Goal: Contribute content: Add original content to the website for others to see

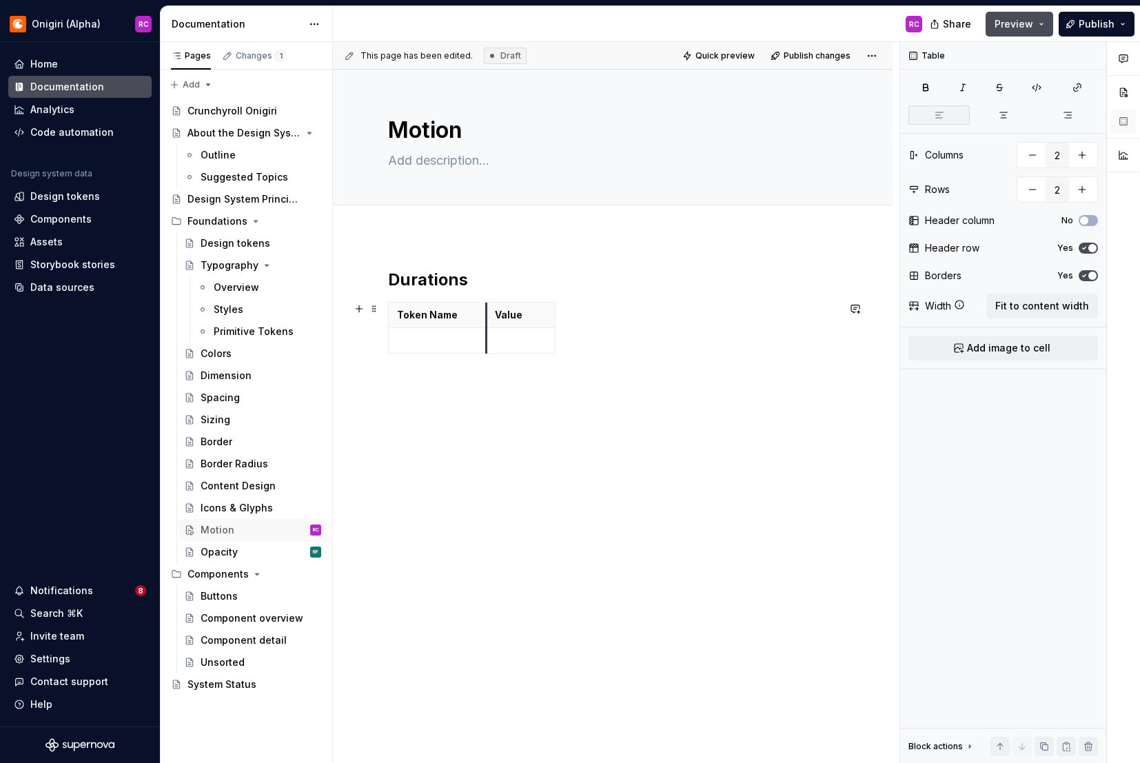
drag, startPoint x: 456, startPoint y: 315, endPoint x: 485, endPoint y: 314, distance: 29.7
click at [431, 332] on td at bounding box center [438, 341] width 98 height 26
drag, startPoint x: 485, startPoint y: 307, endPoint x: 506, endPoint y: 309, distance: 21.4
type textarea "*"
click at [535, 337] on p at bounding box center [542, 341] width 52 height 14
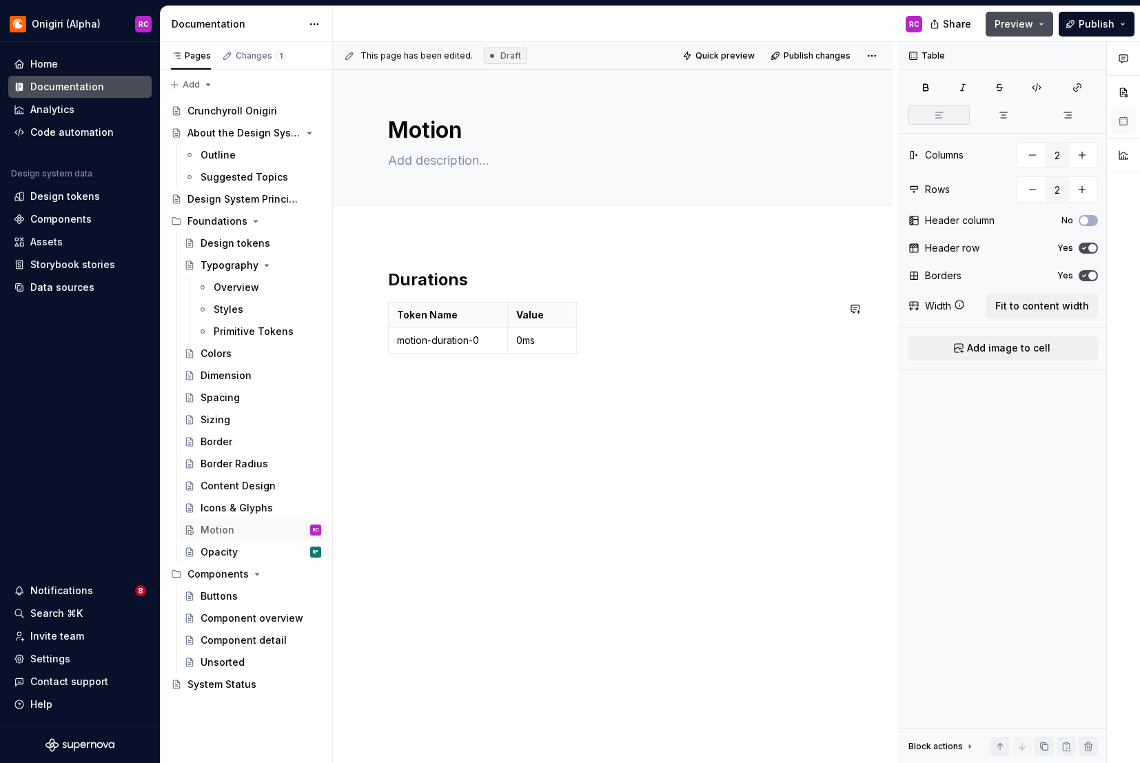
drag, startPoint x: 479, startPoint y: 353, endPoint x: 486, endPoint y: 378, distance: 26.4
click at [484, 351] on icon "button" at bounding box center [482, 353] width 11 height 11
click at [484, 379] on icon "button" at bounding box center [482, 379] width 11 height 11
click at [482, 408] on div "Token Name Value motion-duration-0 0ms" at bounding box center [612, 356] width 449 height 108
click at [486, 394] on p at bounding box center [448, 392] width 102 height 14
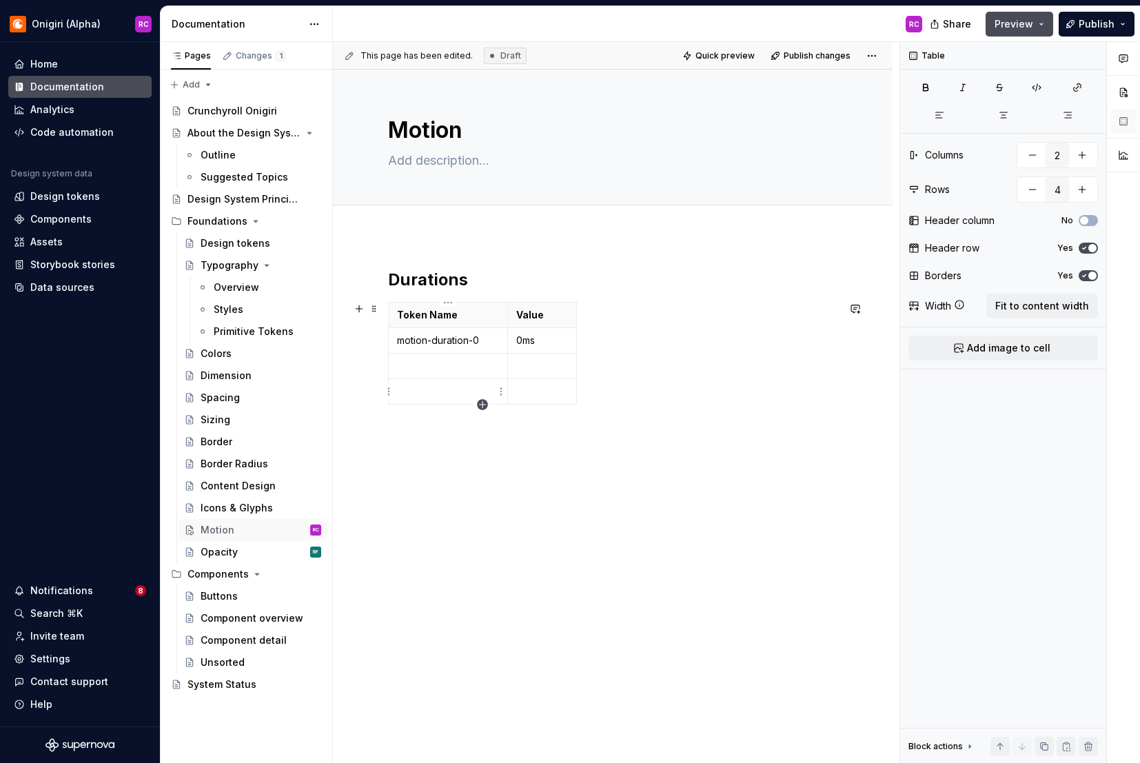
click at [485, 405] on icon "button" at bounding box center [482, 404] width 11 height 11
click at [485, 427] on icon "button" at bounding box center [482, 430] width 11 height 11
type input "6"
click at [488, 343] on p "motion-duration-0" at bounding box center [448, 341] width 102 height 14
copy p "motion-duration-0"
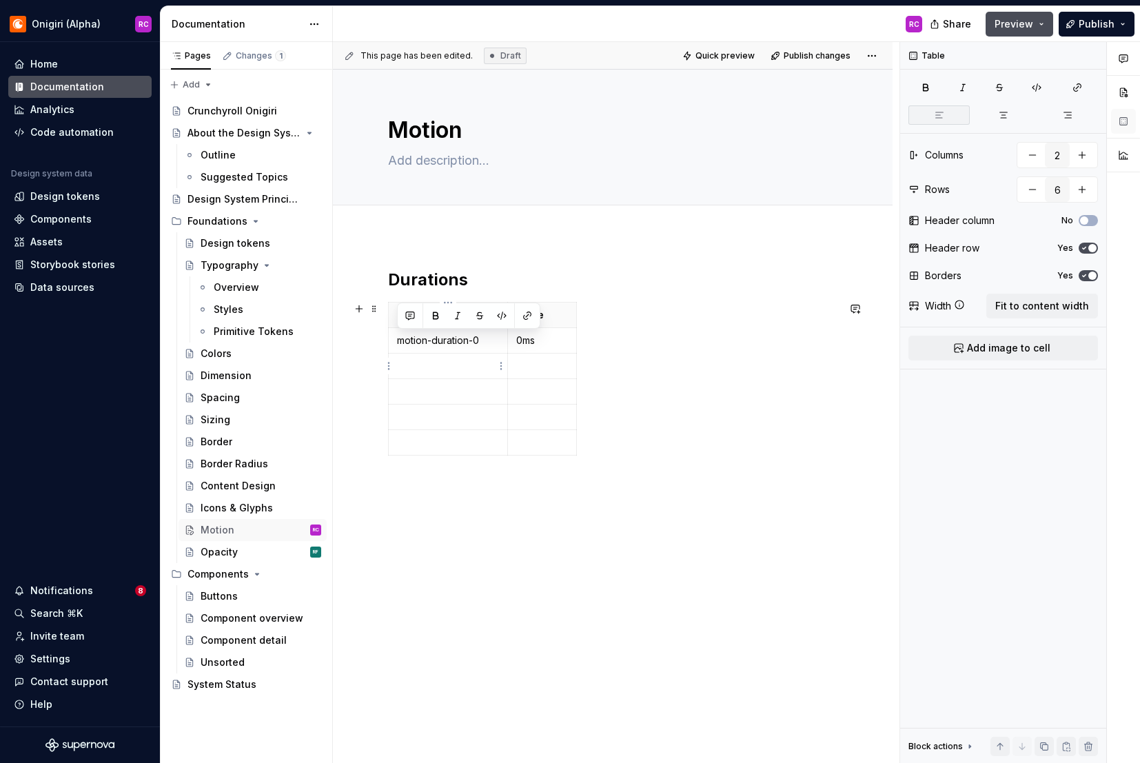
click at [452, 363] on p at bounding box center [448, 366] width 102 height 14
click at [456, 385] on p at bounding box center [448, 392] width 102 height 14
click at [469, 314] on p "Token Name" at bounding box center [448, 315] width 102 height 14
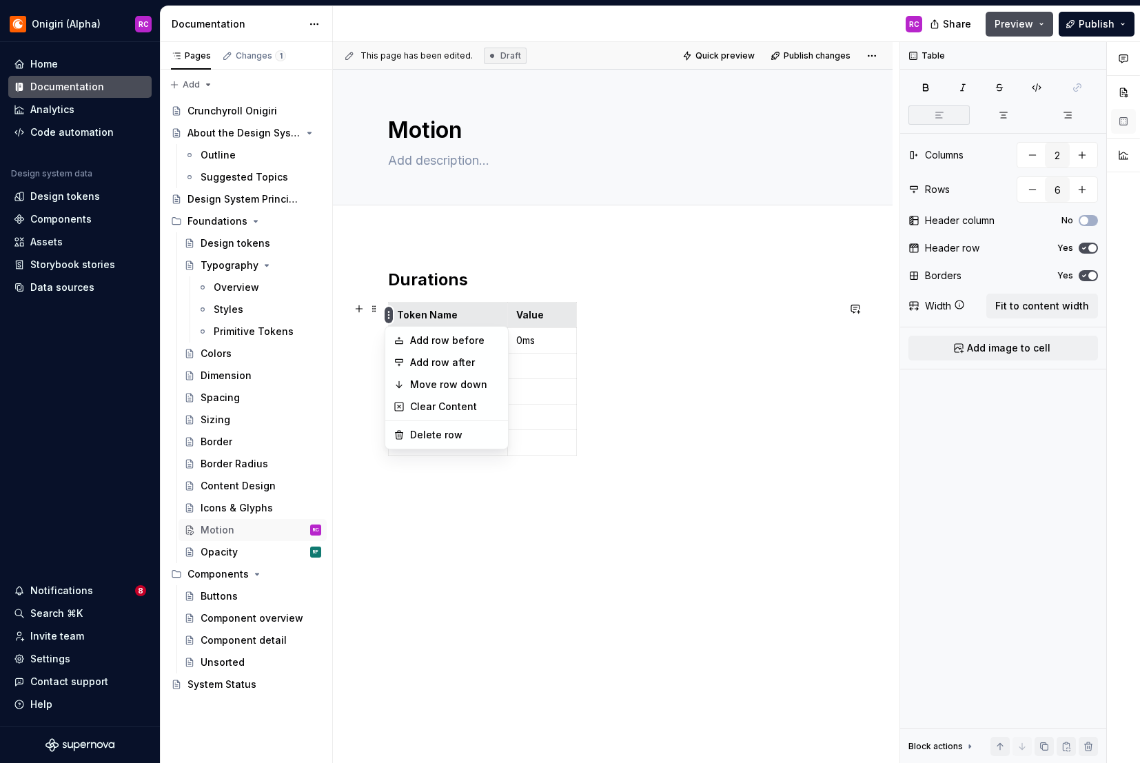
click at [388, 314] on html "Onigiri (Alpha) RC Home Documentation Analytics Code automation Design system d…" at bounding box center [570, 381] width 1140 height 763
click at [488, 316] on html "Onigiri (Alpha) RC Home Documentation Analytics Code automation Design system d…" at bounding box center [570, 381] width 1140 height 763
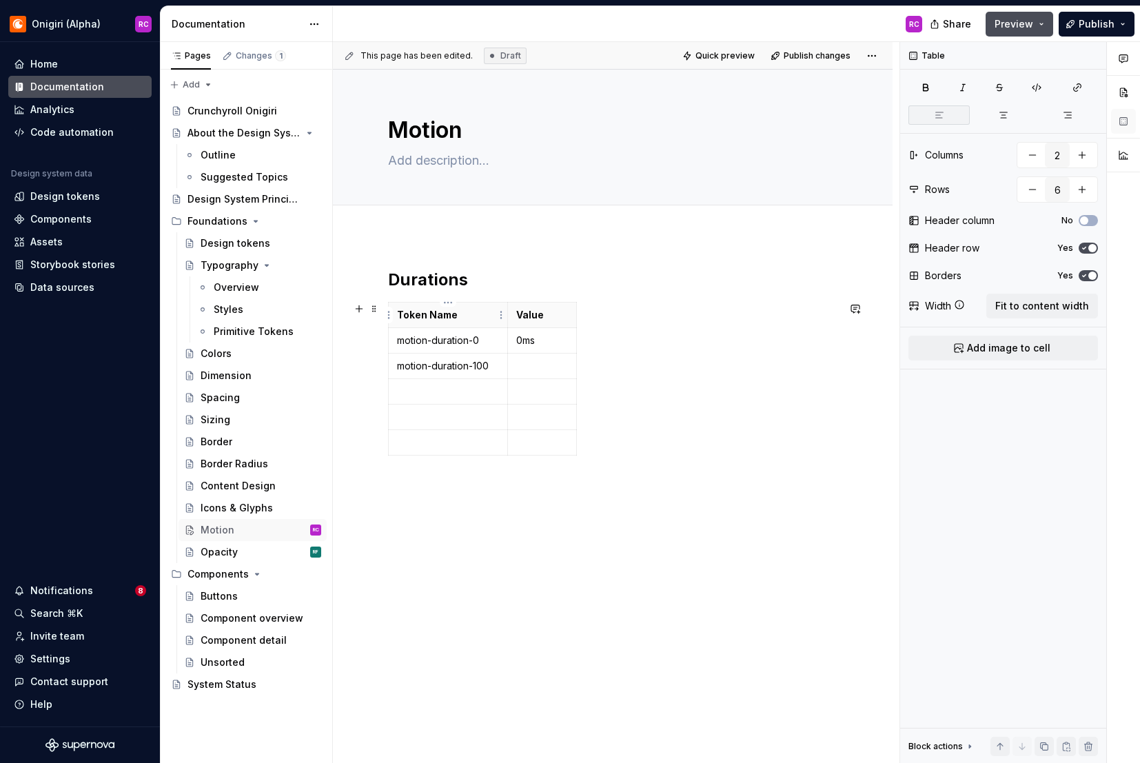
click at [468, 317] on p "Token Name" at bounding box center [448, 315] width 102 height 14
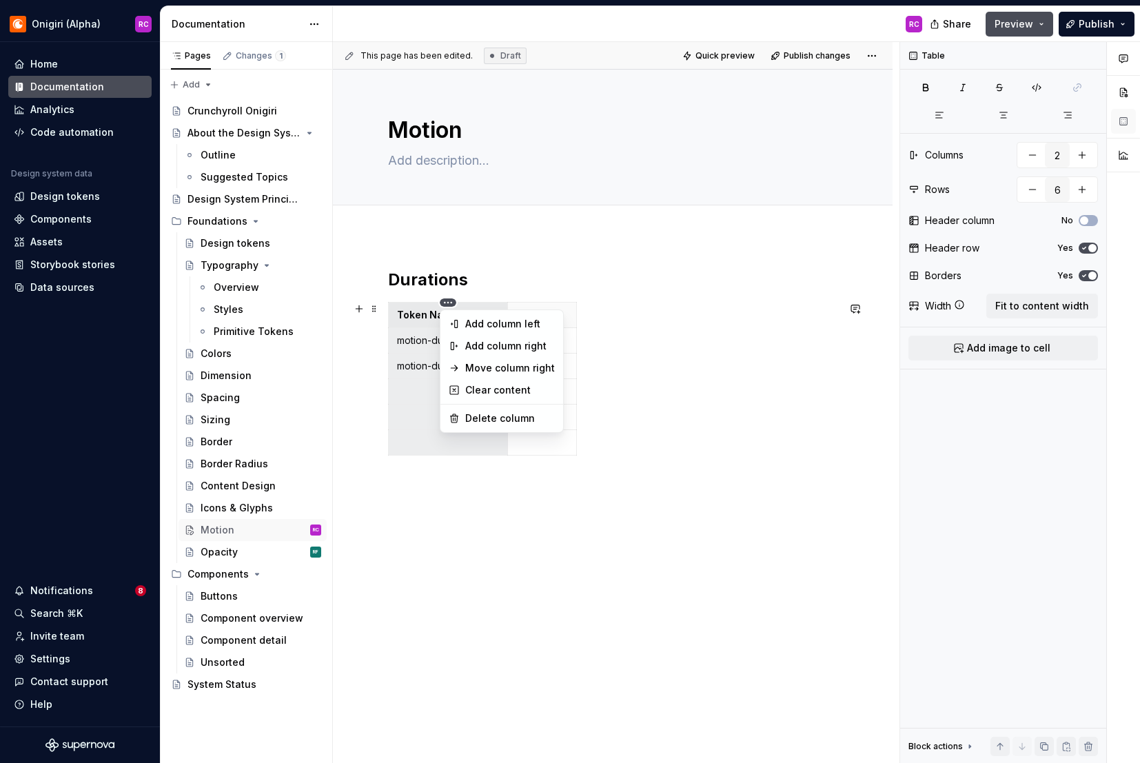
click at [444, 303] on html "Onigiri (Alpha) RC Home Documentation Analytics Code automation Design system d…" at bounding box center [570, 381] width 1140 height 763
click at [472, 325] on div "Add column left" at bounding box center [510, 324] width 90 height 14
type input "3"
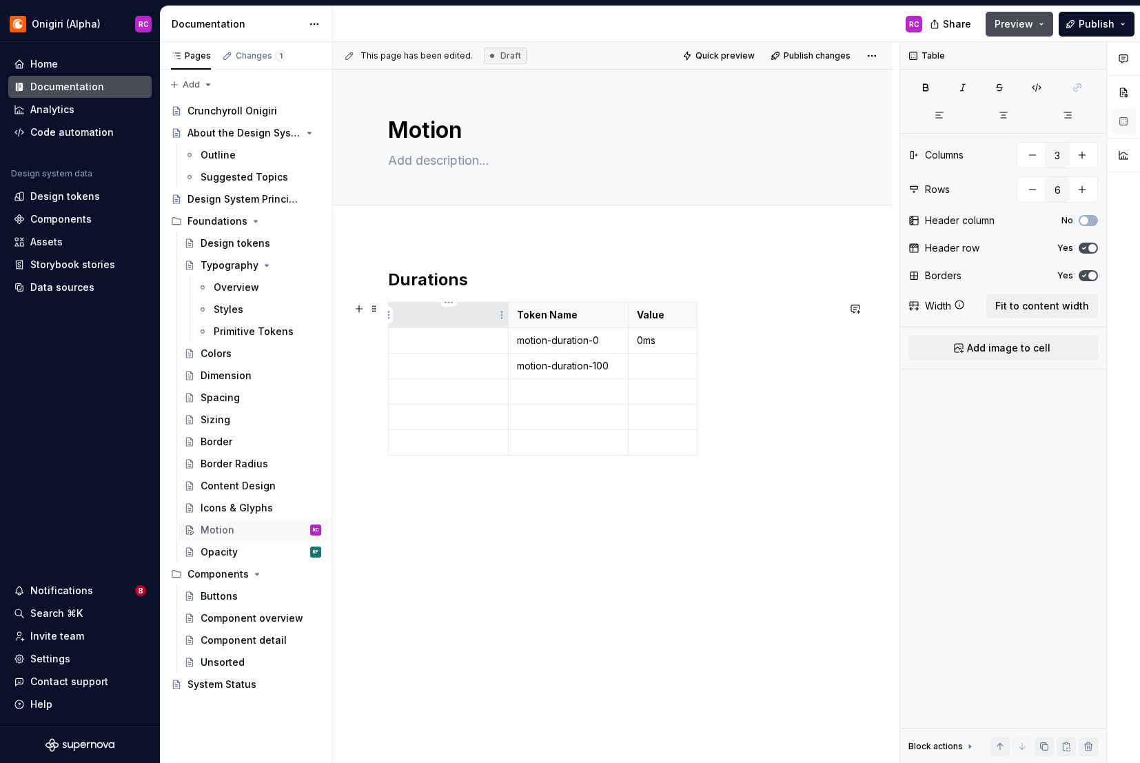
click at [417, 316] on p at bounding box center [448, 315] width 103 height 14
drag, startPoint x: 507, startPoint y: 314, endPoint x: 474, endPoint y: 318, distance: 34.0
click at [433, 338] on p at bounding box center [431, 341] width 69 height 14
click at [429, 436] on p at bounding box center [431, 443] width 69 height 14
click at [527, 453] on icon "button" at bounding box center [525, 455] width 11 height 11
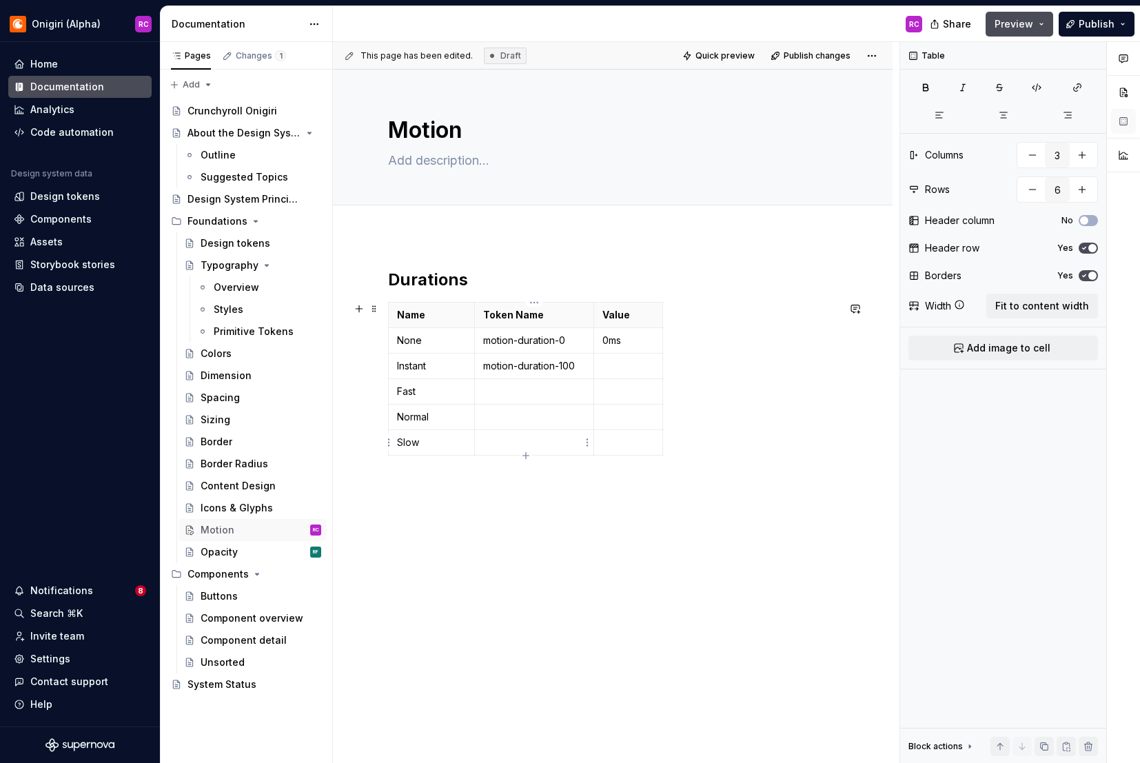
type input "7"
click at [440, 467] on p at bounding box center [431, 468] width 69 height 14
drag, startPoint x: 483, startPoint y: 365, endPoint x: 578, endPoint y: 361, distance: 95.3
click at [578, 361] on p "motion-duration-100" at bounding box center [534, 366] width 103 height 14
copy p "motion-duration-100"
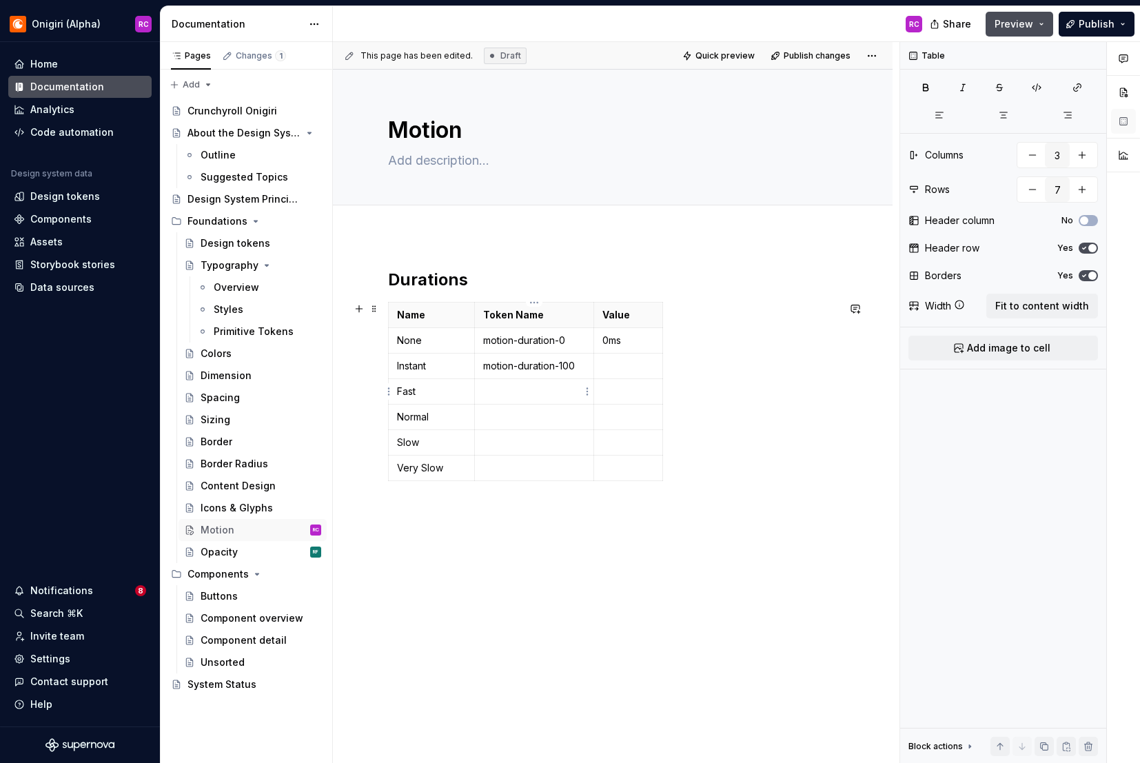
click at [517, 391] on p at bounding box center [534, 392] width 103 height 14
click at [517, 412] on p at bounding box center [534, 417] width 103 height 14
click at [517, 441] on p at bounding box center [534, 443] width 103 height 14
click at [527, 463] on p at bounding box center [534, 468] width 103 height 14
click at [625, 361] on p at bounding box center [629, 366] width 52 height 14
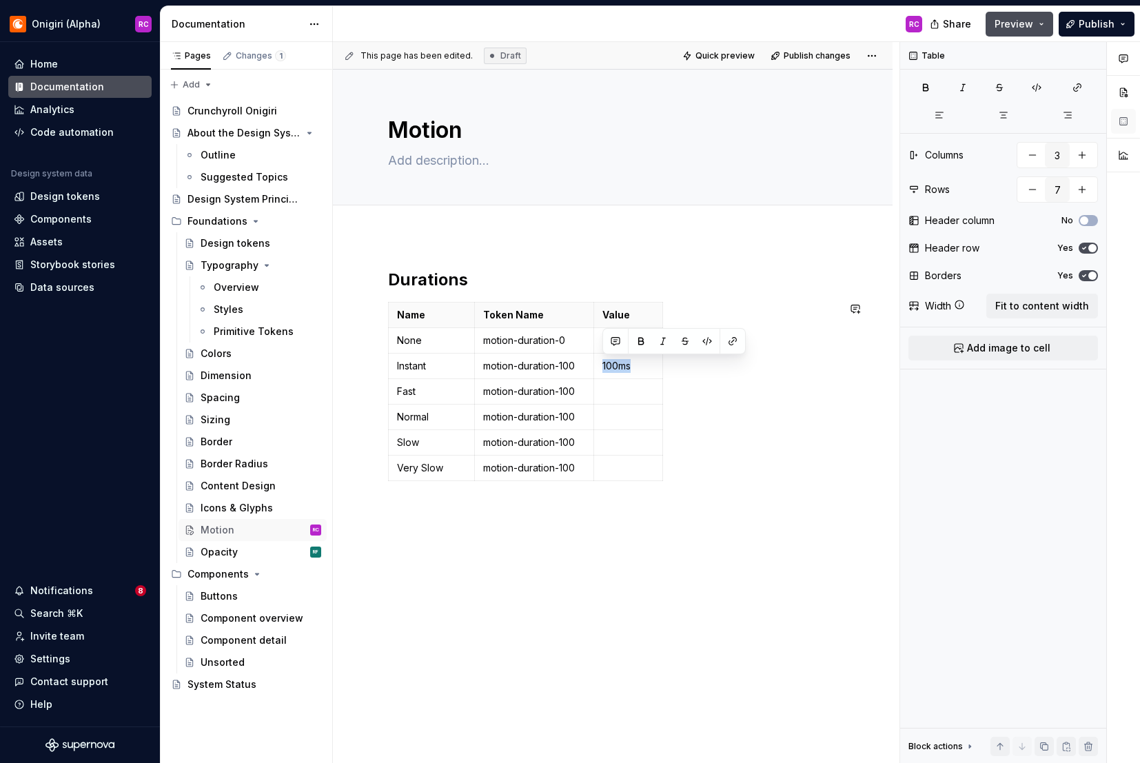
copy p "100ms"
click at [622, 393] on p at bounding box center [629, 392] width 52 height 14
click at [621, 409] on td at bounding box center [628, 418] width 69 height 26
click at [629, 441] on p at bounding box center [629, 443] width 52 height 14
click at [633, 461] on p at bounding box center [629, 468] width 52 height 14
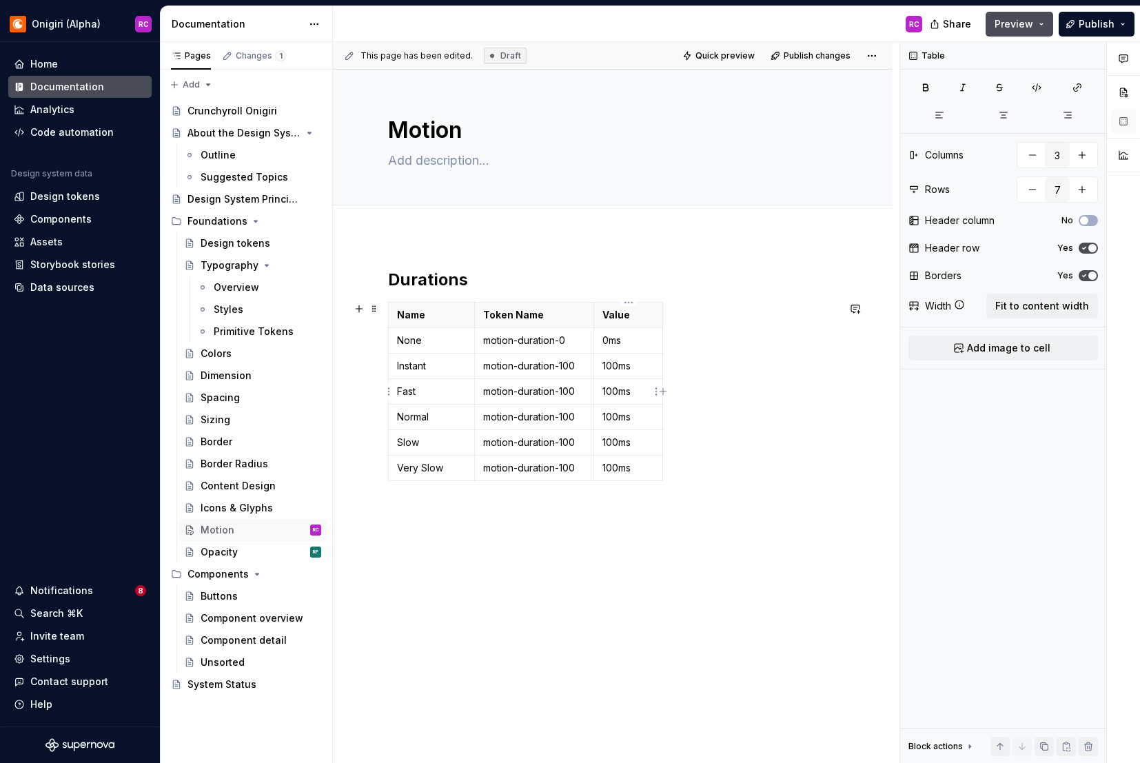
click at [609, 392] on p "100ms" at bounding box center [629, 392] width 52 height 14
click at [566, 391] on p "motion-duration-100" at bounding box center [534, 392] width 103 height 14
click at [565, 415] on p "motion-duration-100" at bounding box center [534, 417] width 103 height 14
click at [565, 438] on p "motion-duration-100" at bounding box center [534, 443] width 103 height 14
click at [566, 467] on p "motion-duration-100" at bounding box center [534, 468] width 103 height 14
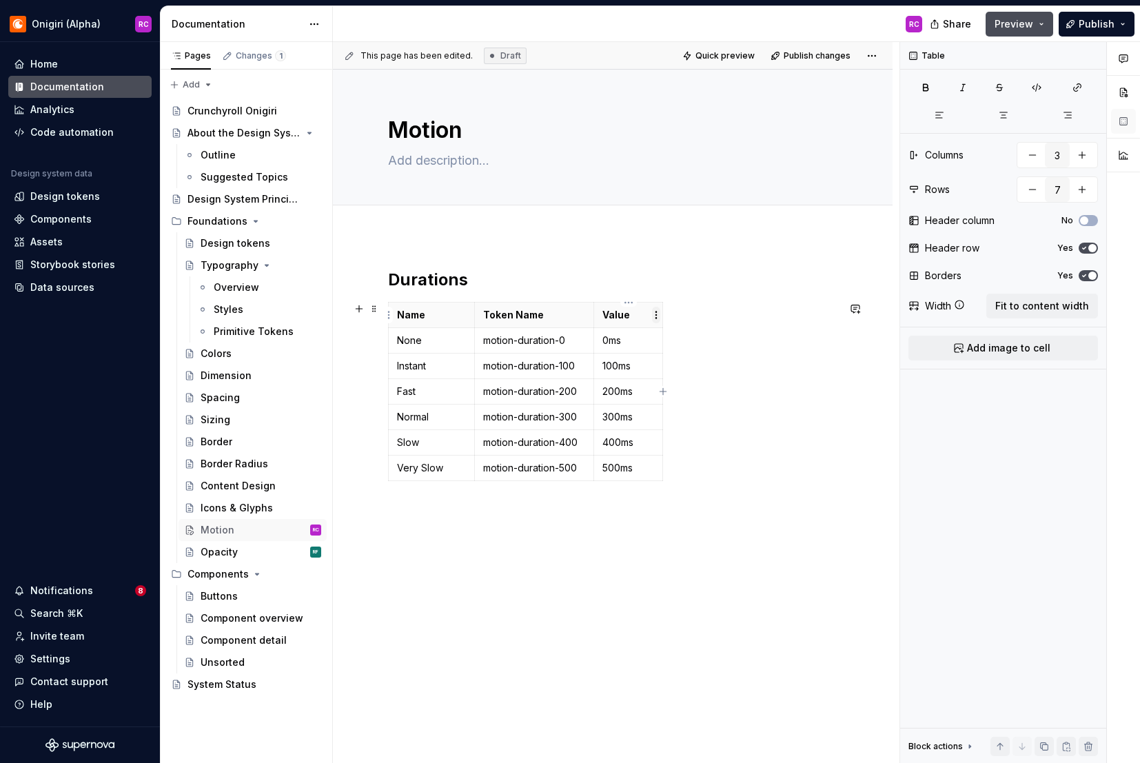
click at [652, 312] on html "Onigiri (Alpha) RC Home Documentation Analytics Code automation Design system d…" at bounding box center [570, 381] width 1140 height 763
click at [628, 307] on html "Onigiri (Alpha) RC Home Documentation Analytics Code automation Design system d…" at bounding box center [570, 381] width 1140 height 763
click at [629, 300] on html "Onigiri (Alpha) RC Home Documentation Analytics Code automation Design system d…" at bounding box center [570, 381] width 1140 height 763
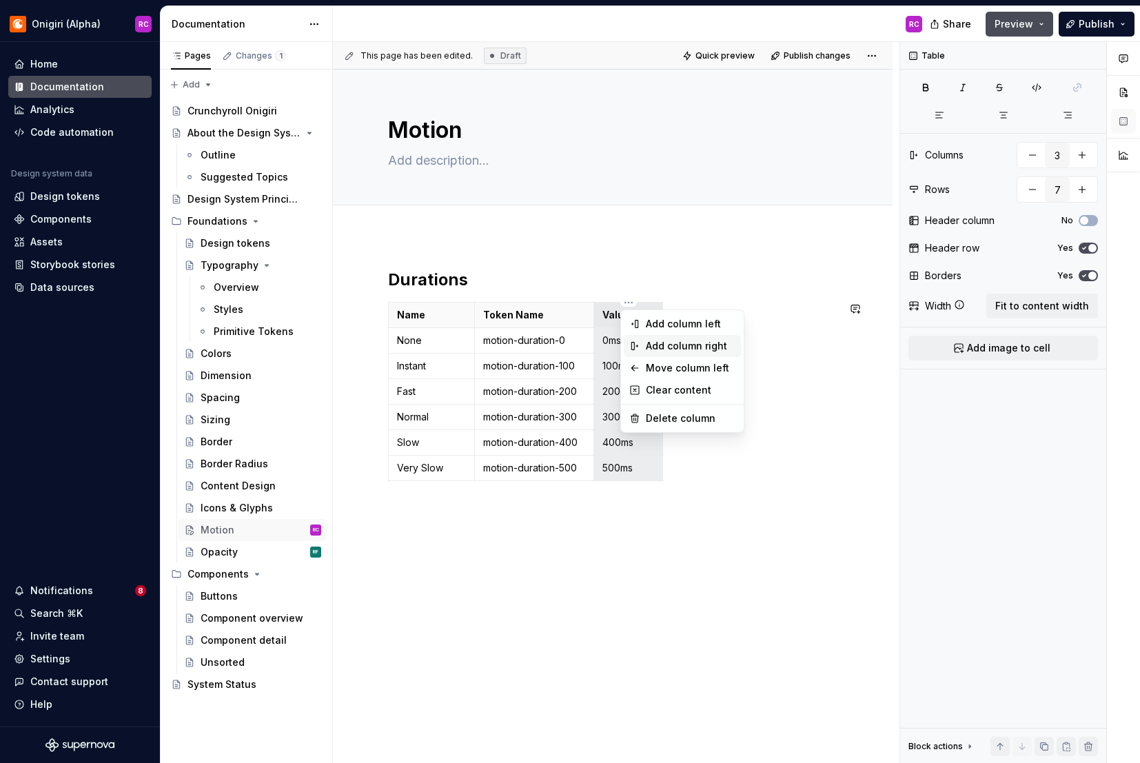
click at [654, 343] on div "Add column right" at bounding box center [691, 346] width 90 height 14
type input "4"
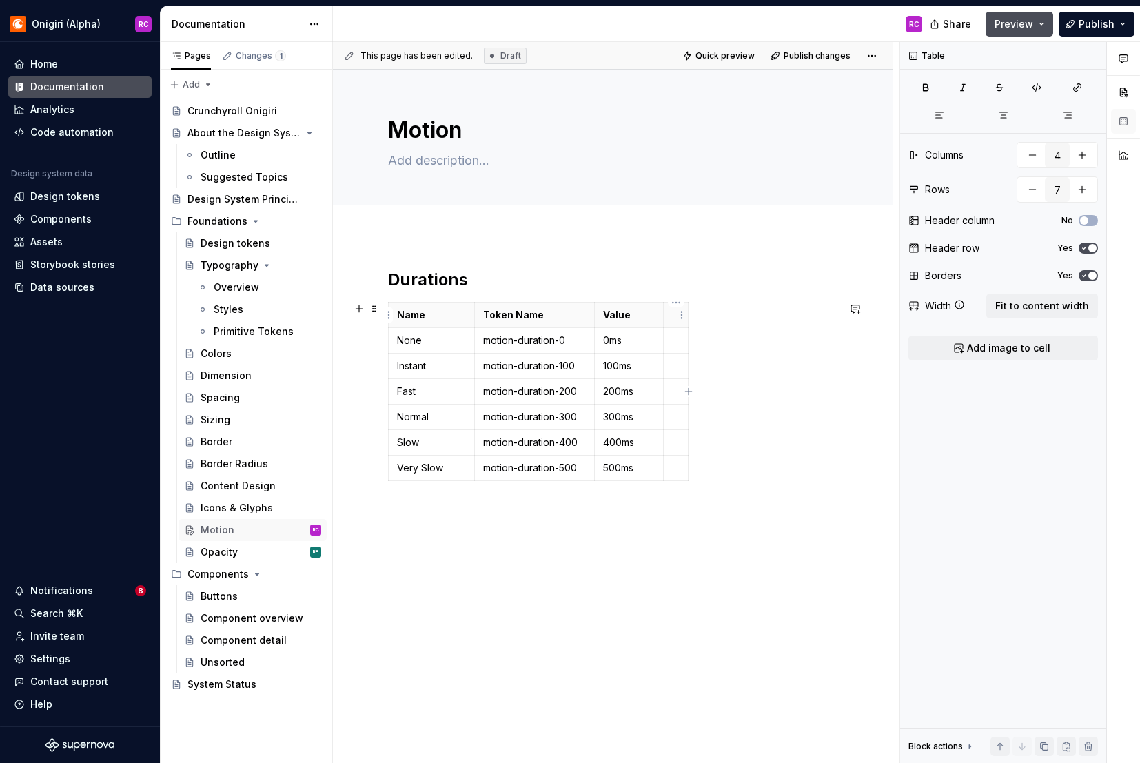
click at [674, 316] on p at bounding box center [676, 315] width 8 height 14
click at [691, 341] on p at bounding box center [703, 341] width 63 height 14
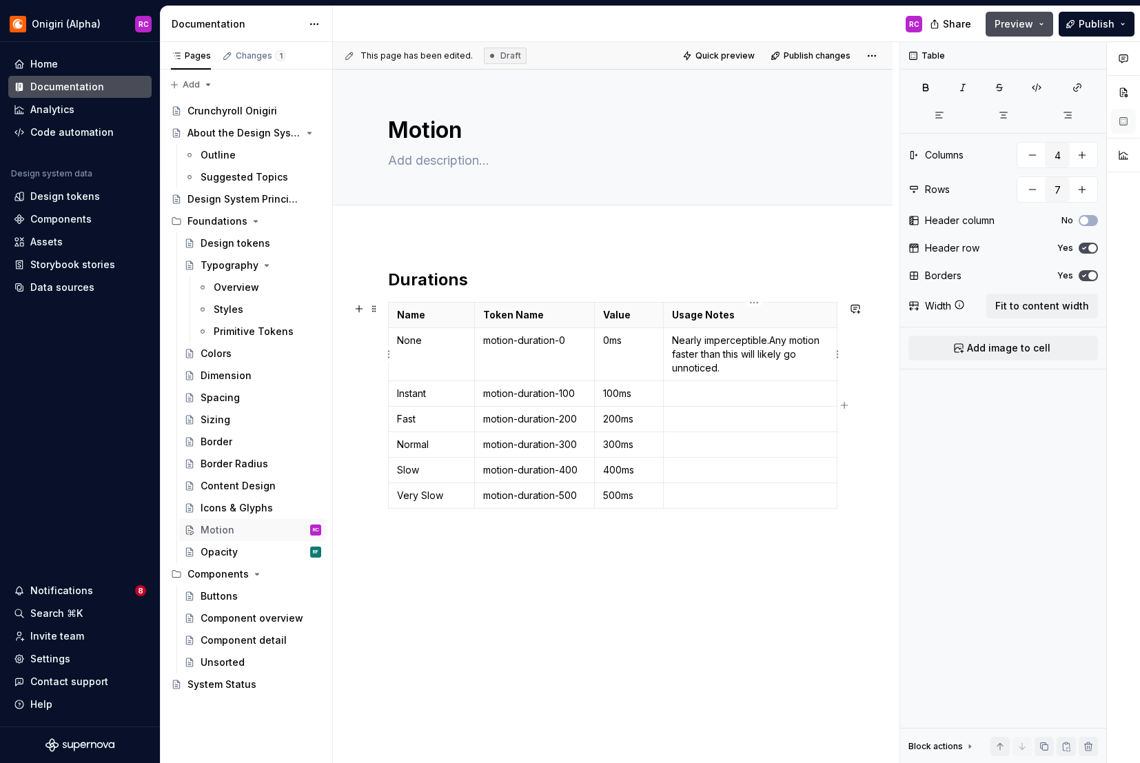
drag, startPoint x: 771, startPoint y: 338, endPoint x: 801, endPoint y: 356, distance: 34.9
click at [771, 338] on p "Nearly imperceptible. Any motion faster than this will likely go unnoticed." at bounding box center [750, 354] width 156 height 41
click at [701, 392] on p at bounding box center [750, 394] width 156 height 14
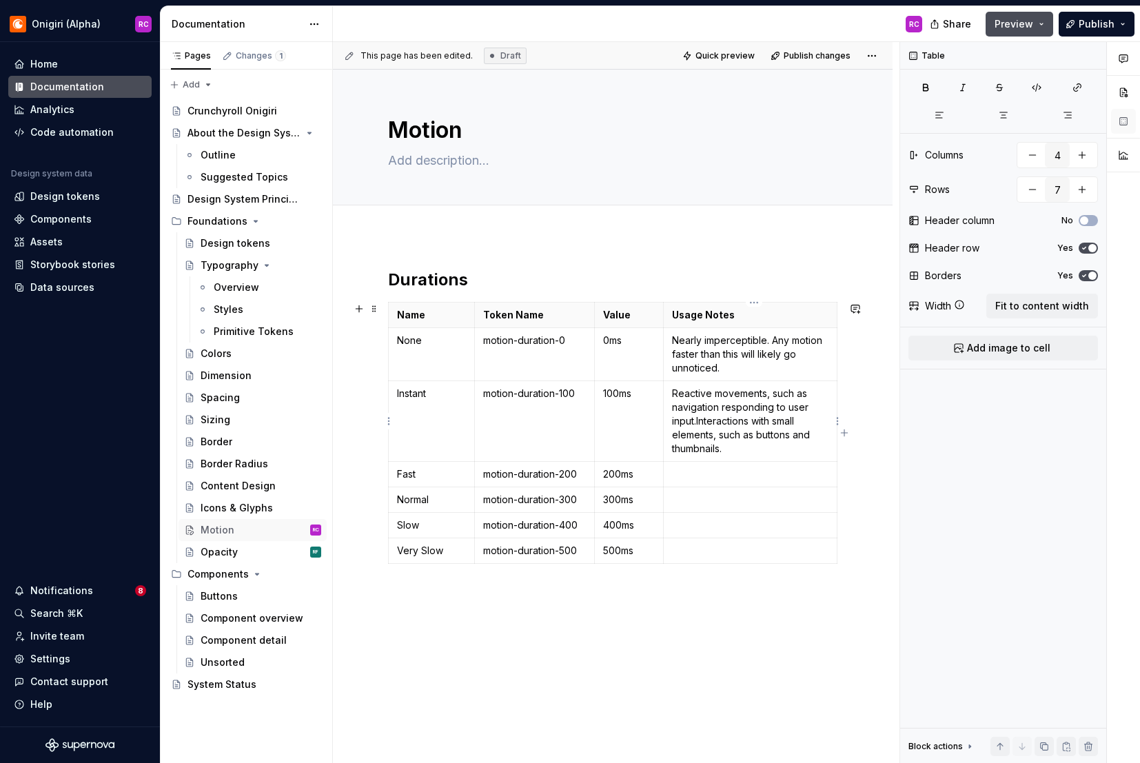
click at [698, 424] on p "Reactive movements, such as navigation responding to user input. Interactions w…" at bounding box center [750, 421] width 156 height 69
click at [696, 474] on p at bounding box center [750, 474] width 156 height 14
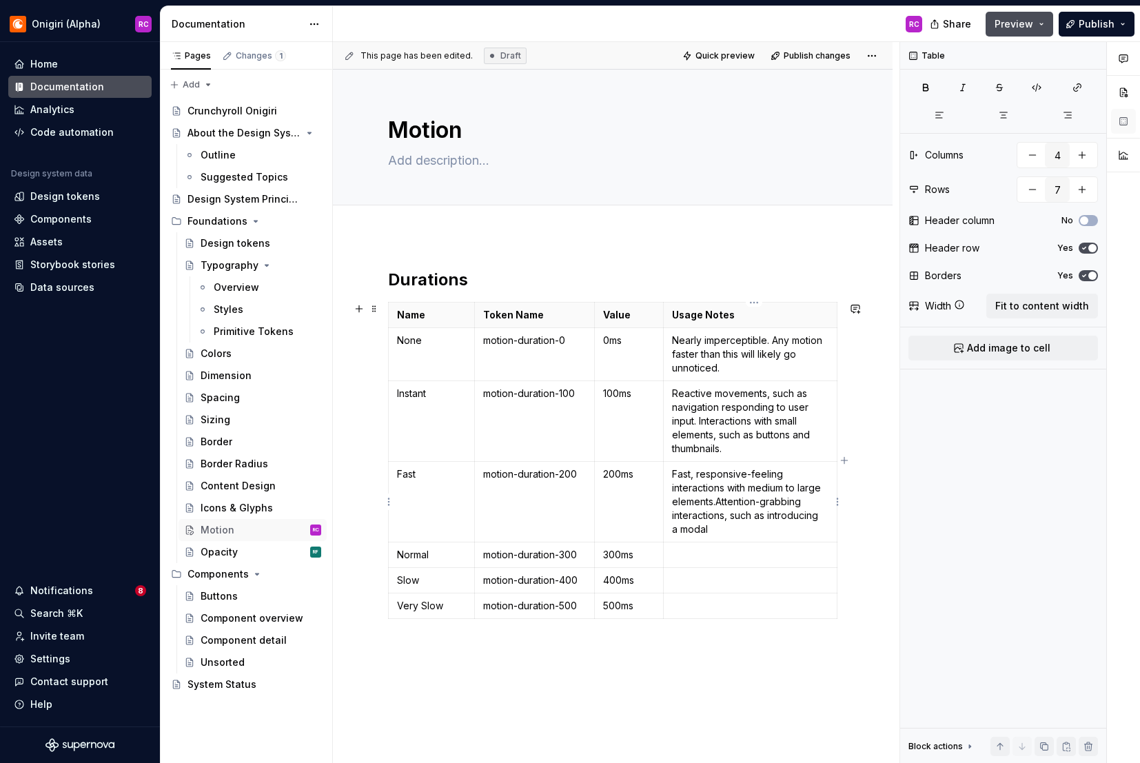
click at [716, 503] on p "Fast, responsive-feeling interactions with medium to large elements. Attention-…" at bounding box center [750, 501] width 156 height 69
click at [714, 555] on p at bounding box center [750, 555] width 156 height 14
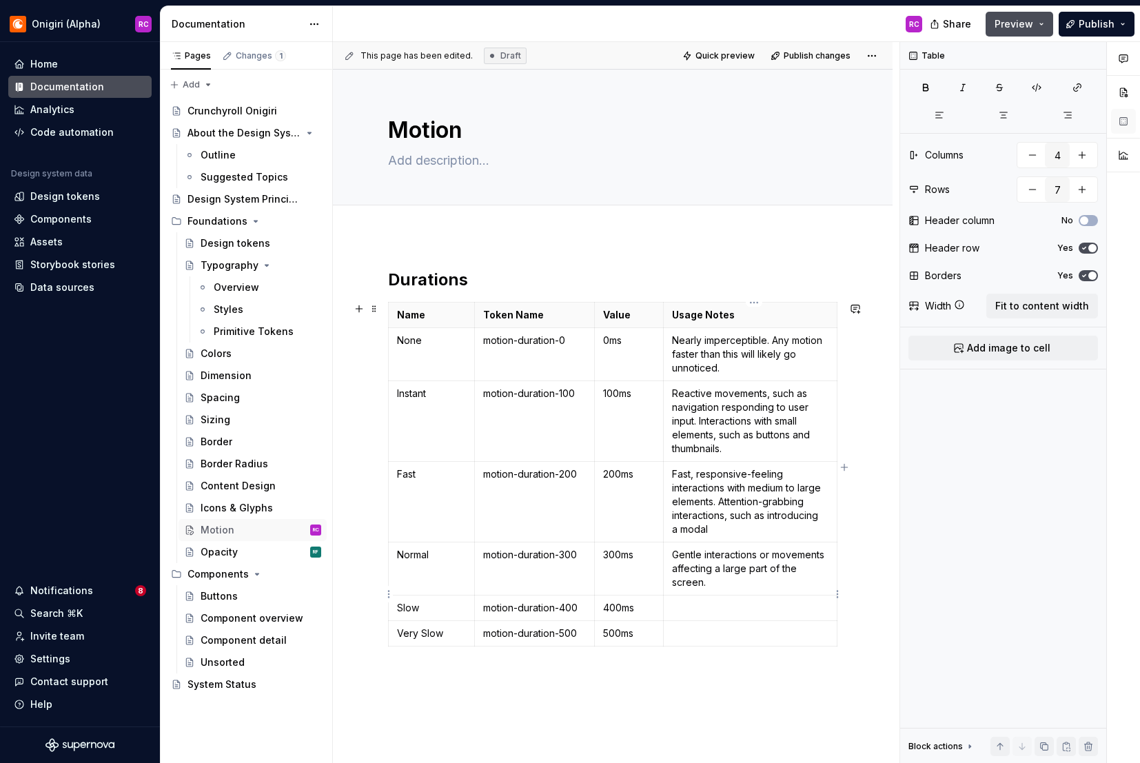
click at [709, 601] on p at bounding box center [750, 608] width 156 height 14
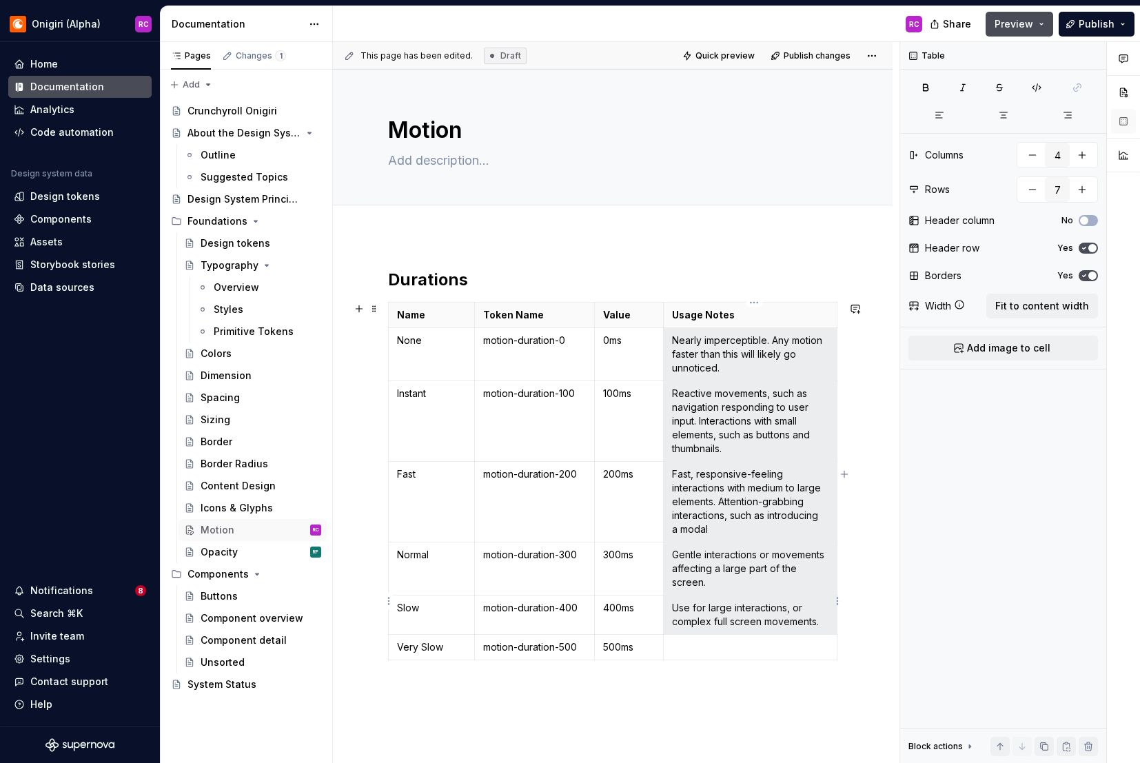
drag, startPoint x: 674, startPoint y: 340, endPoint x: 820, endPoint y: 608, distance: 305.4
click at [821, 609] on tbody "Name Token Name Value Usage Notes None motion-duration-0 0ms Nearly imperceptib…" at bounding box center [613, 482] width 449 height 358
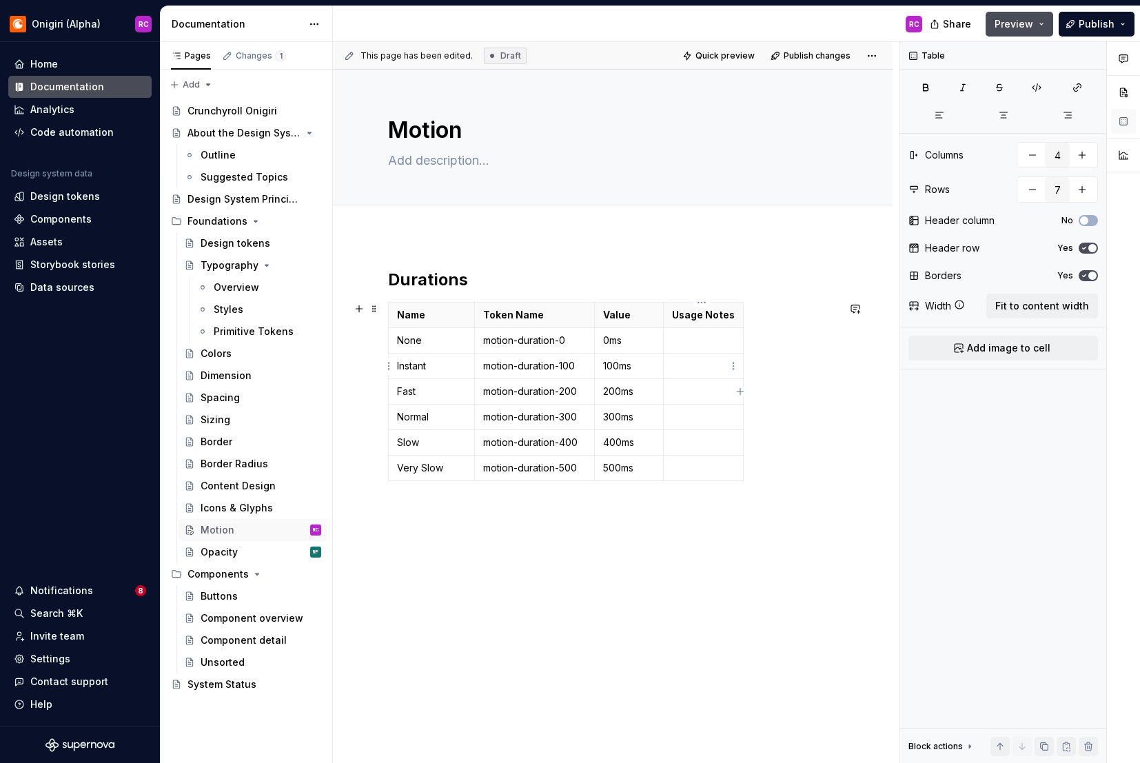
click at [694, 359] on p at bounding box center [703, 366] width 63 height 14
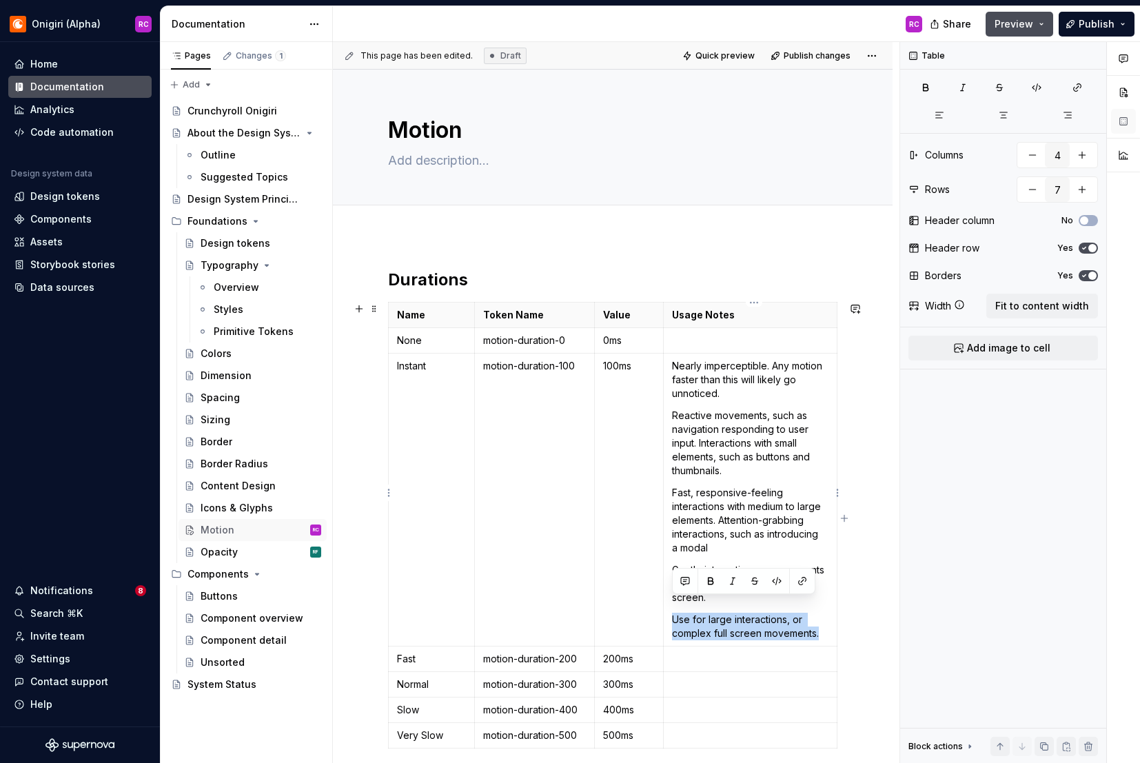
drag, startPoint x: 824, startPoint y: 620, endPoint x: 671, endPoint y: 603, distance: 153.3
click at [672, 613] on p "Use for large interactions, or complex full screen movements." at bounding box center [750, 627] width 156 height 28
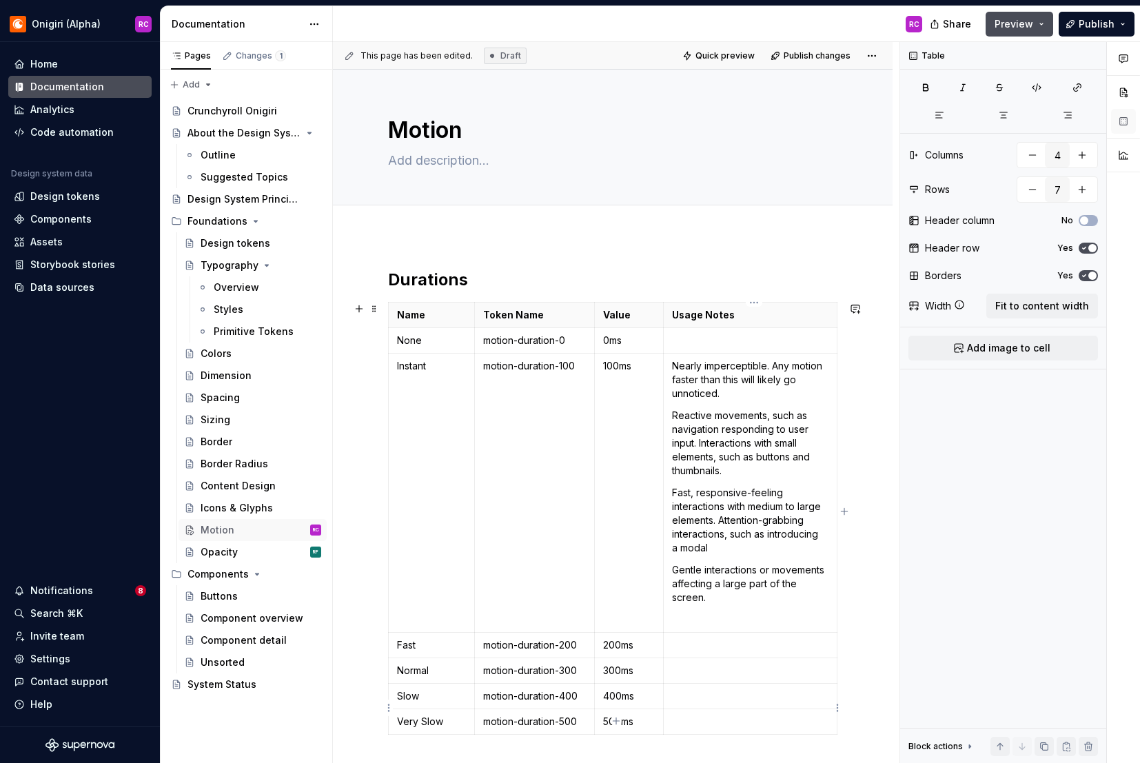
click at [707, 715] on p at bounding box center [750, 722] width 156 height 14
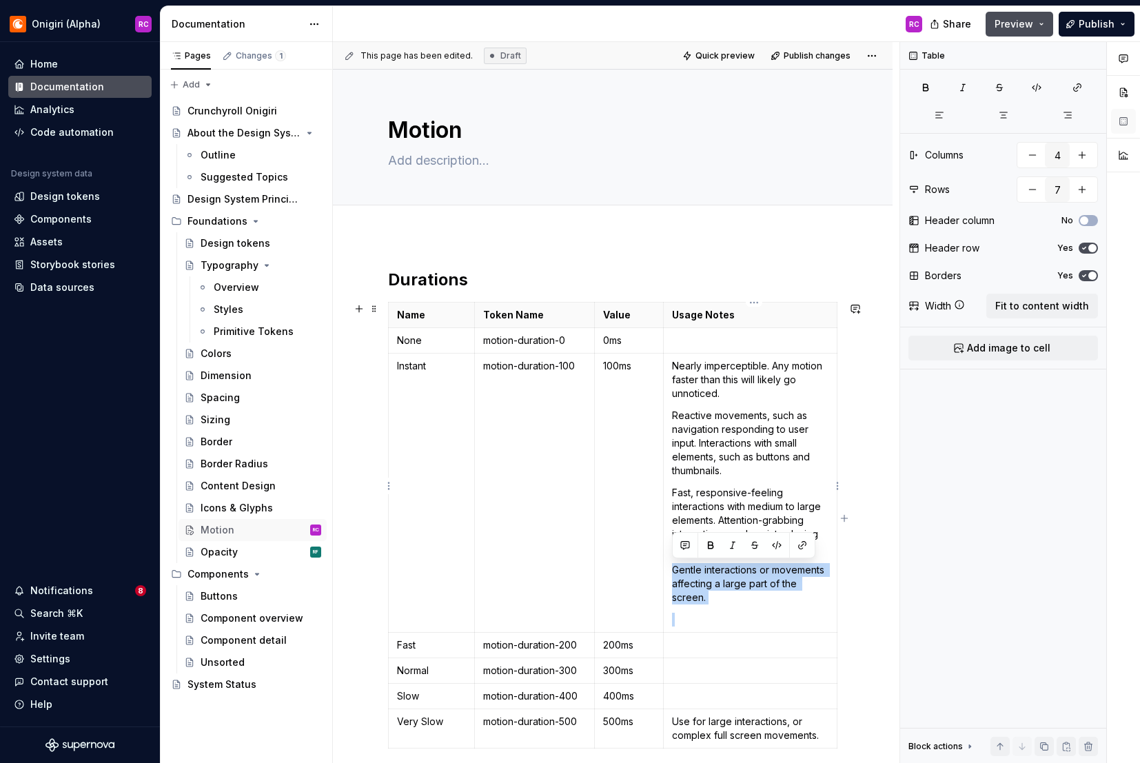
drag, startPoint x: 729, startPoint y: 607, endPoint x: 669, endPoint y: 572, distance: 68.9
click at [669, 572] on td "Nearly imperceptible. Any motion faster than this will likely go unnoticed. Rea…" at bounding box center [751, 493] width 174 height 279
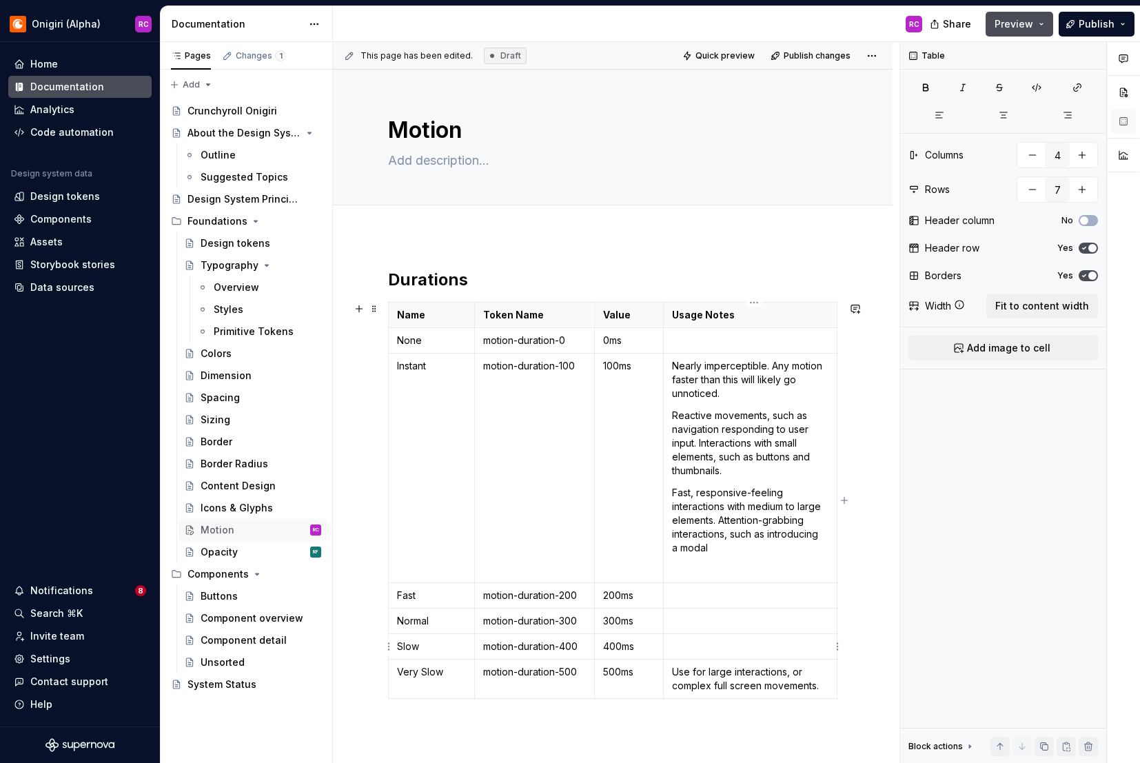
click at [690, 652] on p at bounding box center [750, 647] width 156 height 14
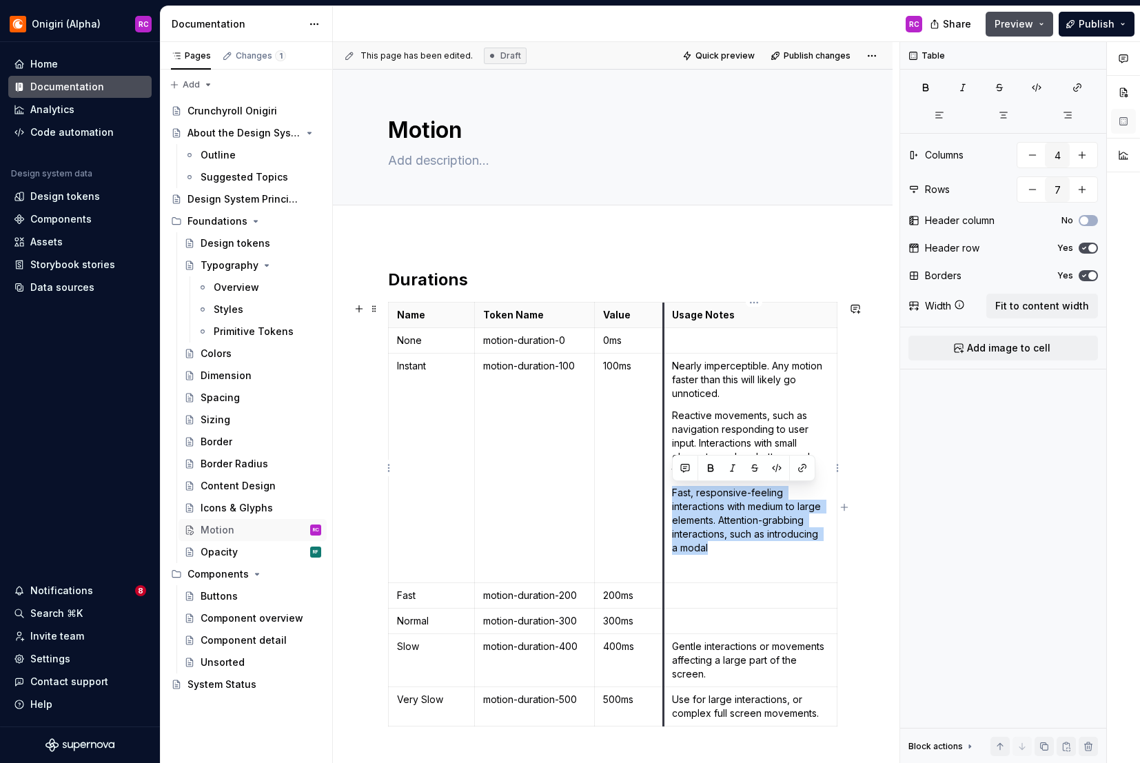
drag, startPoint x: 701, startPoint y: 545, endPoint x: 665, endPoint y: 494, distance: 62.4
click at [665, 494] on td "Nearly imperceptible. Any motion faster than this will likely go unnoticed. Rea…" at bounding box center [751, 469] width 174 height 230
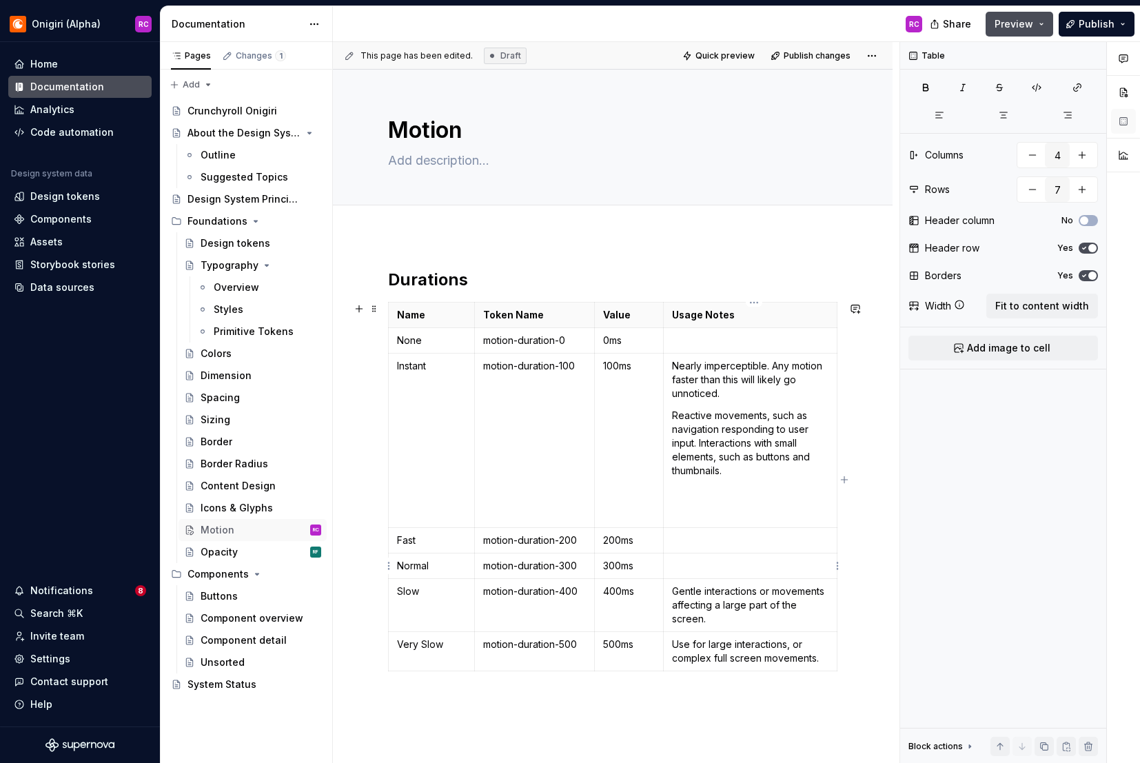
click at [684, 563] on p at bounding box center [750, 566] width 156 height 14
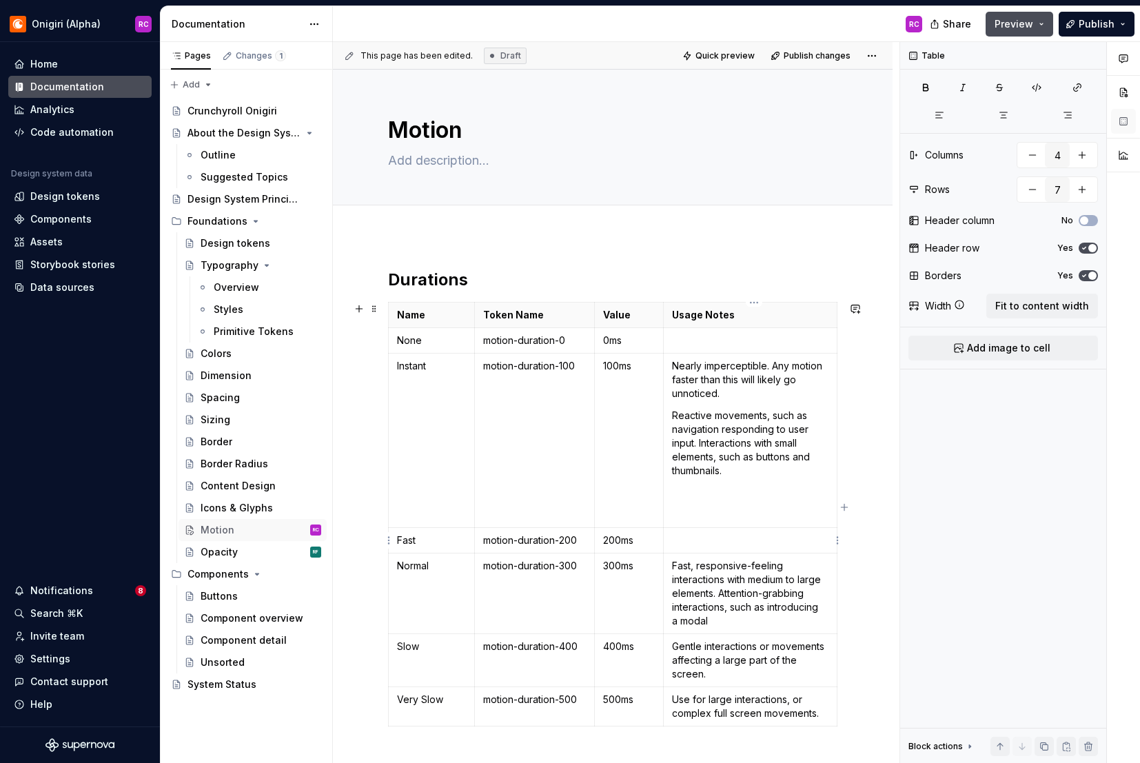
click at [691, 536] on p at bounding box center [750, 541] width 156 height 14
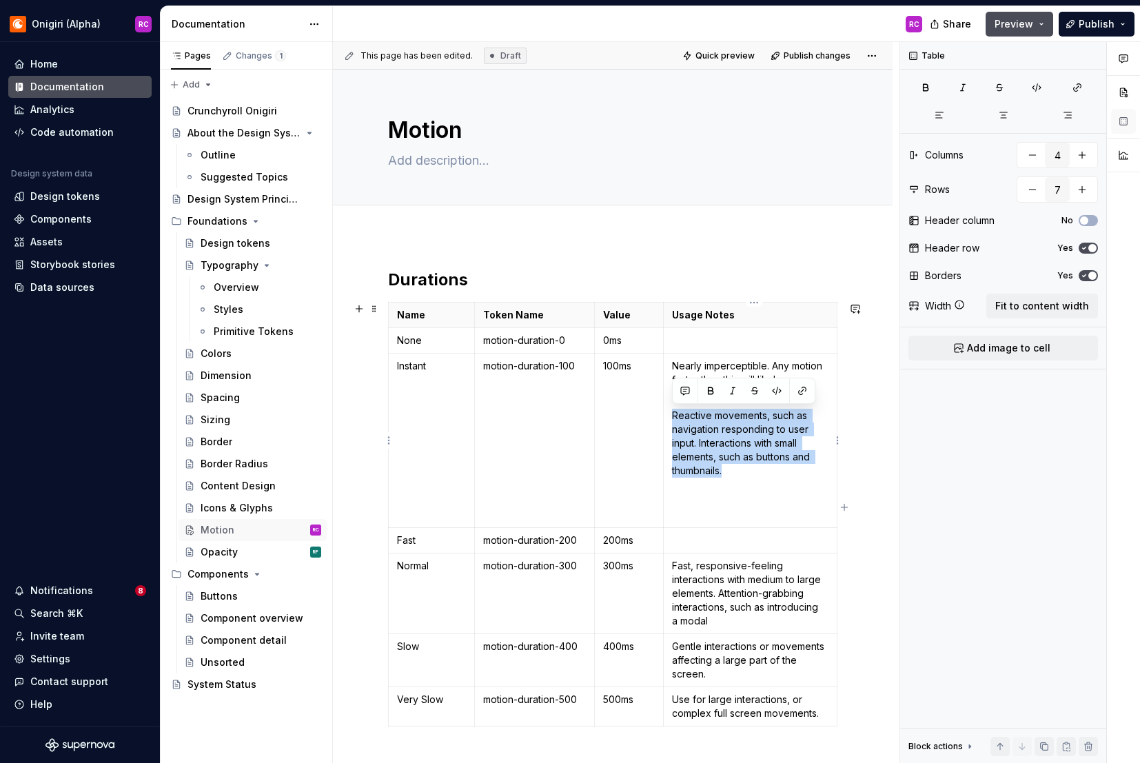
drag, startPoint x: 731, startPoint y: 472, endPoint x: 671, endPoint y: 418, distance: 81.0
click at [672, 418] on p "Reactive movements, such as navigation responding to user input. Interactions w…" at bounding box center [750, 443] width 156 height 69
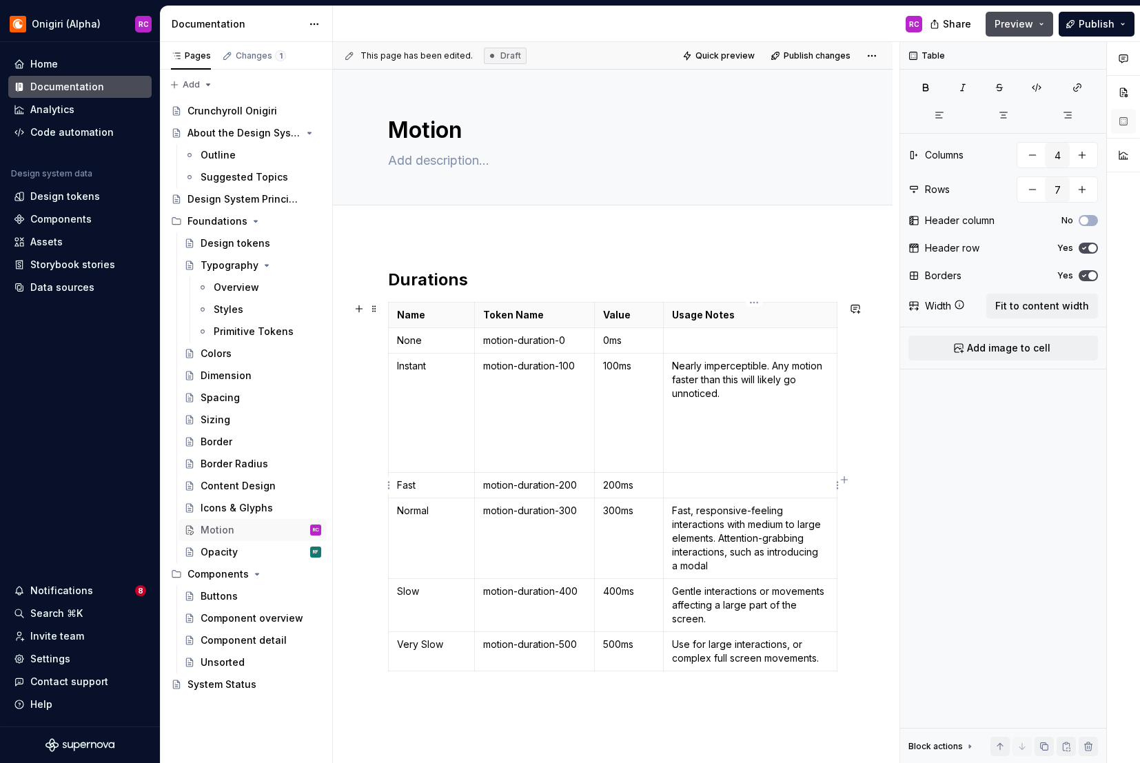
click at [695, 489] on p at bounding box center [750, 485] width 156 height 14
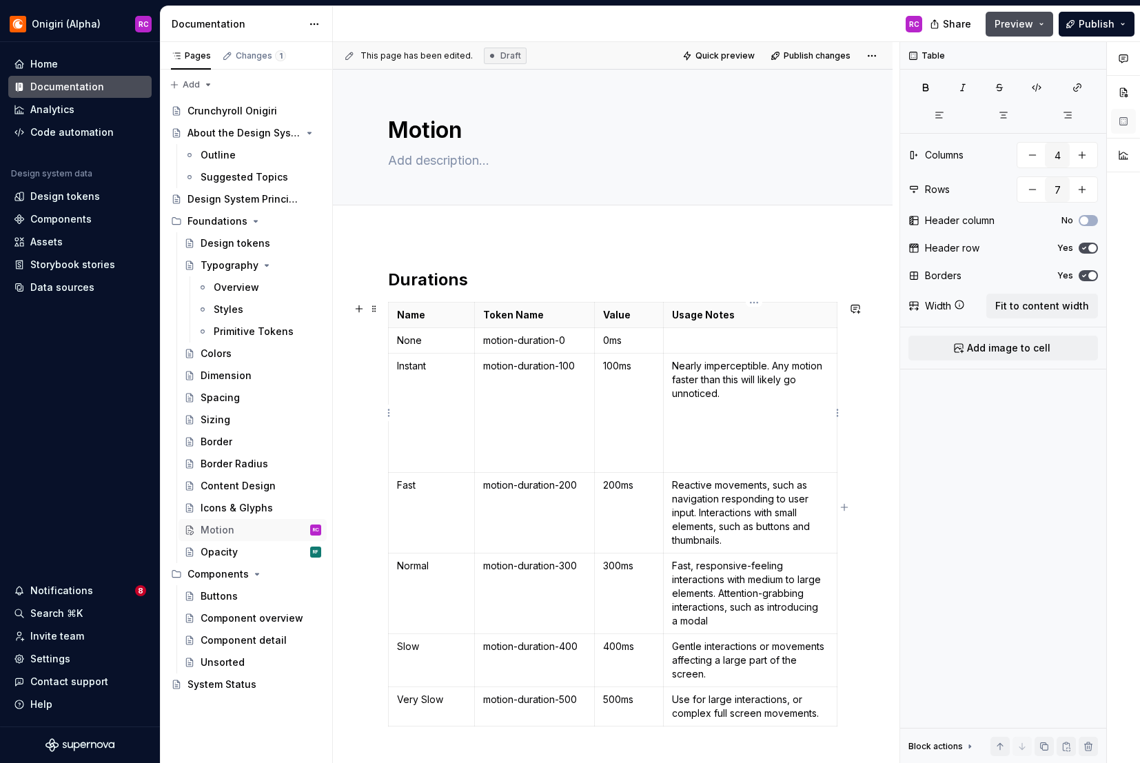
click at [700, 466] on p at bounding box center [750, 460] width 156 height 14
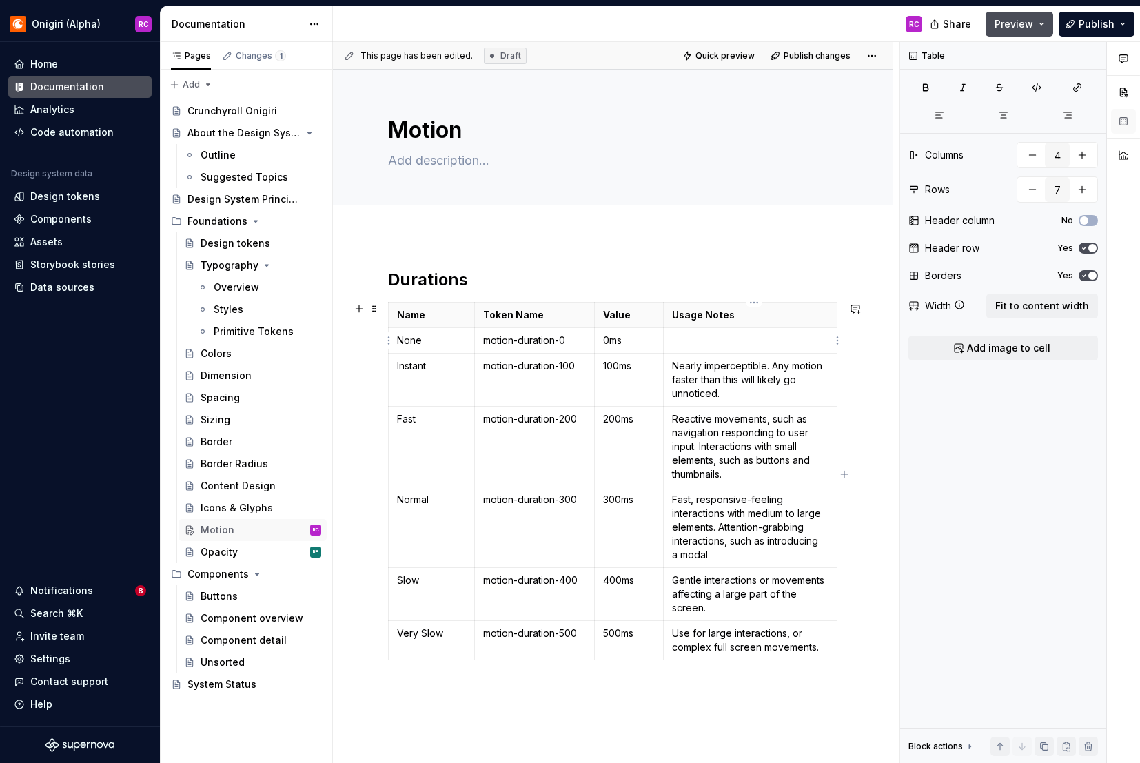
click at [697, 341] on p at bounding box center [750, 341] width 156 height 14
click at [660, 703] on div "Durations Name Token Name Value Usage Notes None motion-duration-0 0ms No movem…" at bounding box center [613, 574] width 560 height 676
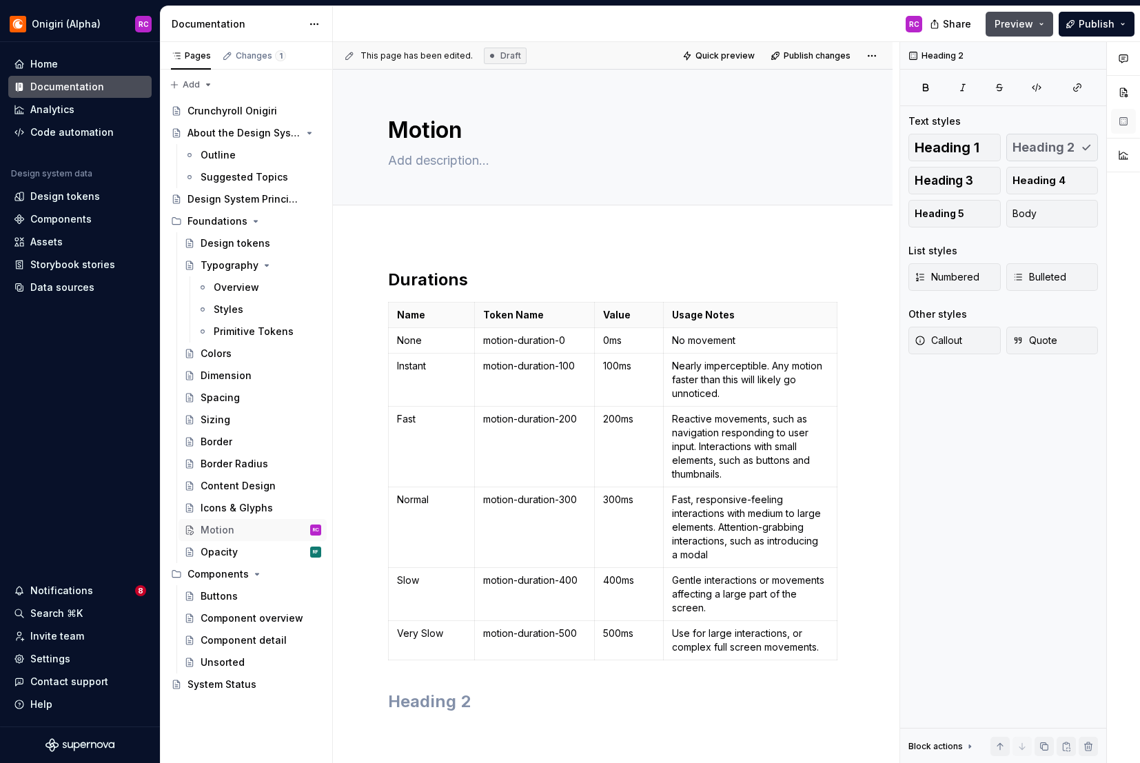
scroll to position [3, 0]
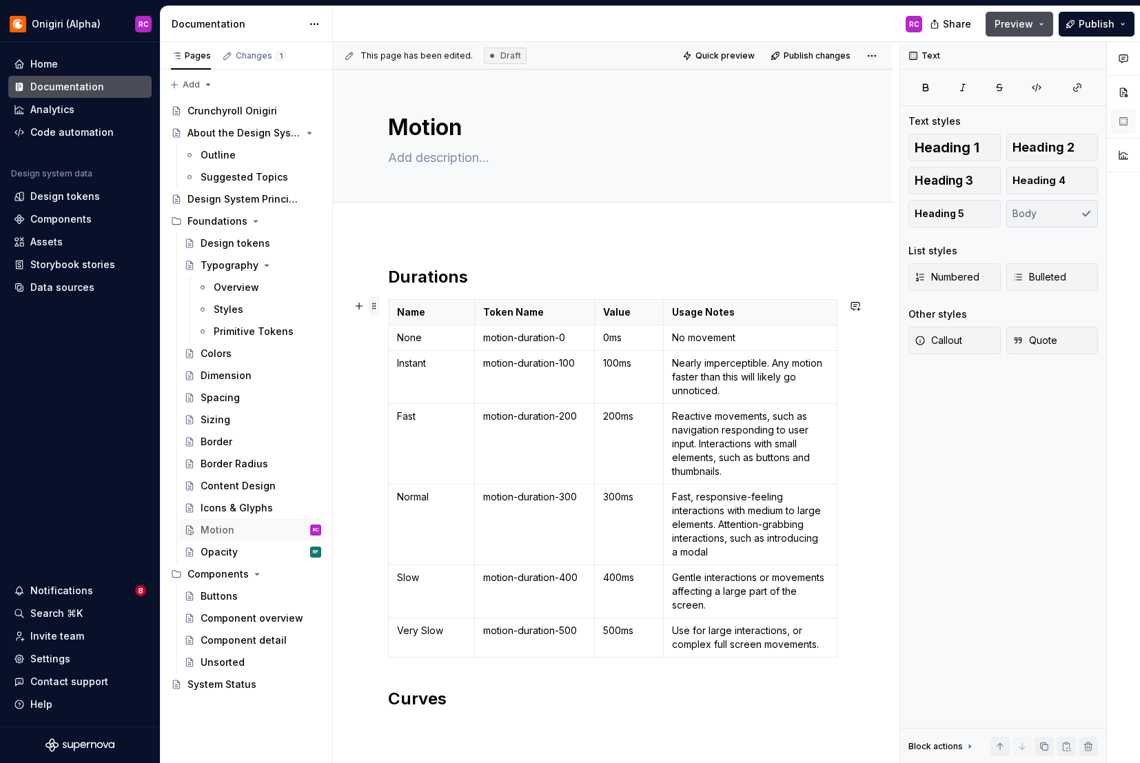
click at [375, 305] on span at bounding box center [374, 305] width 11 height 19
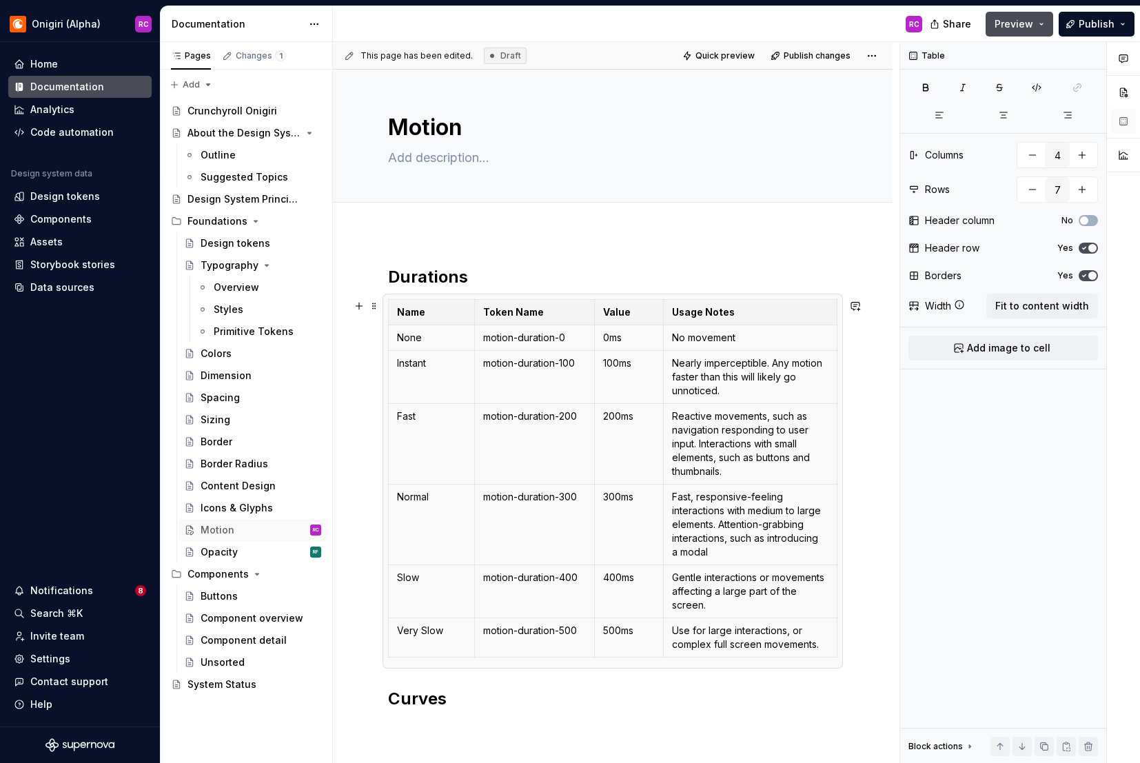
click at [445, 705] on div "Durations Name Token Name Value Usage Notes None motion-duration-0 0ms No movem…" at bounding box center [612, 502] width 449 height 472
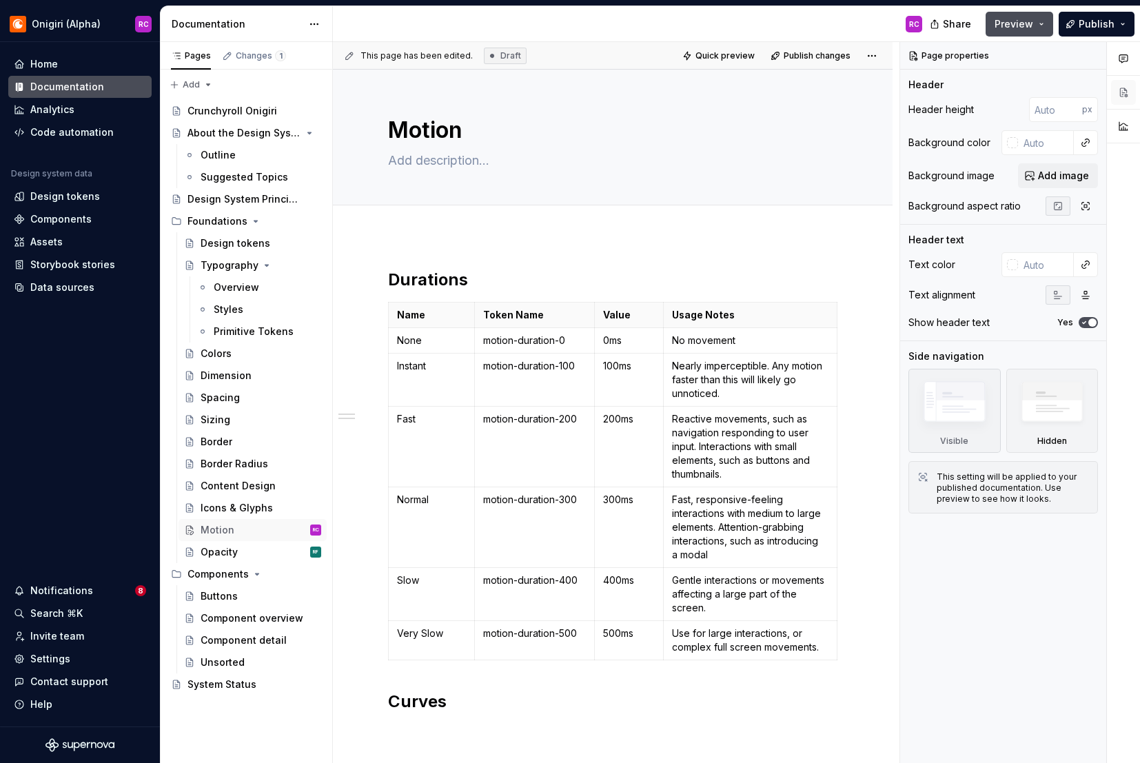
click at [434, 724] on p at bounding box center [612, 732] width 449 height 17
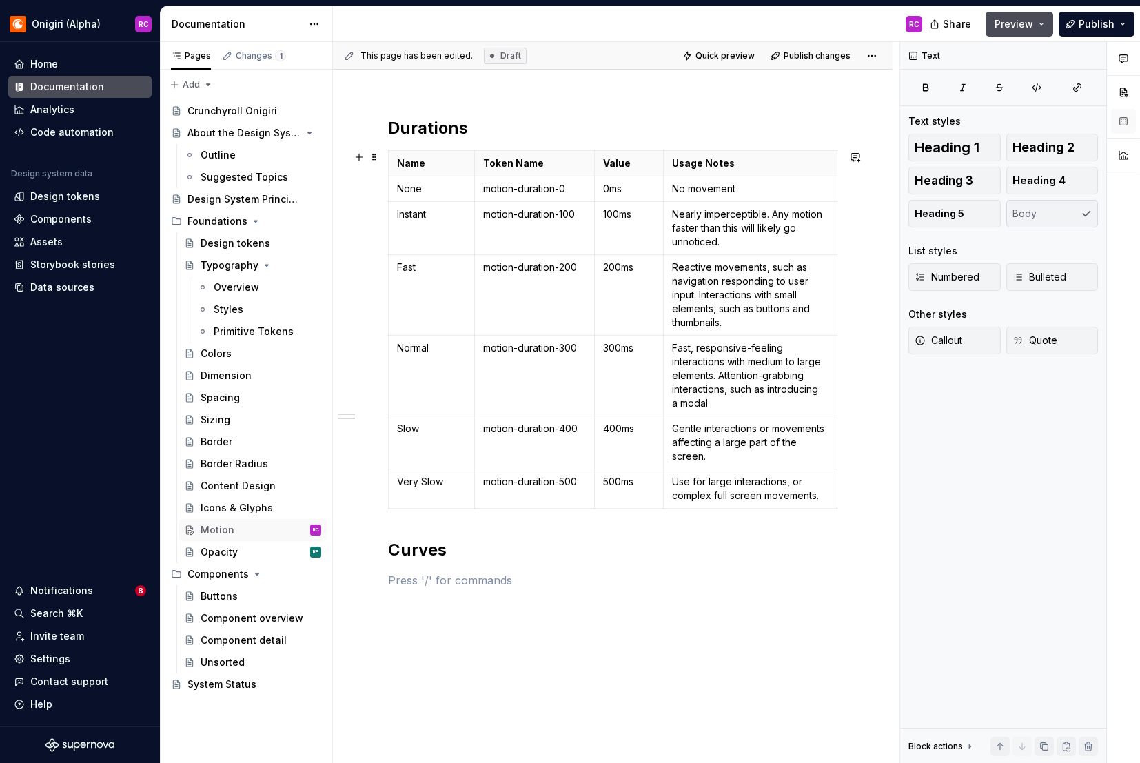
scroll to position [127, 0]
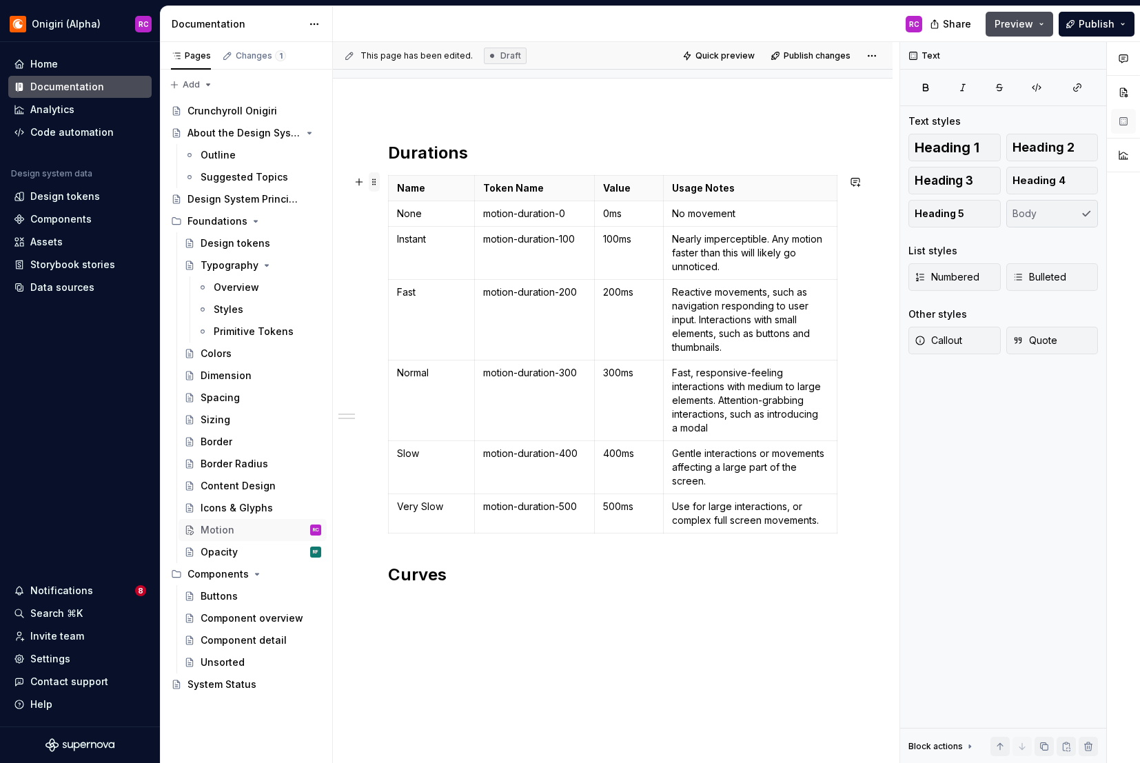
click at [376, 183] on span at bounding box center [374, 181] width 11 height 19
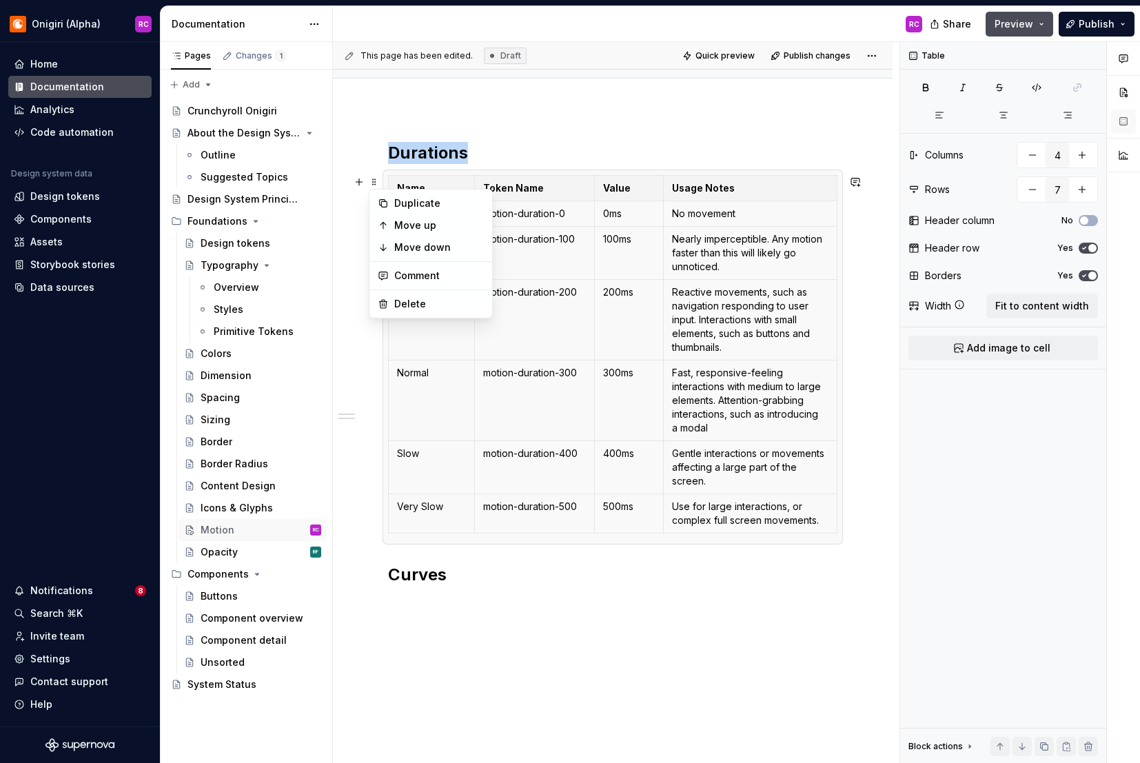
click at [489, 626] on div "Durations Name Token Name Value Usage Notes None motion-duration-0 0ms No movem…" at bounding box center [613, 484] width 560 height 750
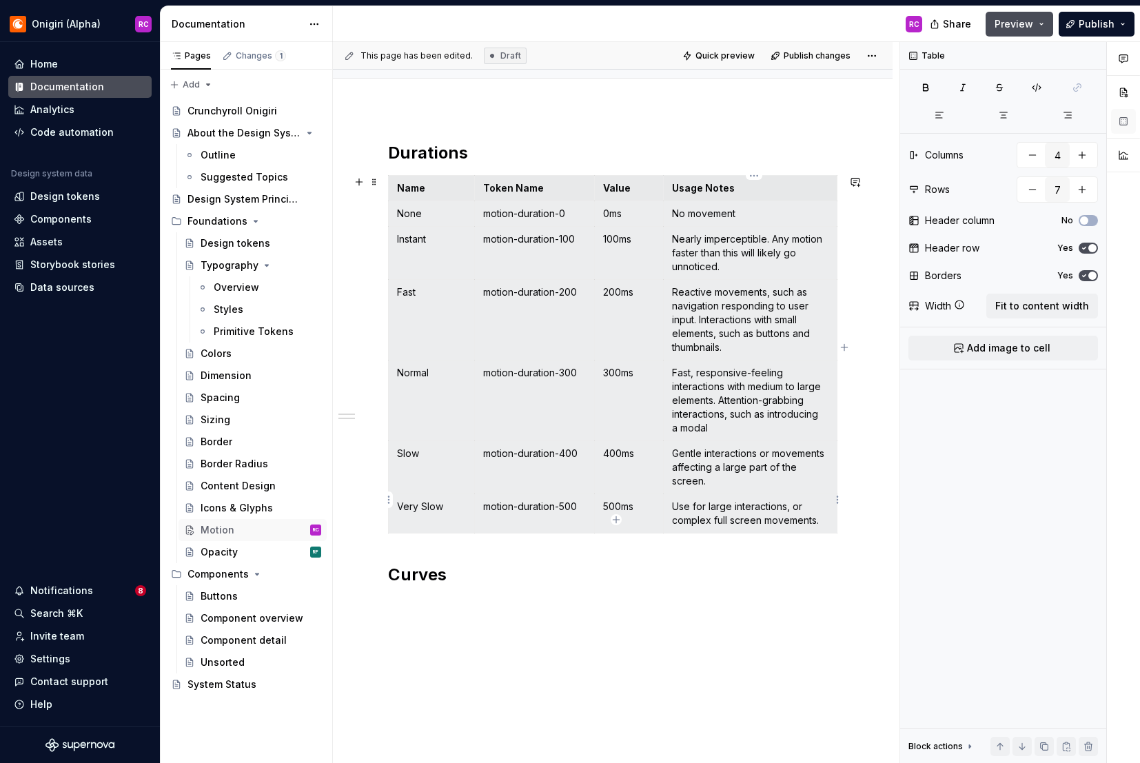
drag, startPoint x: 398, startPoint y: 186, endPoint x: 783, endPoint y: 508, distance: 501.6
click at [783, 508] on tbody "Name Token Name Value Usage Notes None motion-duration-0 0ms No movement Instan…" at bounding box center [613, 355] width 449 height 358
click at [523, 617] on div "Durations Name Token Name Value Usage Notes None motion-duration-0 0ms No movem…" at bounding box center [613, 484] width 560 height 750
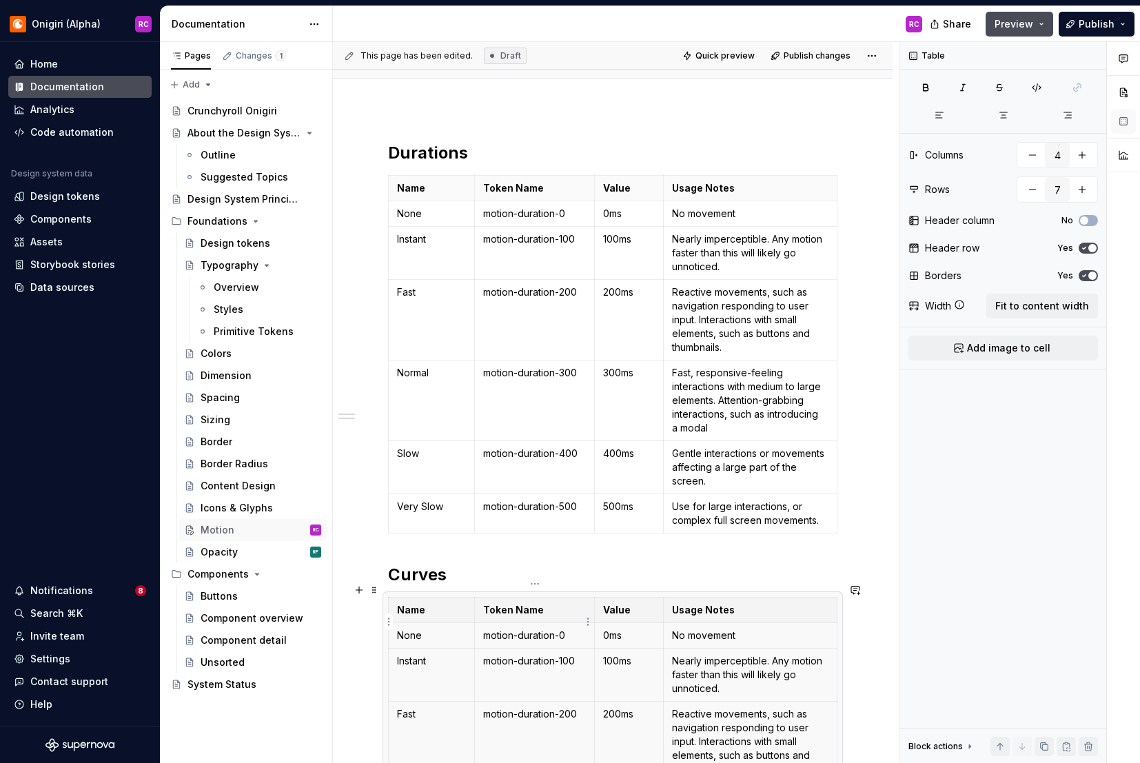
click at [526, 623] on td "motion-duration-0" at bounding box center [535, 636] width 120 height 26
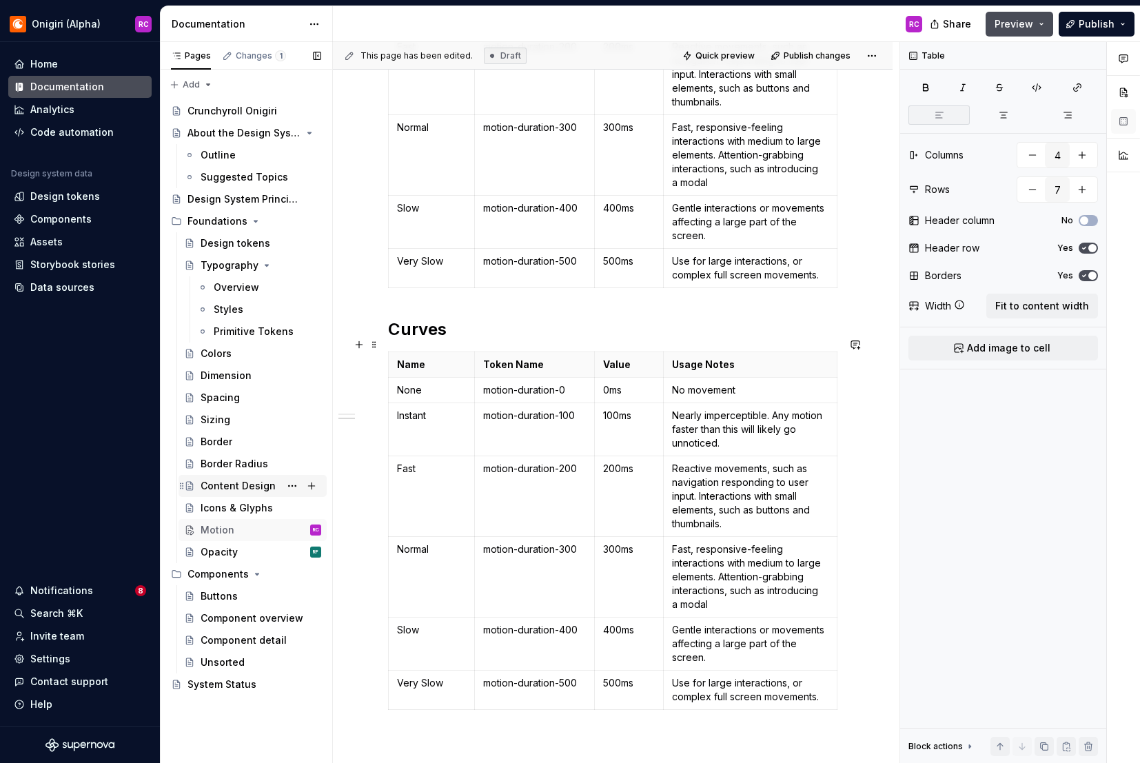
scroll to position [398, 0]
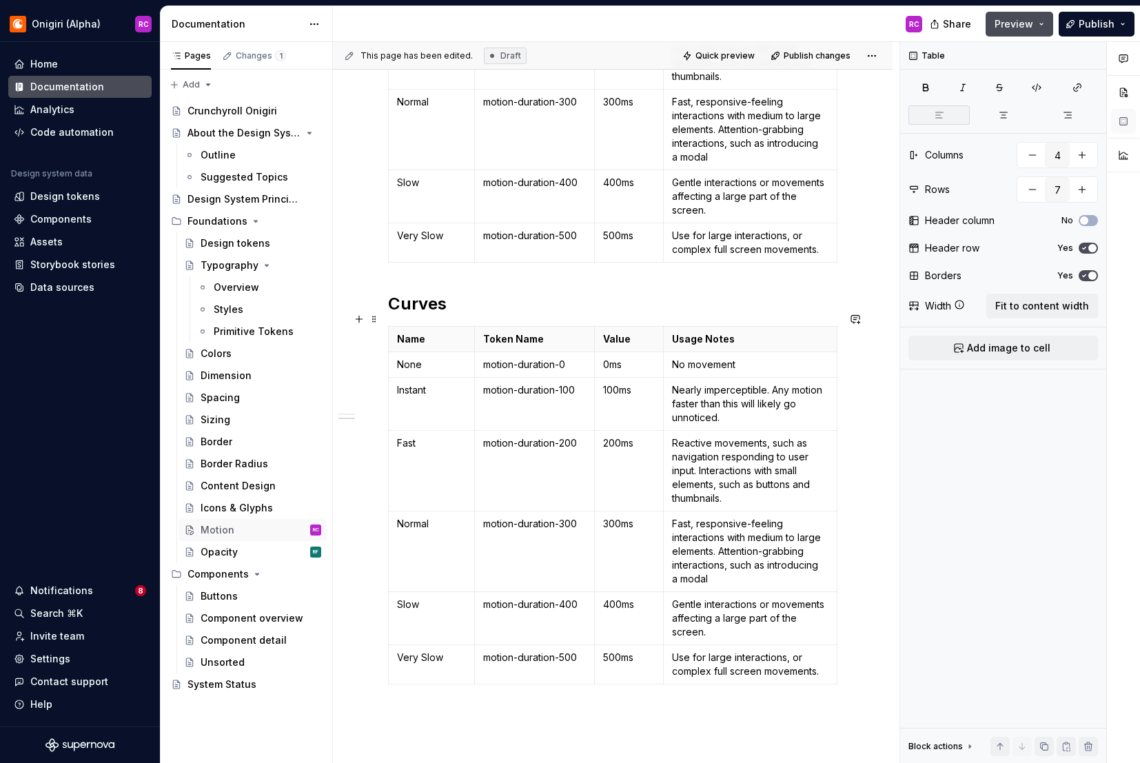
click at [406, 358] on p "None" at bounding box center [431, 365] width 69 height 14
click at [412, 358] on p "None" at bounding box center [431, 365] width 69 height 14
drag, startPoint x: 430, startPoint y: 354, endPoint x: 393, endPoint y: 353, distance: 37.3
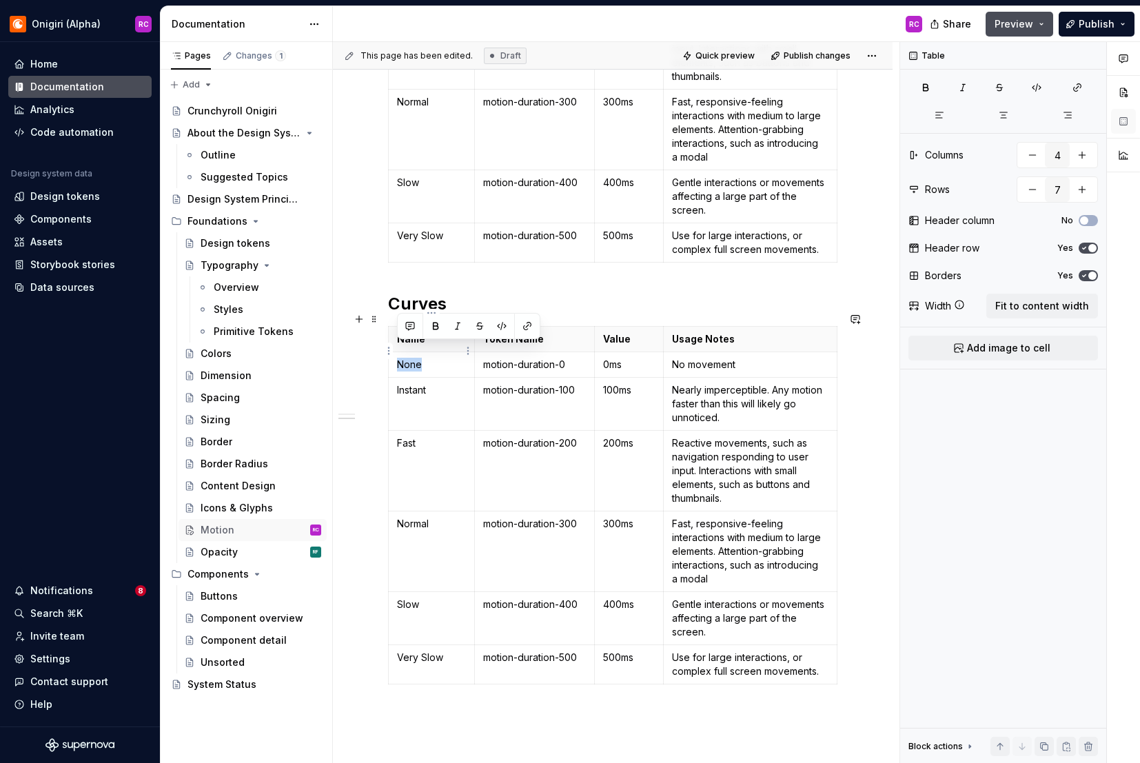
click at [393, 353] on td "None" at bounding box center [432, 365] width 86 height 26
click at [431, 358] on p "Cubic ease-in" at bounding box center [431, 365] width 69 height 14
click at [405, 383] on p "Instant" at bounding box center [431, 390] width 69 height 14
click at [419, 394] on td "Instant" at bounding box center [432, 404] width 86 height 53
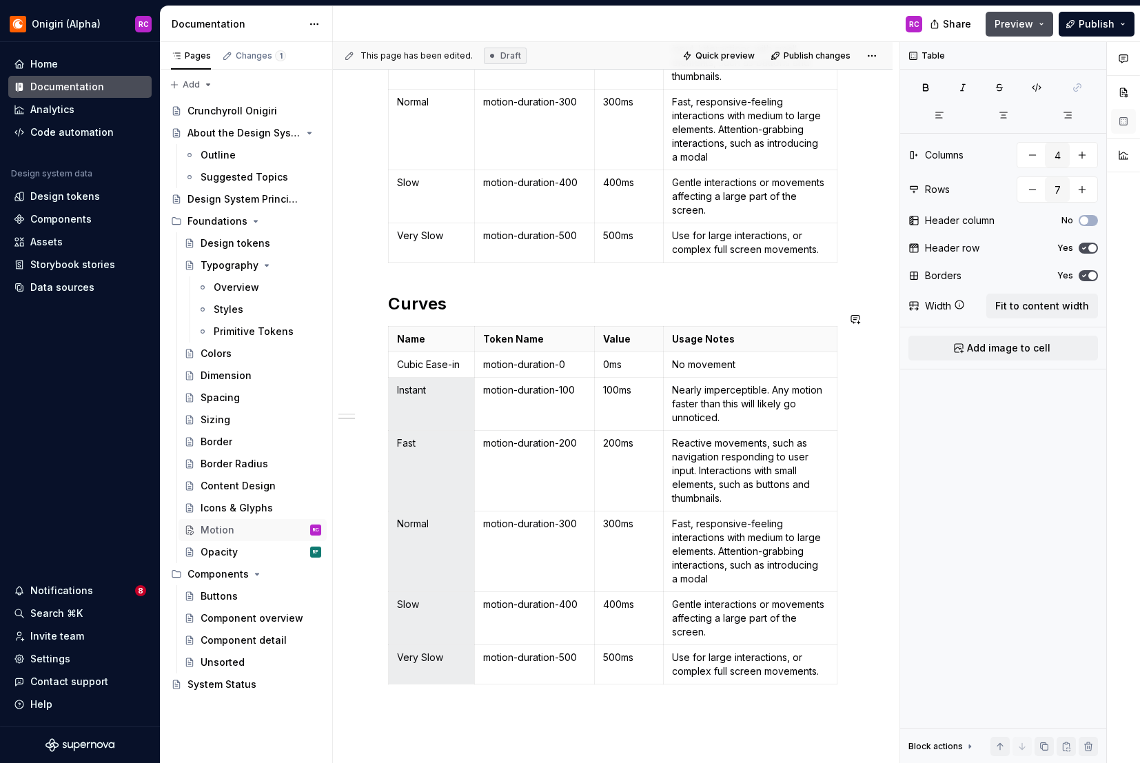
drag, startPoint x: 439, startPoint y: 444, endPoint x: 436, endPoint y: 671, distance: 226.8
click at [436, 671] on div "Durations Name Token Name Value Usage Notes None motion-duration-0 0ms No movem…" at bounding box center [612, 289] width 449 height 836
click at [448, 405] on td at bounding box center [432, 404] width 86 height 53
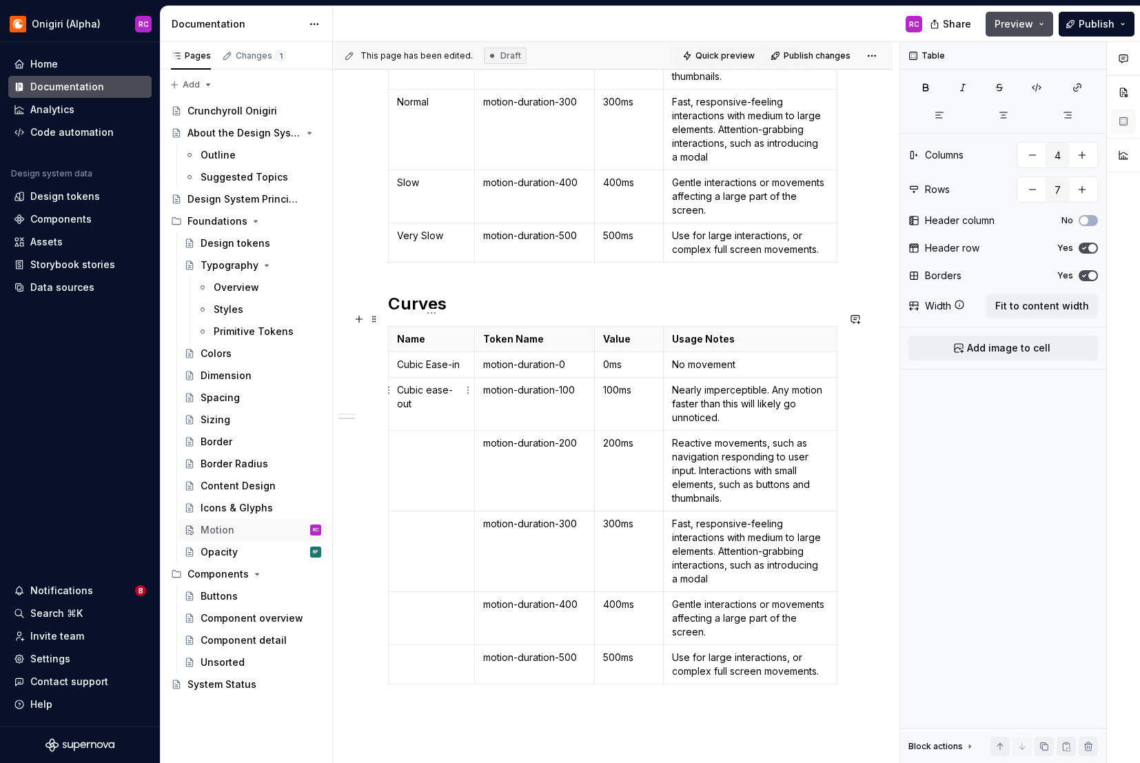
click at [432, 383] on p "Cubic ease-out" at bounding box center [431, 397] width 69 height 28
click at [532, 358] on p "motion-duration-0" at bounding box center [534, 365] width 103 height 14
click at [563, 358] on p "motion-curve-0" at bounding box center [534, 365] width 103 height 14
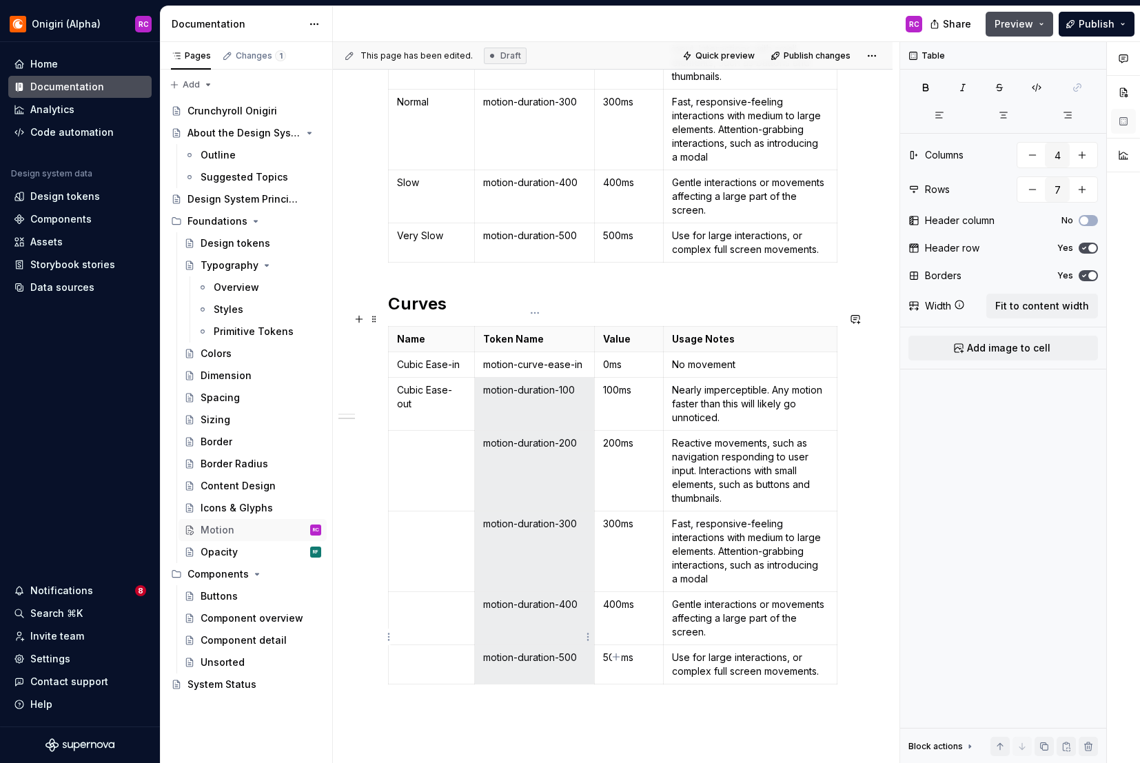
drag, startPoint x: 527, startPoint y: 390, endPoint x: 558, endPoint y: 645, distance: 256.9
click at [558, 645] on tbody "Name Token Name Value Usage Notes Cubic Ease-in motion-curve-ease-in 0ms No mov…" at bounding box center [613, 506] width 449 height 358
click at [535, 358] on p "motion-curve-ease-in" at bounding box center [534, 365] width 103 height 14
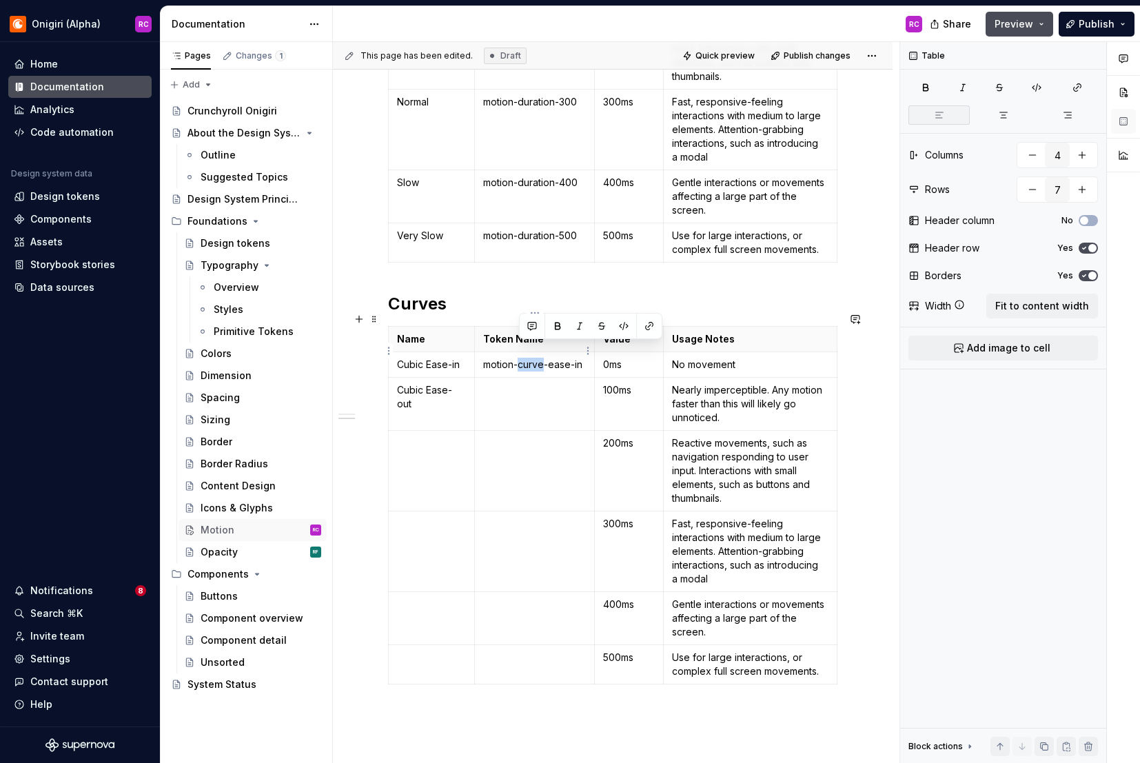
click at [535, 358] on p "motion-curve-ease-in" at bounding box center [534, 365] width 103 height 14
click at [489, 358] on p "motion-curve-ease-in" at bounding box center [534, 365] width 103 height 14
drag, startPoint x: 485, startPoint y: 352, endPoint x: 583, endPoint y: 347, distance: 98.0
click at [583, 358] on p "motion-curve-ease-in" at bounding box center [534, 365] width 103 height 14
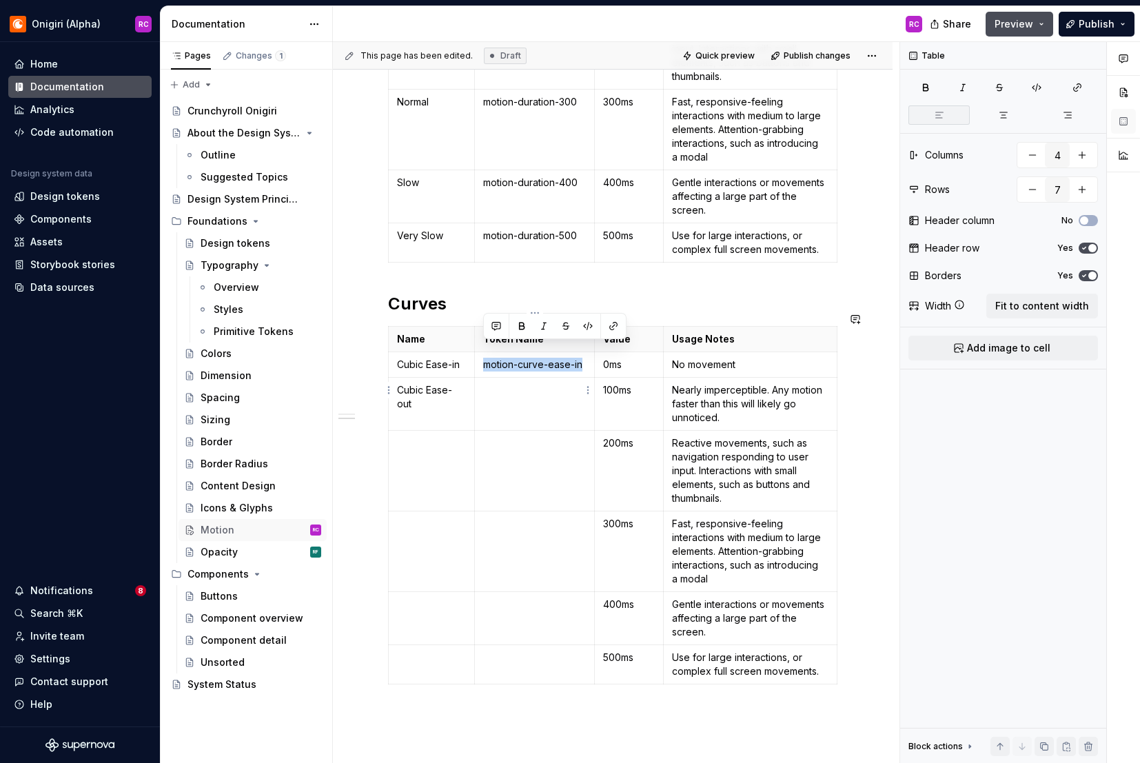
copy p "motion-curve-ease-in"
click at [538, 392] on td at bounding box center [535, 404] width 120 height 53
click at [525, 395] on td at bounding box center [535, 404] width 120 height 53
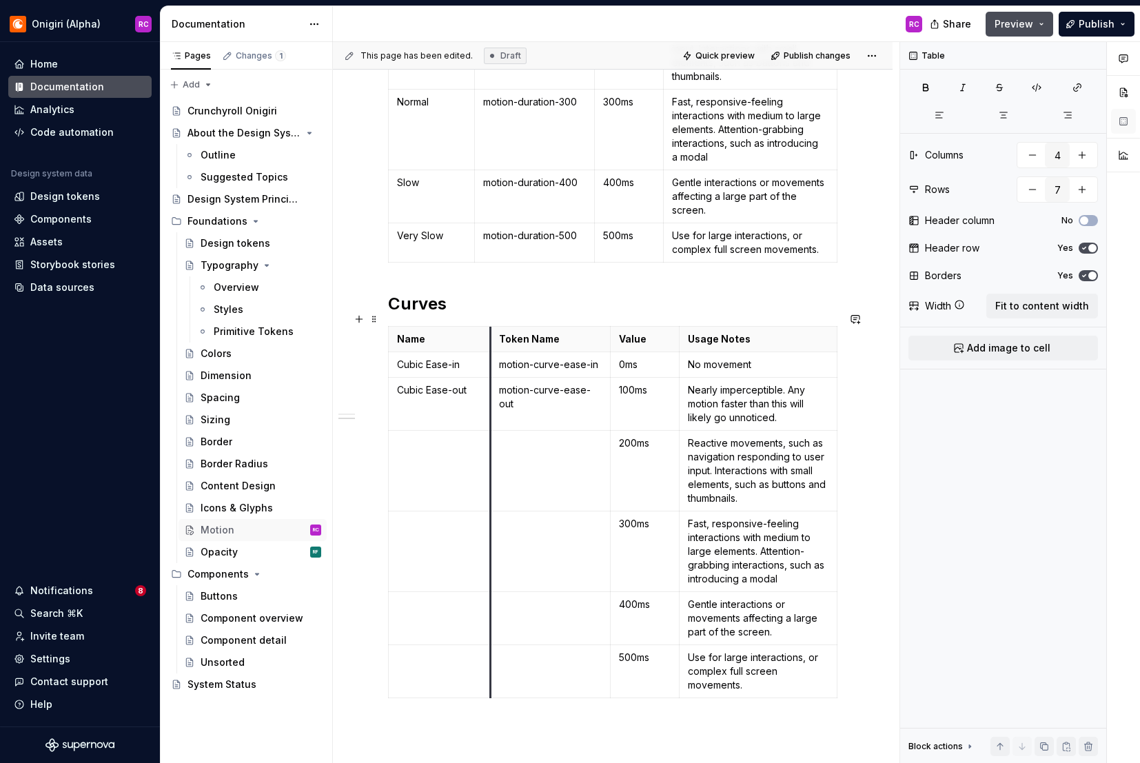
drag, startPoint x: 474, startPoint y: 334, endPoint x: 490, endPoint y: 335, distance: 15.9
click at [491, 335] on th "Token Name" at bounding box center [551, 340] width 120 height 26
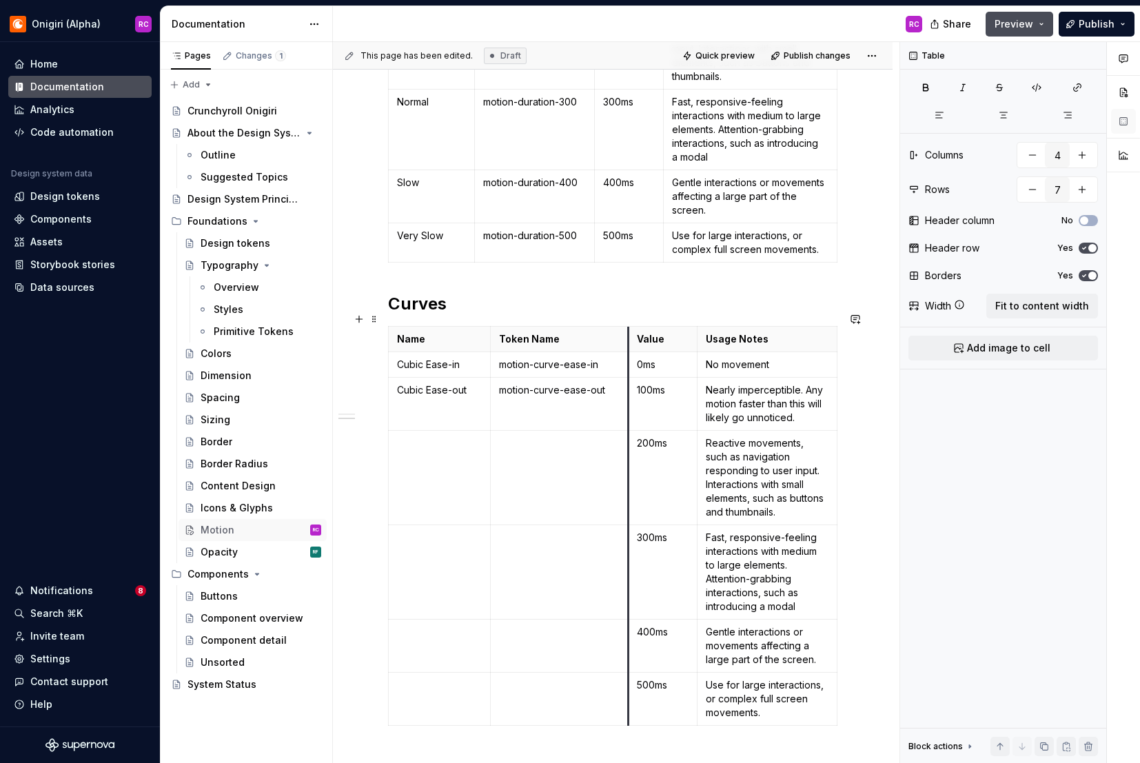
drag, startPoint x: 611, startPoint y: 323, endPoint x: 629, endPoint y: 327, distance: 18.6
click at [629, 327] on th "Value" at bounding box center [663, 340] width 69 height 26
click at [536, 454] on td at bounding box center [560, 478] width 138 height 94
click at [441, 441] on td at bounding box center [440, 478] width 102 height 94
click at [563, 448] on td at bounding box center [560, 478] width 138 height 94
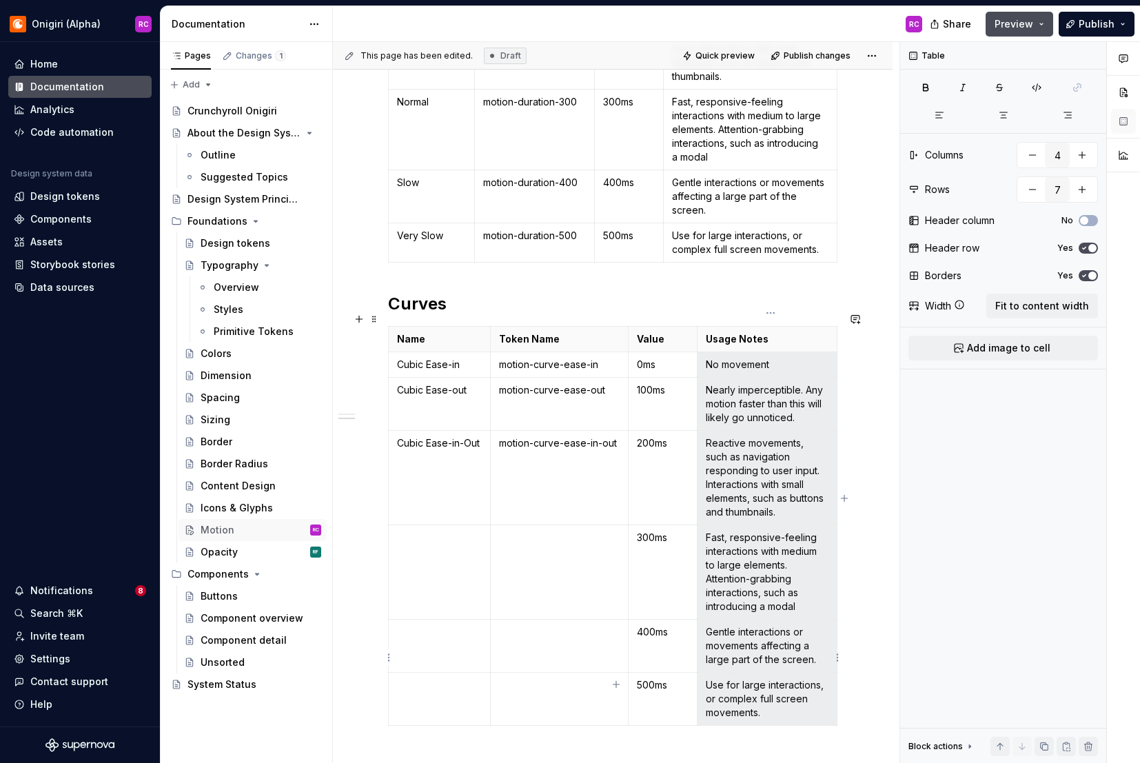
drag, startPoint x: 743, startPoint y: 354, endPoint x: 753, endPoint y: 645, distance: 291.8
click at [752, 646] on tbody "Name Token Name Value Usage Notes Cubic Ease-in motion-curve-ease-in 0ms No mov…" at bounding box center [613, 526] width 449 height 399
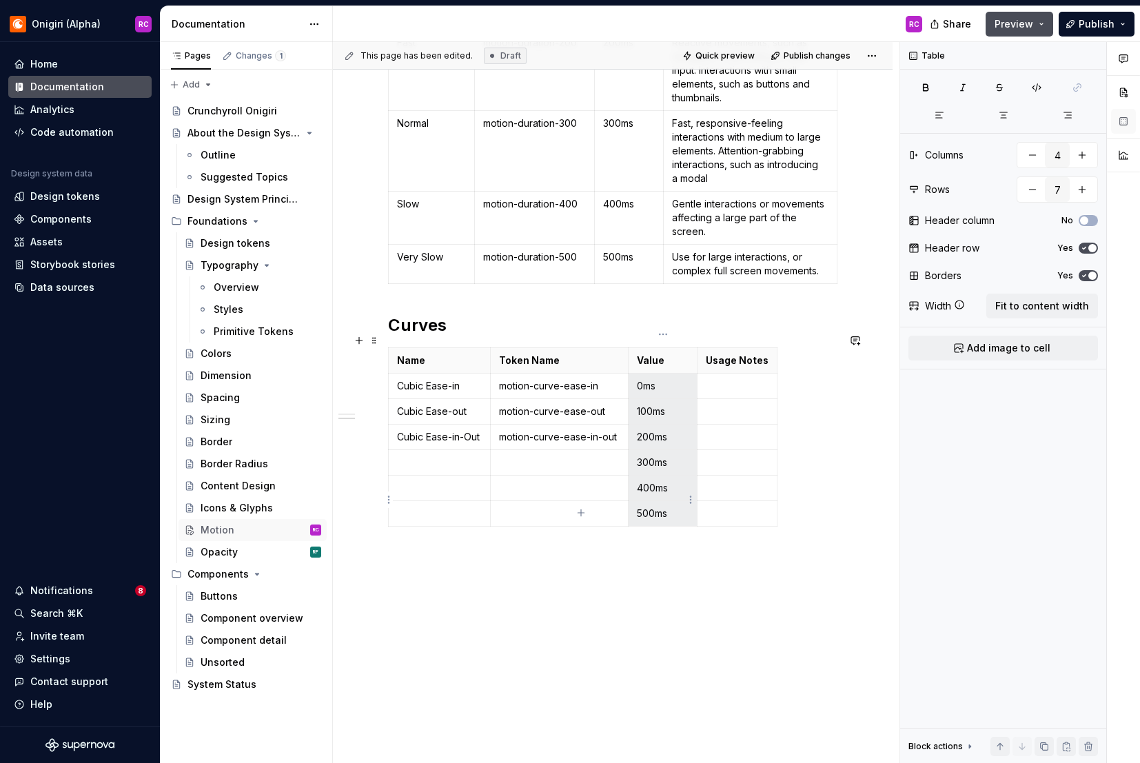
drag, startPoint x: 665, startPoint y: 386, endPoint x: 659, endPoint y: 488, distance: 102.2
click at [655, 490] on tbody "Name Token Name Value Usage Notes Cubic Ease-in motion-curve-ease-in 0ms Cubic …" at bounding box center [583, 437] width 389 height 179
click at [443, 456] on p at bounding box center [439, 463] width 85 height 14
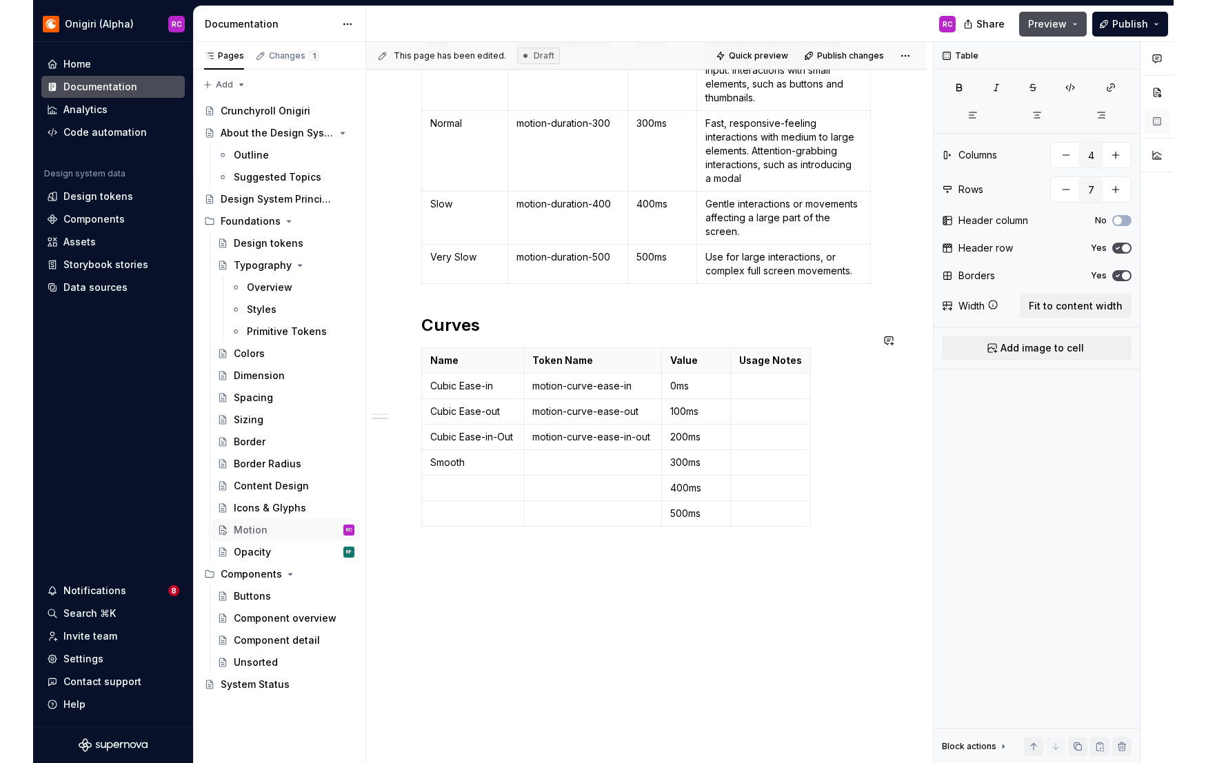
scroll to position [376, 0]
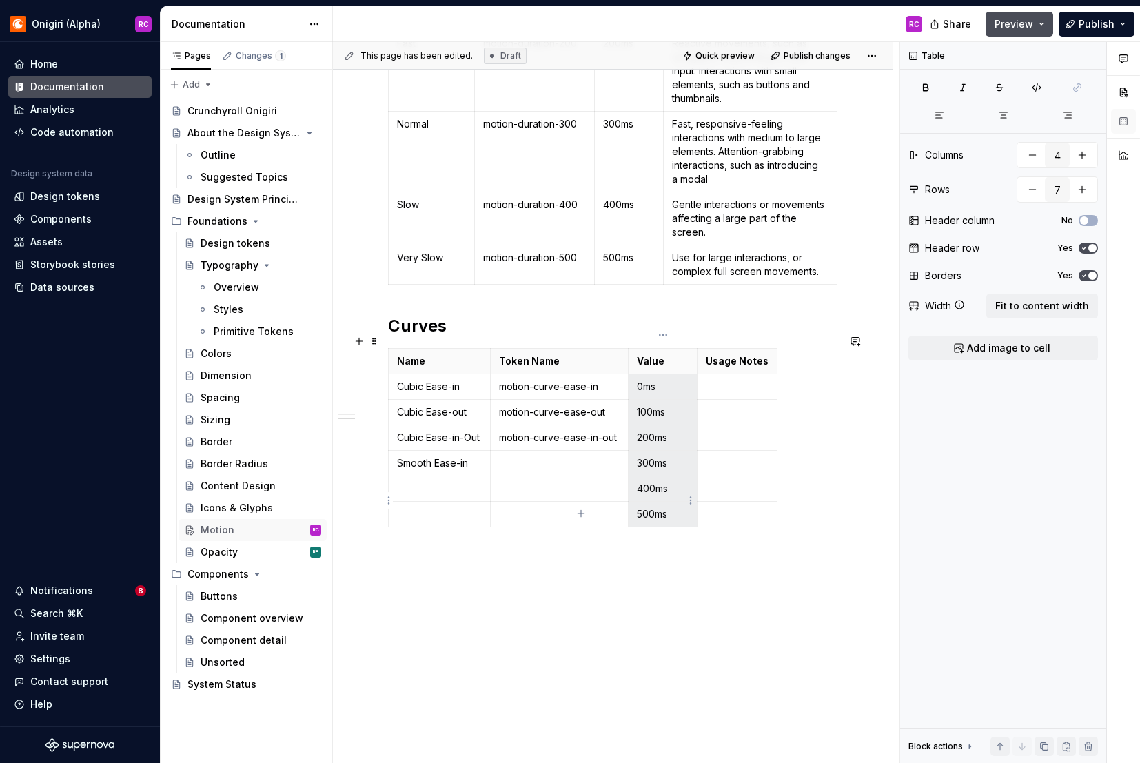
drag, startPoint x: 667, startPoint y: 373, endPoint x: 660, endPoint y: 498, distance: 125.0
click at [660, 498] on tbody "Name Token Name Value Usage Notes Cubic Ease-in motion-curve-ease-in 0ms Cubic …" at bounding box center [583, 438] width 389 height 179
drag, startPoint x: 665, startPoint y: 373, endPoint x: 656, endPoint y: 503, distance: 130.6
click at [656, 503] on tbody "Name Token Name Value Usage Notes Cubic Ease-in motion-curve-ease-in 0ms Cubic …" at bounding box center [583, 438] width 389 height 179
click at [412, 482] on p at bounding box center [439, 489] width 85 height 14
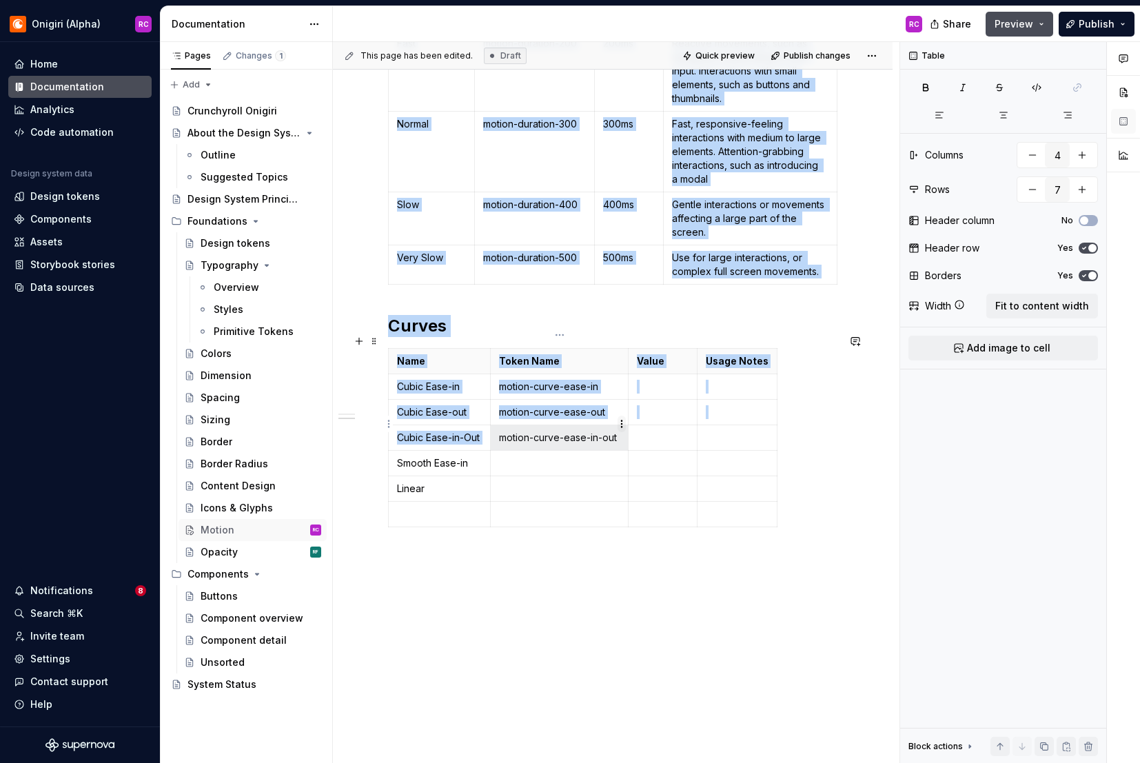
drag, startPoint x: 500, startPoint y: 425, endPoint x: 620, endPoint y: 423, distance: 119.3
click at [622, 422] on body "Onigiri (Alpha) RC Home Documentation Analytics Code automation Design system d…" at bounding box center [570, 381] width 1140 height 763
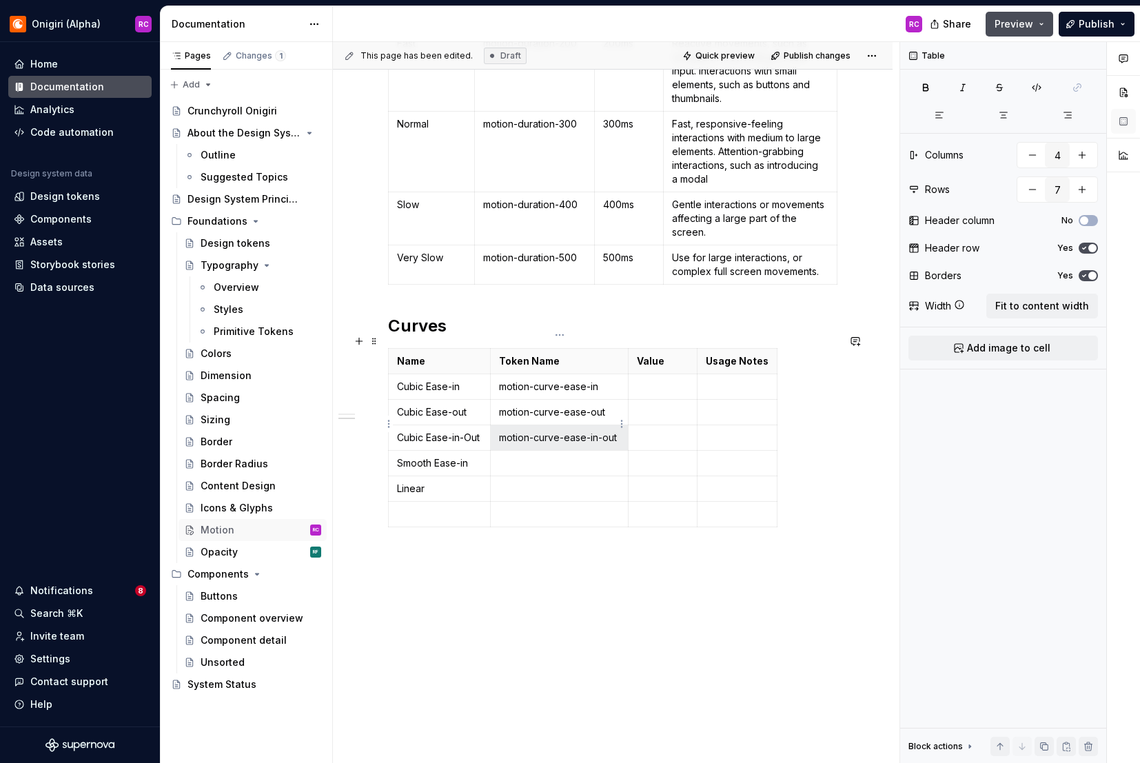
drag, startPoint x: 603, startPoint y: 427, endPoint x: 580, endPoint y: 424, distance: 23.6
click at [603, 431] on p "motion-curve-ease-in-out" at bounding box center [559, 438] width 121 height 14
click at [578, 431] on p "motion-curve-ease-in-out" at bounding box center [559, 438] width 121 height 14
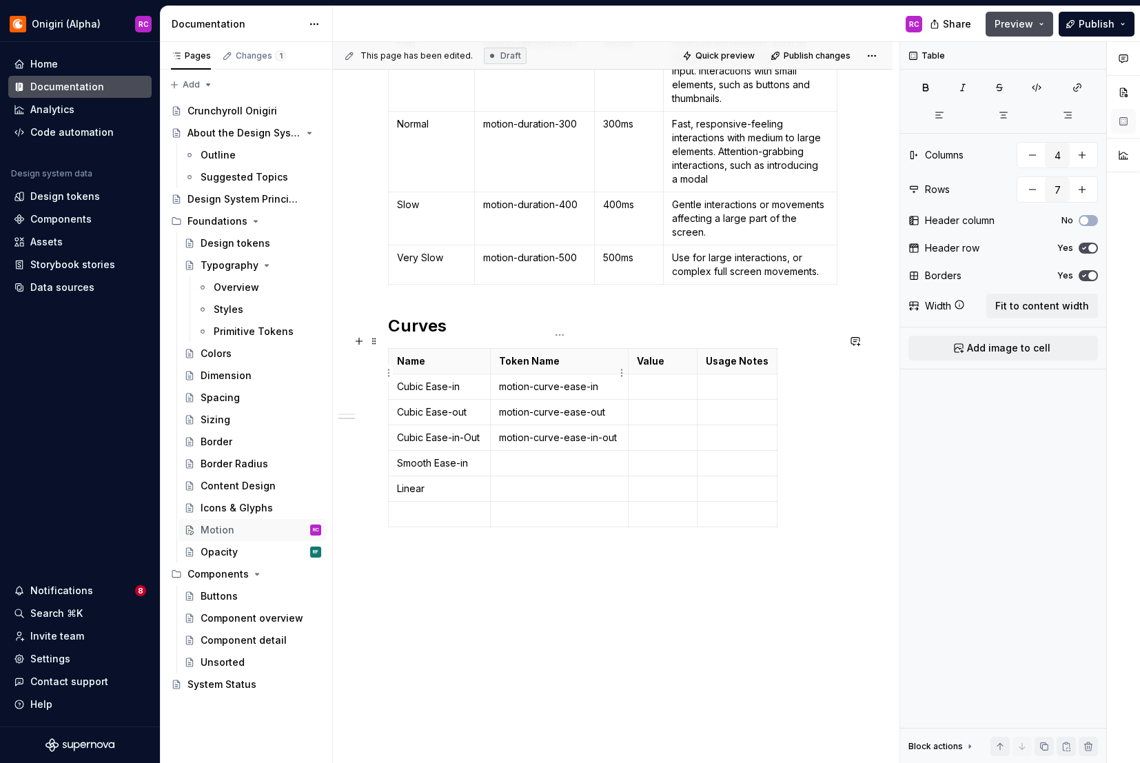
click at [542, 380] on p "motion-curve-ease-in" at bounding box center [559, 387] width 121 height 14
drag, startPoint x: 580, startPoint y: 373, endPoint x: 596, endPoint y: 372, distance: 15.9
click at [581, 380] on p "motion-curve-ease-in" at bounding box center [559, 387] width 121 height 14
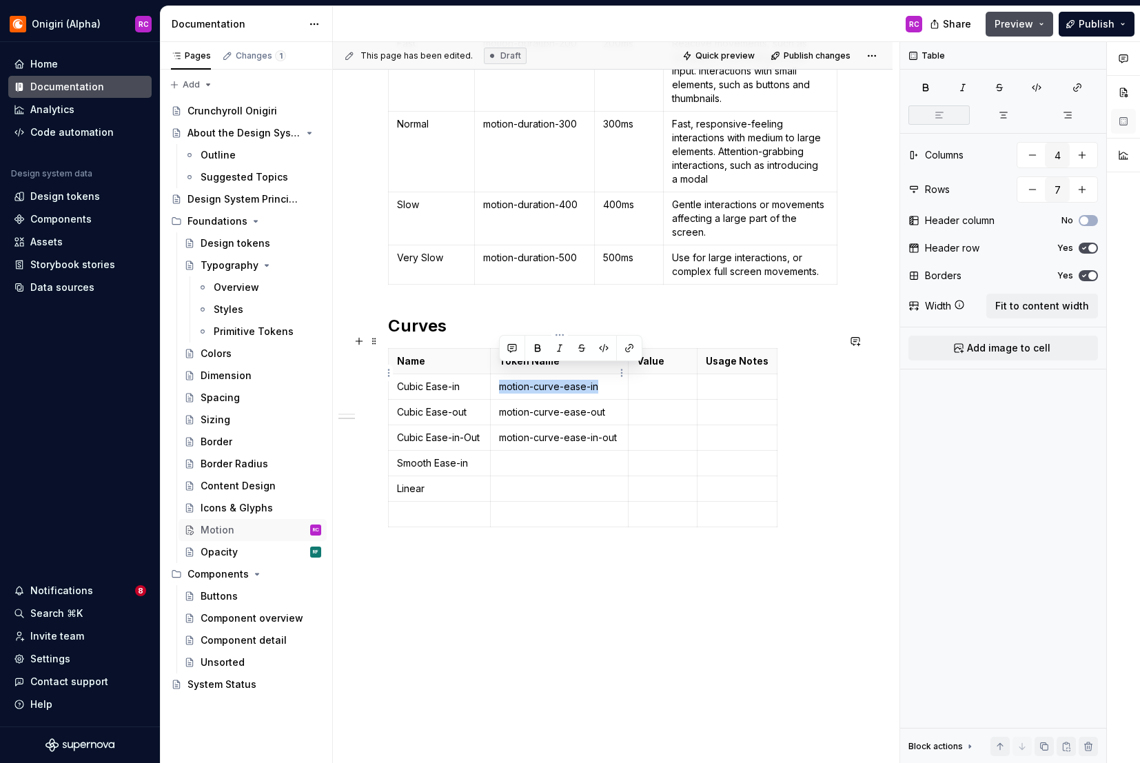
drag, startPoint x: 600, startPoint y: 372, endPoint x: 503, endPoint y: 374, distance: 97.9
click at [503, 380] on p "motion-curve-ease-in" at bounding box center [559, 387] width 121 height 14
copy p "motion-curve-ease-in"
click at [527, 456] on p at bounding box center [559, 463] width 121 height 14
drag, startPoint x: 601, startPoint y: 447, endPoint x: 564, endPoint y: 448, distance: 37.3
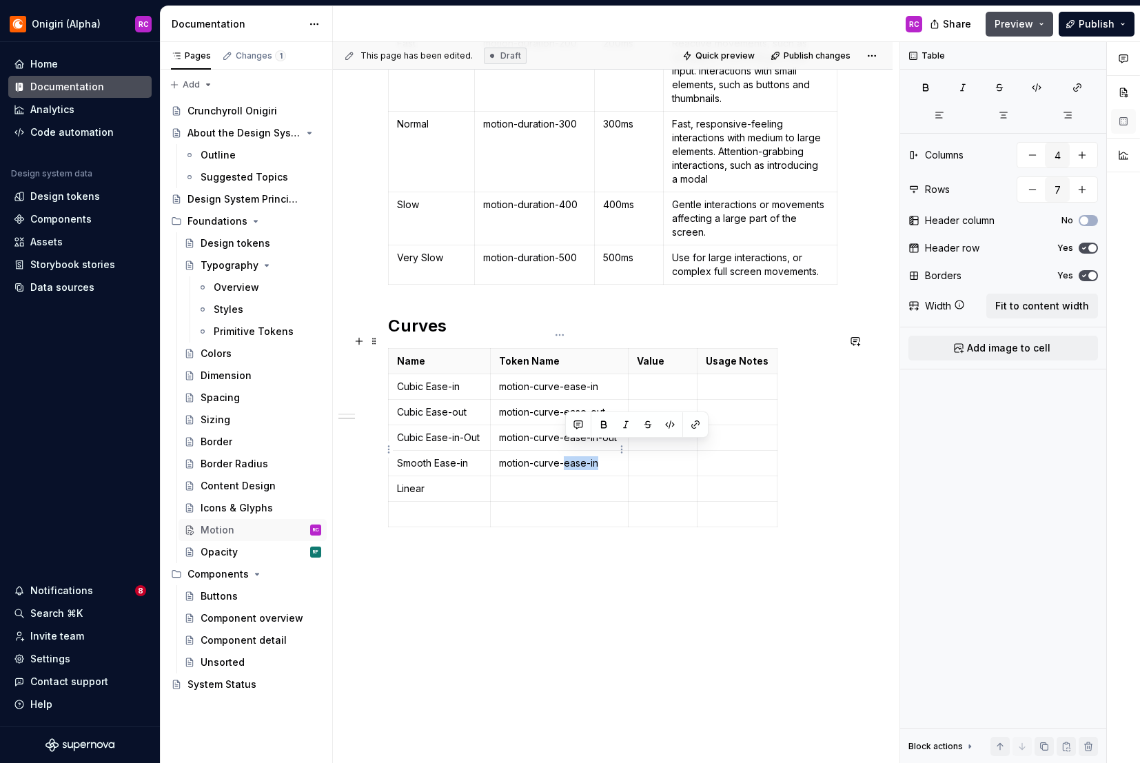
click at [564, 456] on p "motion-curve-ease-in" at bounding box center [559, 463] width 121 height 14
click at [500, 456] on p "motion-curve-smooth" at bounding box center [559, 463] width 121 height 14
copy p "motion-curve-smooth"
click at [538, 482] on p at bounding box center [559, 489] width 121 height 14
click at [578, 482] on p "motion-curve-smooth" at bounding box center [559, 489] width 121 height 14
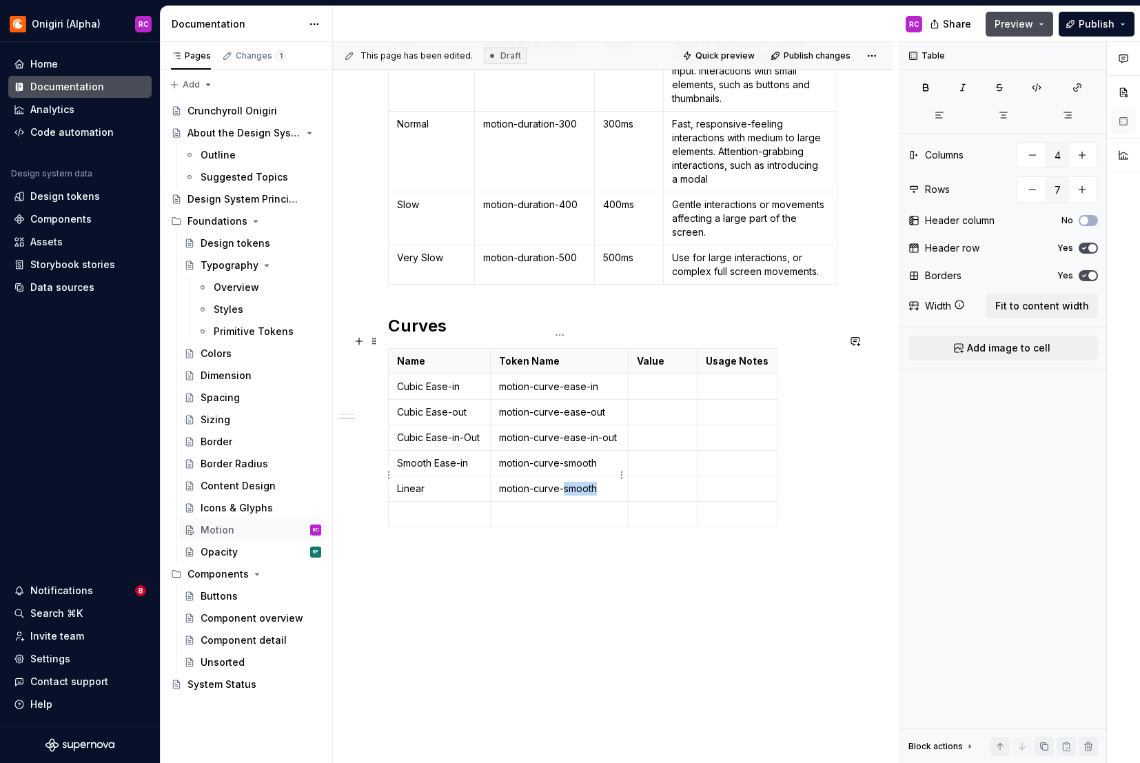
click at [578, 482] on p "motion-curve-smooth" at bounding box center [559, 489] width 121 height 14
click at [674, 380] on p at bounding box center [663, 387] width 52 height 14
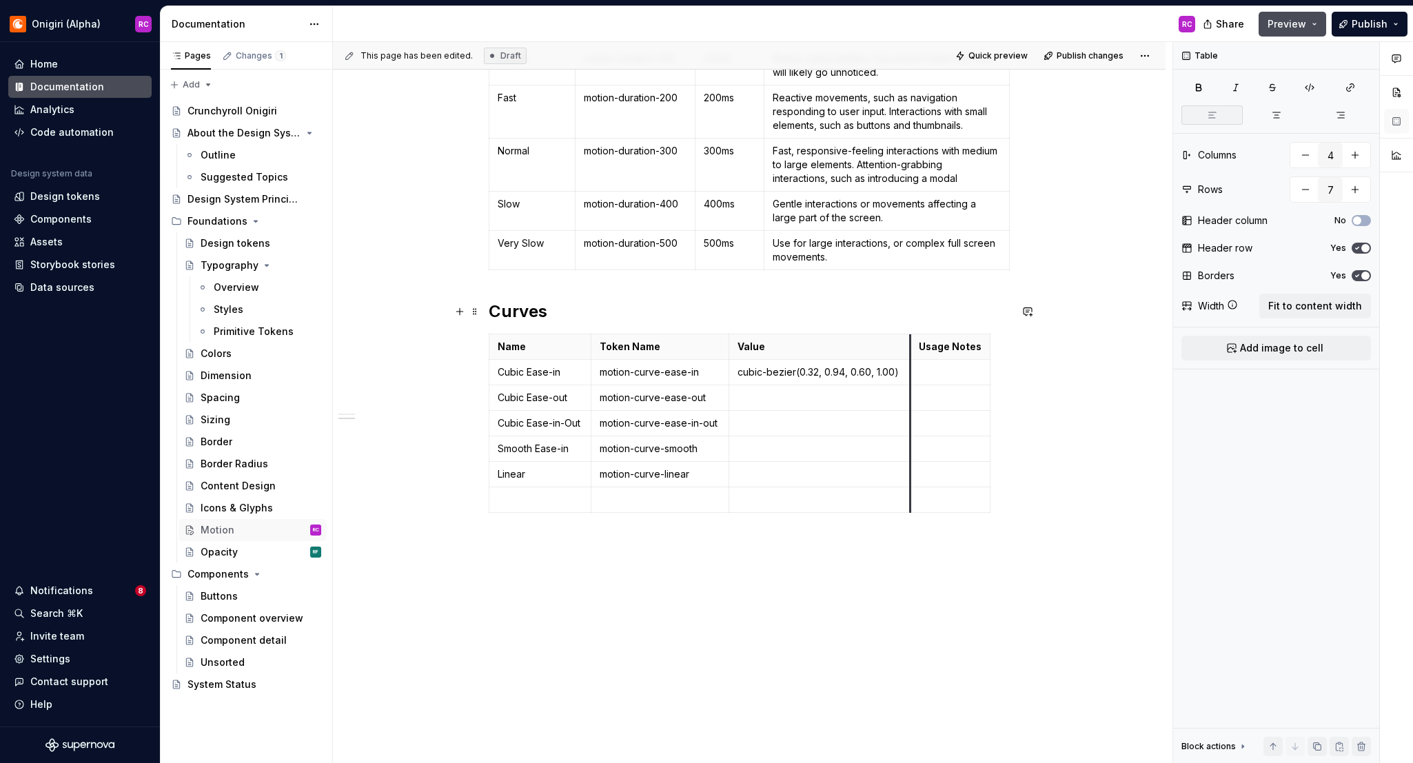
scroll to position [307, 0]
drag, startPoint x: 801, startPoint y: 314, endPoint x: 916, endPoint y: 320, distance: 114.6
click at [916, 320] on div "Durations Name Token Name Value Usage Notes None motion-duration-0 0ms No movem…" at bounding box center [749, 239] width 521 height 557
click at [938, 372] on p at bounding box center [952, 372] width 63 height 14
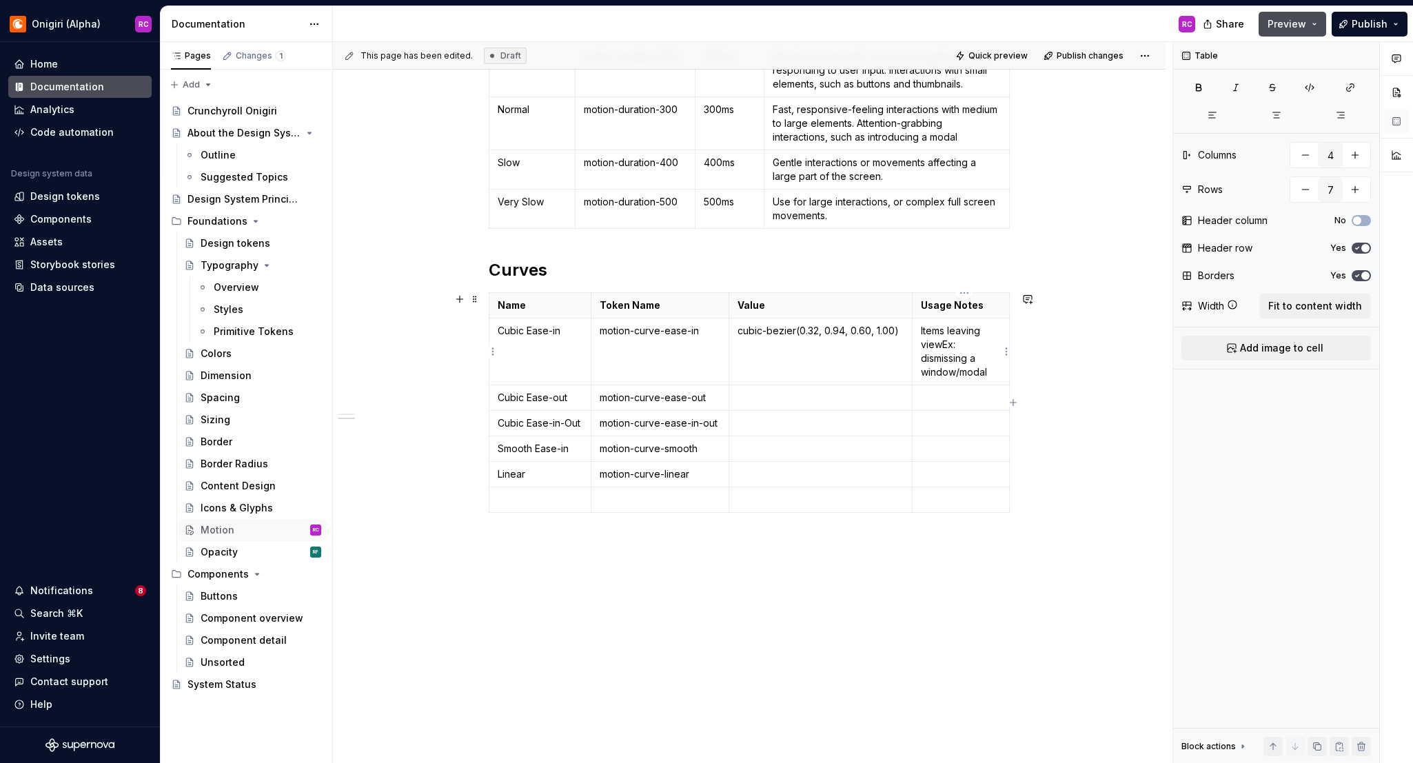
click at [944, 343] on p "Items leaving view Ex: dismissing a window/modal" at bounding box center [961, 351] width 80 height 55
click at [1055, 357] on div "Durations Name Token Name Value Usage Notes None motion-duration-0 0ms No movem…" at bounding box center [749, 325] width 833 height 877
drag, startPoint x: 1012, startPoint y: 343, endPoint x: 1013, endPoint y: 351, distance: 8.3
click at [1140, 405] on div "Durations Name Token Name Value Usage Notes None motion-duration-0 0ms No movem…" at bounding box center [749, 325] width 833 height 877
click at [478, 299] on span at bounding box center [474, 299] width 11 height 19
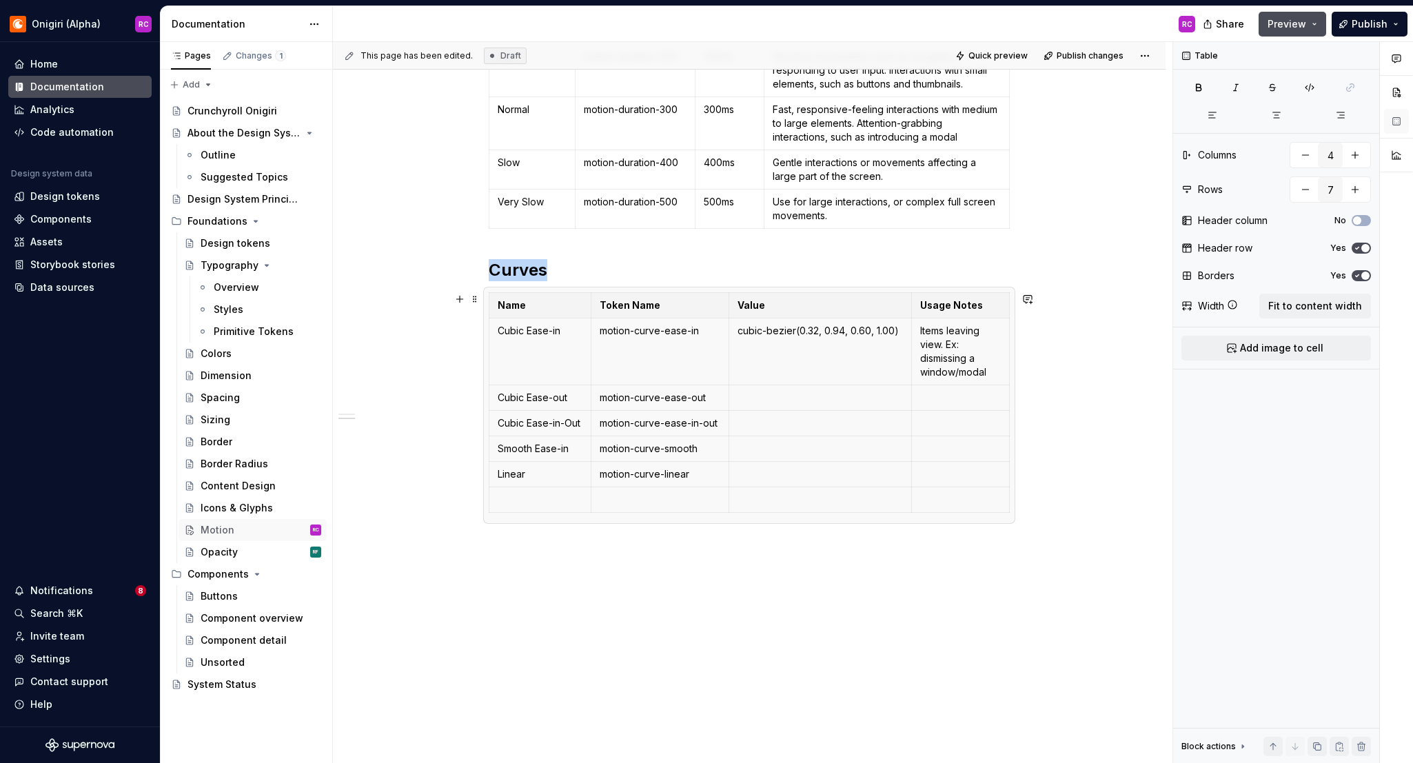
click at [415, 374] on div "Durations Name Token Name Value Usage Notes None motion-duration-0 0ms No movem…" at bounding box center [749, 325] width 833 height 877
click at [1140, 306] on span "Fit to content width" at bounding box center [1315, 306] width 94 height 14
drag, startPoint x: 742, startPoint y: 332, endPoint x: 798, endPoint y: 352, distance: 58.4
click at [798, 327] on p "cubic-bezier(0.32, 0.94, 0.60, 1.00)" at bounding box center [821, 332] width 166 height 14
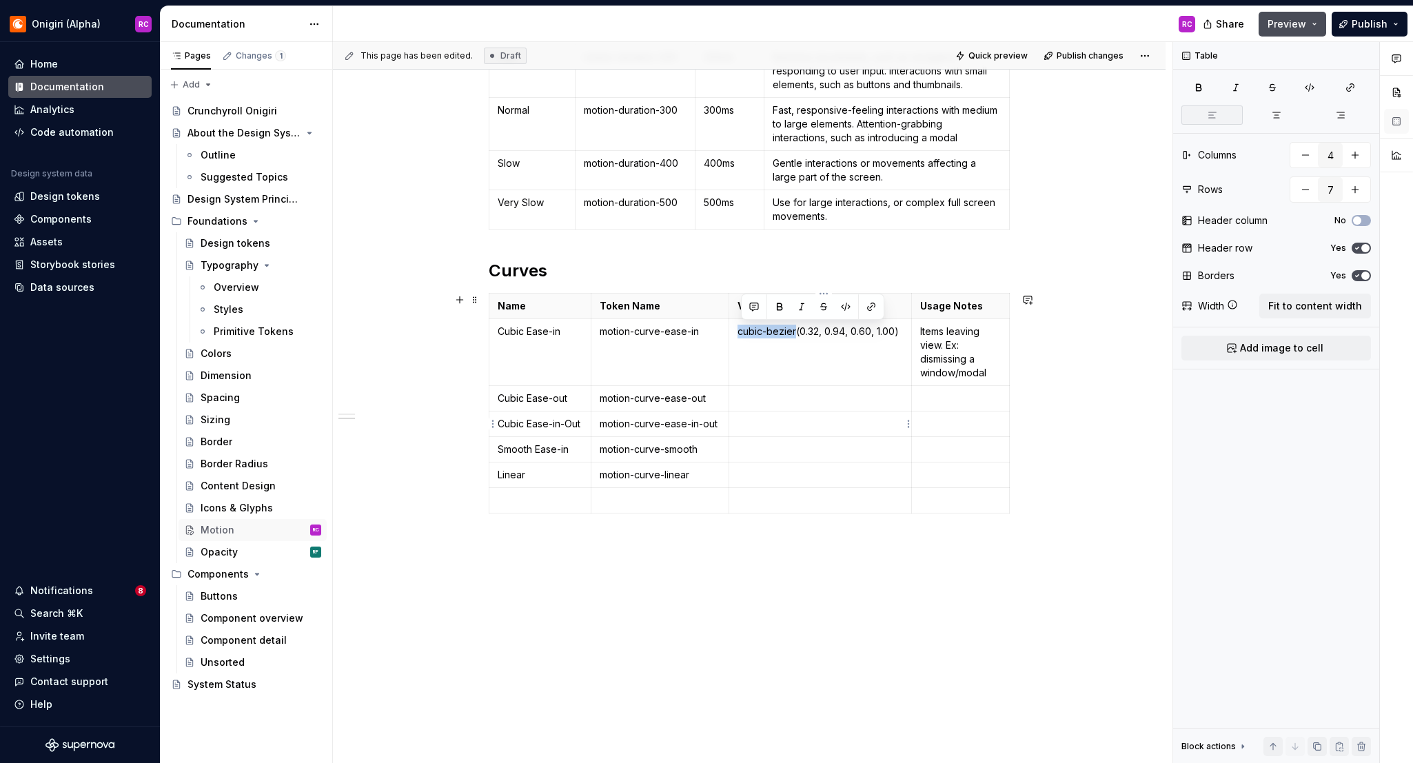
copy p "cubic-bezier"
click at [782, 400] on p at bounding box center [821, 399] width 166 height 14
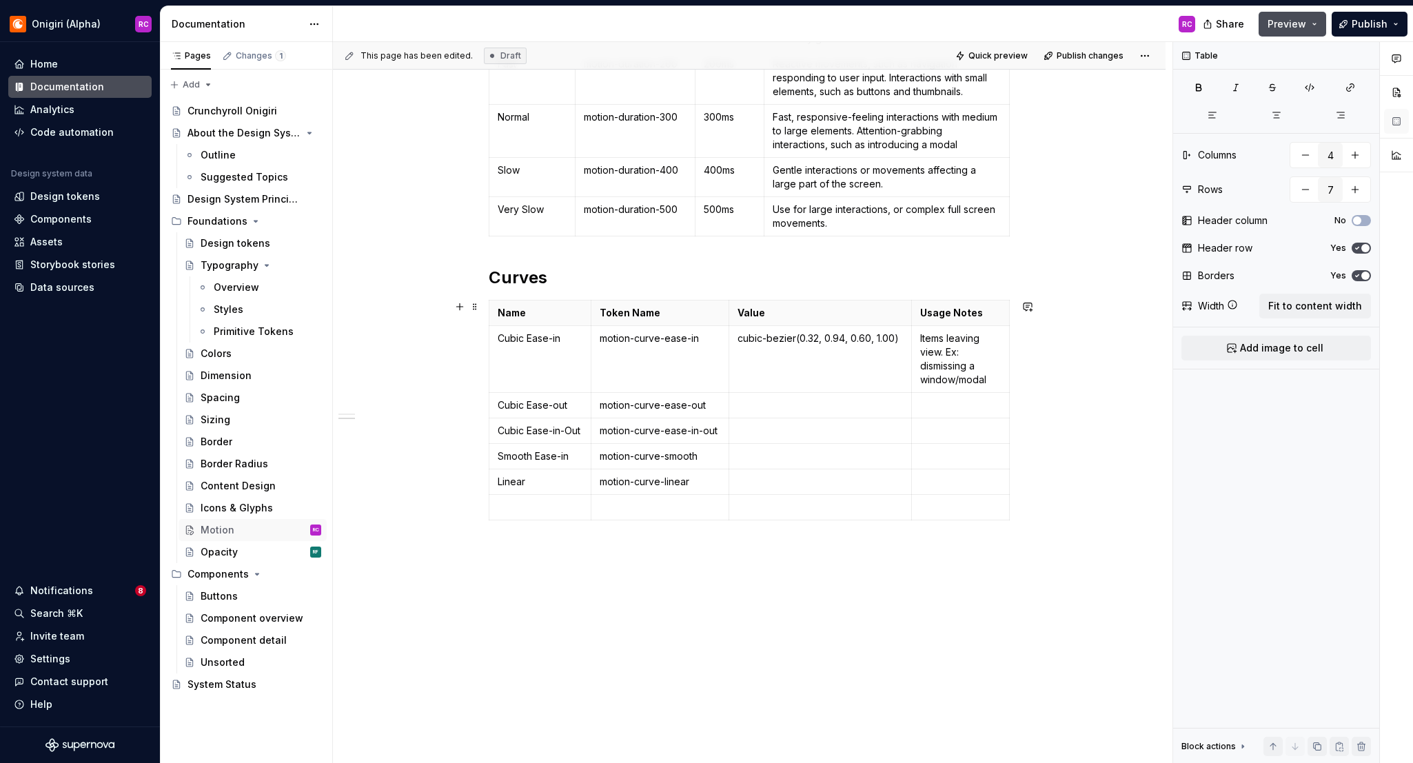
scroll to position [340, 0]
click at [779, 428] on p at bounding box center [821, 432] width 166 height 14
click at [824, 404] on p "cubic-bezier" at bounding box center [821, 407] width 166 height 14
click at [847, 429] on p "cubic-bezier" at bounding box center [821, 432] width 166 height 14
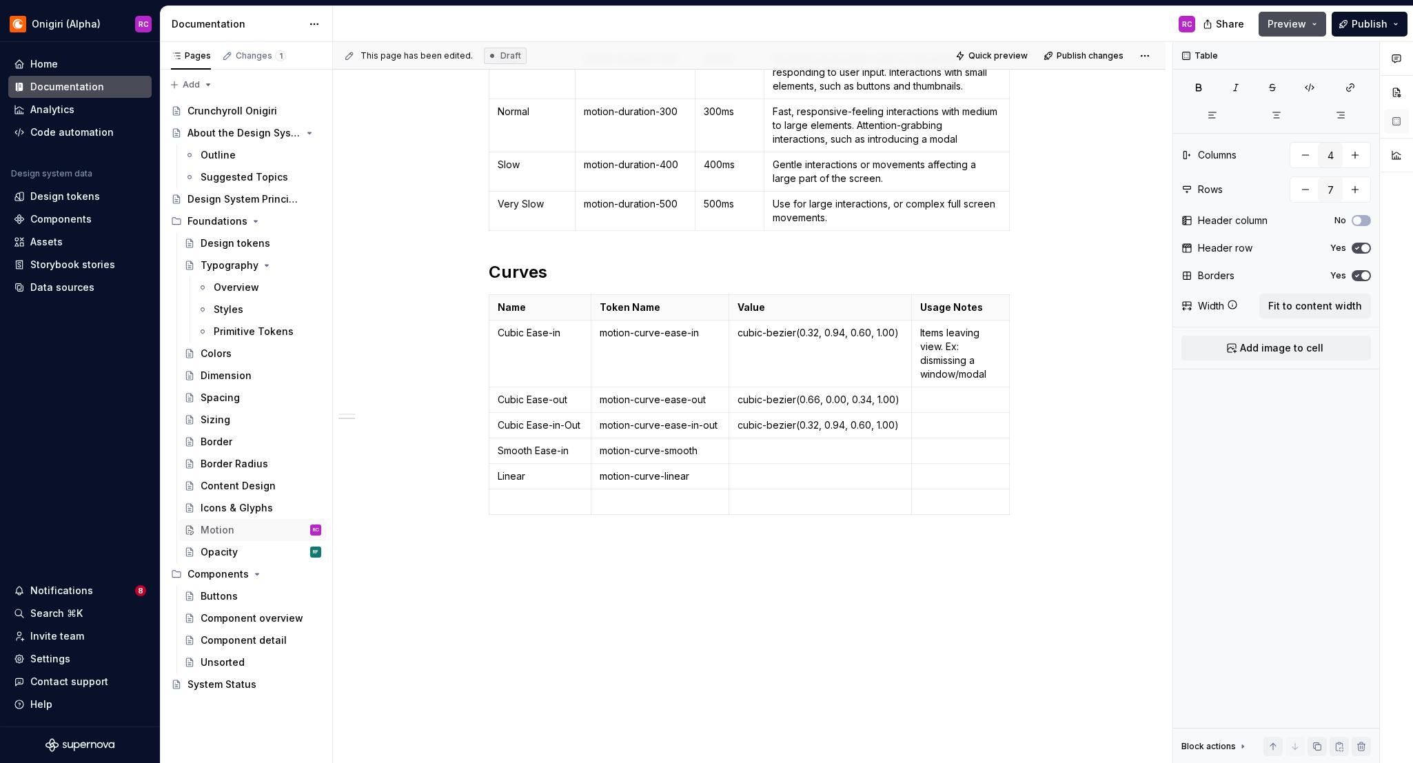
scroll to position [349, 0]
click at [779, 447] on p at bounding box center [821, 449] width 166 height 14
click at [758, 474] on p at bounding box center [821, 474] width 166 height 14
click at [951, 398] on p at bounding box center [960, 398] width 81 height 14
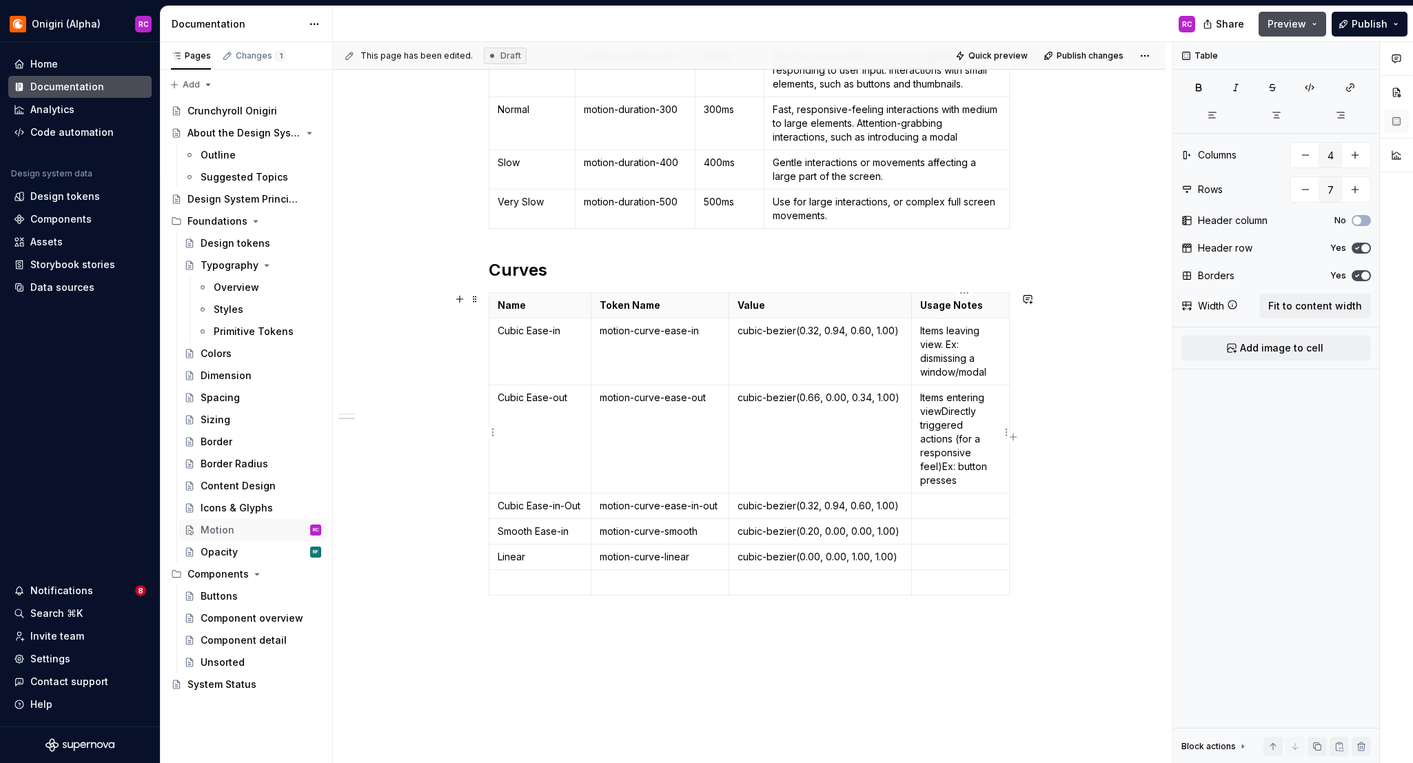
click at [945, 454] on p "Items entering view Directly triggered actions (for a responsive feel) Ex: butt…" at bounding box center [960, 439] width 81 height 97
click at [944, 410] on p "Items entering viewDirectly triggered actions (for a responsive feel) Ex: butto…" at bounding box center [960, 439] width 81 height 97
click at [949, 499] on p at bounding box center [960, 506] width 81 height 14
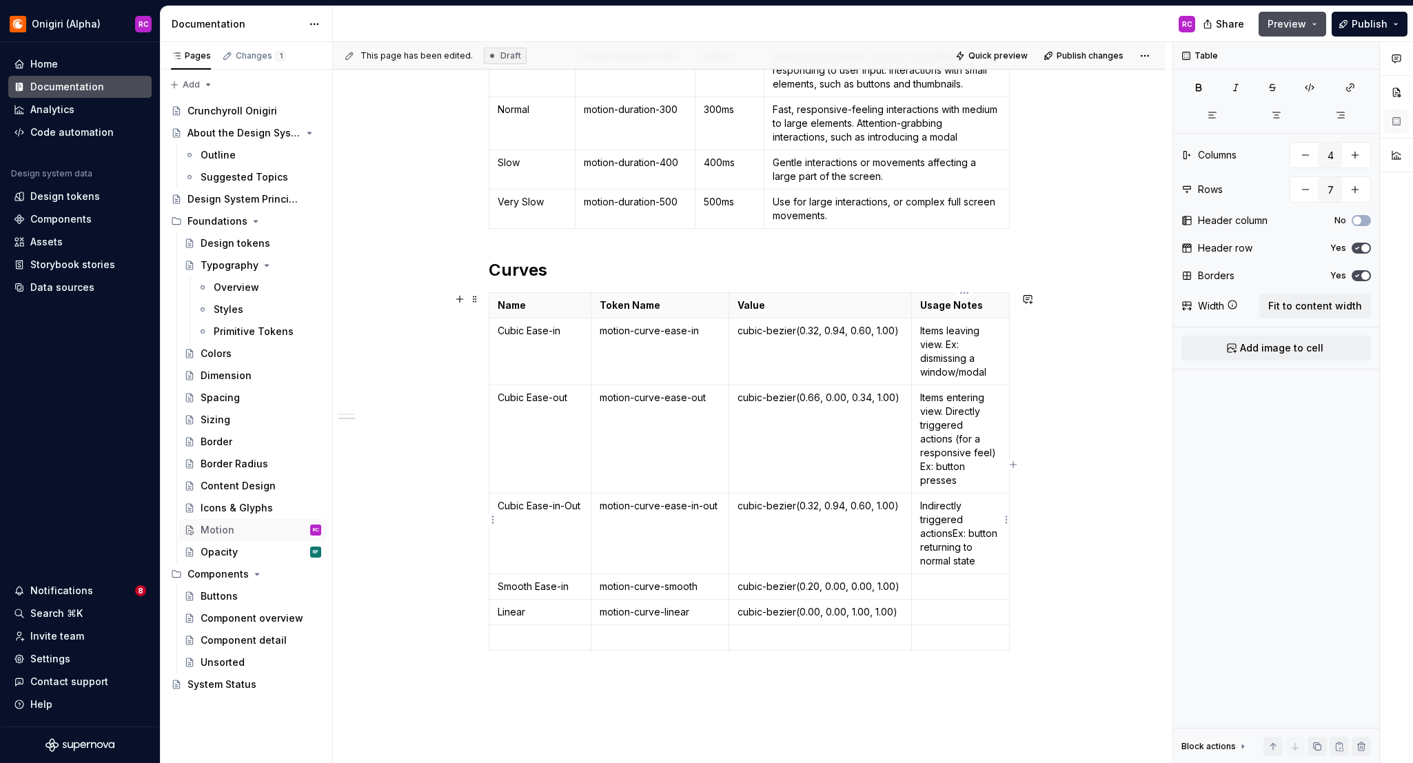
click at [958, 516] on p "Indirectly triggered actions Ex: button returning to normal state" at bounding box center [960, 533] width 81 height 69
click at [734, 365] on td "cubic-bezier(0.32, 0.94, 0.60, 1.00)" at bounding box center [822, 351] width 183 height 67
click at [1007, 322] on td "Items leaving view. Ex: dismissing a window/modal" at bounding box center [963, 351] width 98 height 67
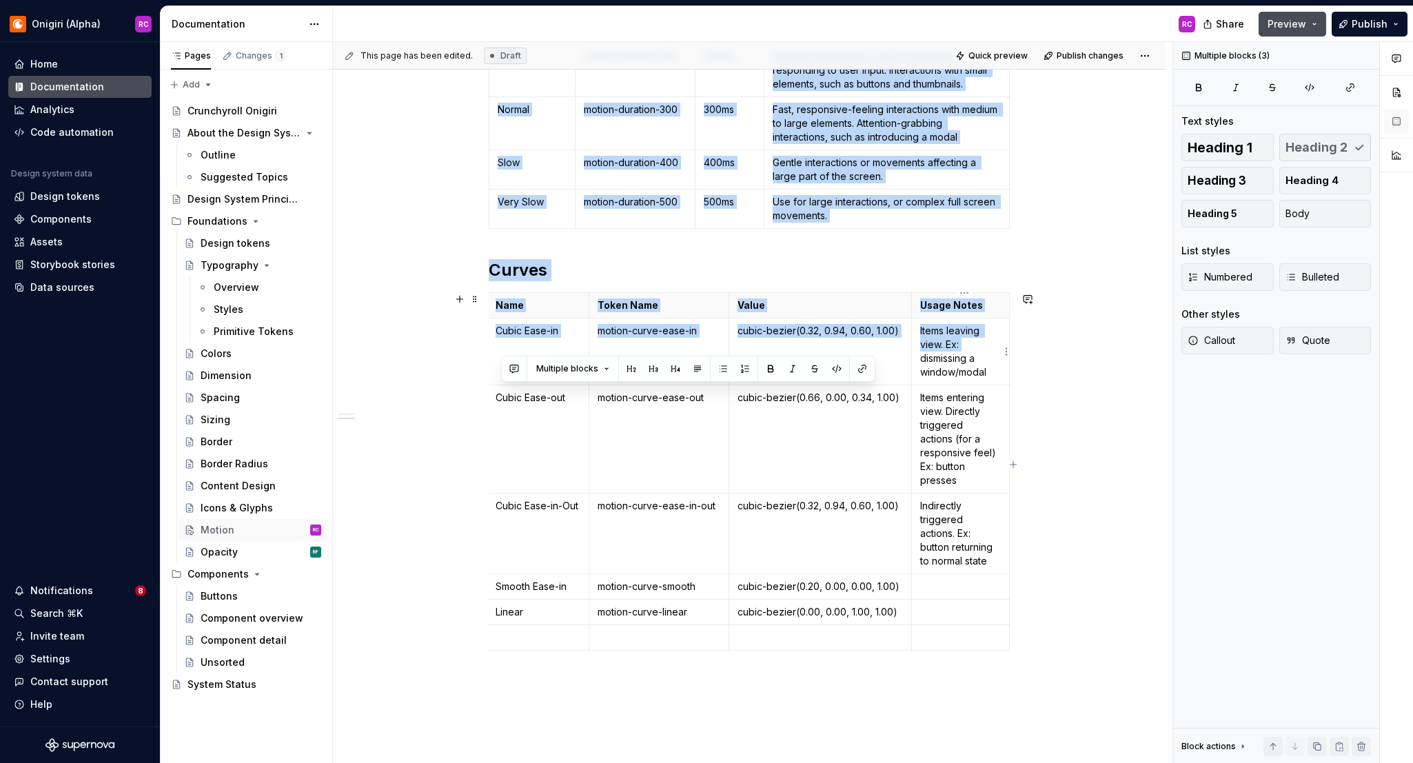
drag, startPoint x: 1013, startPoint y: 348, endPoint x: 991, endPoint y: 354, distance: 22.3
click at [1009, 350] on body "Onigiri (Alpha) RC Home Documentation Analytics Code automation Design system d…" at bounding box center [706, 381] width 1413 height 763
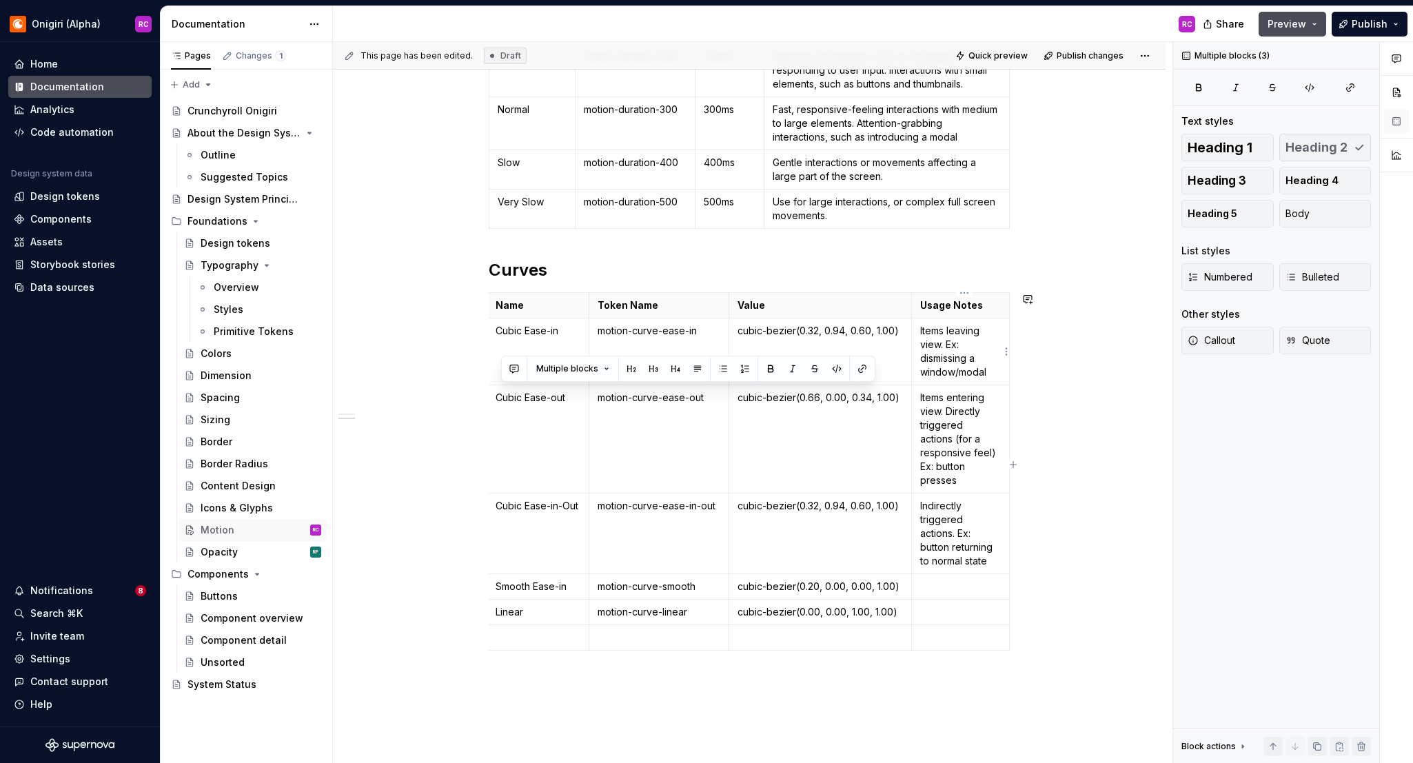
click at [981, 356] on p "Items leaving view. Ex: dismissing a window/modal" at bounding box center [960, 351] width 81 height 55
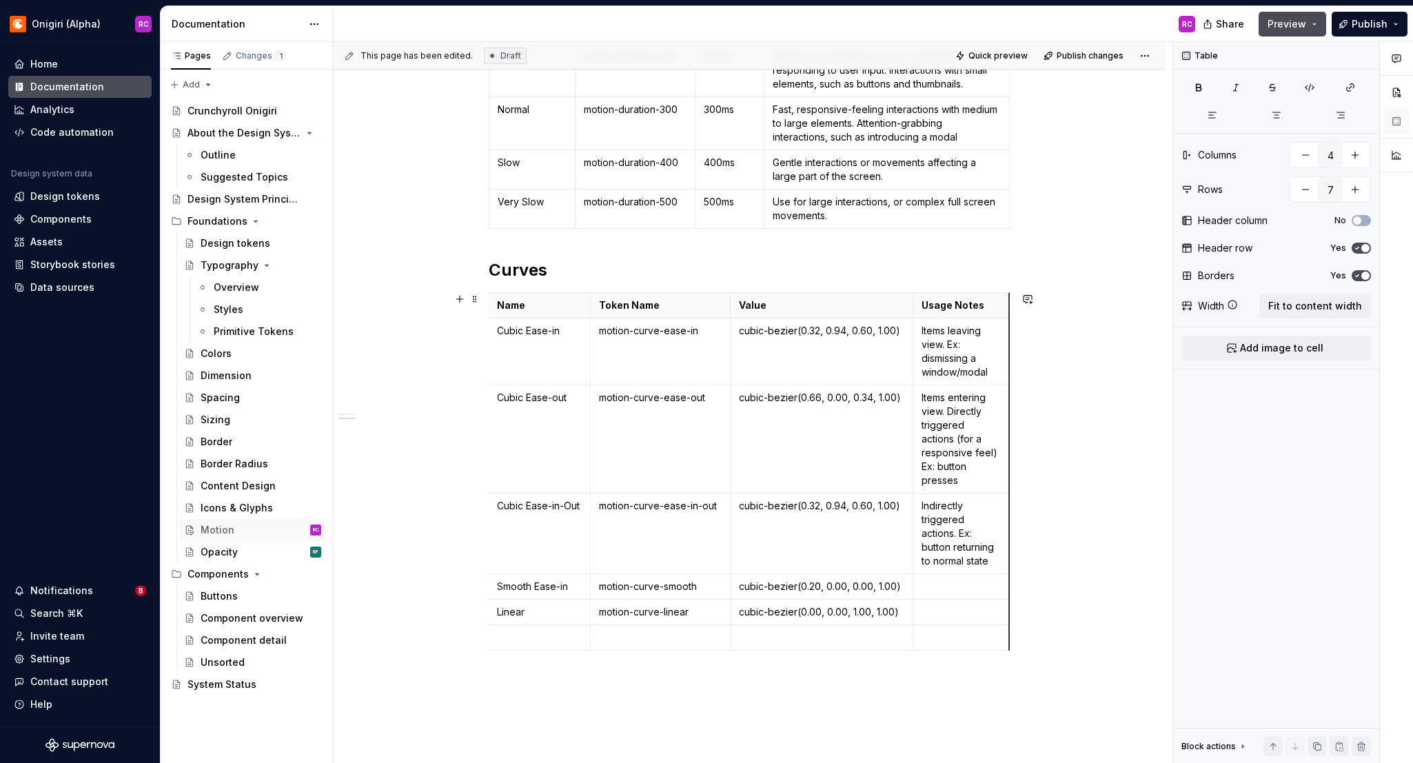
scroll to position [0, 0]
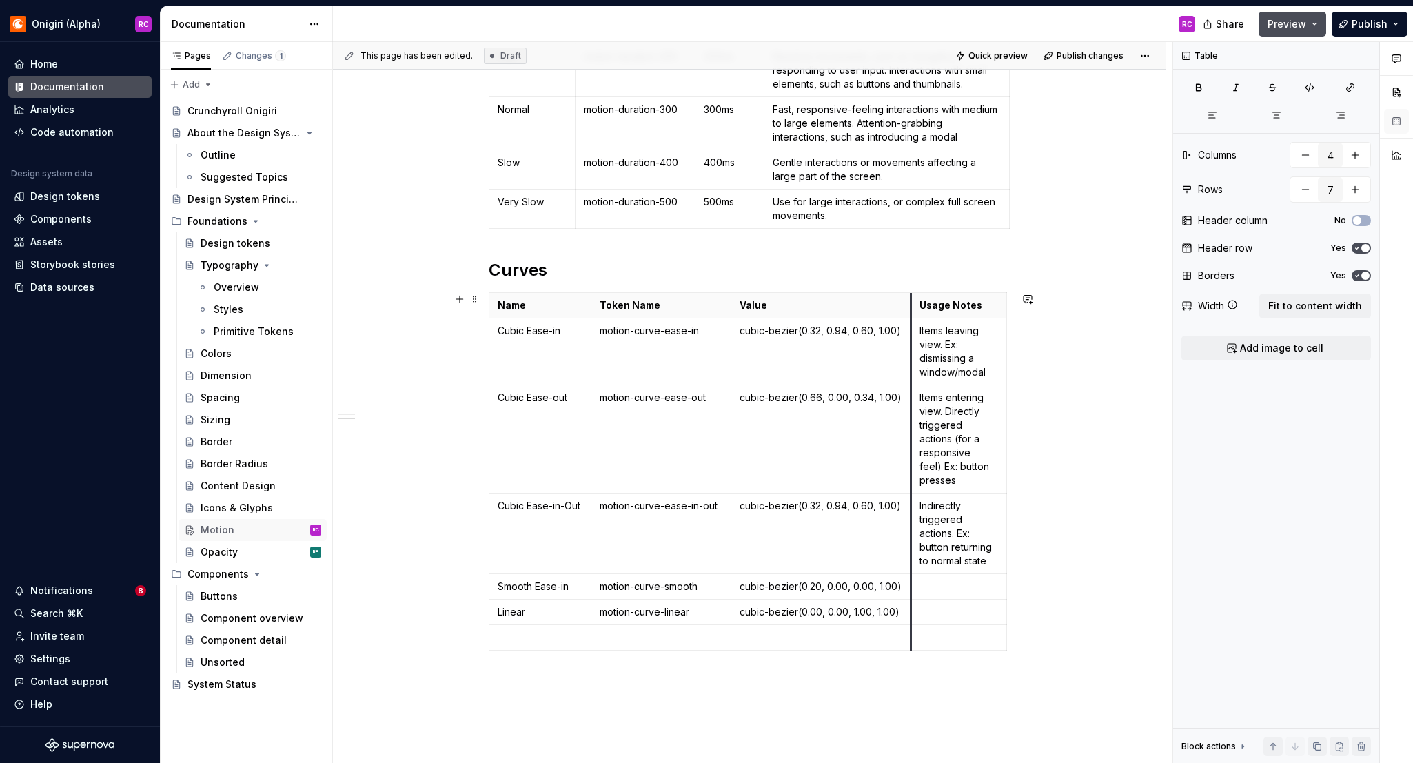
click at [914, 357] on td "Items leaving view. Ex: dismissing a window/modal" at bounding box center [959, 351] width 96 height 67
click at [950, 585] on p at bounding box center [959, 587] width 79 height 14
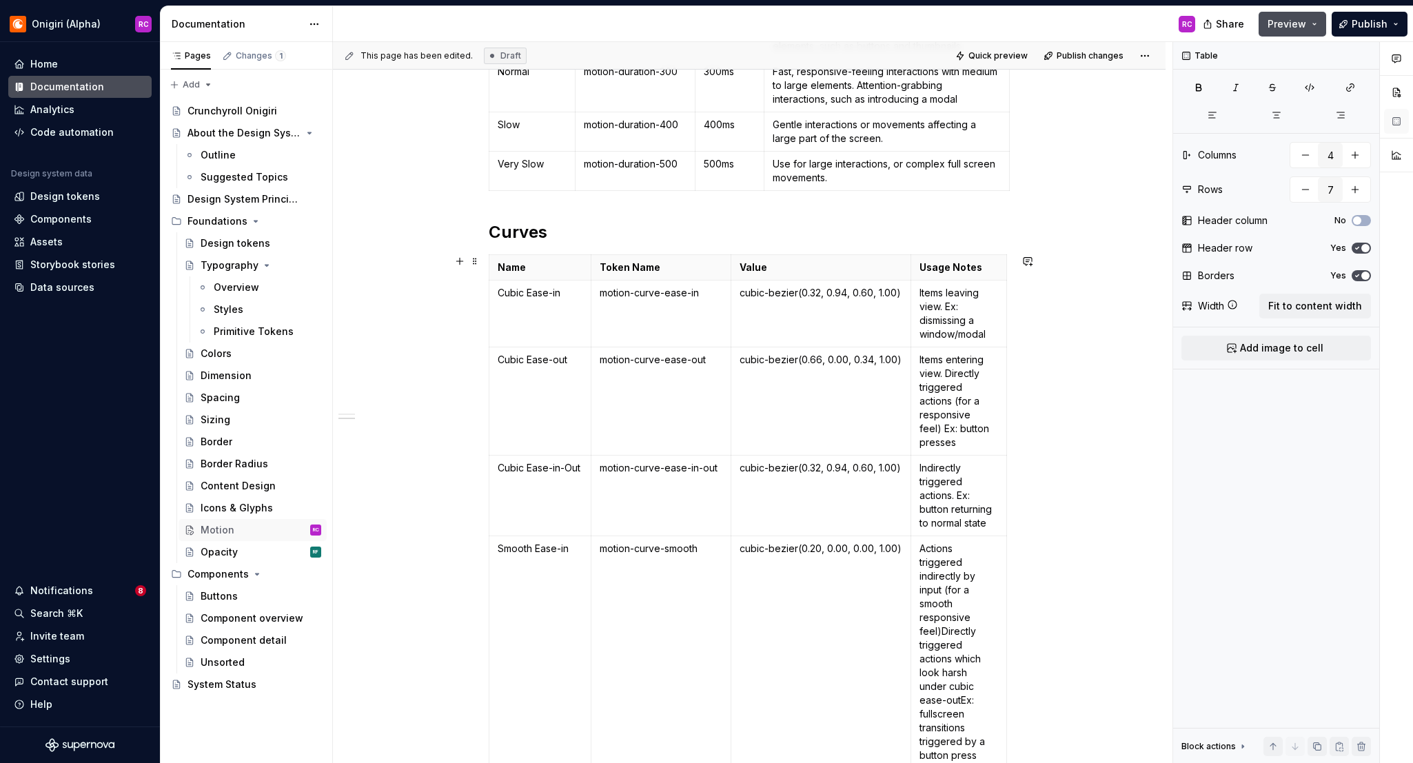
scroll to position [389, 0]
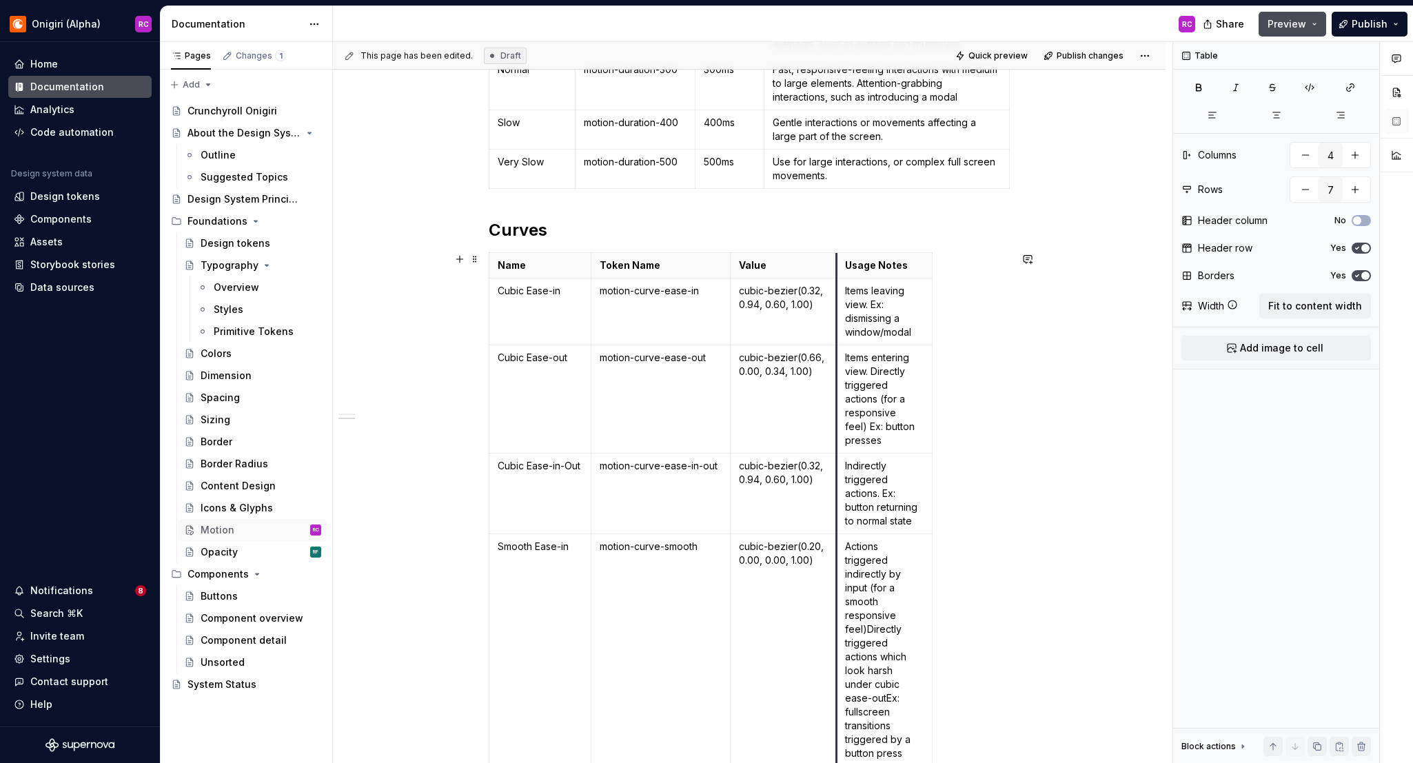
drag, startPoint x: 914, startPoint y: 416, endPoint x: 840, endPoint y: 418, distance: 74.5
click at [840, 418] on td "Items entering view. Directly triggered actions (for a responsive feel) Ex: but…" at bounding box center [885, 399] width 96 height 108
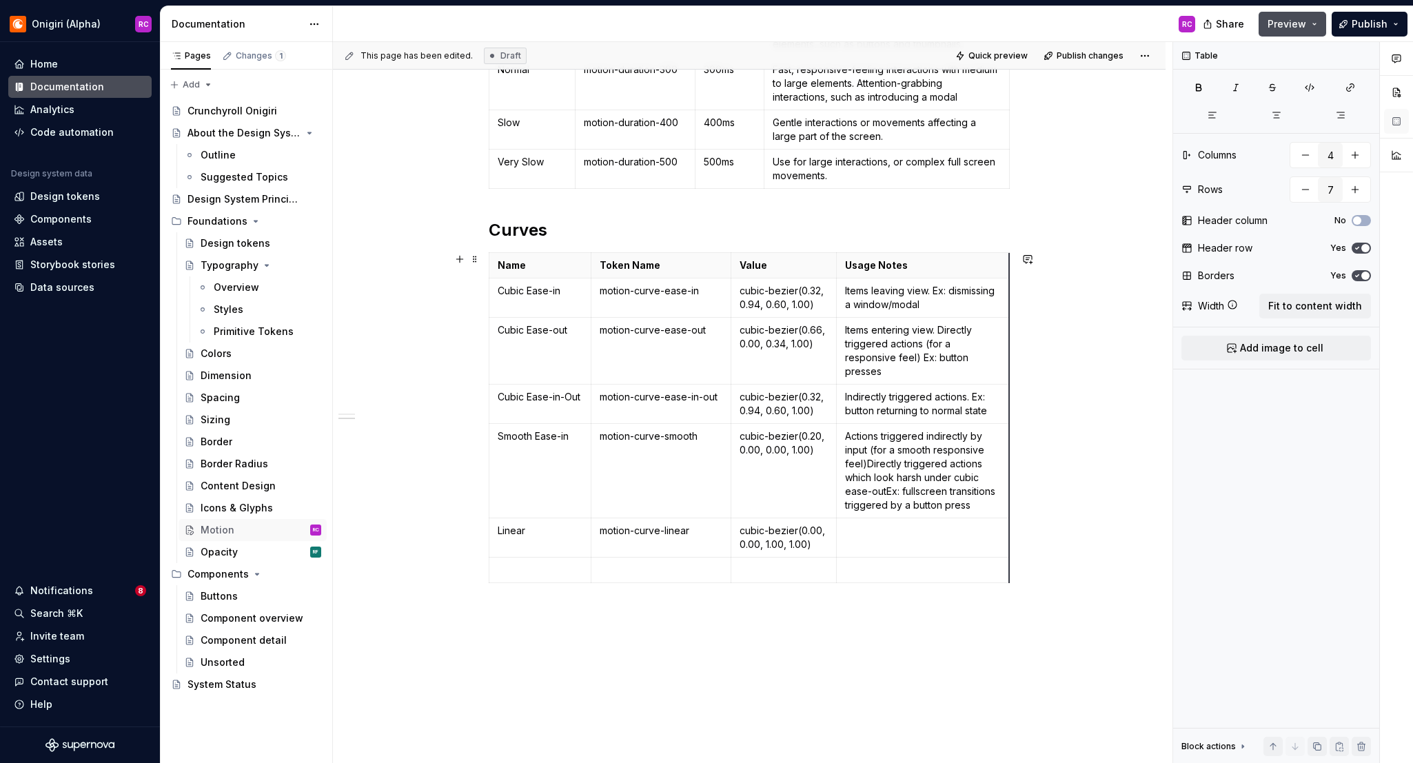
drag, startPoint x: 936, startPoint y: 379, endPoint x: 1013, endPoint y: 383, distance: 77.3
click at [871, 538] on td at bounding box center [923, 537] width 173 height 39
click at [929, 529] on p "Opacity changes Any other changes not involving positional motion Ex: fading an…" at bounding box center [923, 551] width 156 height 55
click at [880, 556] on p "Opacity changes, any other changes not involving positional motionEx: fading an…" at bounding box center [923, 551] width 156 height 55
click at [870, 462] on p "Actions triggered indirectly by input (for a smooth responsive feel) Directly t…" at bounding box center [923, 470] width 156 height 83
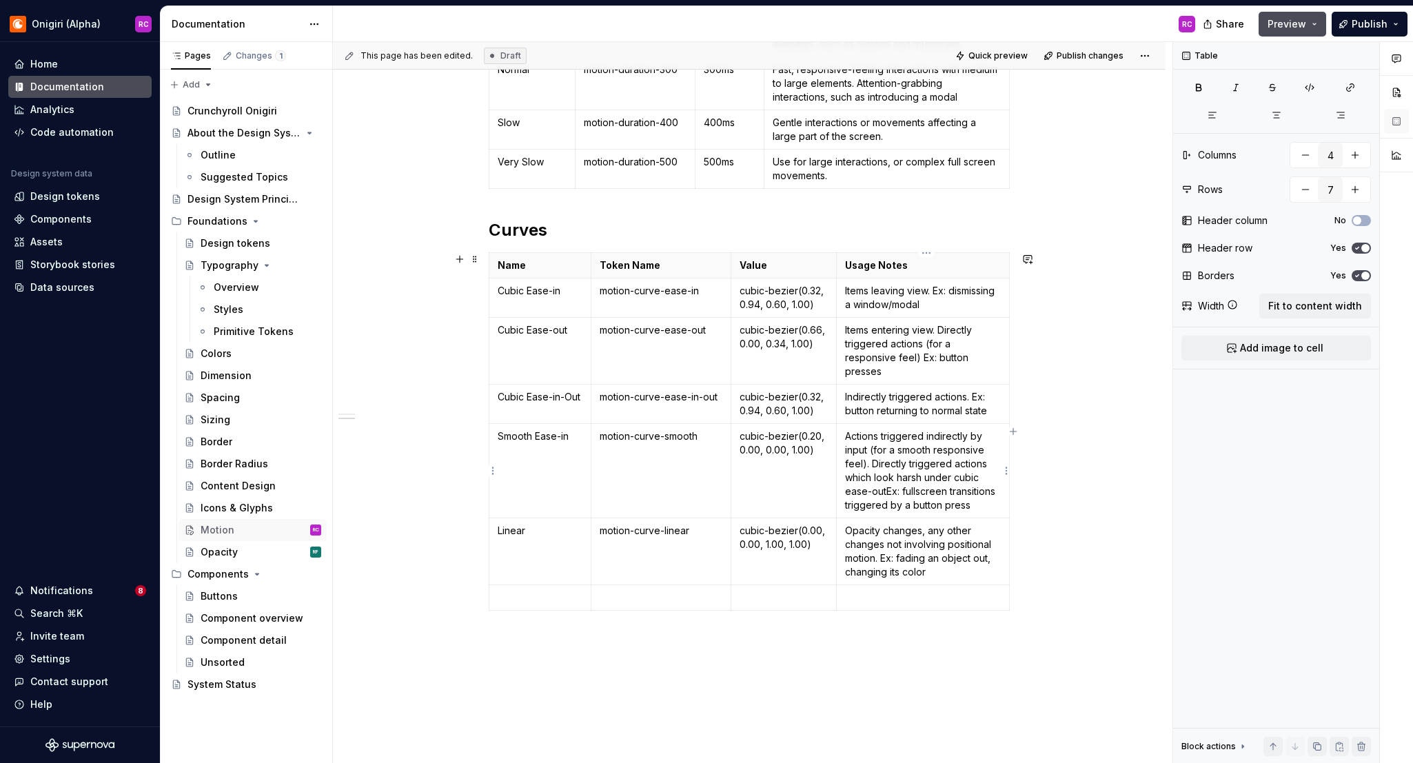
drag, startPoint x: 889, startPoint y: 492, endPoint x: 916, endPoint y: 501, distance: 28.6
click at [889, 492] on p "Actions triggered indirectly by input (for a smooth responsive feel). Directly …" at bounding box center [923, 470] width 156 height 83
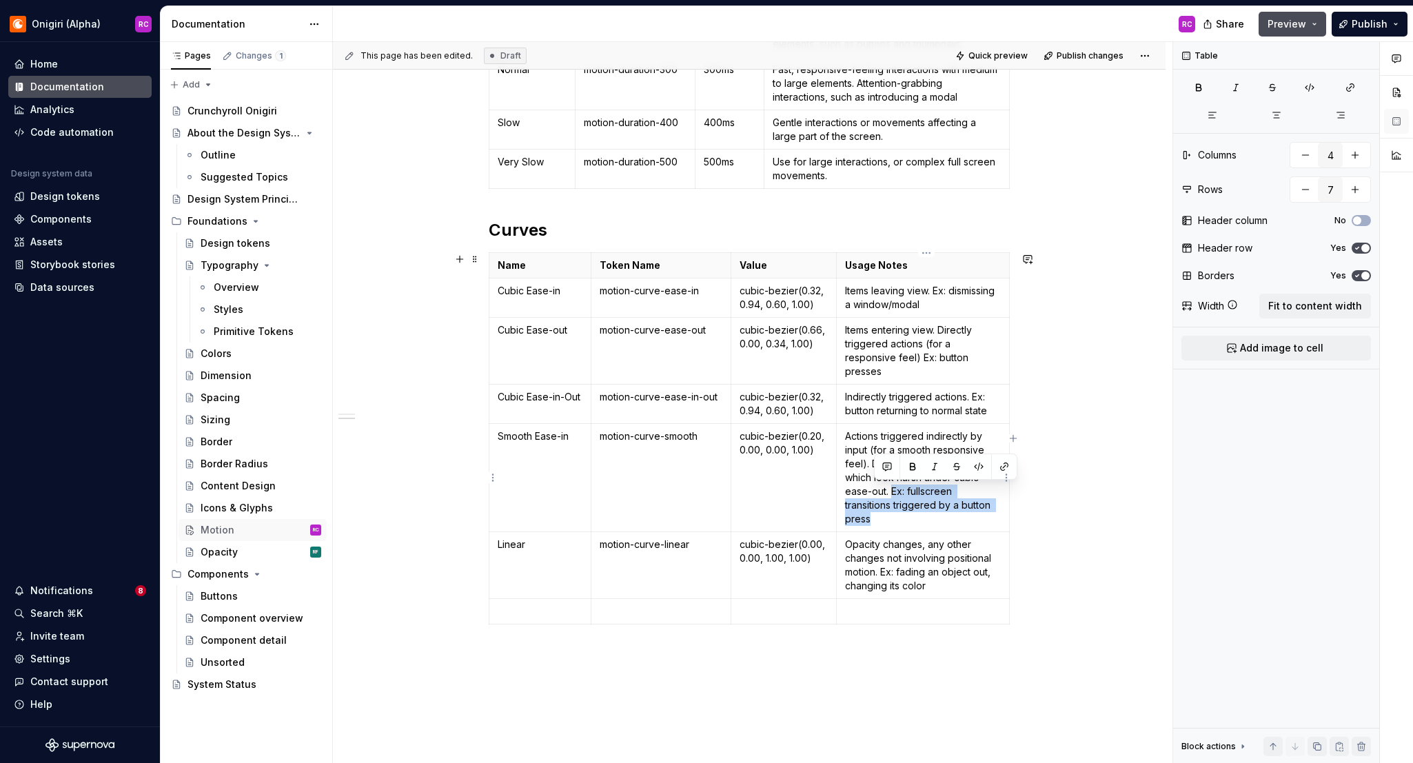
drag, startPoint x: 885, startPoint y: 518, endPoint x: 898, endPoint y: 486, distance: 34.7
click at [898, 486] on p "Actions triggered indirectly by input (for a smooth responsive feel). Directly …" at bounding box center [923, 477] width 156 height 97
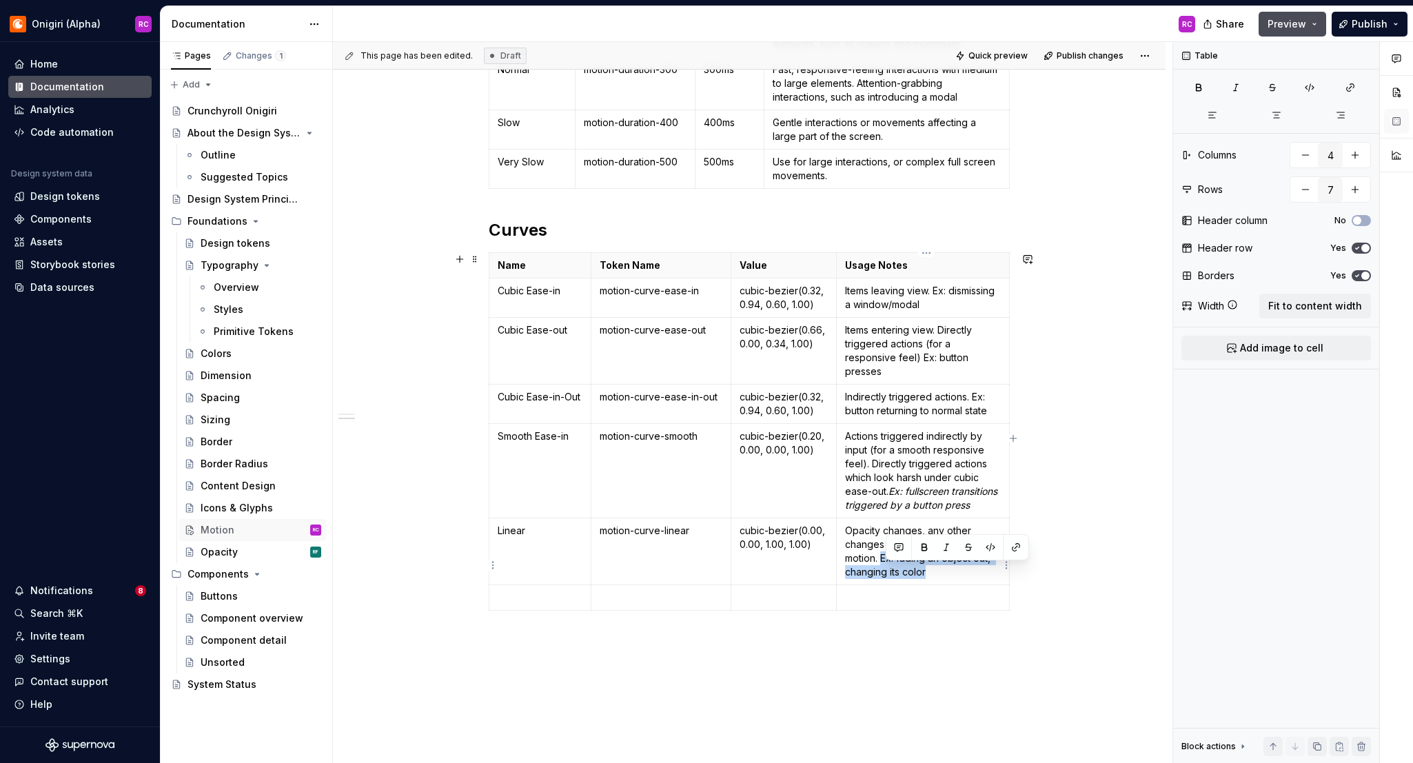
drag, startPoint x: 887, startPoint y: 572, endPoint x: 931, endPoint y: 588, distance: 46.5
click at [931, 579] on p "Opacity changes, any other changes not involving positional motion. Ex: fading …" at bounding box center [923, 551] width 156 height 55
drag, startPoint x: 978, startPoint y: 394, endPoint x: 994, endPoint y: 408, distance: 22.0
click at [993, 409] on p "Indirectly triggered actions. Ex: button returning to normal state" at bounding box center [923, 404] width 156 height 28
drag, startPoint x: 924, startPoint y: 361, endPoint x: 941, endPoint y: 370, distance: 19.2
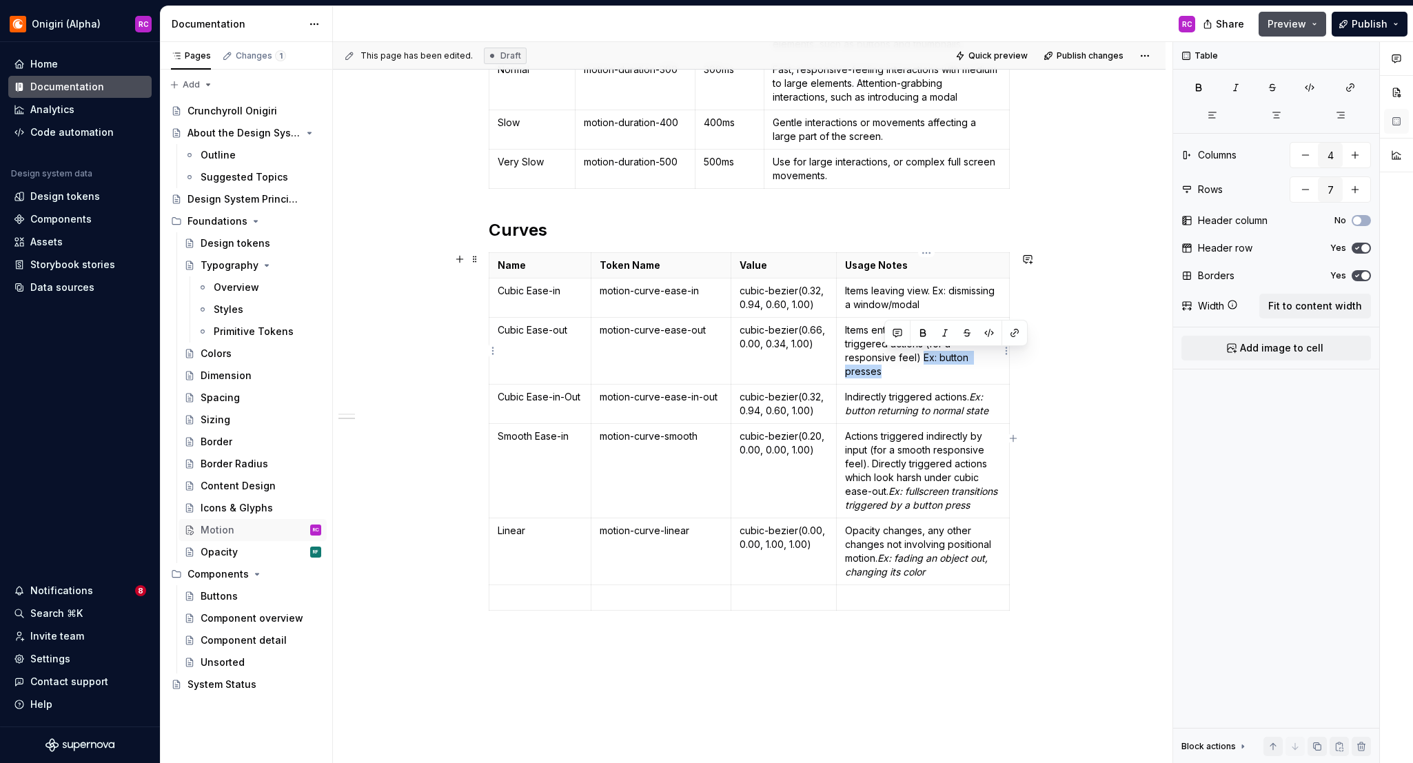
click at [936, 378] on p "Items entering view. Directly triggered actions (for a responsive feel) Ex: but…" at bounding box center [923, 350] width 156 height 55
drag, startPoint x: 923, startPoint y: 358, endPoint x: 934, endPoint y: 426, distance: 68.5
click at [923, 358] on p "Items entering view. Directly triggered actions (for a responsive feel) Ex: but…" at bounding box center [923, 350] width 156 height 55
drag, startPoint x: 938, startPoint y: 293, endPoint x: 982, endPoint y: 296, distance: 44.3
click at [989, 312] on td "Items leaving view. Ex: dismissing a window/modal" at bounding box center [923, 298] width 173 height 39
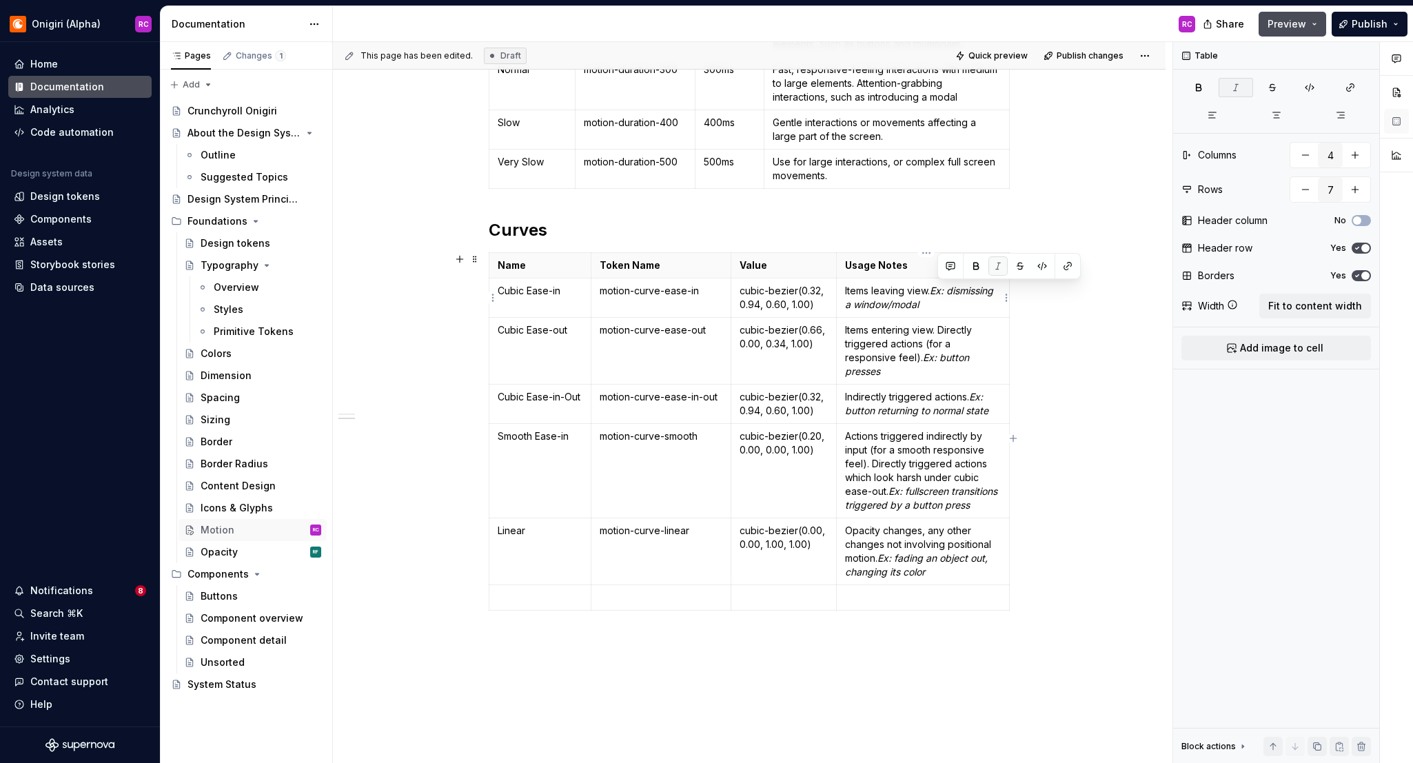
click at [955, 303] on em "Ex: dismissing a window/modal" at bounding box center [920, 298] width 151 height 26
click at [522, 605] on p at bounding box center [540, 598] width 85 height 14
click at [1140, 94] on button "button" at bounding box center [1396, 92] width 25 height 25
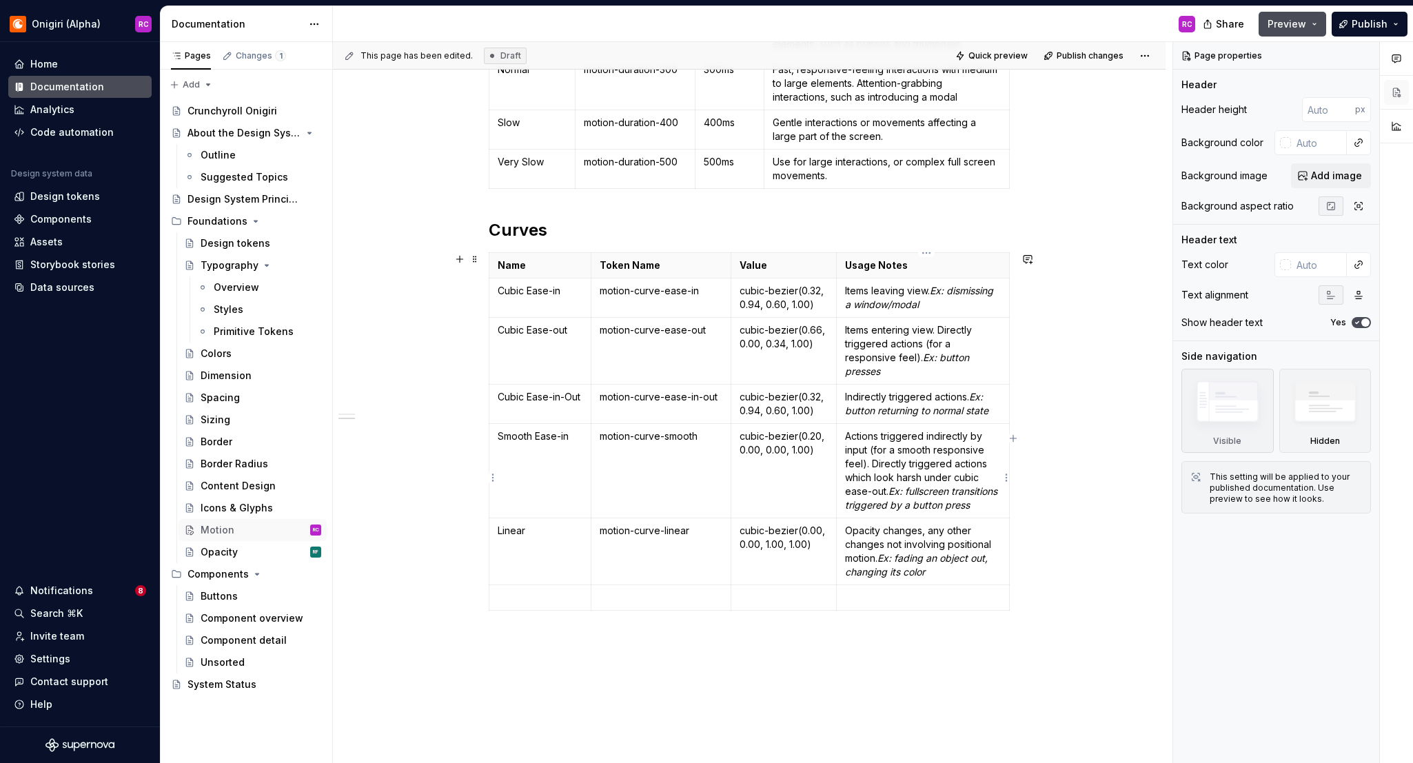
scroll to position [390, 0]
click at [711, 604] on p at bounding box center [661, 597] width 123 height 14
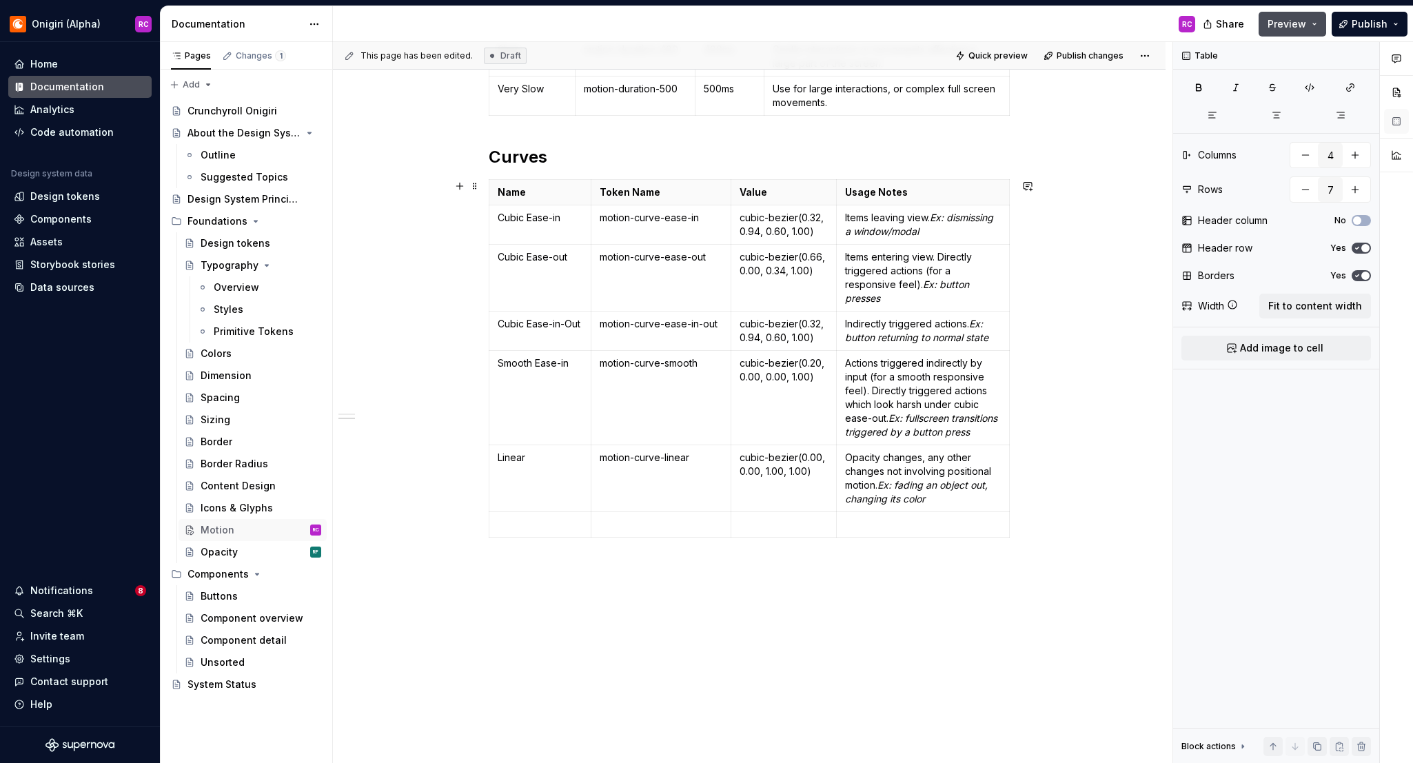
scroll to position [500, 0]
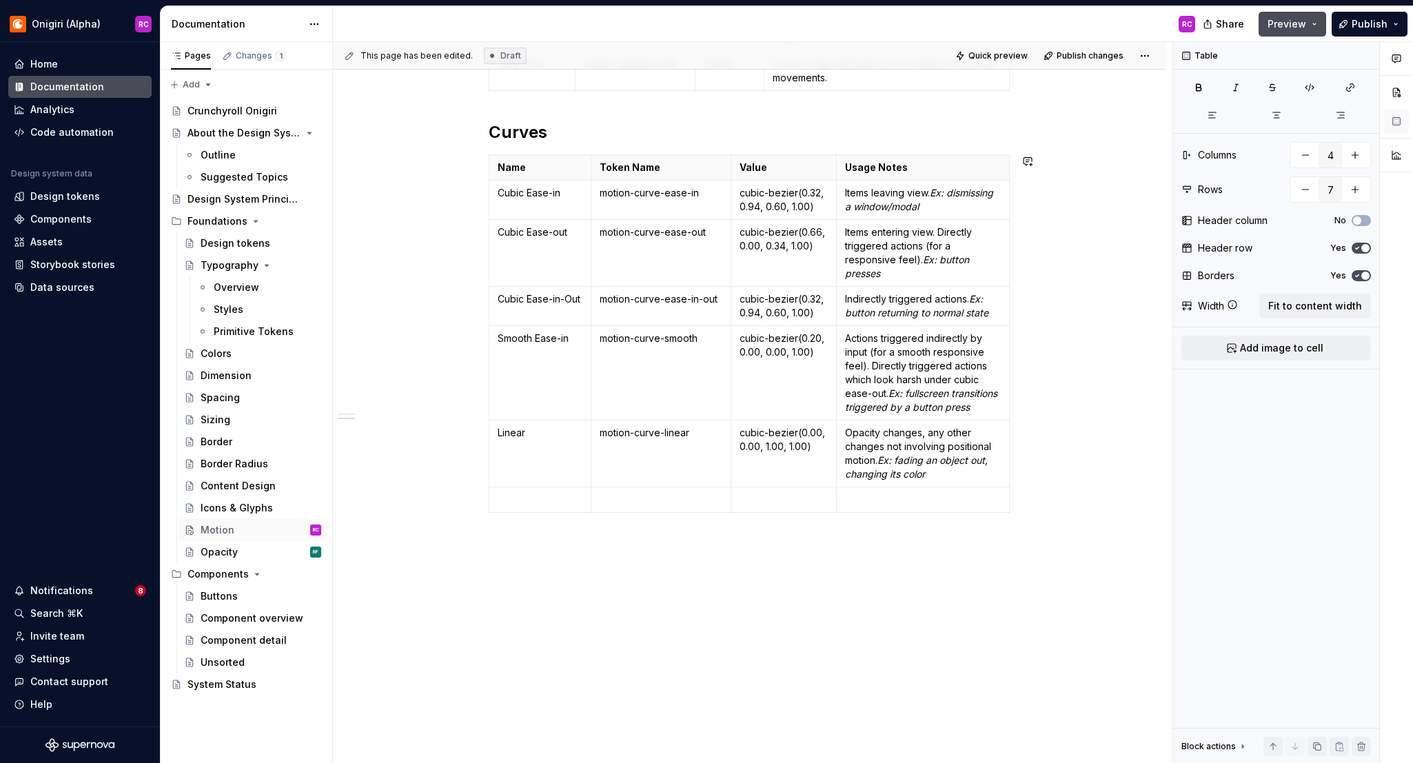
type textarea "*"
drag, startPoint x: 498, startPoint y: 558, endPoint x: 549, endPoint y: 574, distance: 53.2
click at [498, 558] on div "Durations Name Token Name Value Usage Notes None motion-duration-0 0ms No movem…" at bounding box center [749, 256] width 833 height 1015
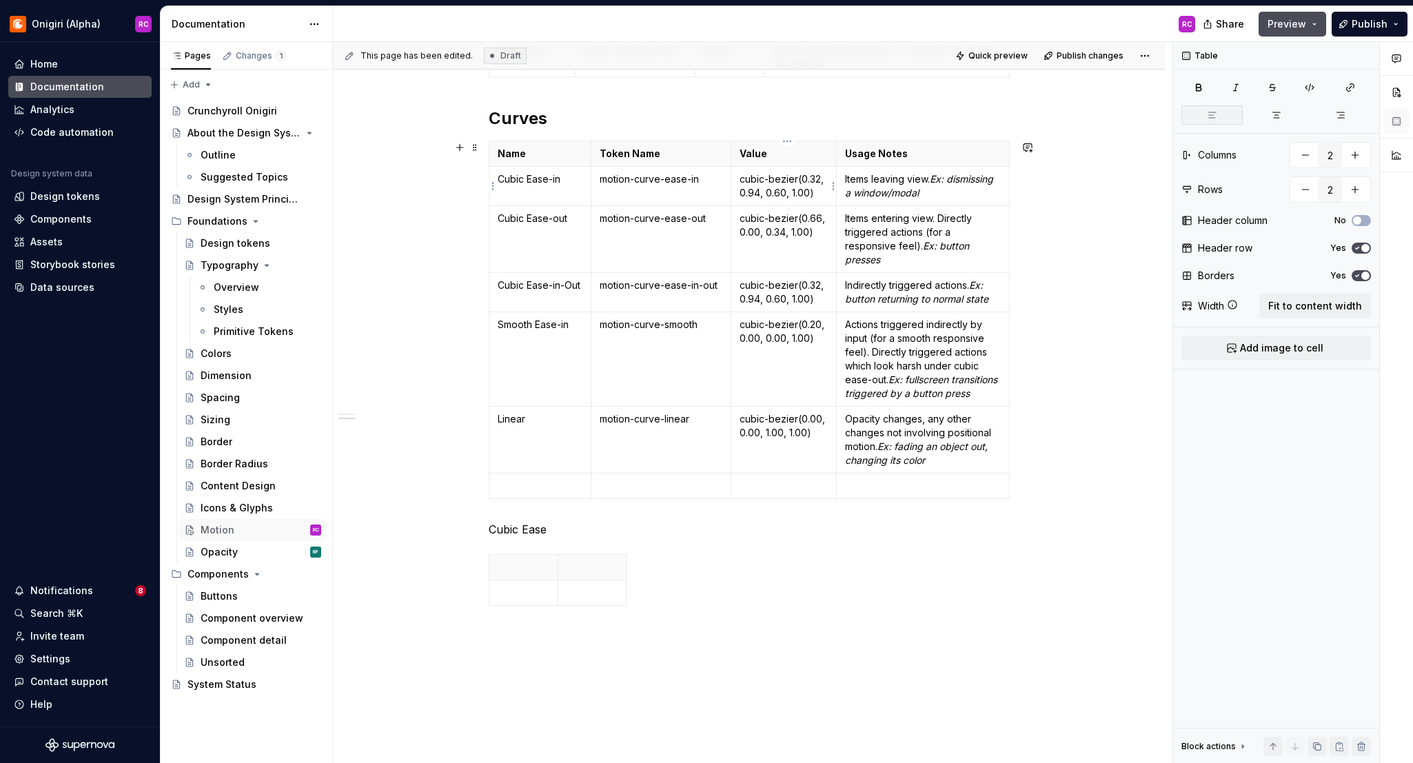
type input "4"
type input "7"
drag, startPoint x: 743, startPoint y: 179, endPoint x: 825, endPoint y: 193, distance: 82.5
click at [825, 193] on p "cubic-bezier(0.32, 0.94, 0.60, 1.00)" at bounding box center [784, 186] width 89 height 28
copy p "cubic-bezier(0.32, 0.94, 0.60, 1.00)"
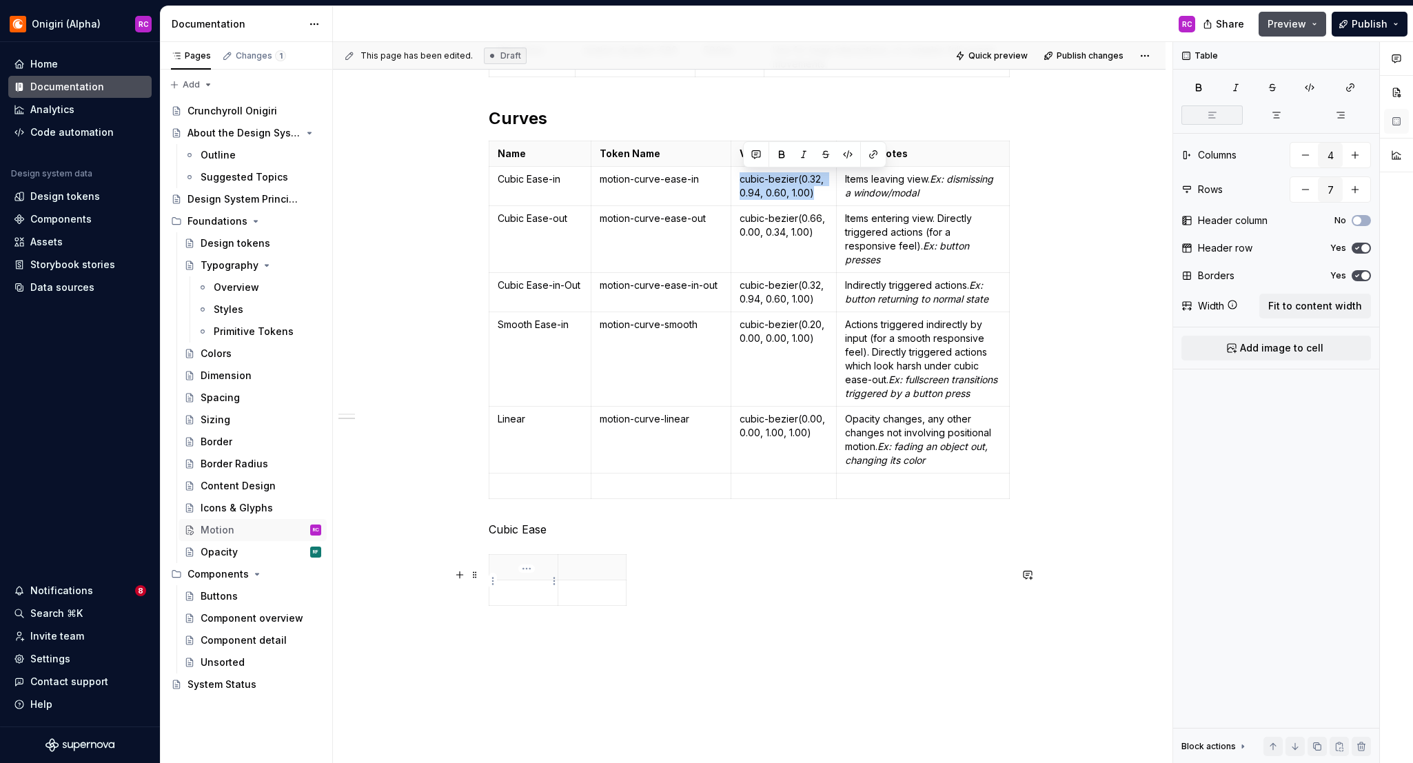
type input "2"
click at [517, 574] on p at bounding box center [524, 567] width 52 height 14
click at [539, 599] on p at bounding box center [524, 592] width 52 height 14
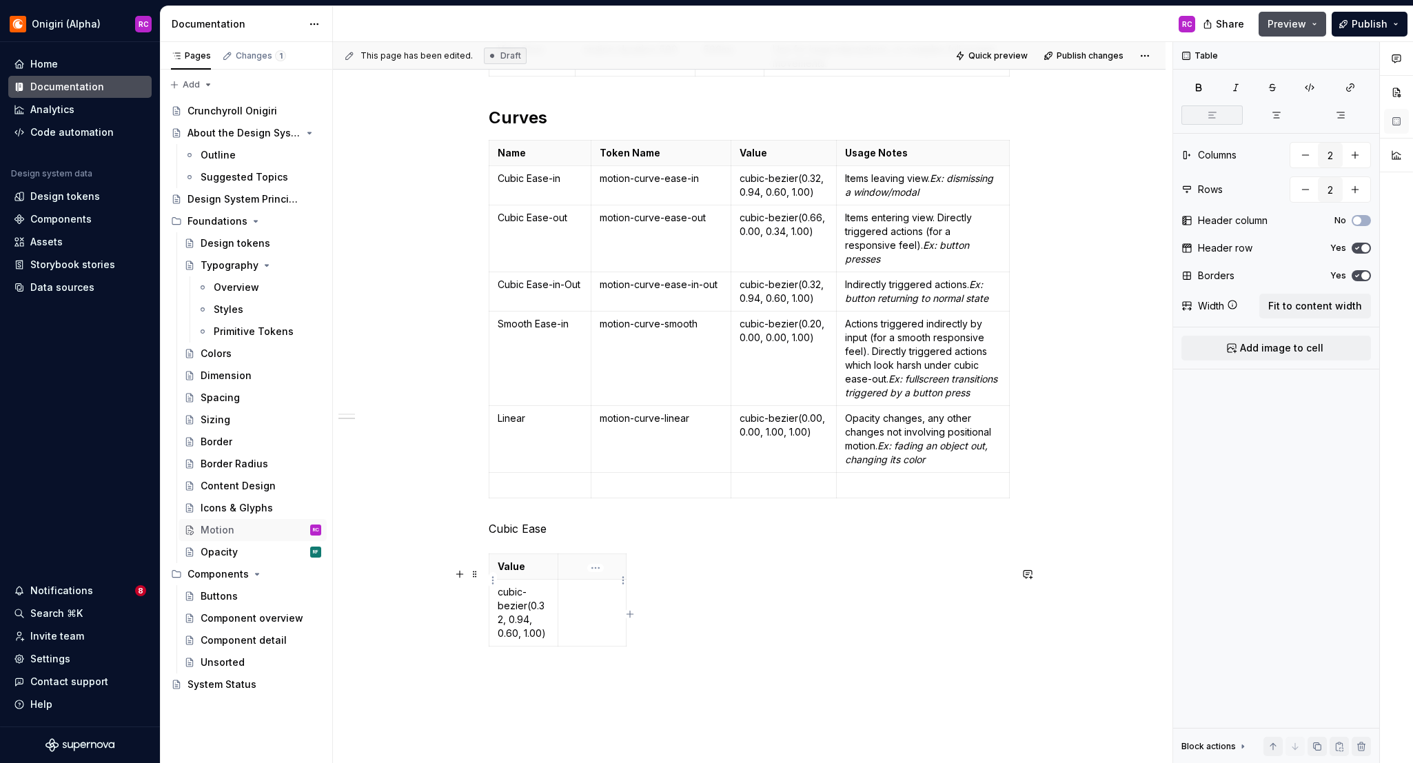
click at [589, 574] on p at bounding box center [593, 567] width 52 height 14
click at [590, 614] on td at bounding box center [592, 613] width 69 height 67
click at [611, 599] on p at bounding box center [592, 592] width 52 height 14
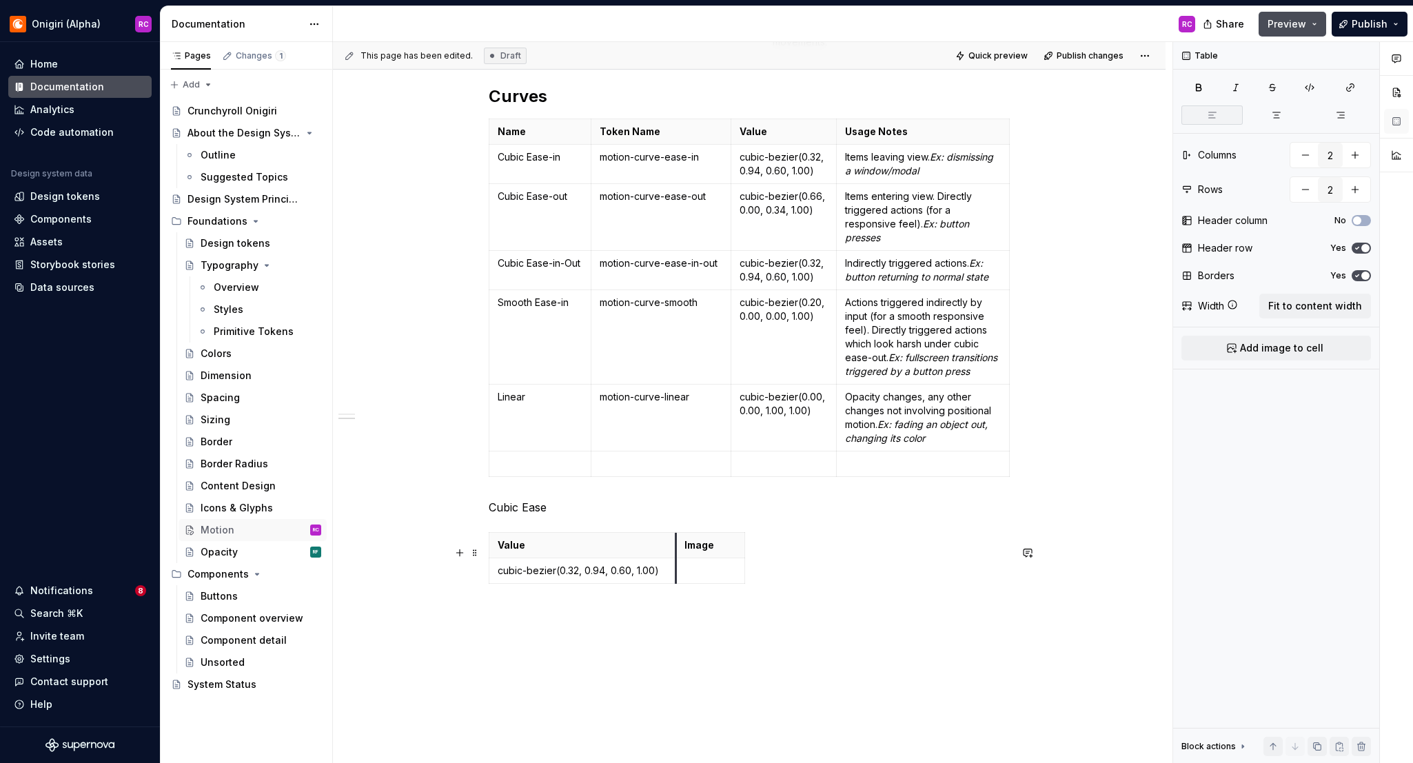
drag, startPoint x: 562, startPoint y: 554, endPoint x: 680, endPoint y: 564, distance: 119.0
click at [680, 558] on th "Image" at bounding box center [710, 546] width 69 height 26
click at [565, 516] on p "Cubic Ease" at bounding box center [749, 507] width 521 height 17
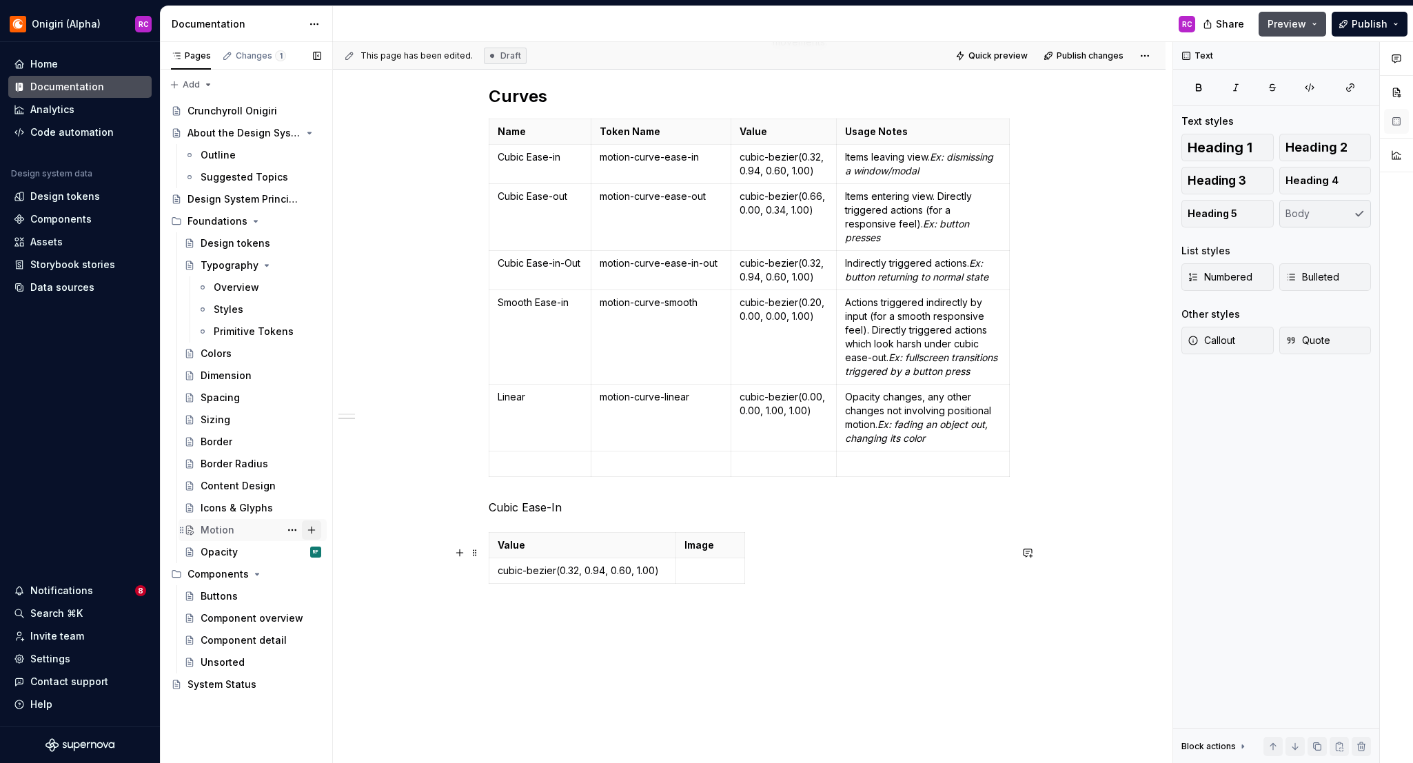
scroll to position [525, 0]
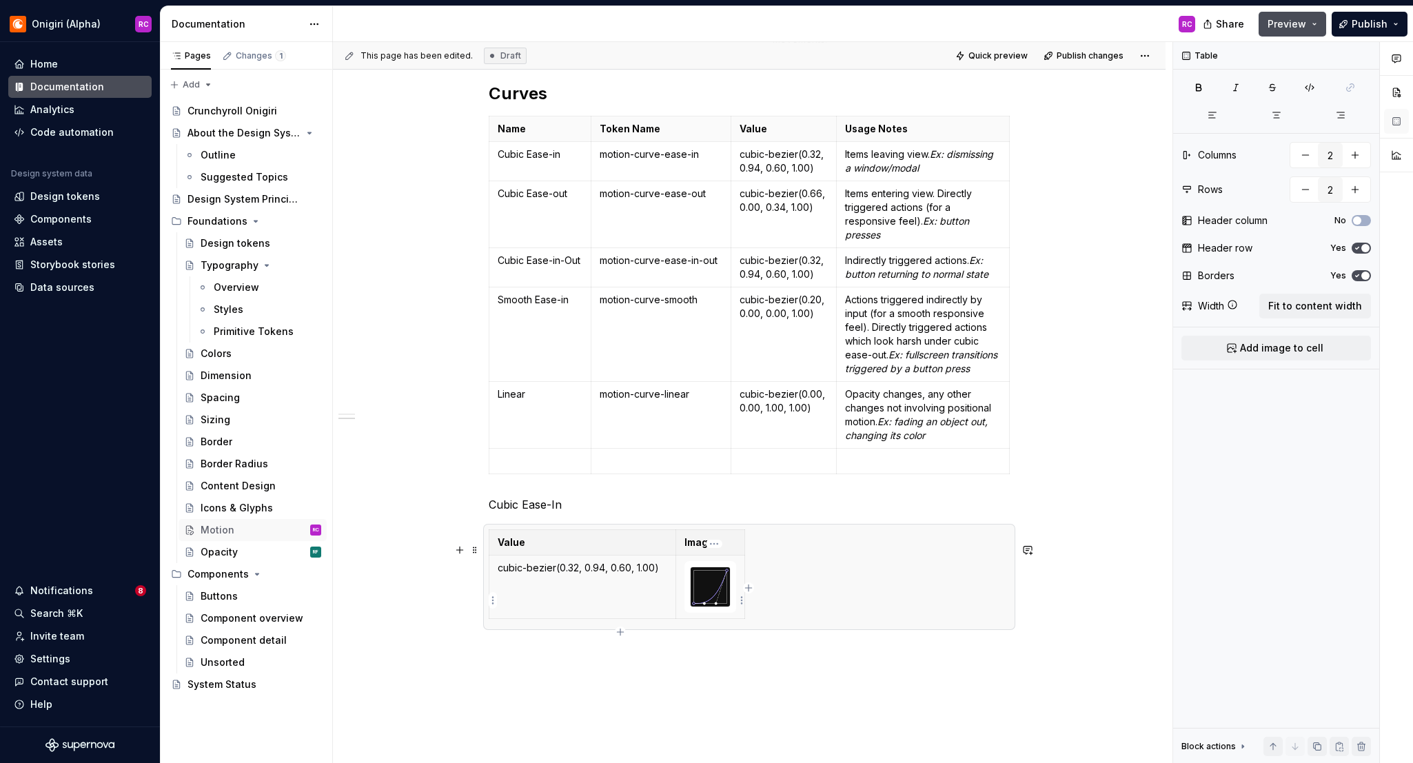
click at [716, 600] on img at bounding box center [710, 586] width 39 height 39
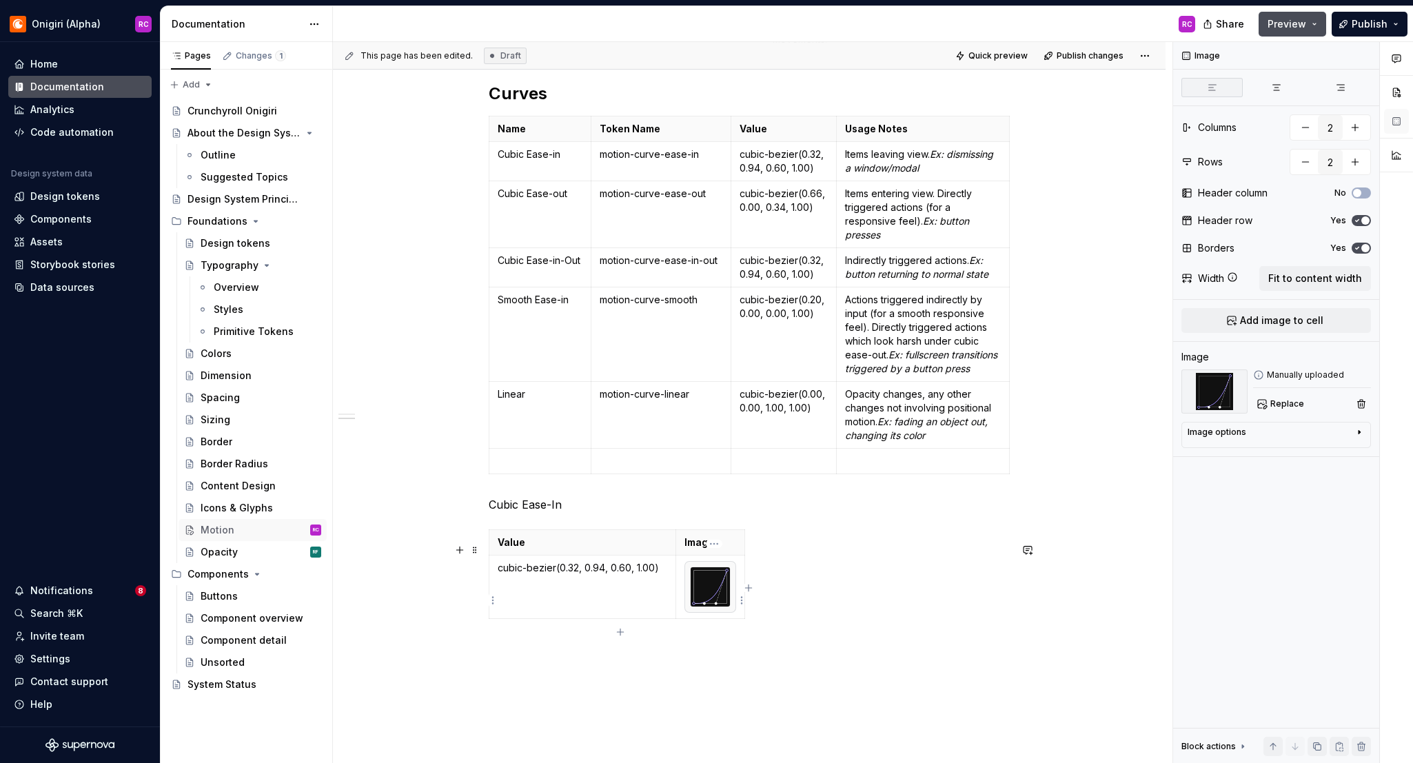
type textarea "*"
click at [749, 590] on icon "button" at bounding box center [748, 588] width 11 height 11
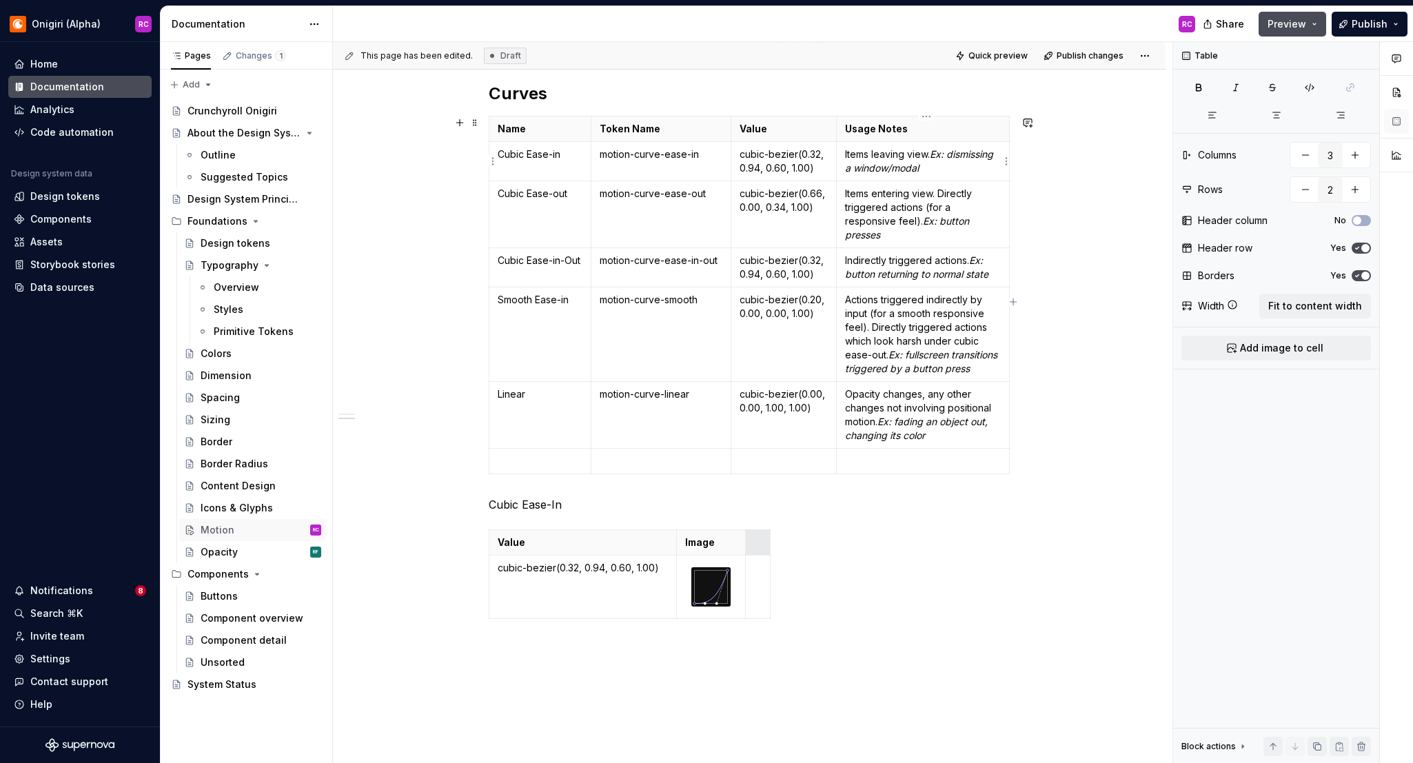
type input "4"
type input "7"
drag, startPoint x: 849, startPoint y: 154, endPoint x: 980, endPoint y: 170, distance: 132.5
click at [980, 170] on p "Items leaving view. Ex: dismissing a window/modal" at bounding box center [923, 162] width 156 height 28
copy p "Items leaving view. Ex: dismissing a window/modal"
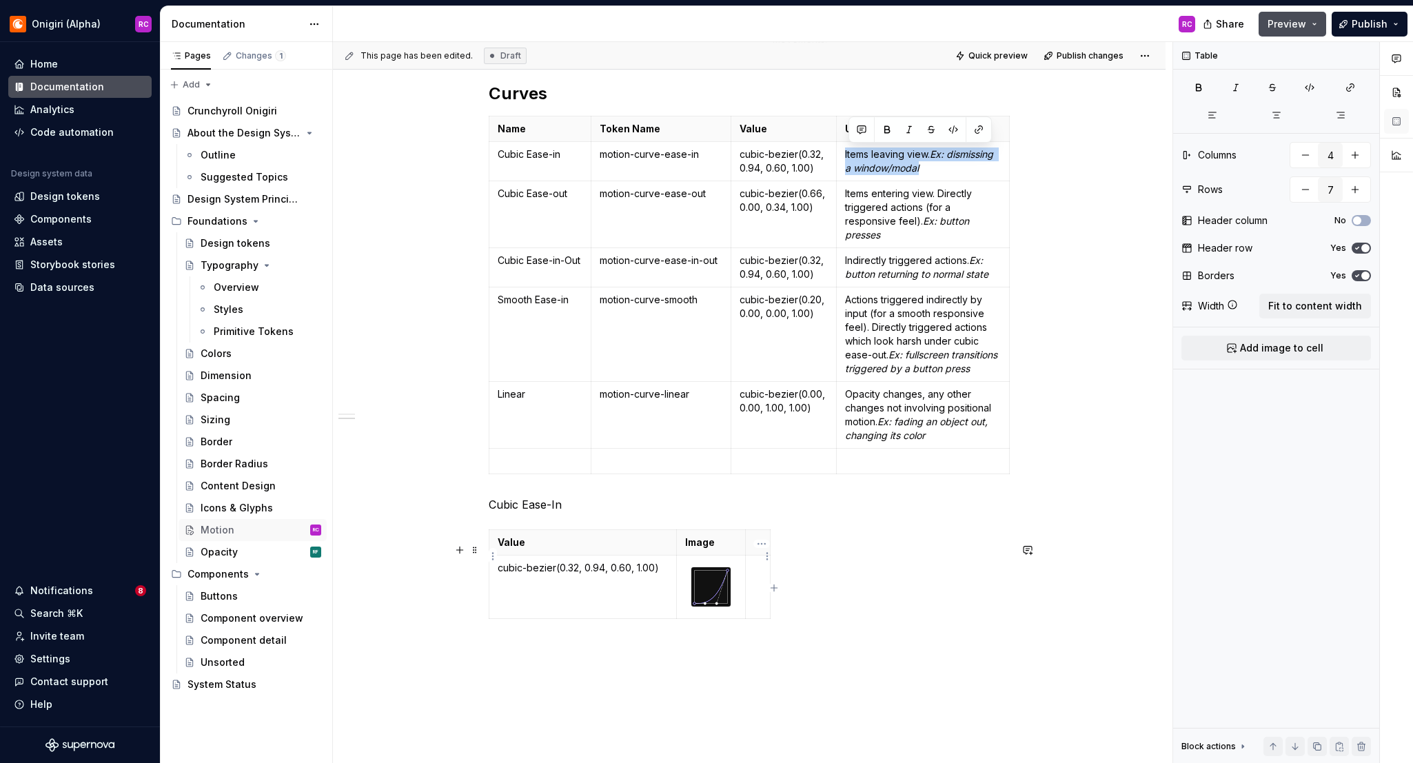
type input "3"
type input "2"
click at [760, 549] on p at bounding box center [758, 543] width 8 height 14
click at [796, 598] on td at bounding box center [786, 587] width 80 height 63
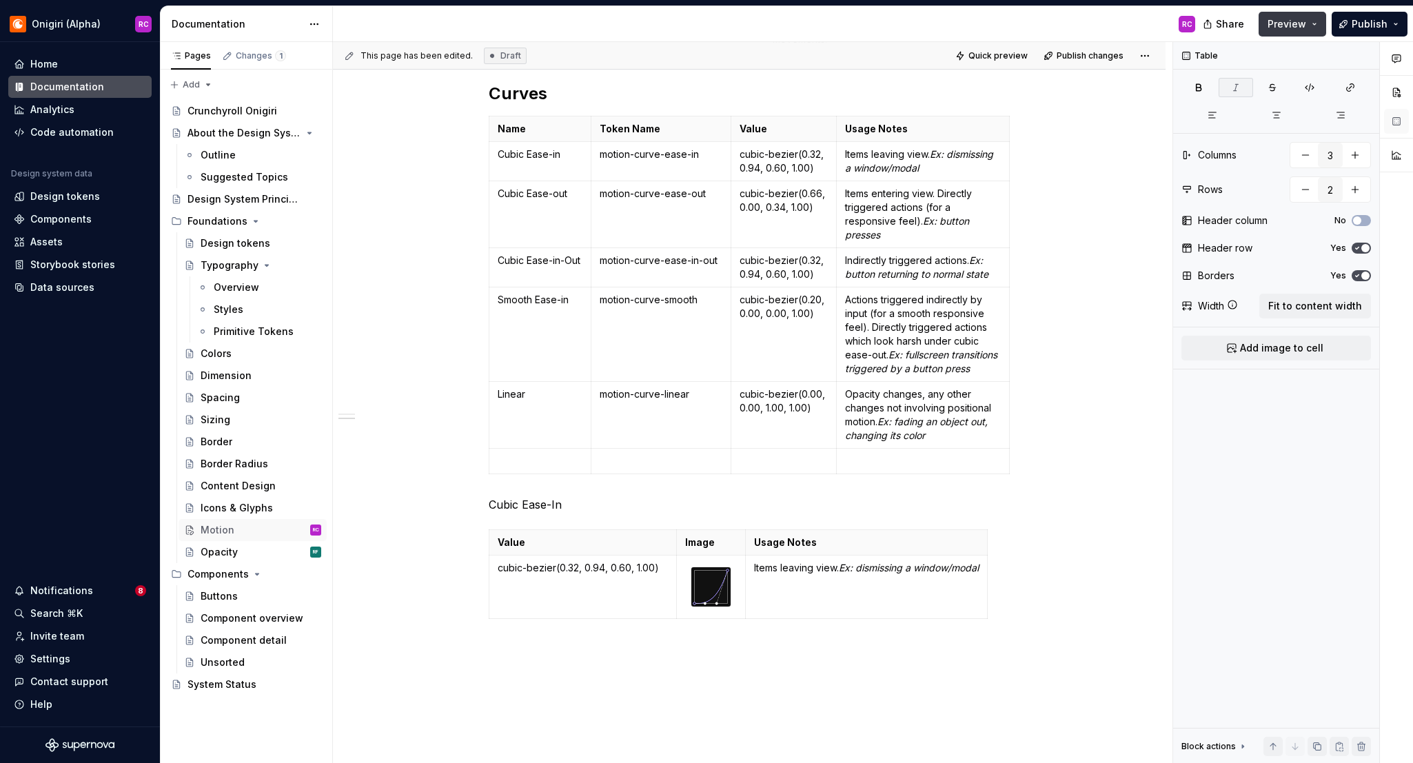
click at [1140, 29] on span "Preview" at bounding box center [1287, 24] width 39 height 14
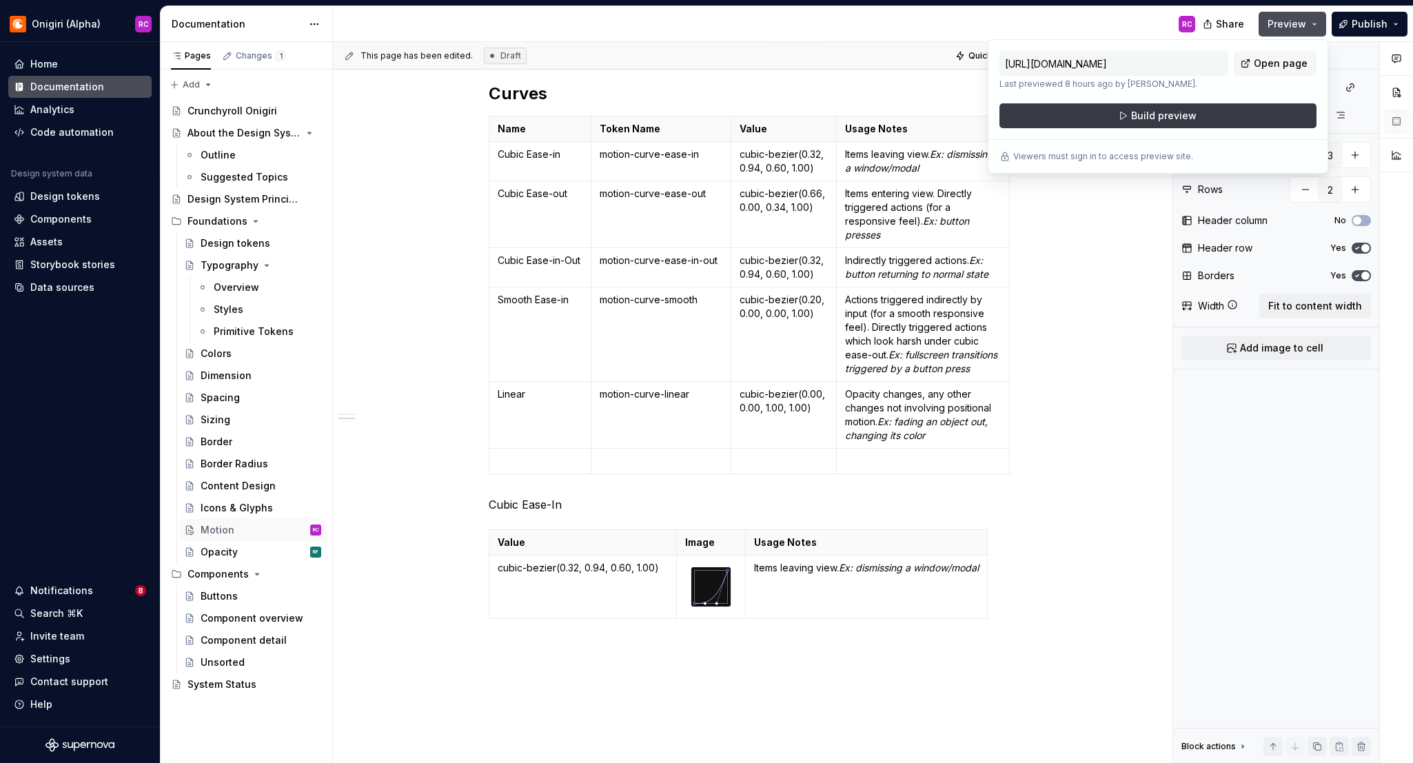
click at [1140, 112] on span "Build preview" at bounding box center [1163, 116] width 65 height 14
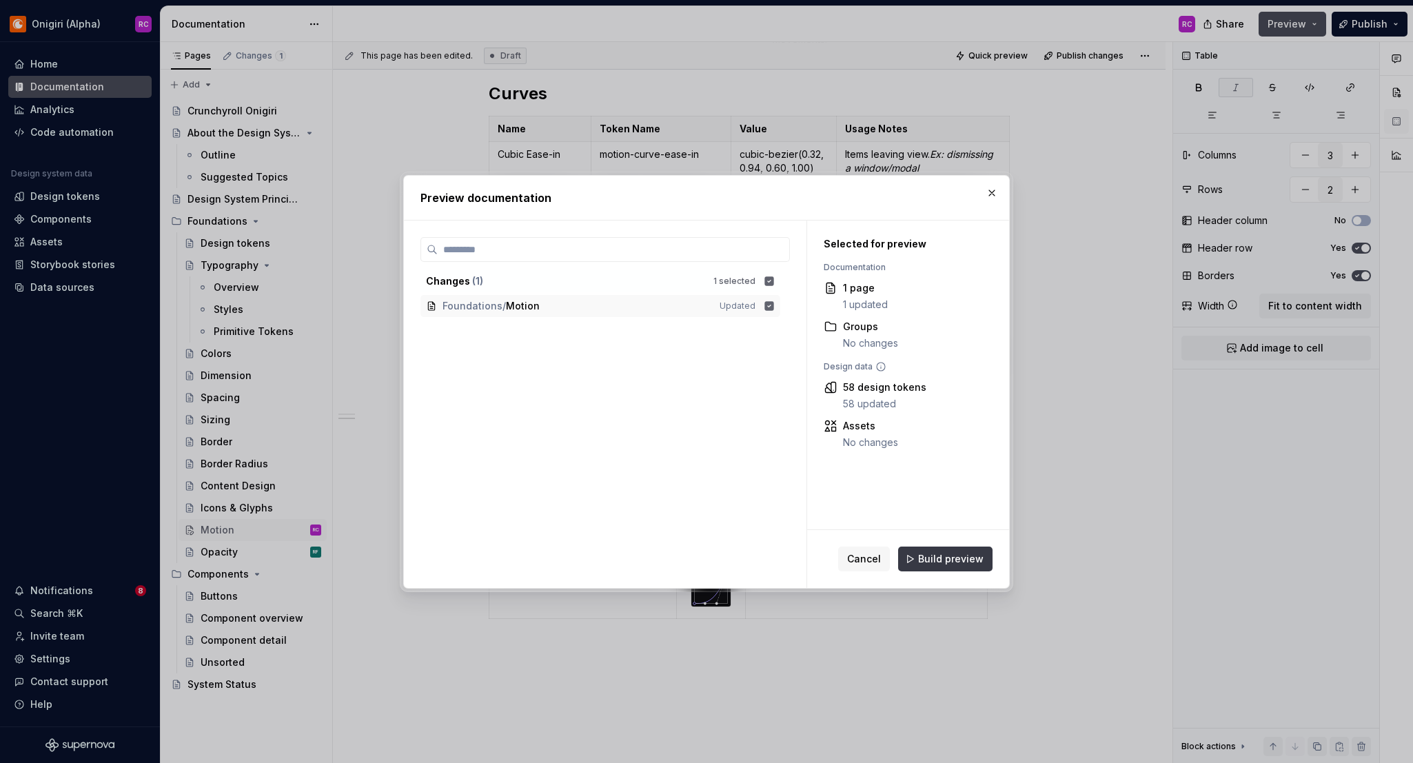
click at [947, 564] on span "Build preview" at bounding box center [950, 559] width 65 height 14
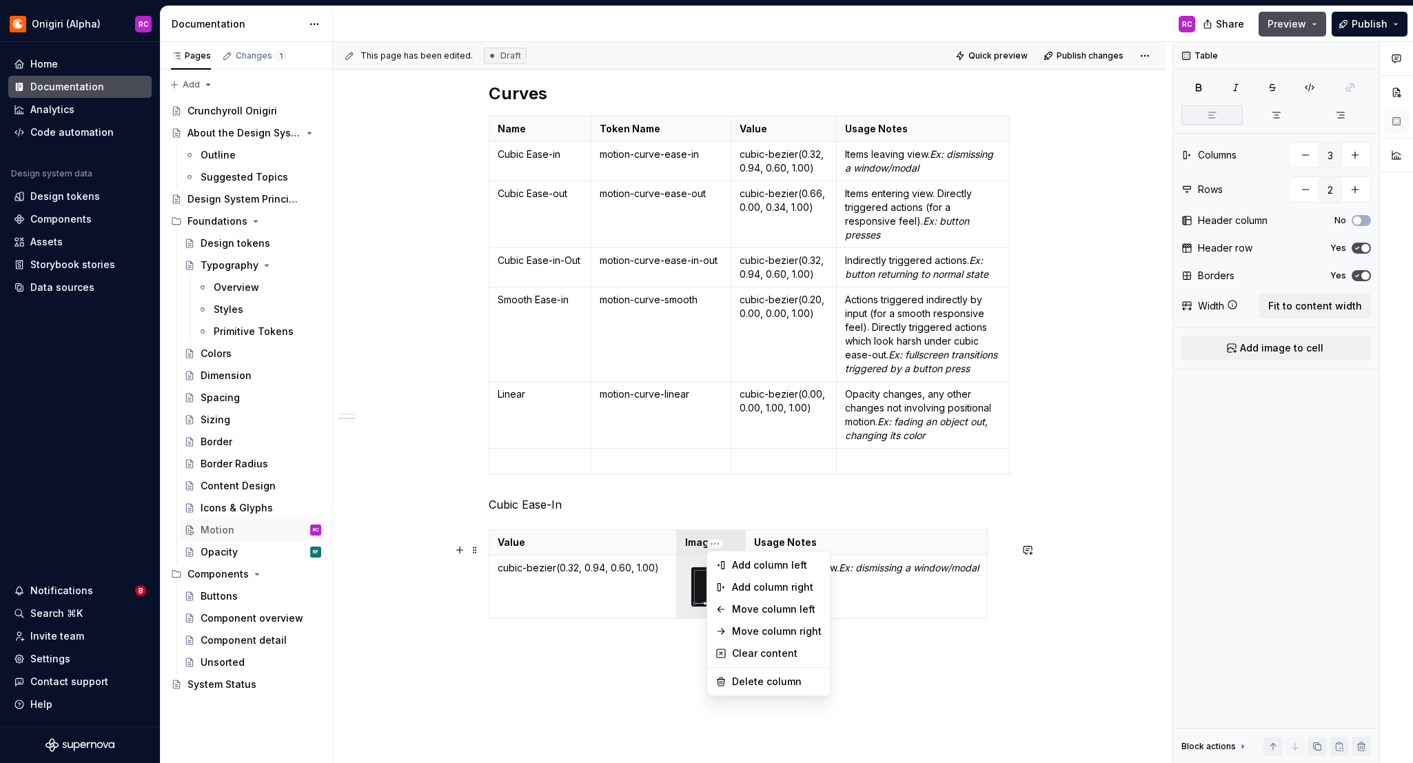
click at [578, 548] on html "Onigiri (Alpha) RC Home Documentation Analytics Code automation Design system d…" at bounding box center [706, 381] width 1413 height 763
click at [746, 603] on div "Move column left" at bounding box center [777, 610] width 90 height 14
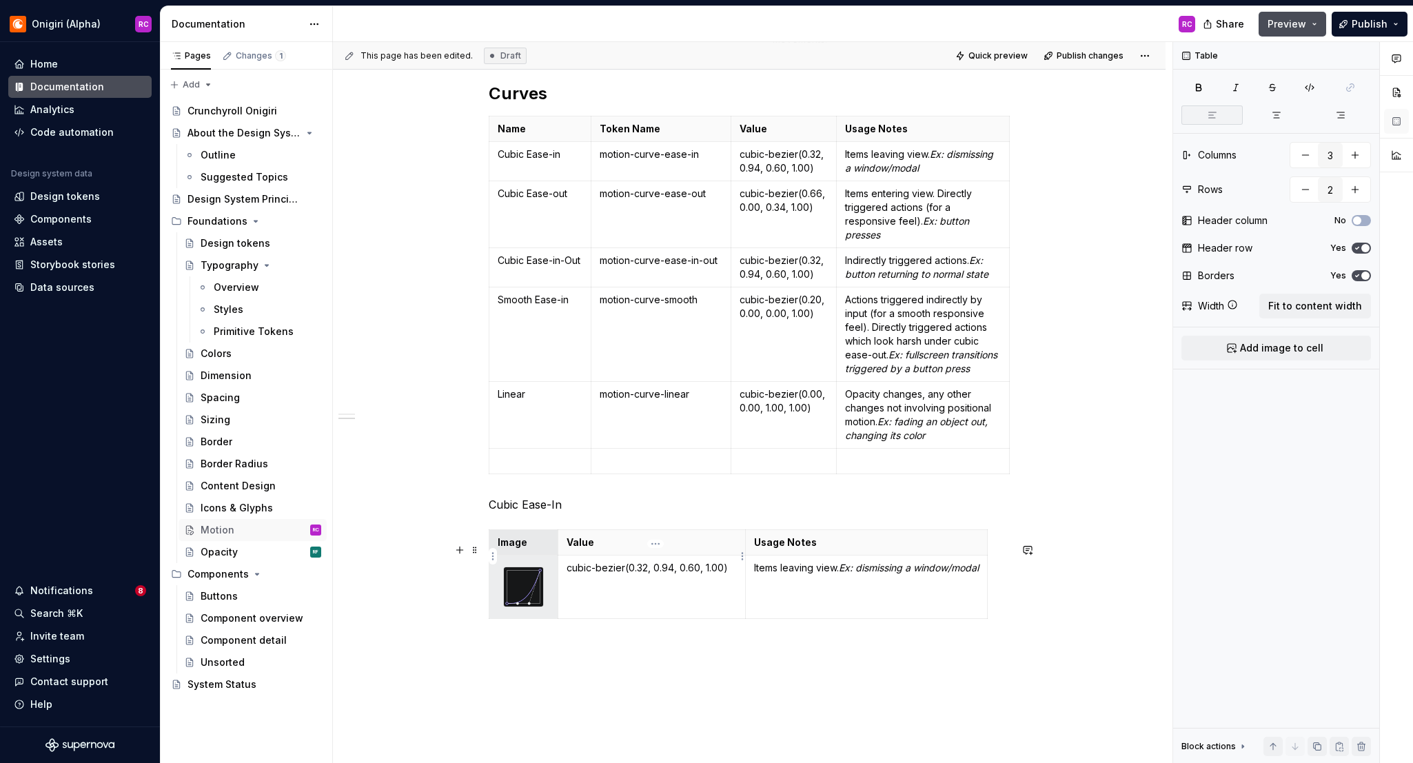
type textarea "*"
click at [603, 549] on p "Value" at bounding box center [652, 543] width 170 height 14
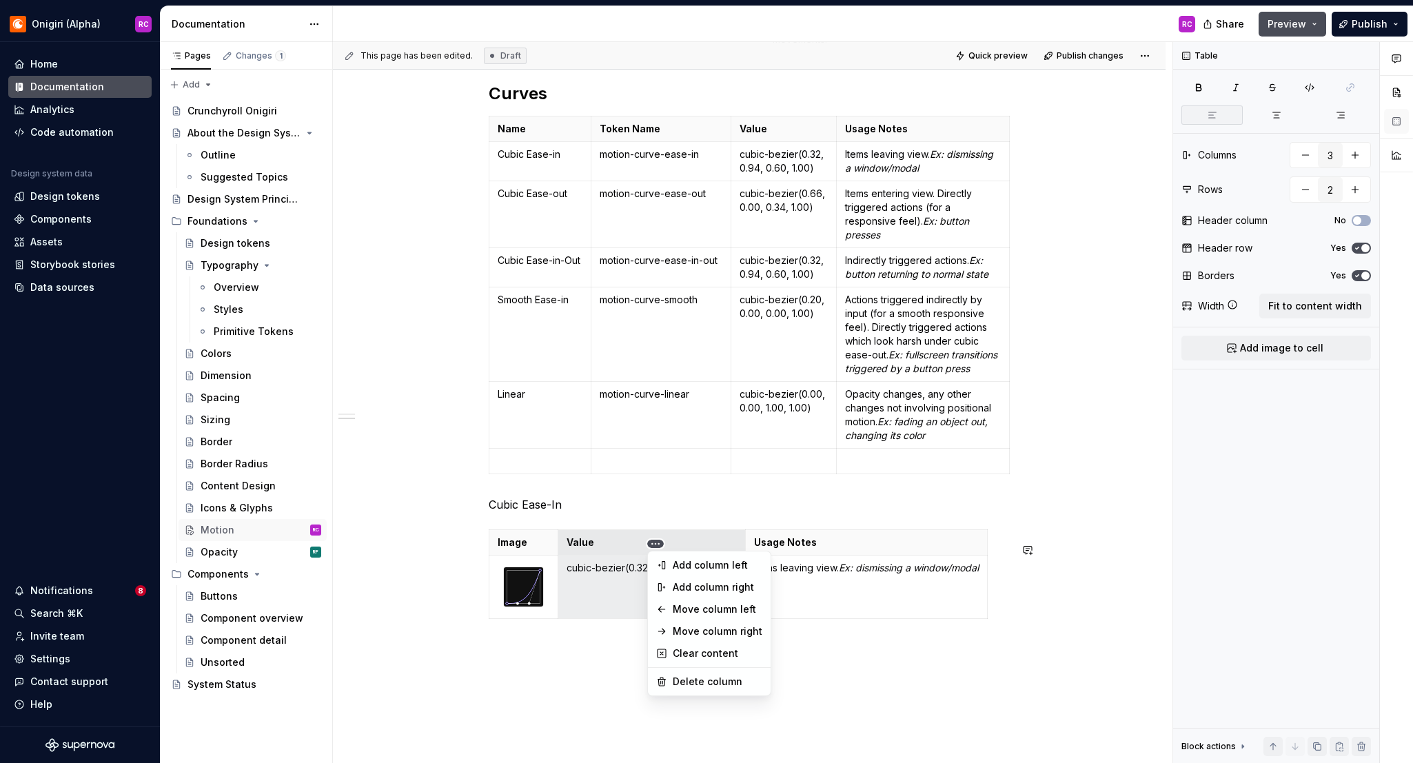
click at [661, 543] on html "Onigiri (Alpha) RC Home Documentation Analytics Code automation Design system d…" at bounding box center [706, 381] width 1413 height 763
click at [681, 560] on div "Add column left" at bounding box center [718, 565] width 90 height 14
type input "4"
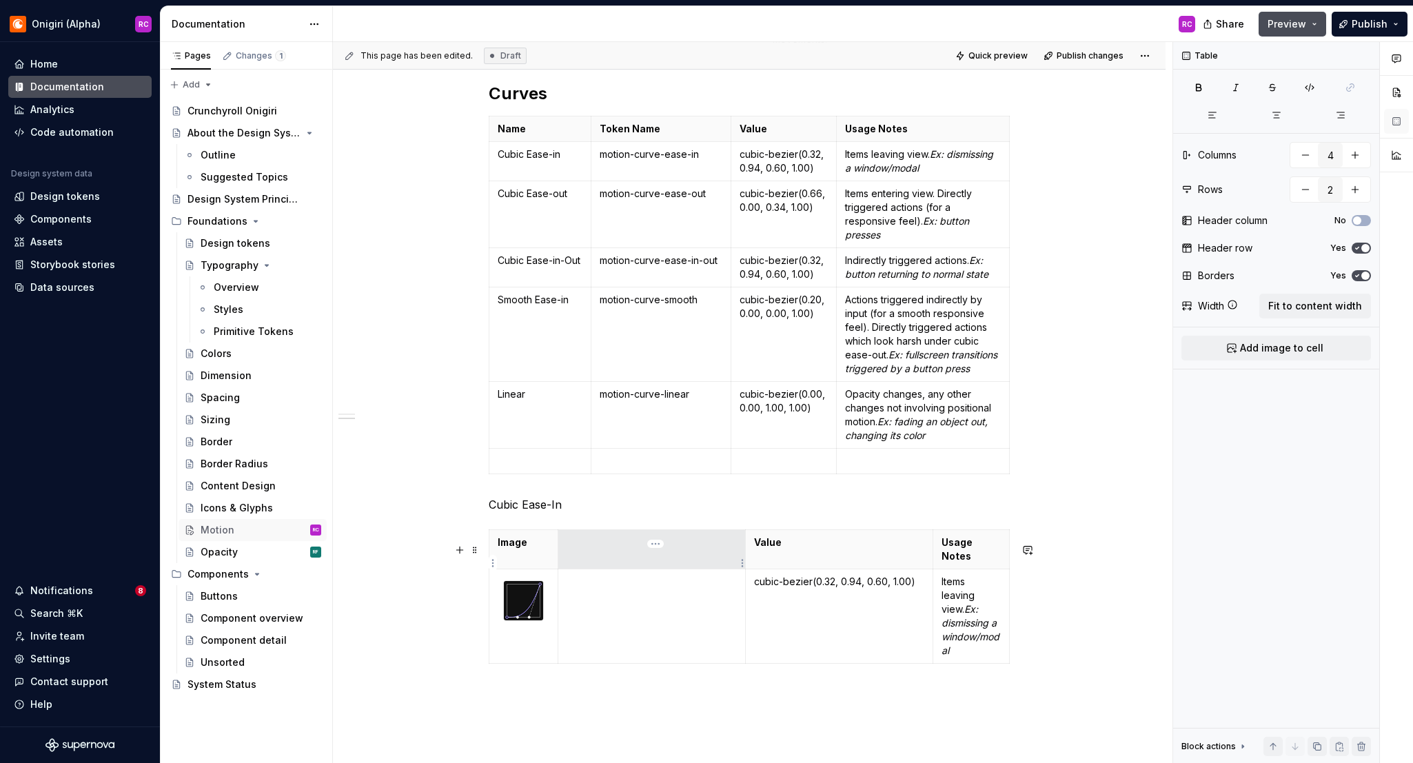
click at [621, 549] on p at bounding box center [652, 543] width 170 height 14
drag, startPoint x: 603, startPoint y: 155, endPoint x: 728, endPoint y: 222, distance: 142.2
click at [703, 152] on p "motion-curve-ease-in" at bounding box center [661, 155] width 123 height 14
copy p "motion-curve-ease-in"
type input "2"
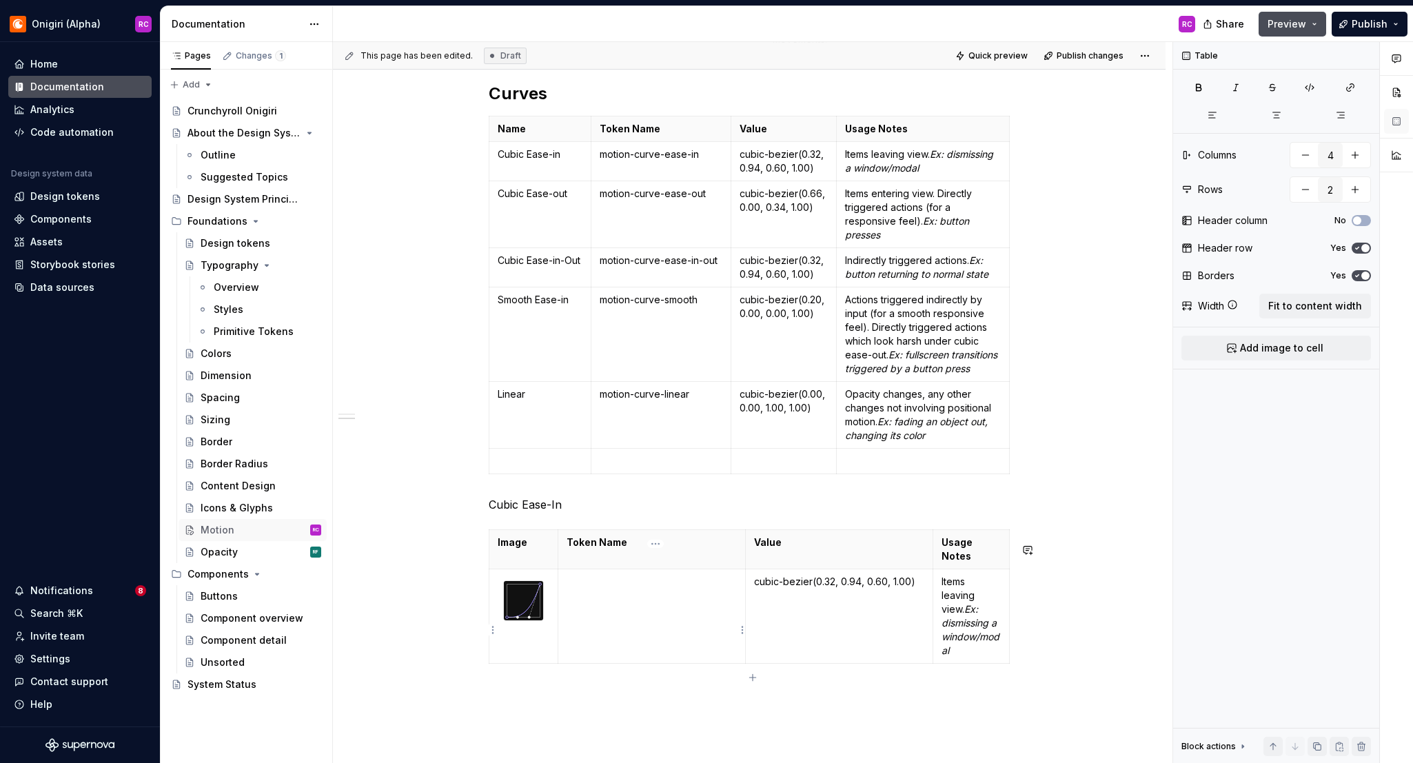
click at [692, 632] on td at bounding box center [652, 616] width 188 height 94
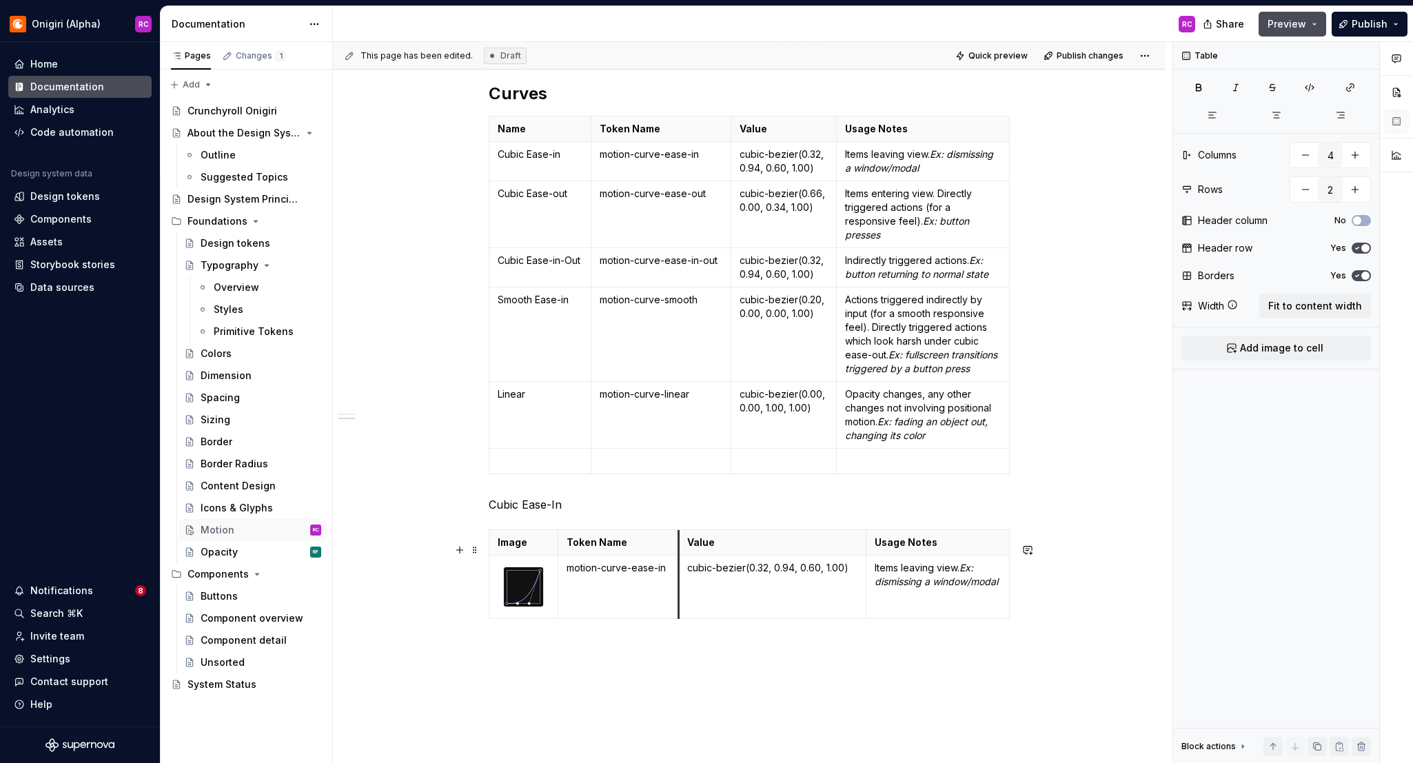
drag, startPoint x: 749, startPoint y: 561, endPoint x: 682, endPoint y: 570, distance: 67.5
click at [682, 570] on tbody "Image Token Name Value Usage Notes motion-curve-ease-in cubic-bezier(0.32, 0.94…" at bounding box center [749, 574] width 520 height 89
drag, startPoint x: 560, startPoint y: 677, endPoint x: 543, endPoint y: 628, distance: 51.9
click at [560, 676] on div "This page has been edited. Draft Quick preview Publish changes Motion Edit head…" at bounding box center [753, 403] width 840 height 722
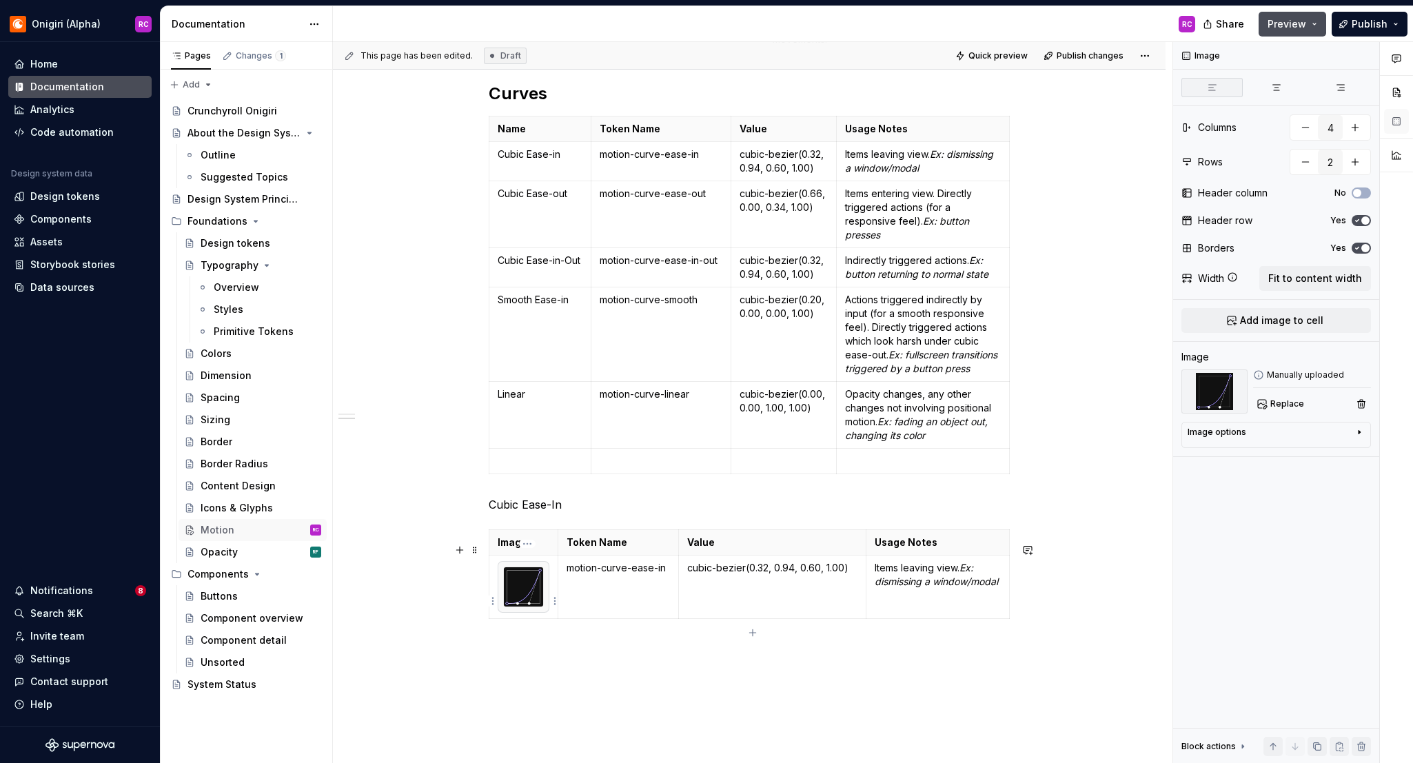
click at [523, 589] on img at bounding box center [523, 586] width 39 height 39
click at [1140, 427] on div "Image options" at bounding box center [1271, 435] width 166 height 17
click at [1140, 451] on icon "button" at bounding box center [1352, 452] width 11 height 11
click at [1140, 509] on textarea at bounding box center [1276, 502] width 177 height 25
type textarea "*"
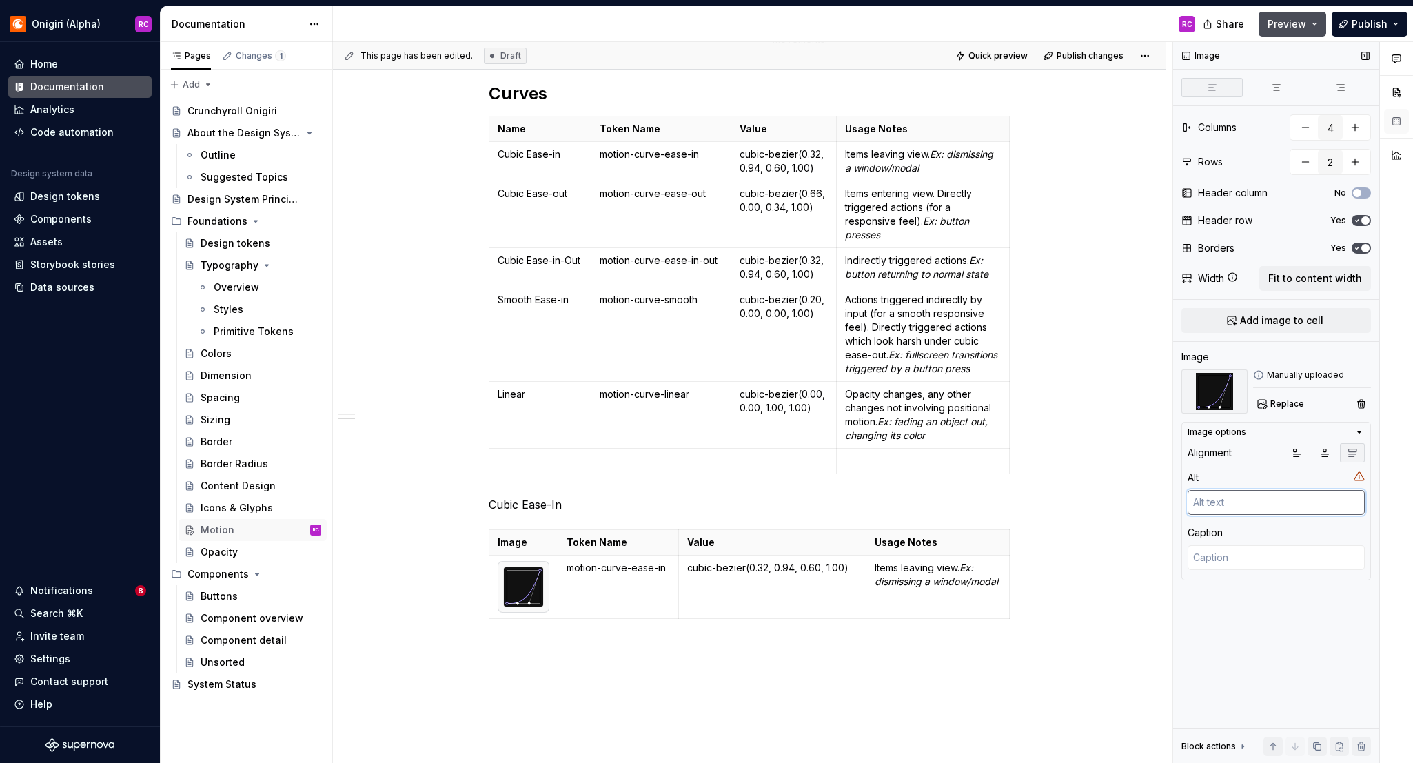
type textarea "C"
type textarea "*"
type textarea "Cu"
type textarea "*"
type textarea "Cur"
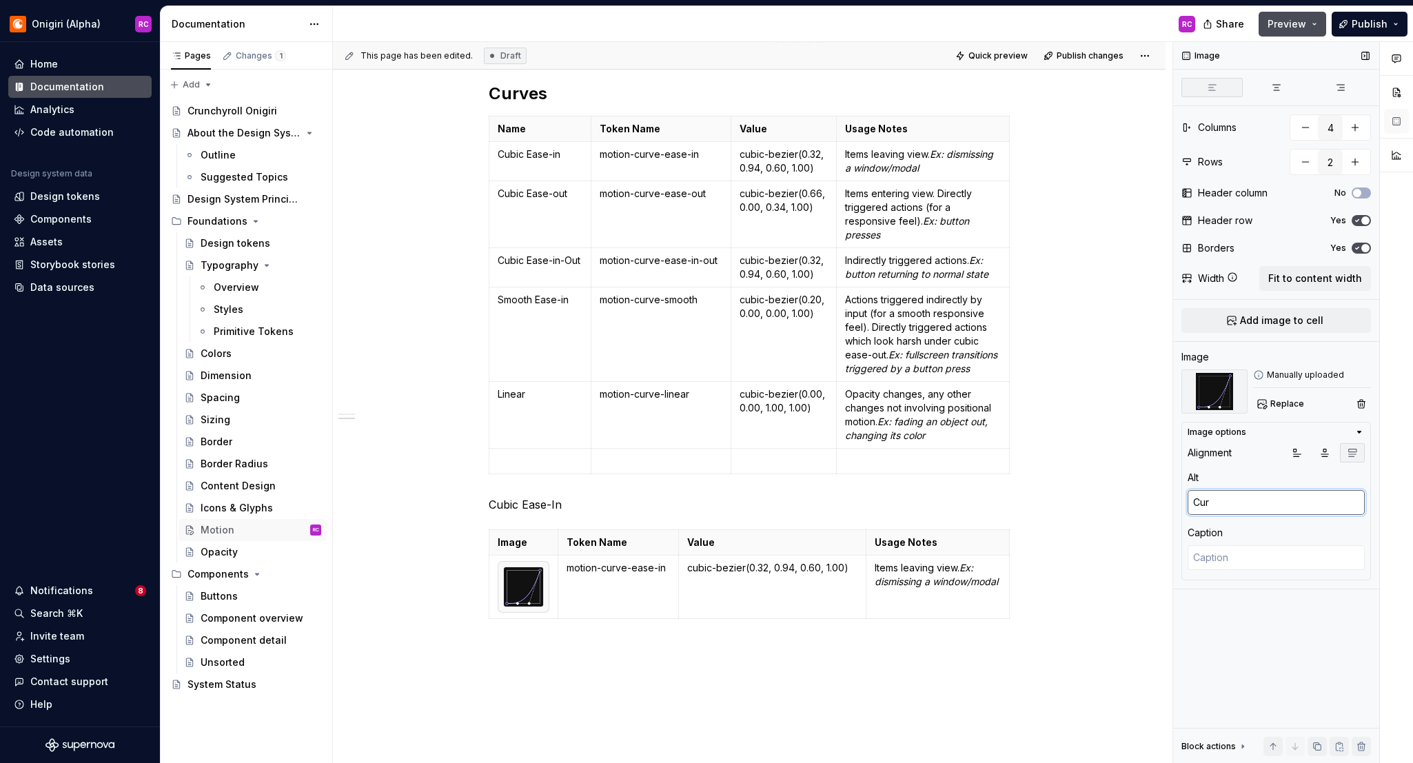
type textarea "*"
type textarea "Cure"
type textarea "*"
type textarea "Cur"
type textarea "*"
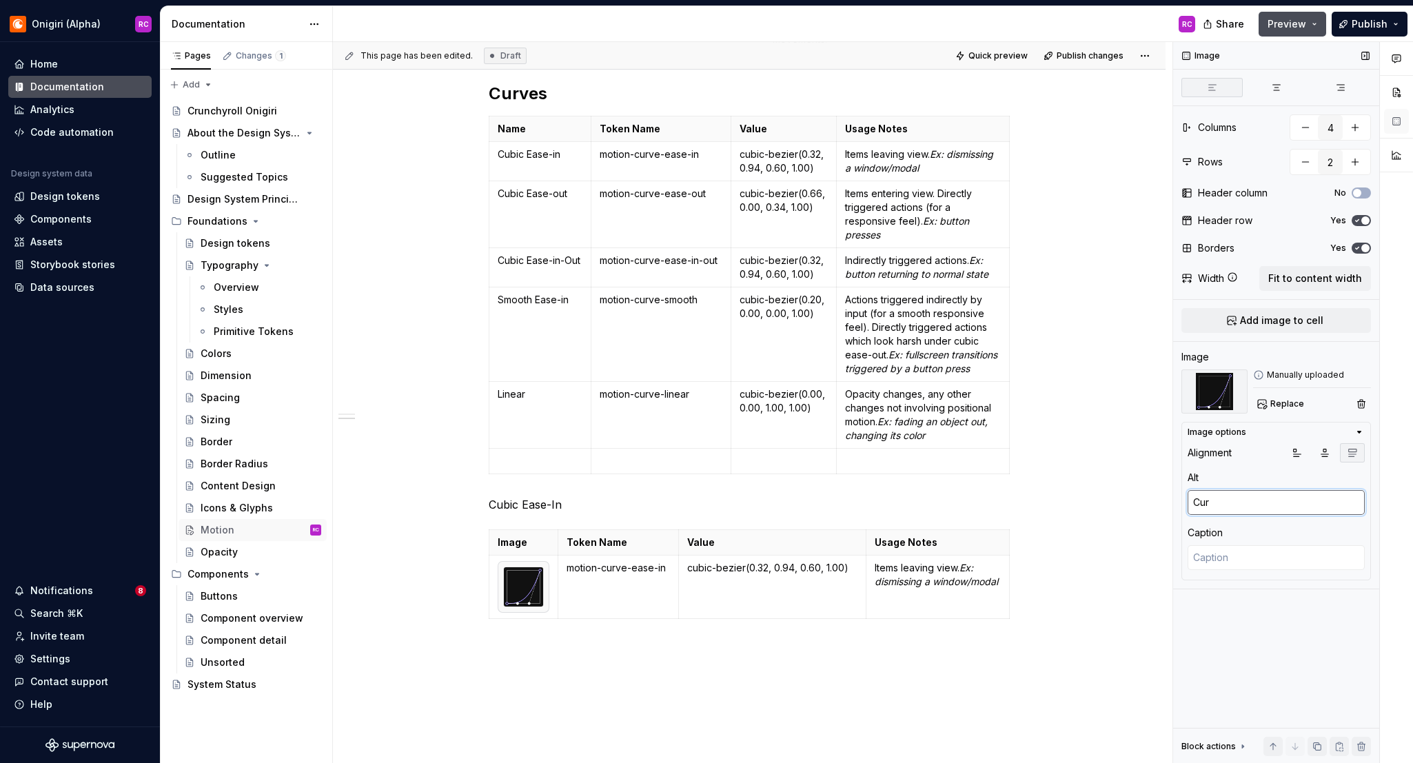
type textarea "Curc"
type textarea "*"
type textarea "Curce"
type textarea "*"
type textarea "Curce"
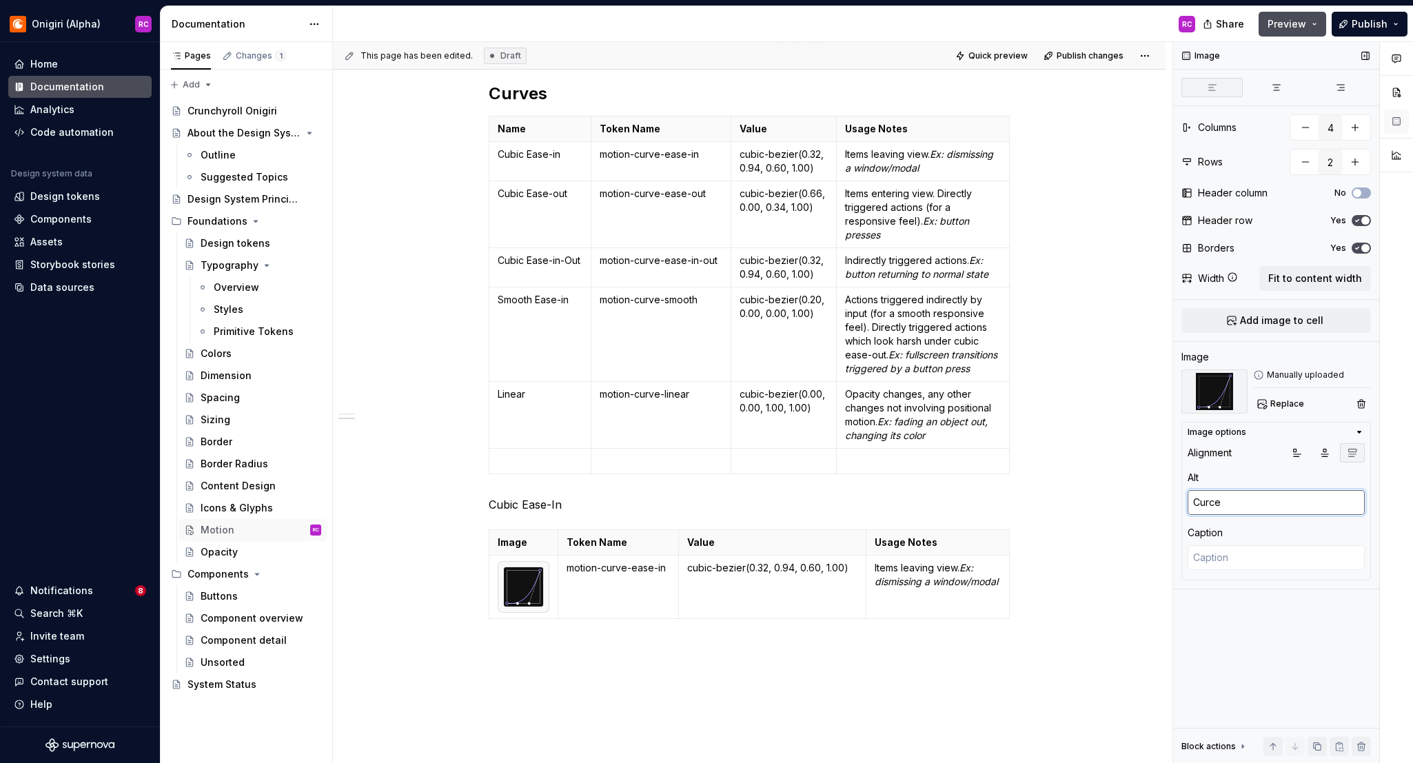
type textarea "*"
type textarea "C"
type textarea "*"
type textarea "Cu"
type textarea "*"
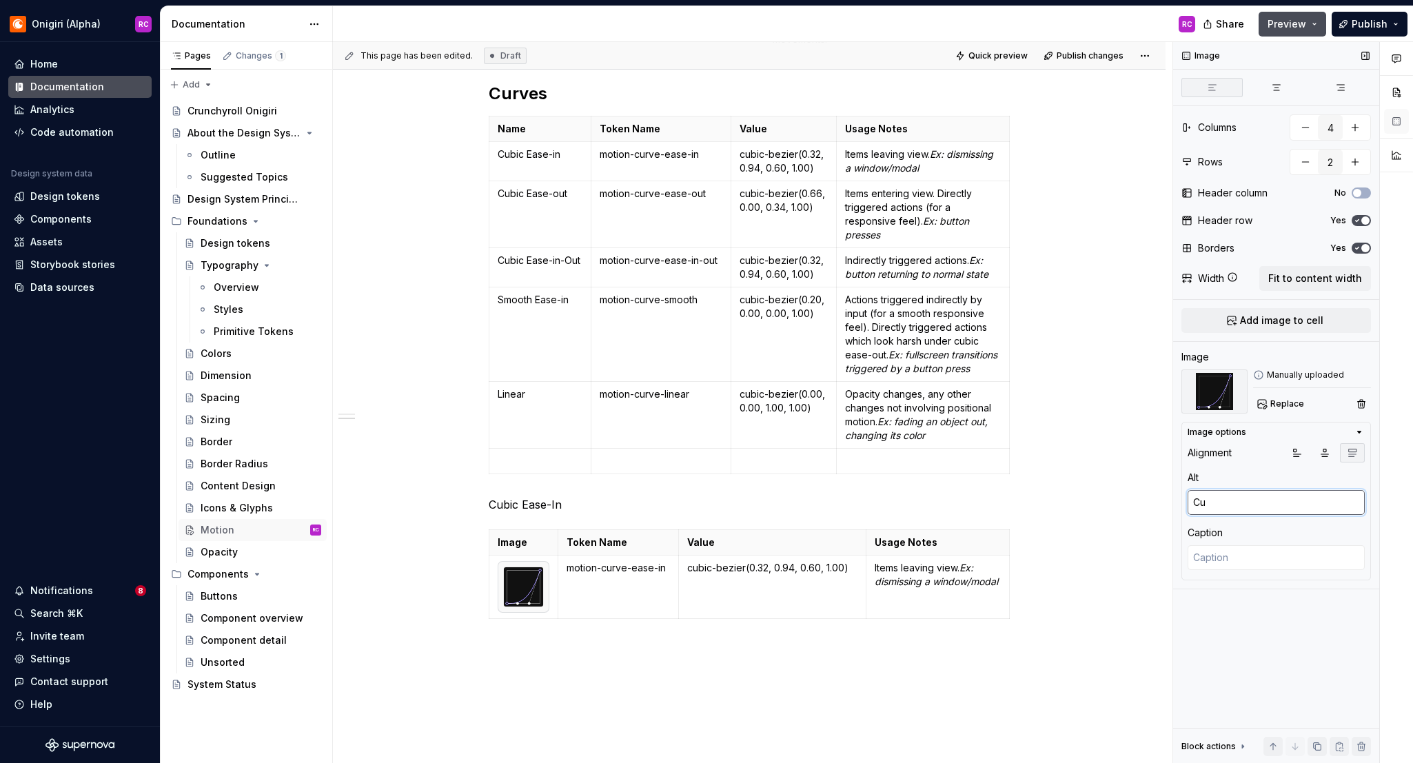
type textarea "Cur"
type textarea "*"
type textarea "Curv"
type textarea "*"
type textarea "Curve"
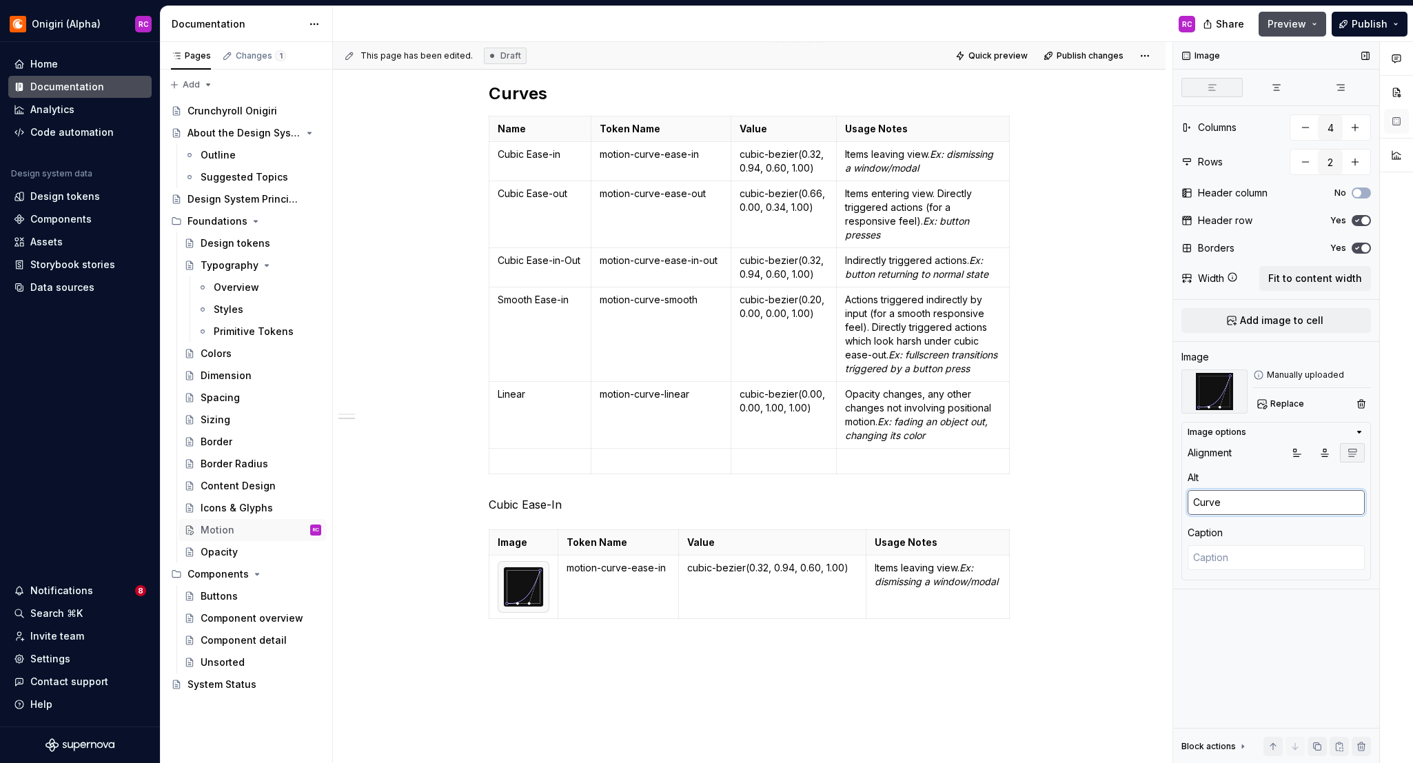
type textarea "*"
type textarea "Curve"
type textarea "*"
type textarea "Curve r"
type textarea "*"
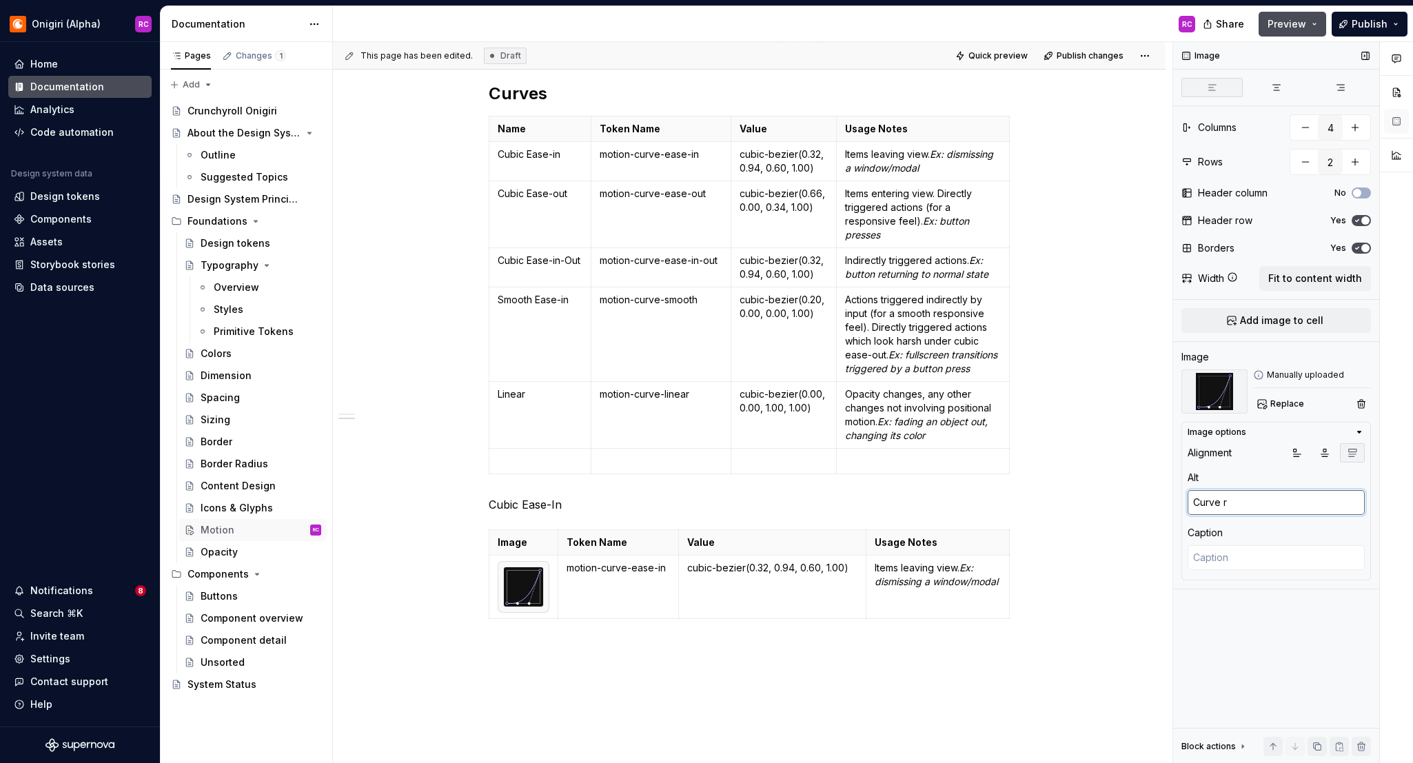
type textarea "Curve re"
type textarea "*"
type textarea "Curve rep"
type textarea "*"
type textarea "Curve repr"
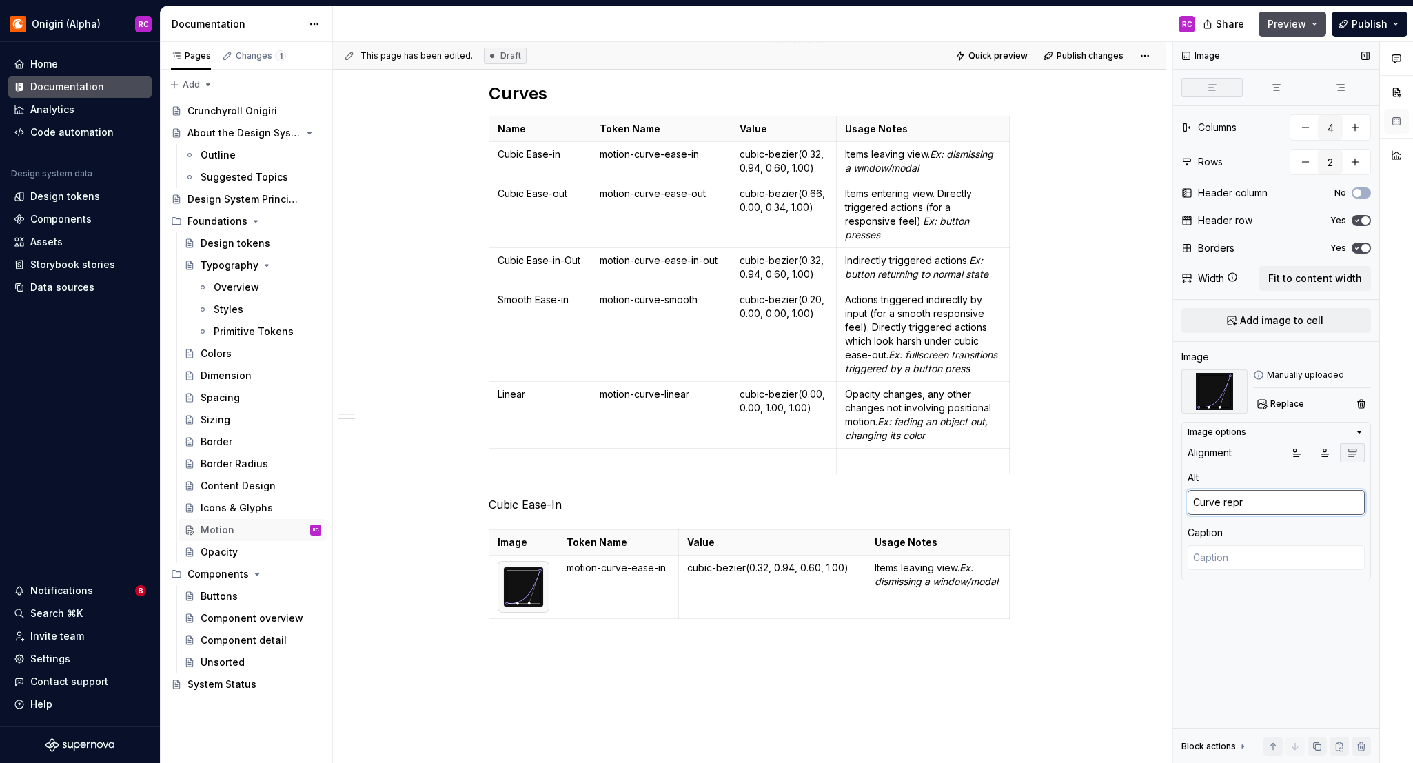
type textarea "*"
type textarea "Curve repre"
type textarea "*"
type textarea "Curve repres"
type textarea "*"
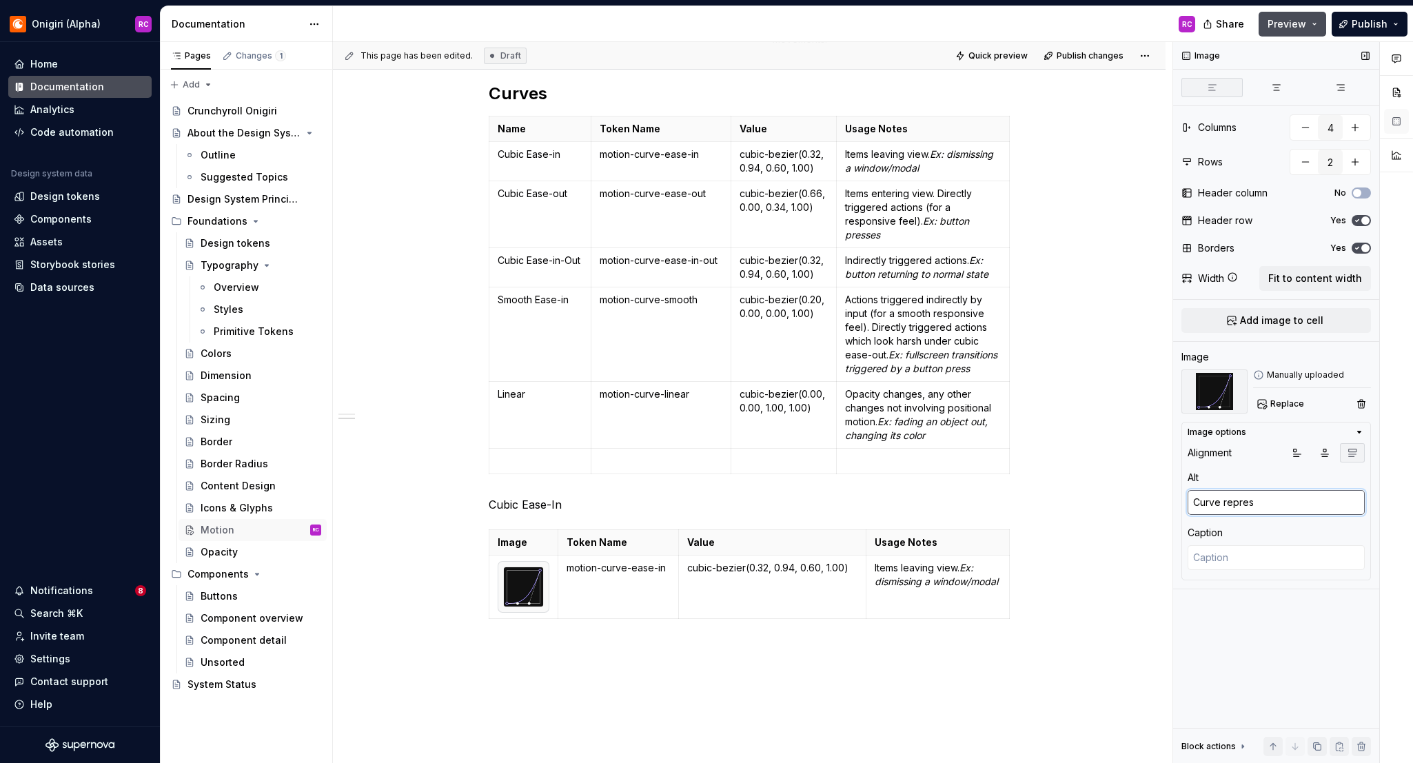
type textarea "Curve represe"
type textarea "*"
type textarea "Curve represent"
type textarea "*"
type textarea "Curve representa"
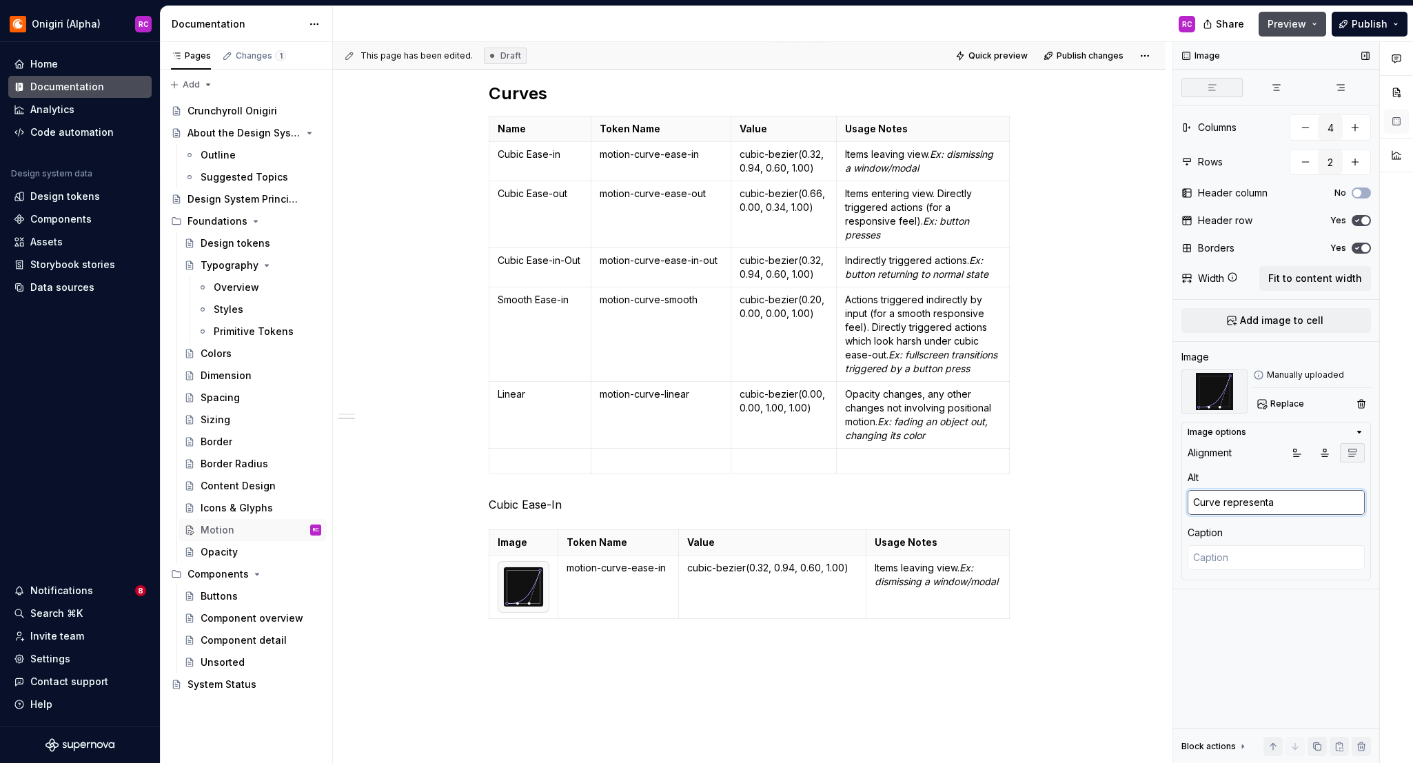
type textarea "*"
type textarea "Curve representat"
type textarea "*"
type textarea "Curve representati"
type textarea "*"
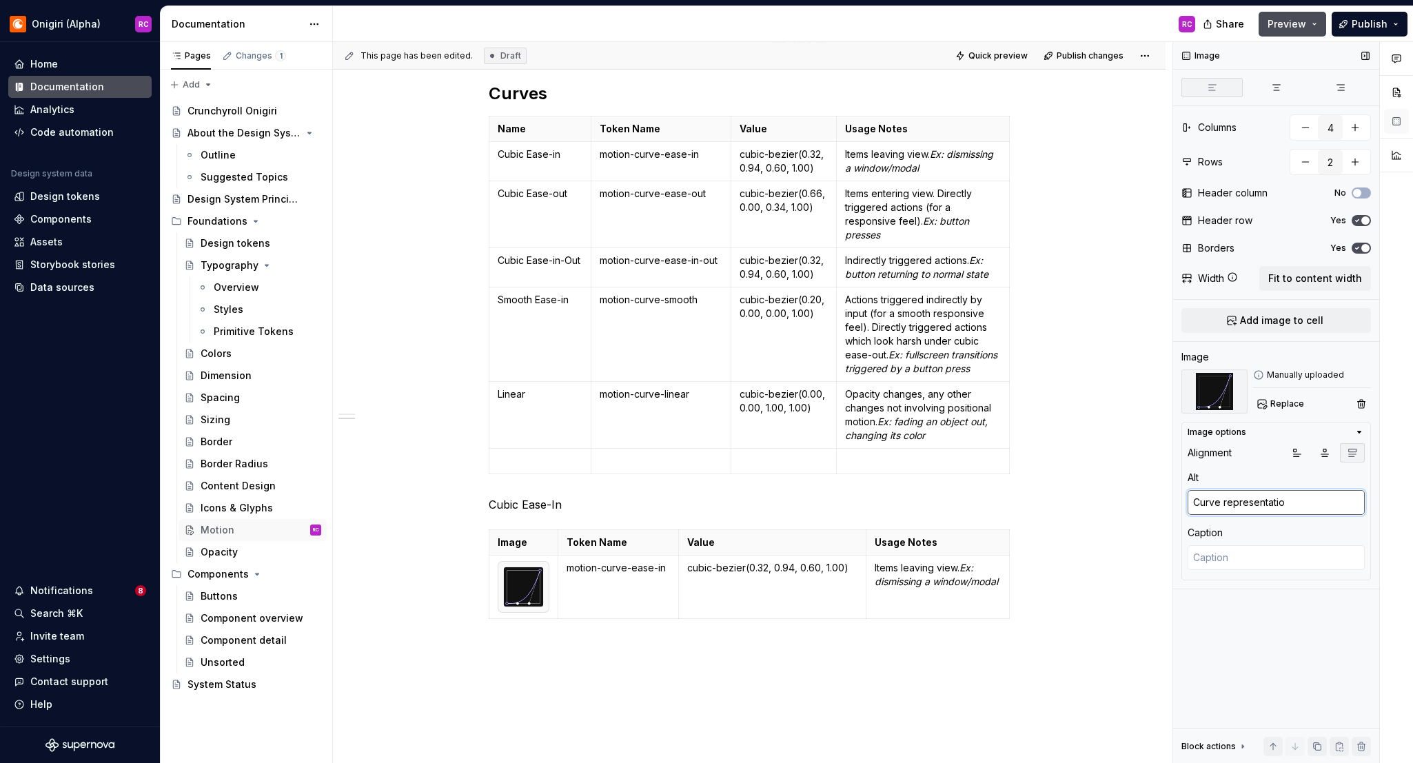
type textarea "Curve representation"
type textarea "*"
type textarea "Curve representation"
click at [1125, 590] on div "Durations Name Token Name Value Usage Notes None motion-duration-0 0ms No movem…" at bounding box center [749, 290] width 833 height 1160
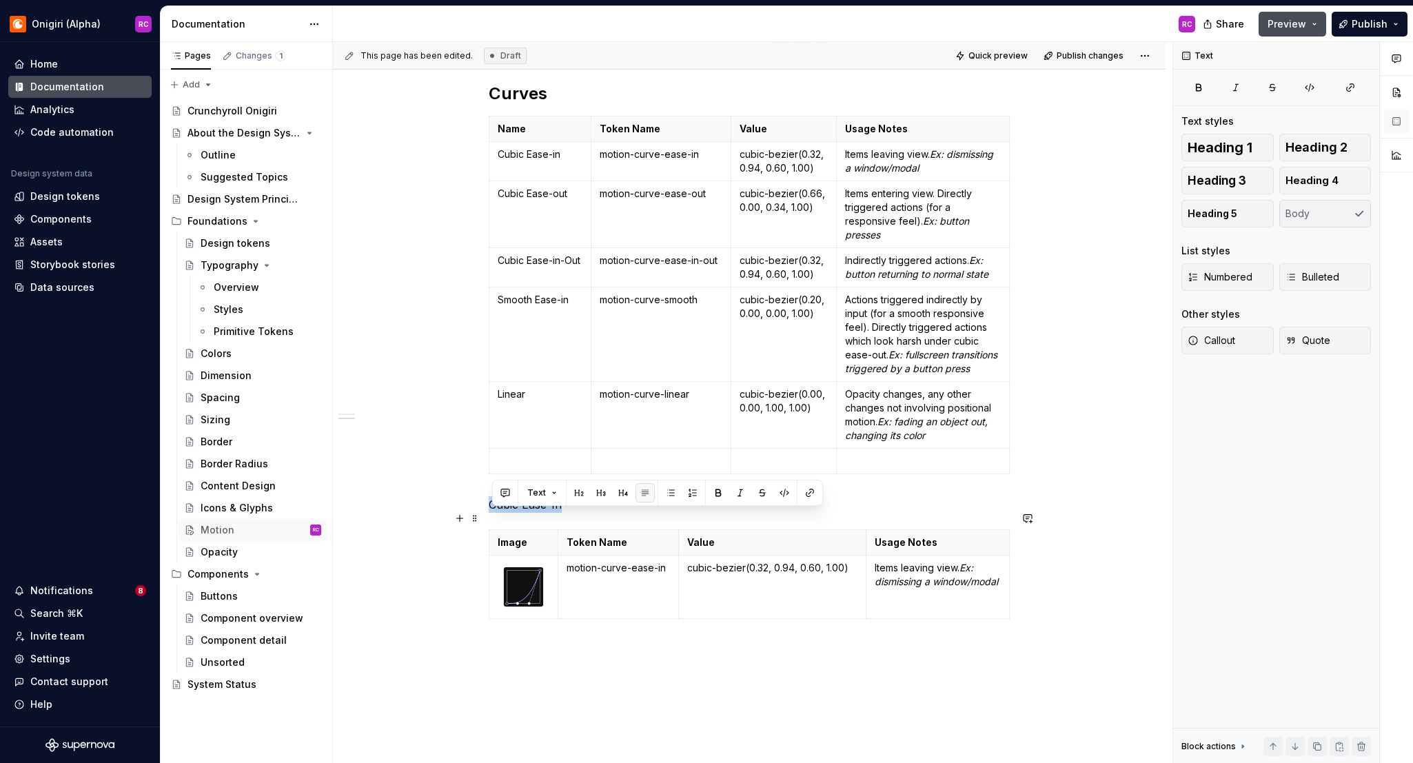
drag, startPoint x: 492, startPoint y: 518, endPoint x: 579, endPoint y: 519, distance: 87.6
click at [579, 513] on p "Cubic Ease-In" at bounding box center [749, 504] width 521 height 17
click at [618, 491] on button "button" at bounding box center [623, 492] width 19 height 19
click at [656, 658] on div "Durations Name Token Name Value Usage Notes None motion-duration-0 0ms No movem…" at bounding box center [749, 287] width 833 height 1154
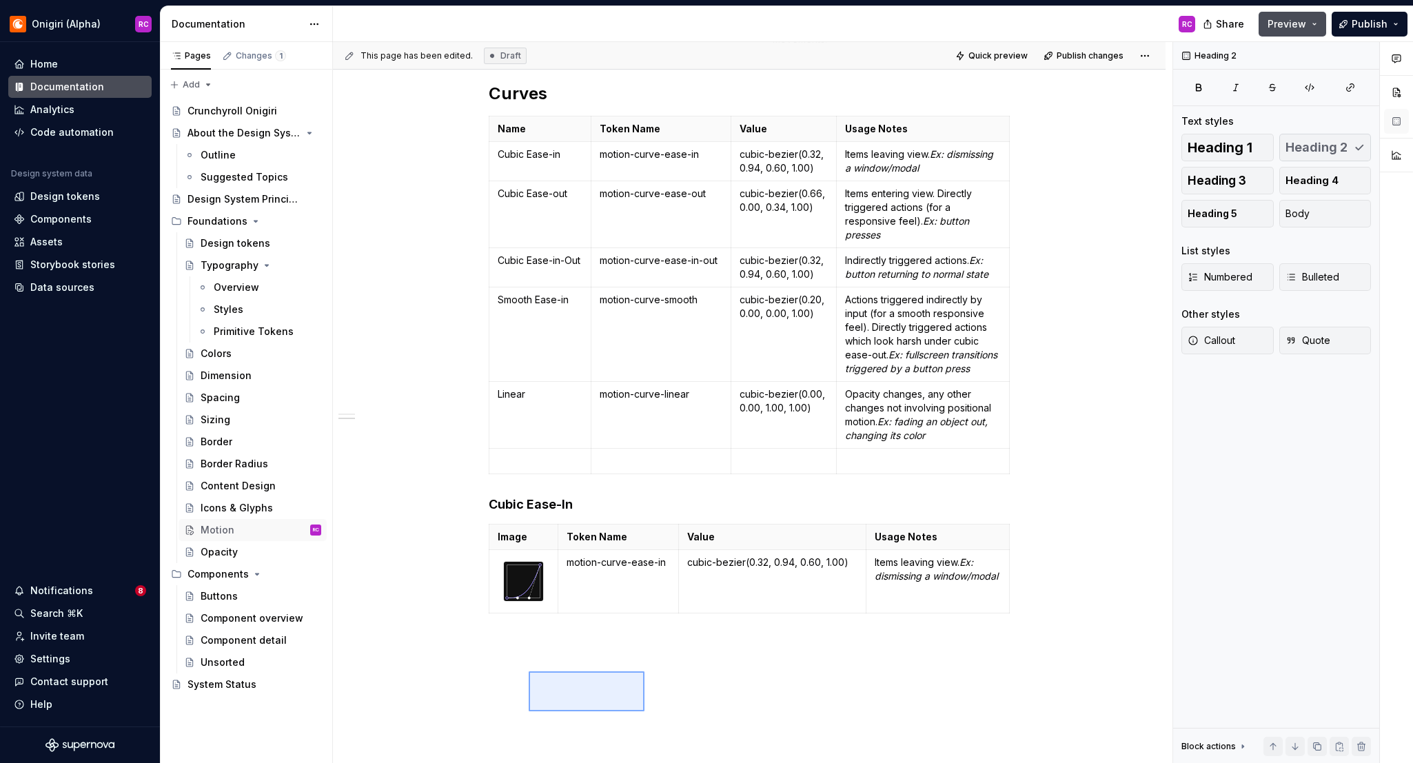
scroll to position [527, 0]
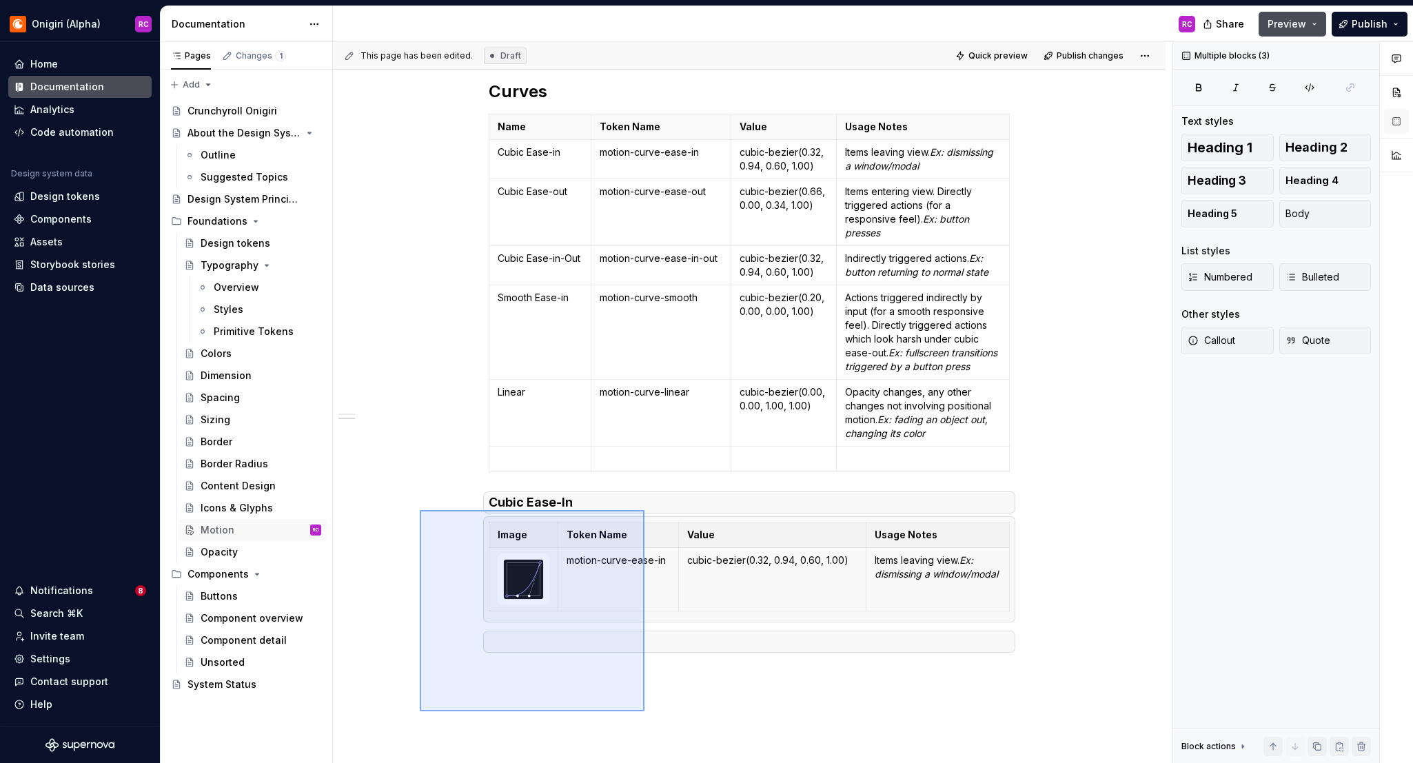
drag, startPoint x: 568, startPoint y: 689, endPoint x: 420, endPoint y: 510, distance: 232.1
click at [420, 510] on div "This page has been edited. Draft Quick preview Publish changes Motion Edit head…" at bounding box center [753, 403] width 840 height 722
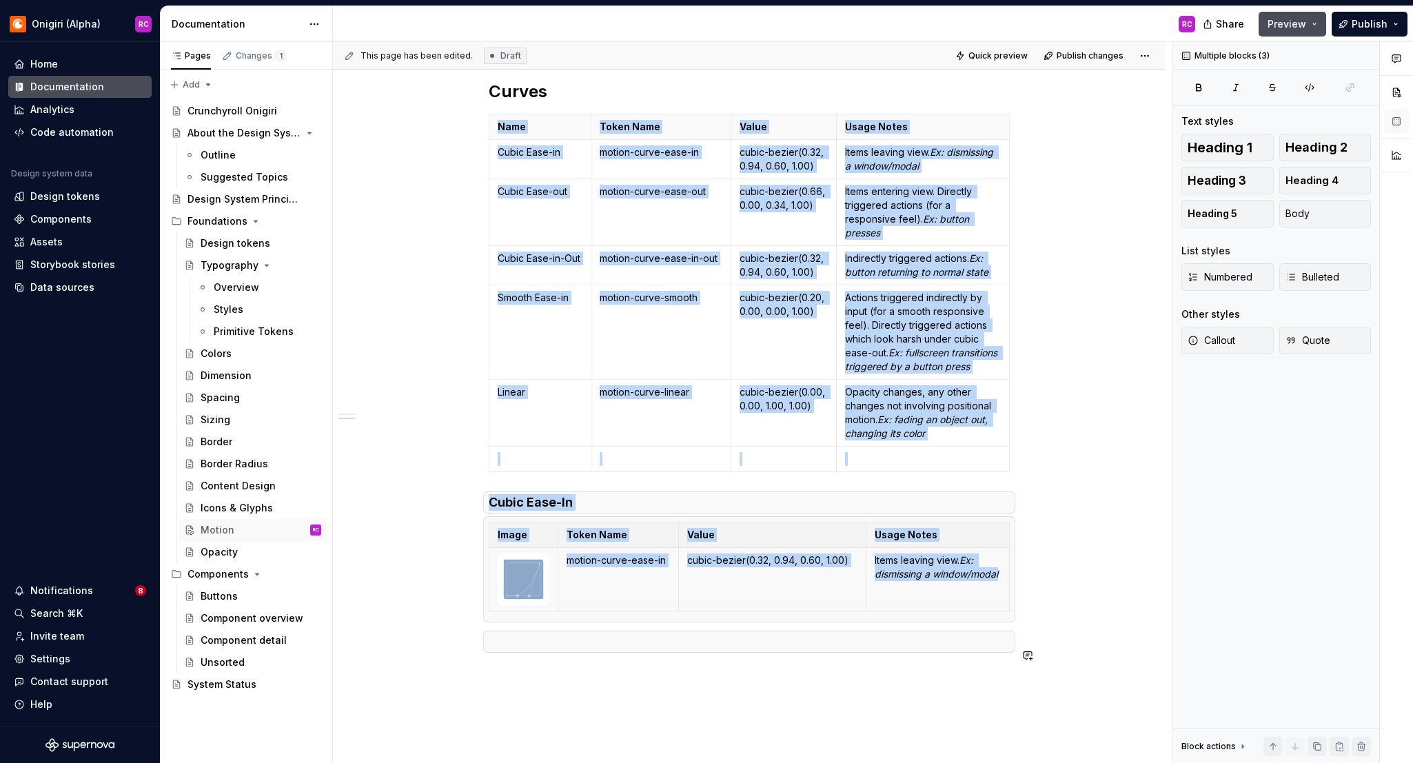
click at [545, 667] on div "Durations Name Token Name Value Usage Notes None motion-duration-0 0ms No movem…" at bounding box center [749, 203] width 521 height 925
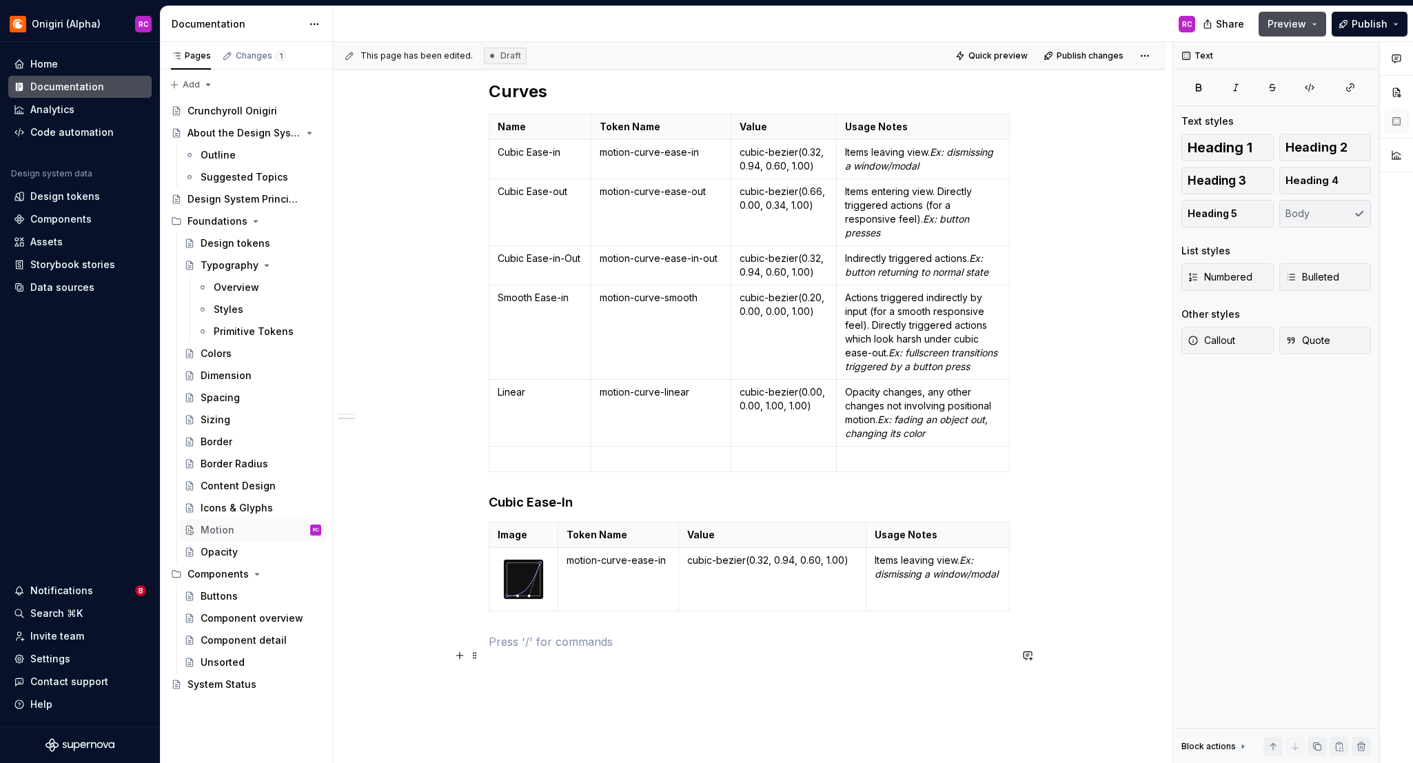
click at [969, 650] on p at bounding box center [749, 642] width 521 height 17
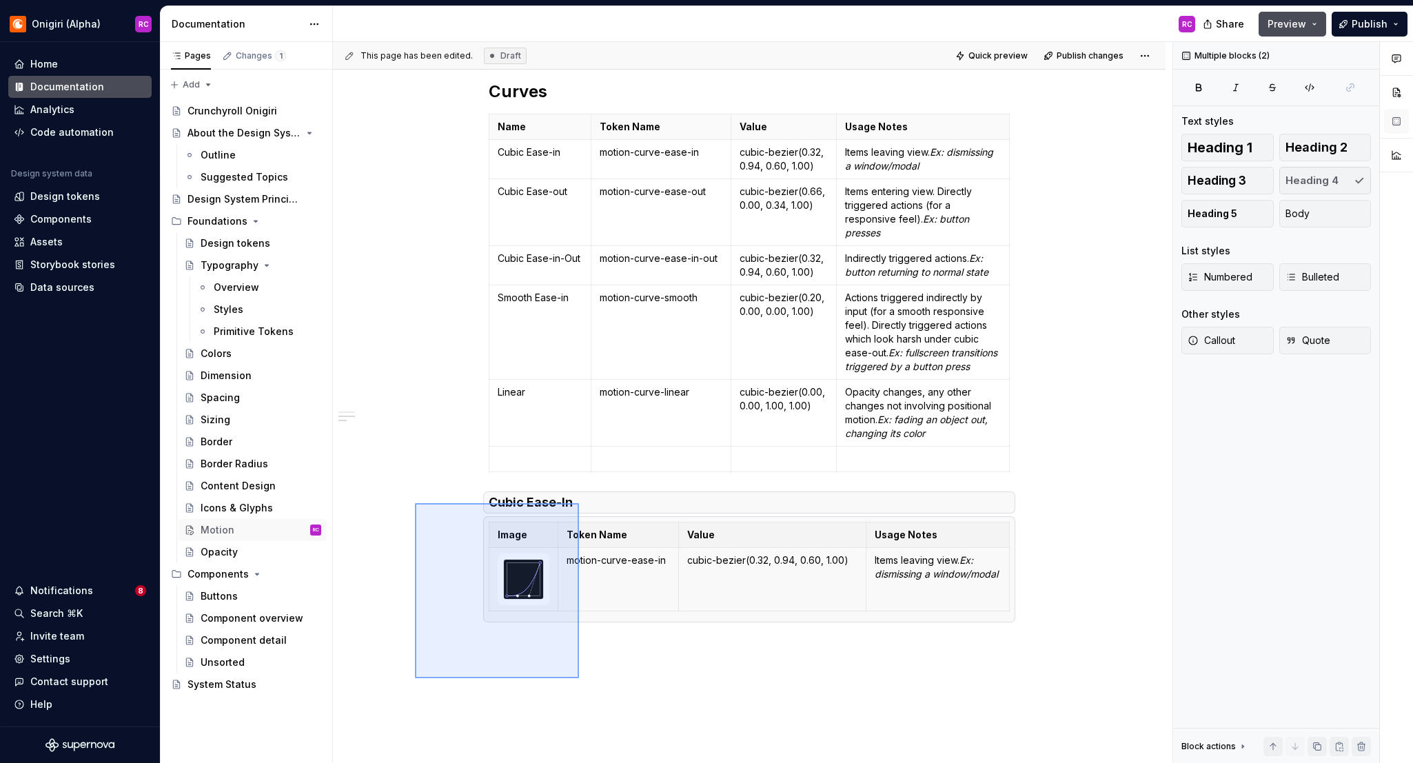
drag, startPoint x: 579, startPoint y: 678, endPoint x: 415, endPoint y: 503, distance: 240.0
click at [415, 503] on div "This page has been edited. Draft Quick preview Publish changes Motion Edit head…" at bounding box center [753, 403] width 840 height 722
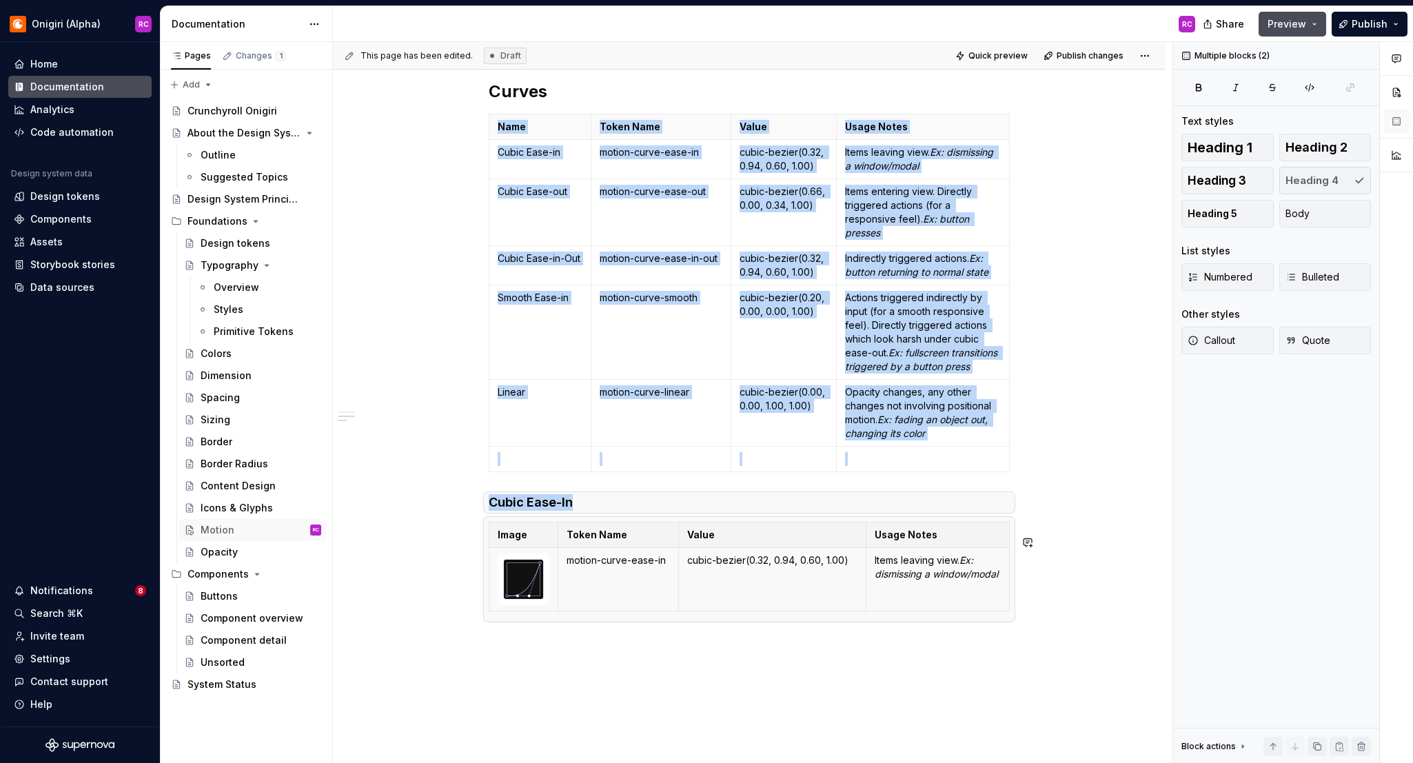
click at [573, 668] on div "Durations Name Token Name Value Usage Notes None motion-duration-0 0ms No movem…" at bounding box center [749, 285] width 833 height 1154
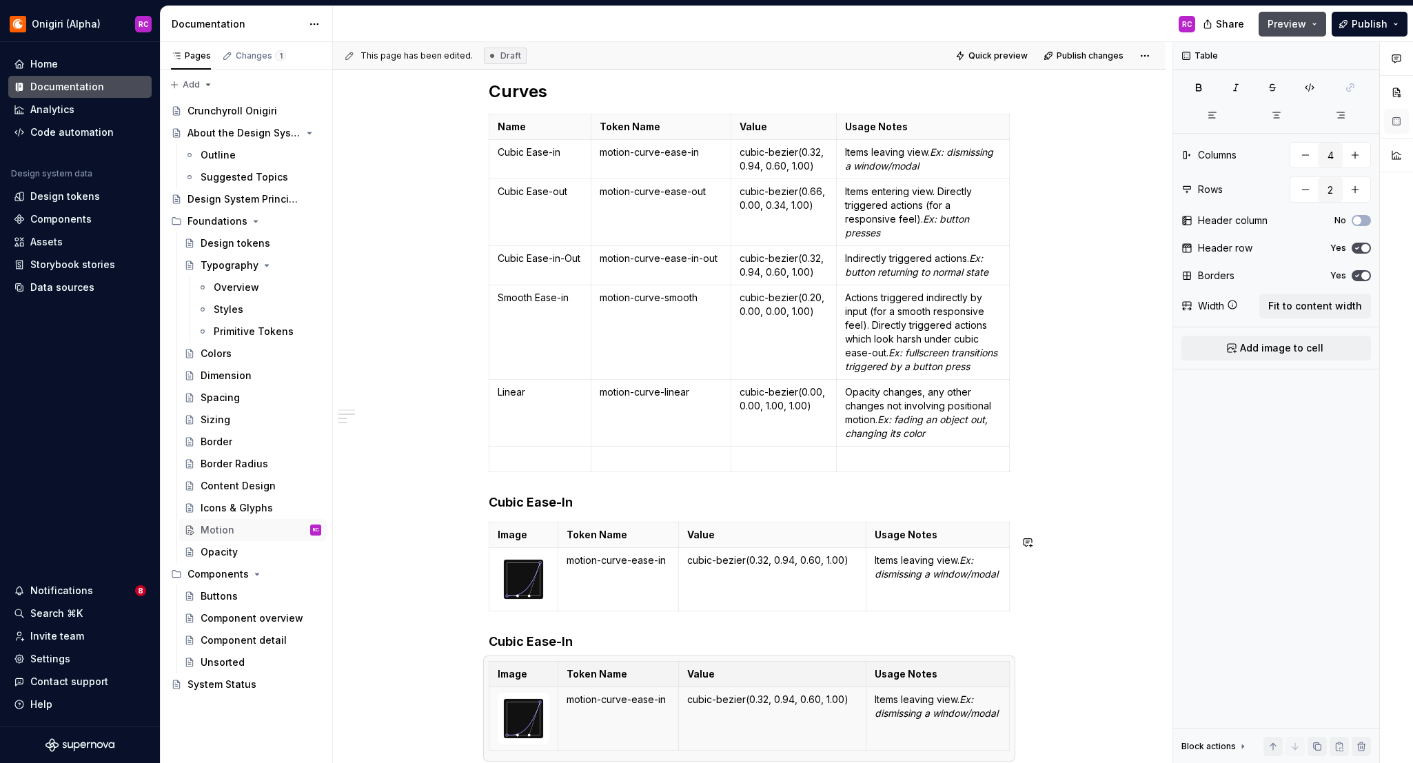
type textarea "*"
click at [568, 650] on h4 "Cubic Ease-In" at bounding box center [749, 642] width 521 height 17
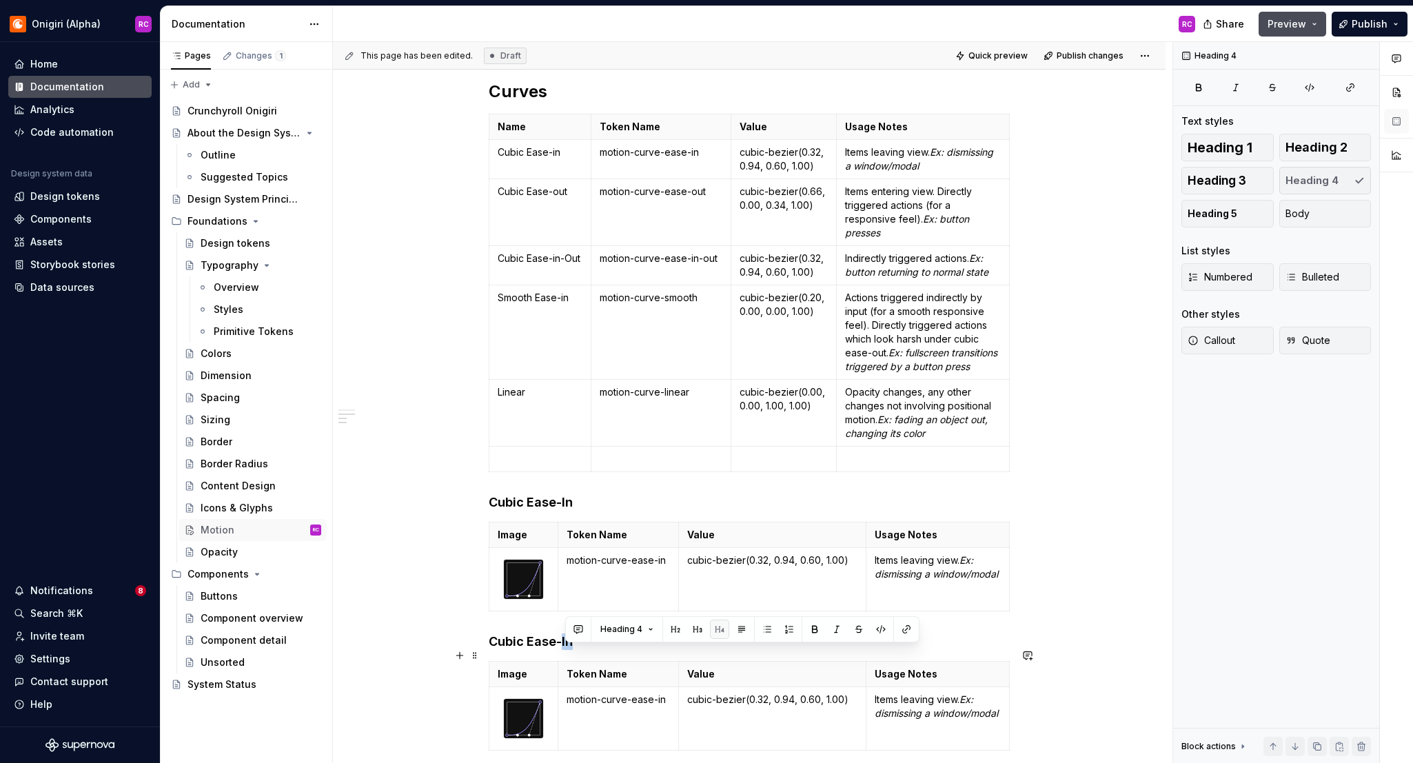
click at [568, 650] on h4 "Cubic Ease-In" at bounding box center [749, 642] width 521 height 17
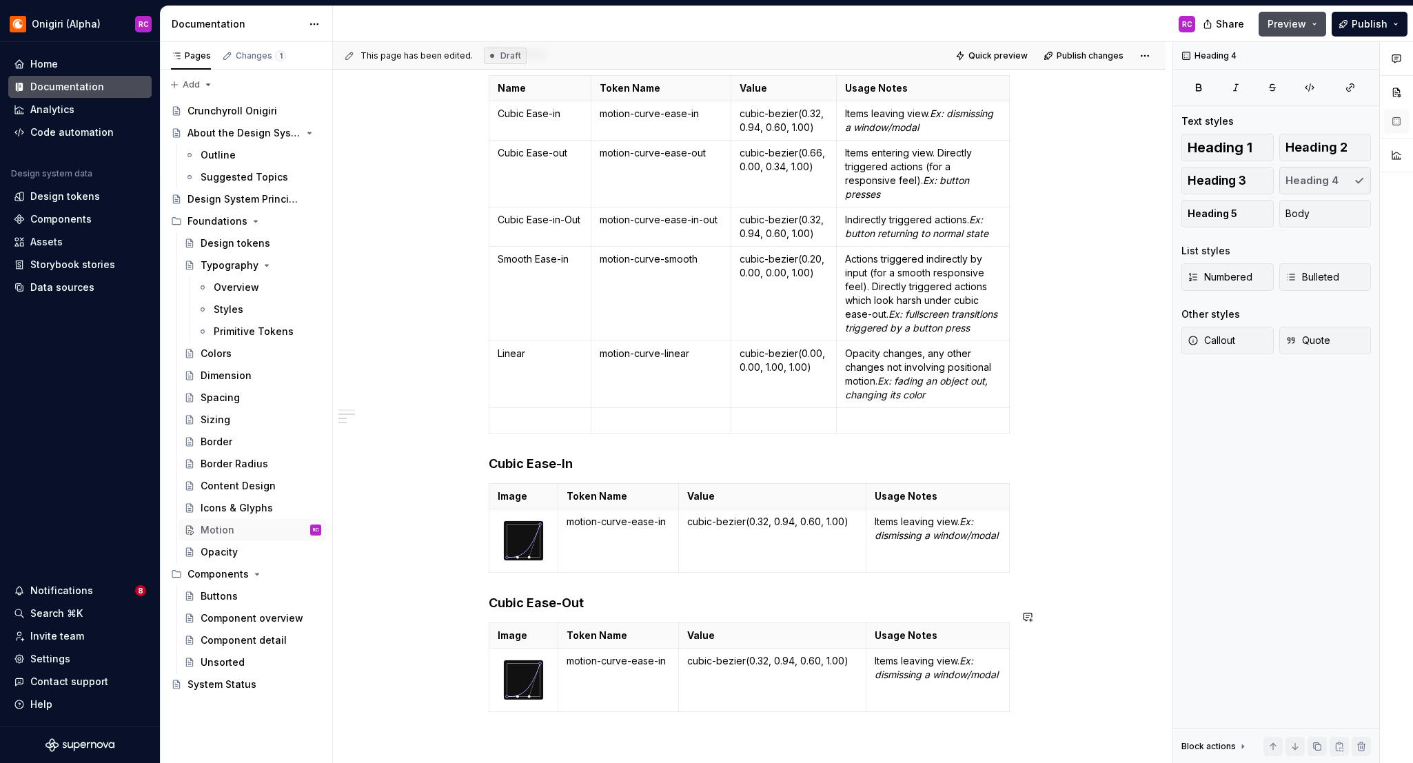
scroll to position [572, 0]
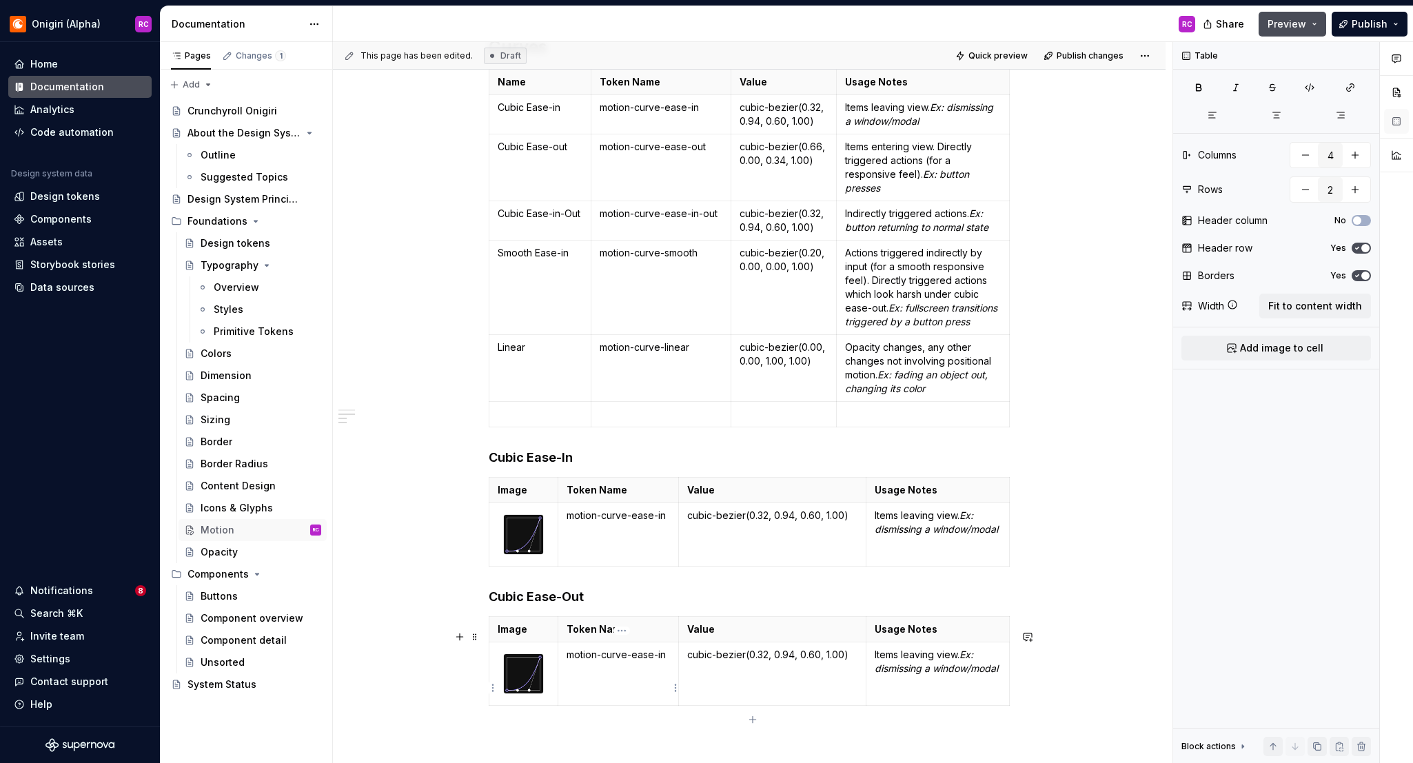
click at [665, 662] on p "motion-curve-ease-in" at bounding box center [618, 655] width 103 height 14
click at [715, 678] on td "cubic-bezier(0.32, 0.94, 0.60, 1.00)" at bounding box center [773, 674] width 188 height 63
drag, startPoint x: 681, startPoint y: 666, endPoint x: 688, endPoint y: 665, distance: 6.9
click at [688, 665] on td "cubic-bezier(0.32, 0.94, 0.60, 1.00)" at bounding box center [780, 674] width 188 height 63
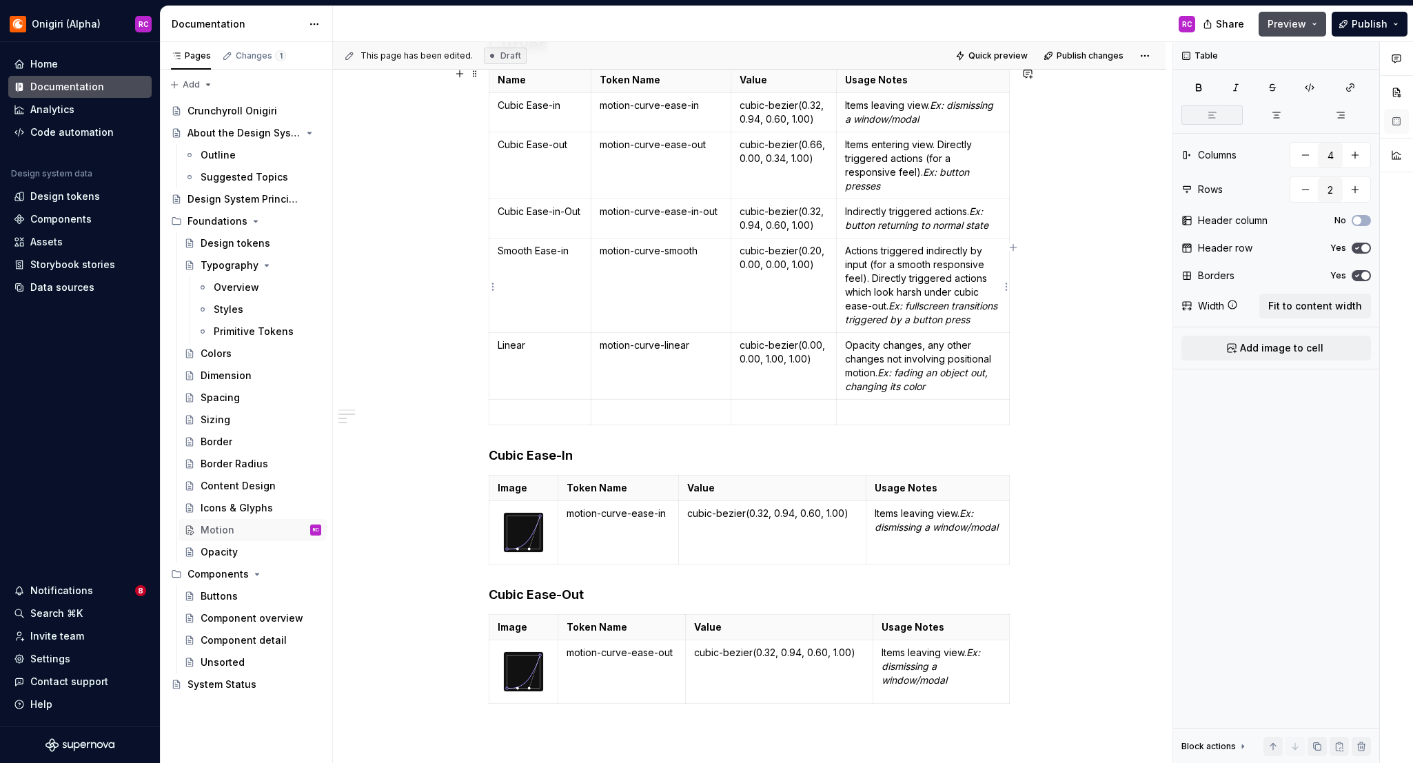
scroll to position [580, 0]
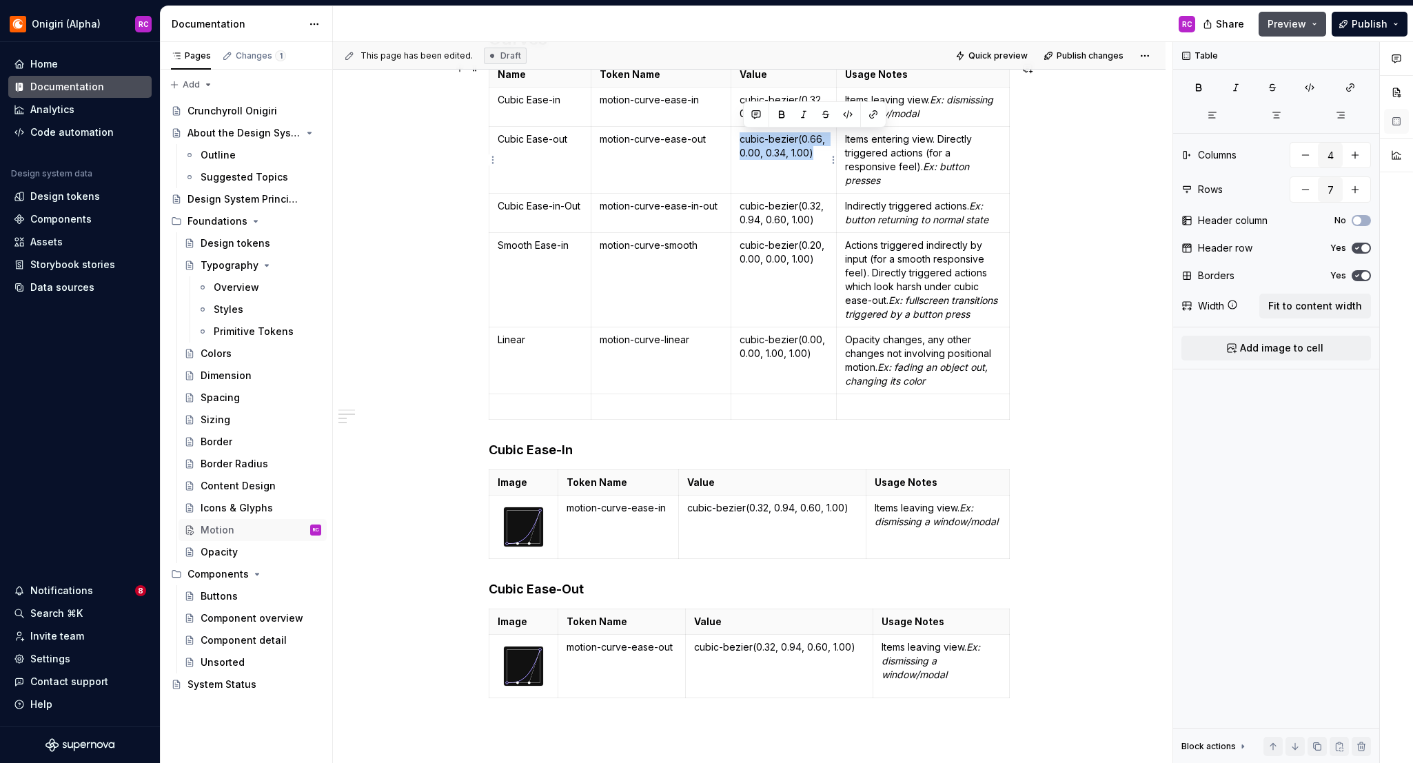
drag, startPoint x: 820, startPoint y: 154, endPoint x: 918, endPoint y: 261, distance: 145.9
click at [742, 141] on td "cubic-bezier(0.66, 0.00, 0.34, 1.00)" at bounding box center [784, 160] width 106 height 67
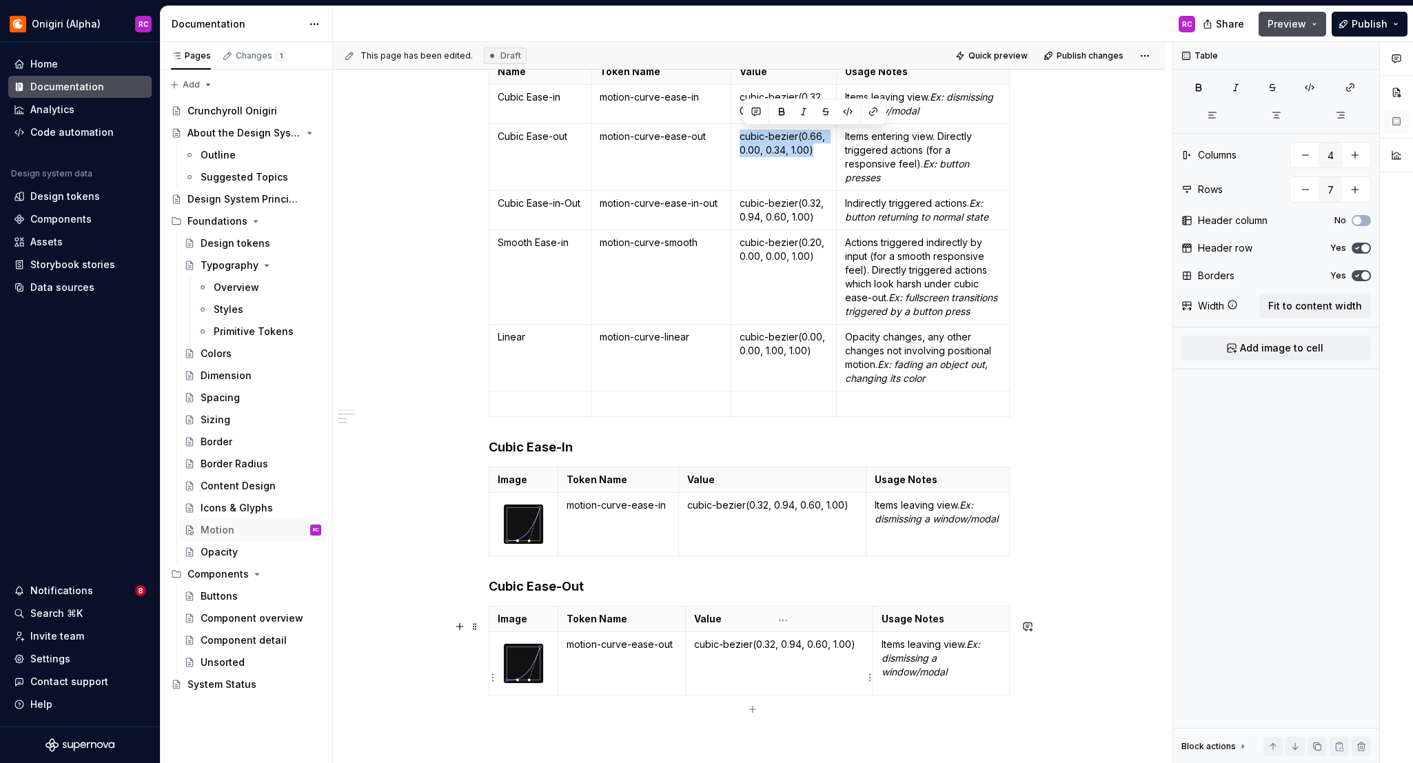
type input "2"
click at [759, 651] on p "cubic-bezier(0.32, 0.94, 0.60, 1.00)" at bounding box center [779, 645] width 170 height 14
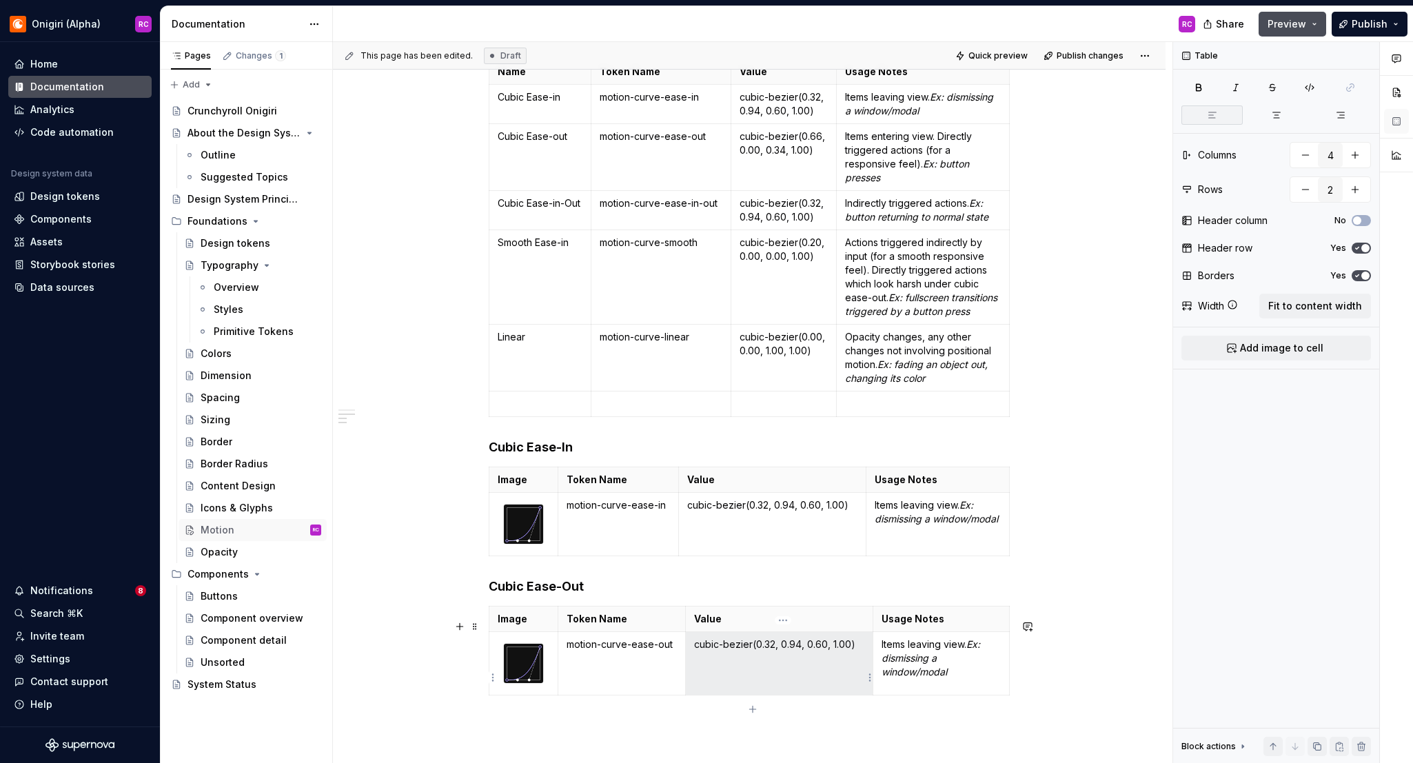
drag, startPoint x: 763, startPoint y: 654, endPoint x: 724, endPoint y: 656, distance: 39.3
click at [761, 651] on p "cubic-bezier(0.32, 0.94, 0.60, 1.00)" at bounding box center [779, 645] width 170 height 14
drag, startPoint x: 694, startPoint y: 658, endPoint x: 871, endPoint y: 659, distance: 176.5
click at [871, 659] on td "cubic-bezier(0.32, 0.94, 0.60, 1.00)" at bounding box center [780, 663] width 188 height 63
click at [523, 673] on img at bounding box center [523, 663] width 39 height 39
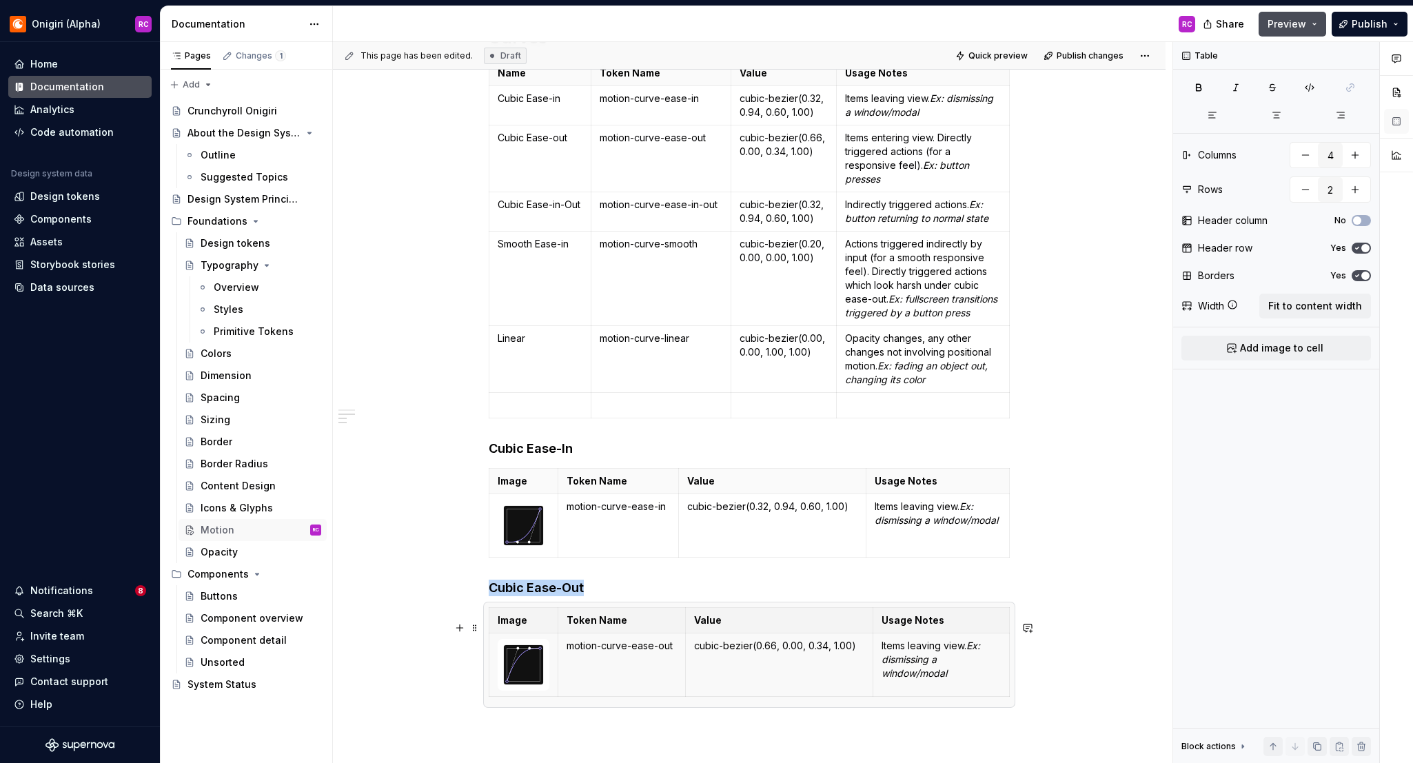
scroll to position [580, 0]
drag, startPoint x: 638, startPoint y: 696, endPoint x: 651, endPoint y: 702, distance: 13.6
click at [639, 696] on td "motion-curve-ease-out" at bounding box center [622, 666] width 128 height 63
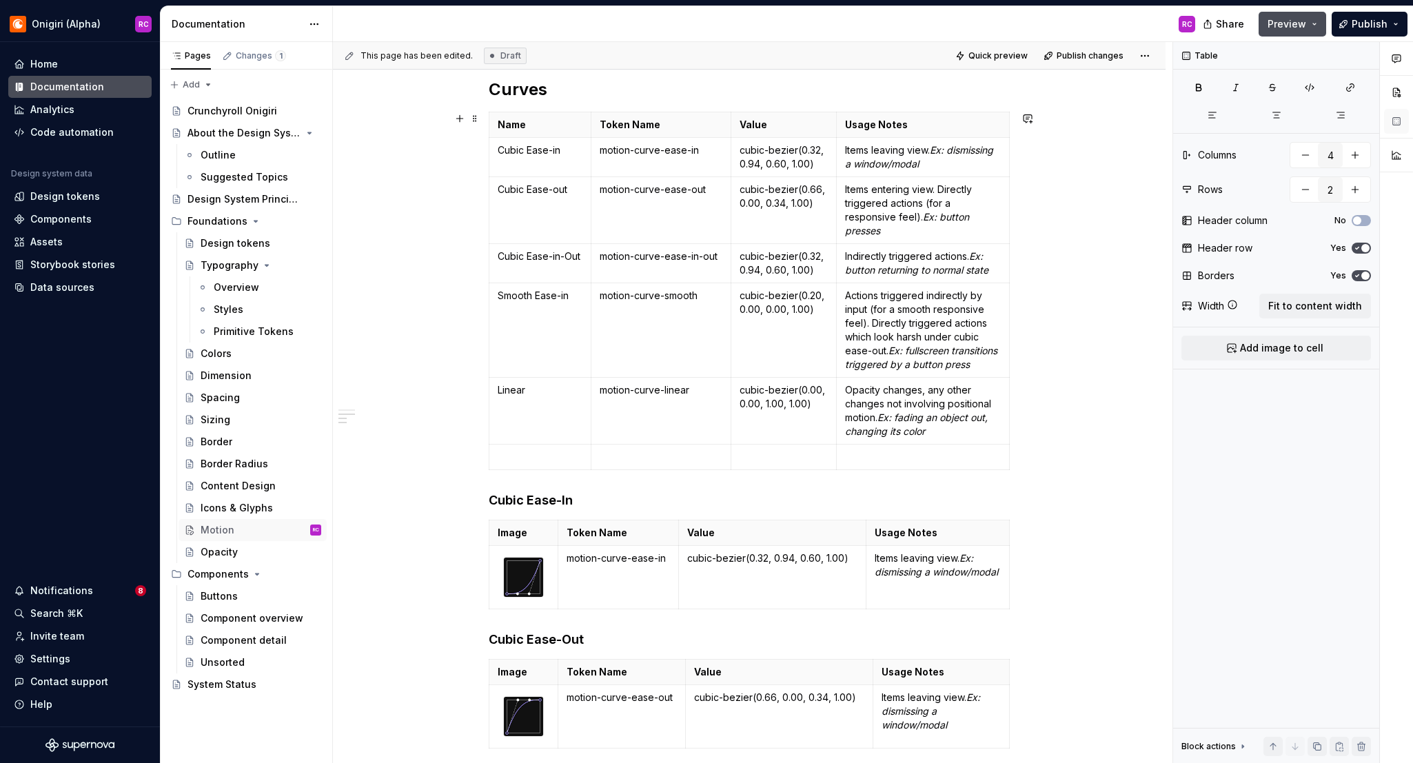
scroll to position [520, 0]
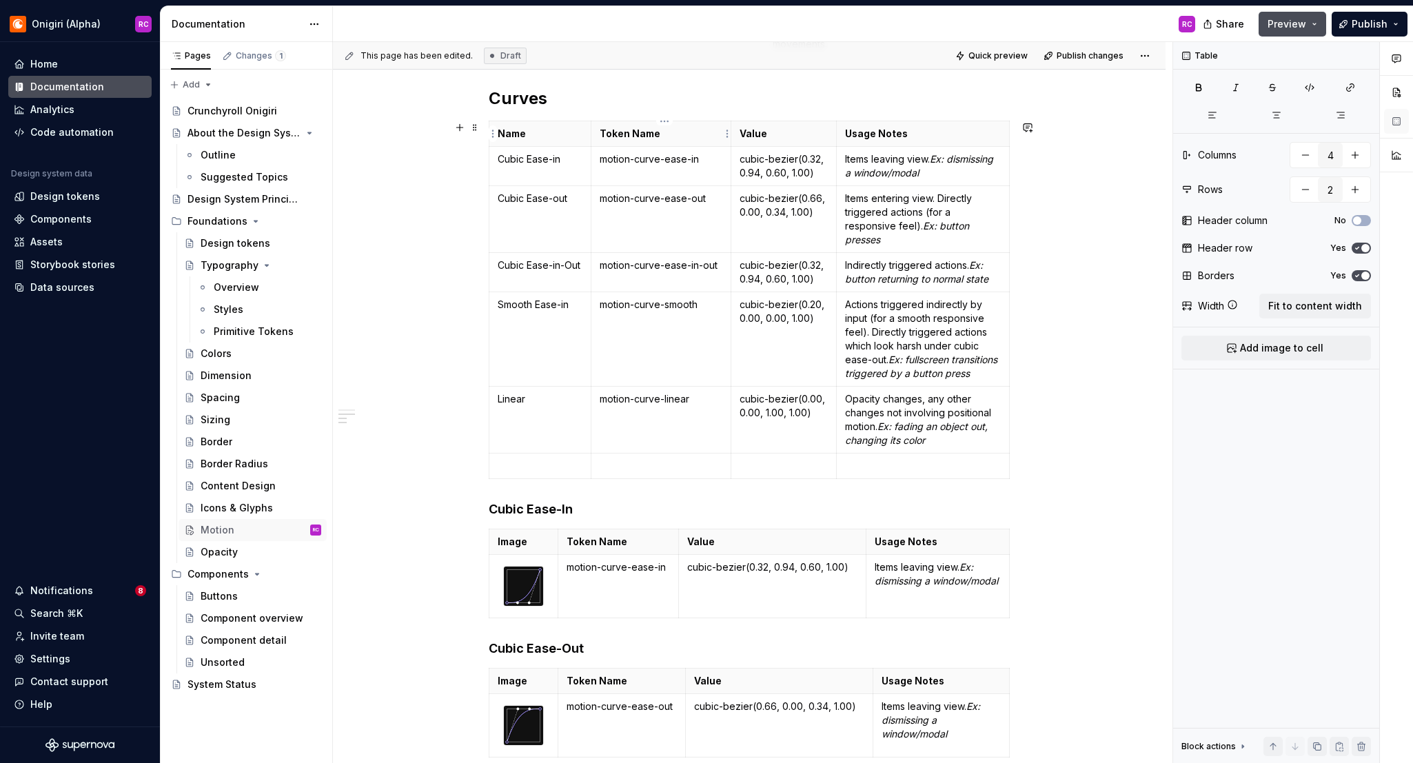
type textarea "*"
drag, startPoint x: 849, startPoint y: 197, endPoint x: 882, endPoint y: 222, distance: 40.8
click at [849, 197] on p "Items entering view. Directly triggered actions (for a responsive feel). Ex: bu…" at bounding box center [923, 219] width 156 height 55
drag, startPoint x: 893, startPoint y: 237, endPoint x: 860, endPoint y: 203, distance: 46.8
click at [860, 204] on p "Items entering view. Directly triggered actions (for a responsive feel). Ex: bu…" at bounding box center [923, 219] width 156 height 55
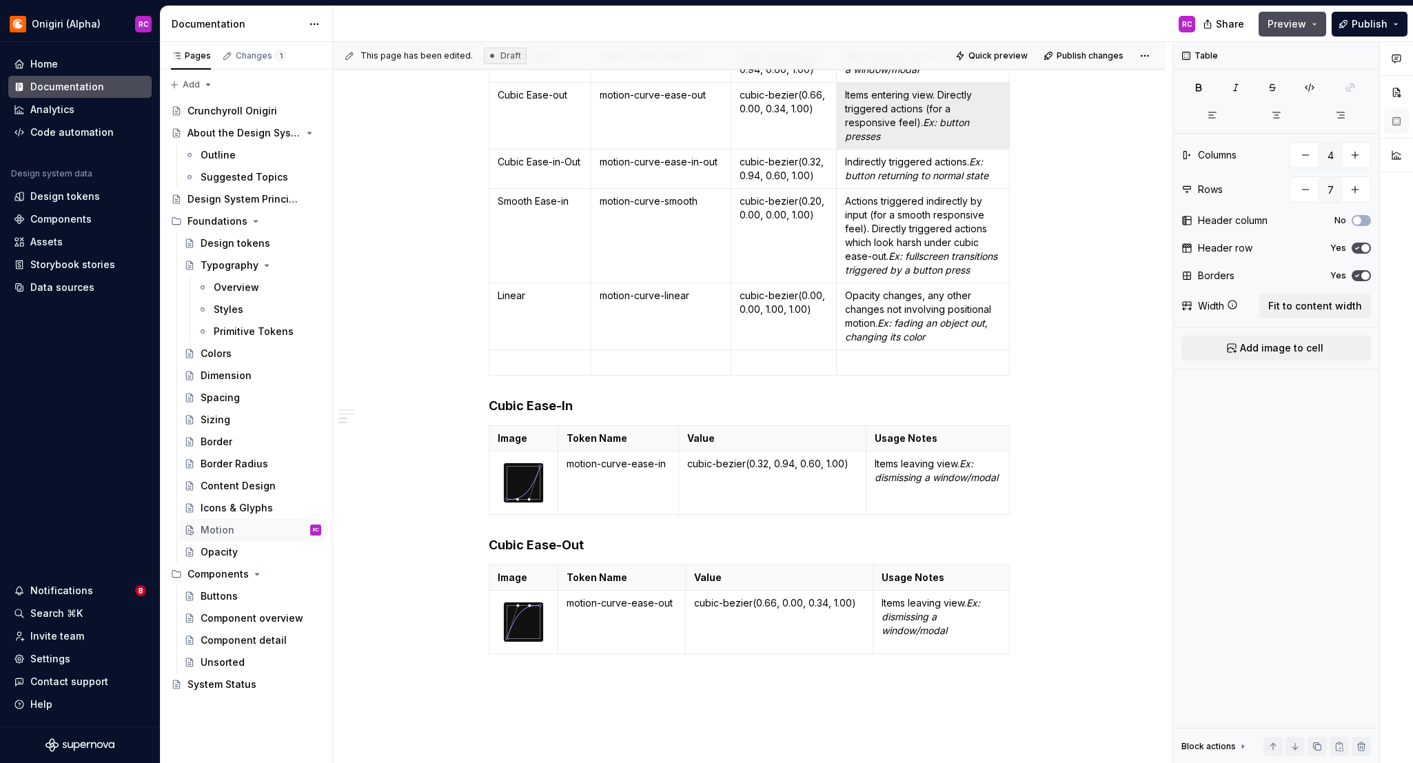
scroll to position [698, 0]
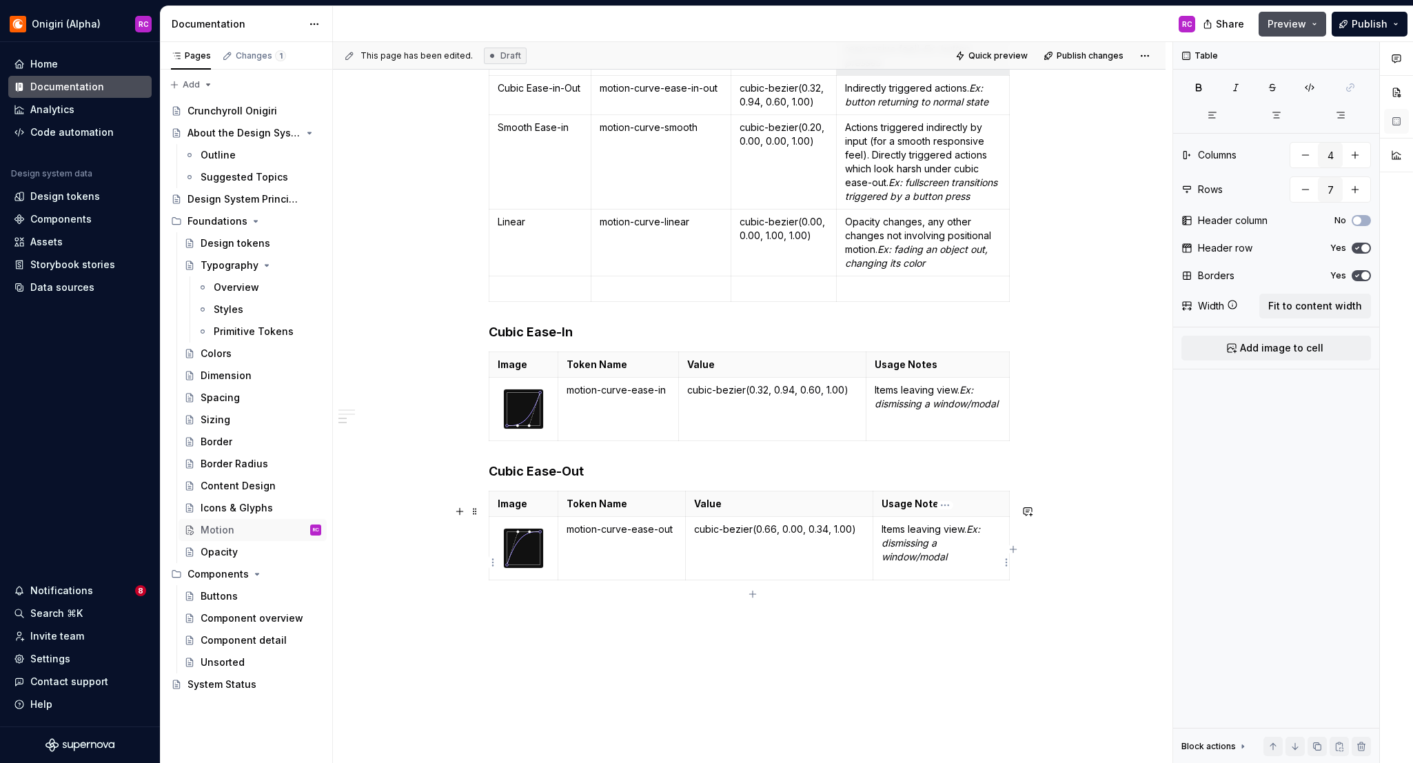
type input "2"
click at [913, 554] on em "Ex: dismissing a window/modal" at bounding box center [932, 542] width 101 height 39
click at [919, 553] on td "Items entering view. Directly triggered actions (for a responsive feel). Ex: bu…" at bounding box center [941, 561] width 136 height 89
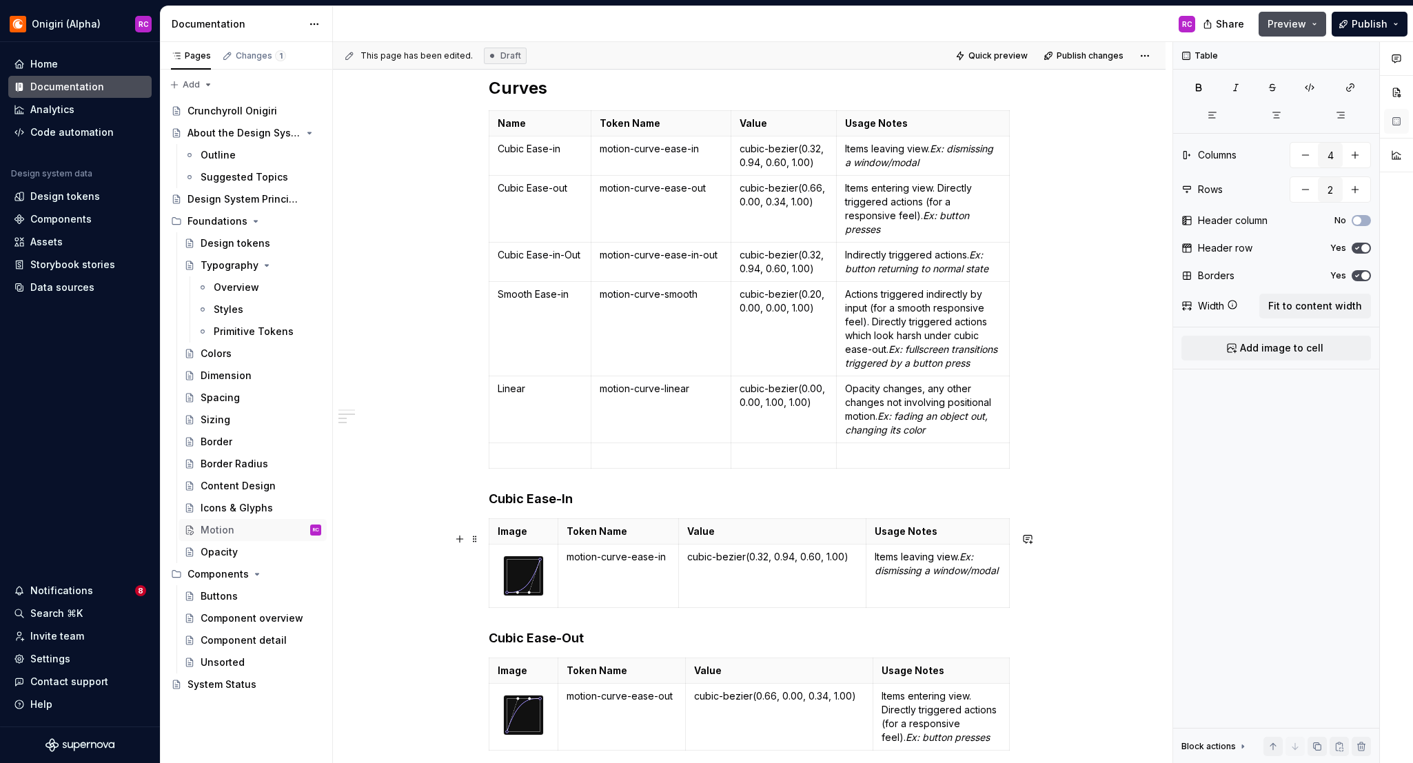
scroll to position [528, 0]
click at [1140, 17] on span "Preview" at bounding box center [1287, 24] width 39 height 14
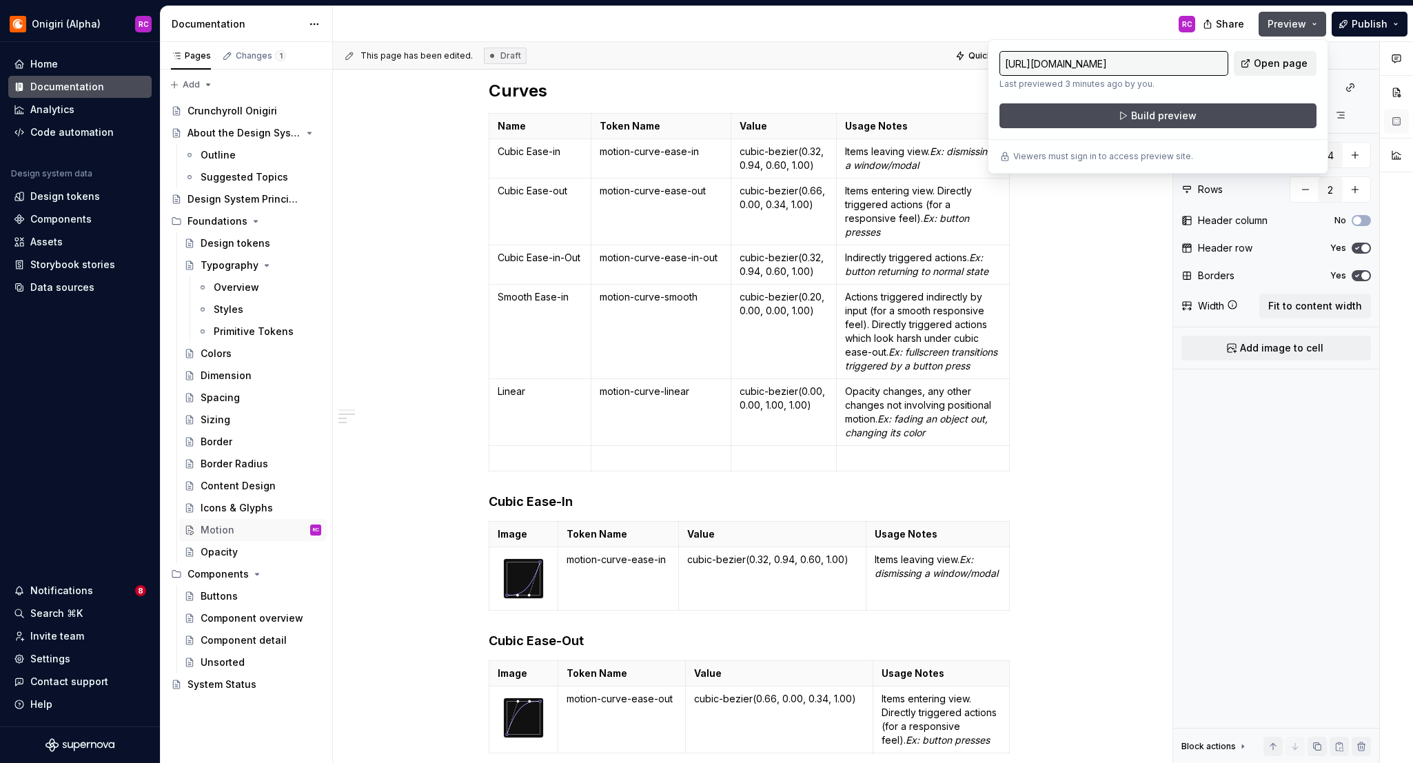
click at [1140, 65] on span "Open page" at bounding box center [1281, 64] width 54 height 14
type textarea "*"
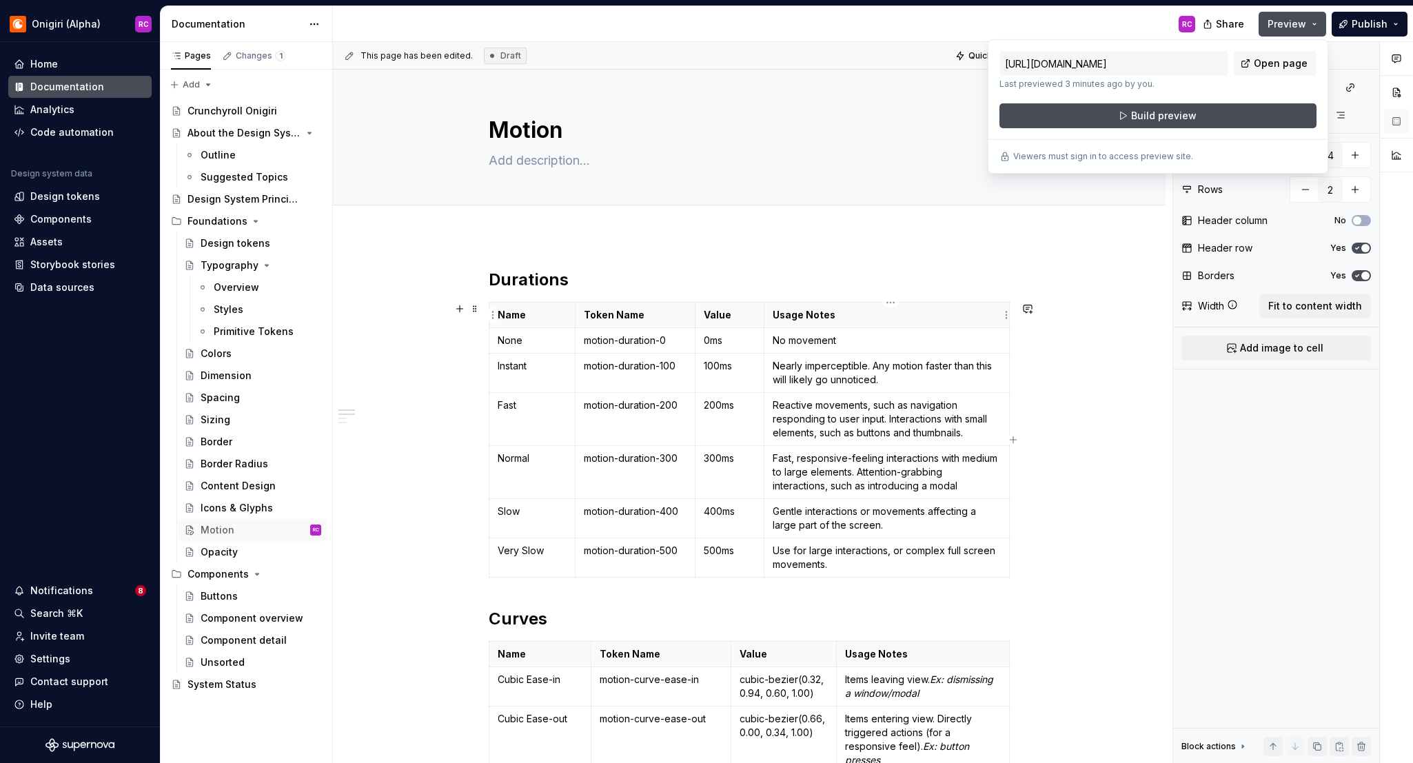
type input "7"
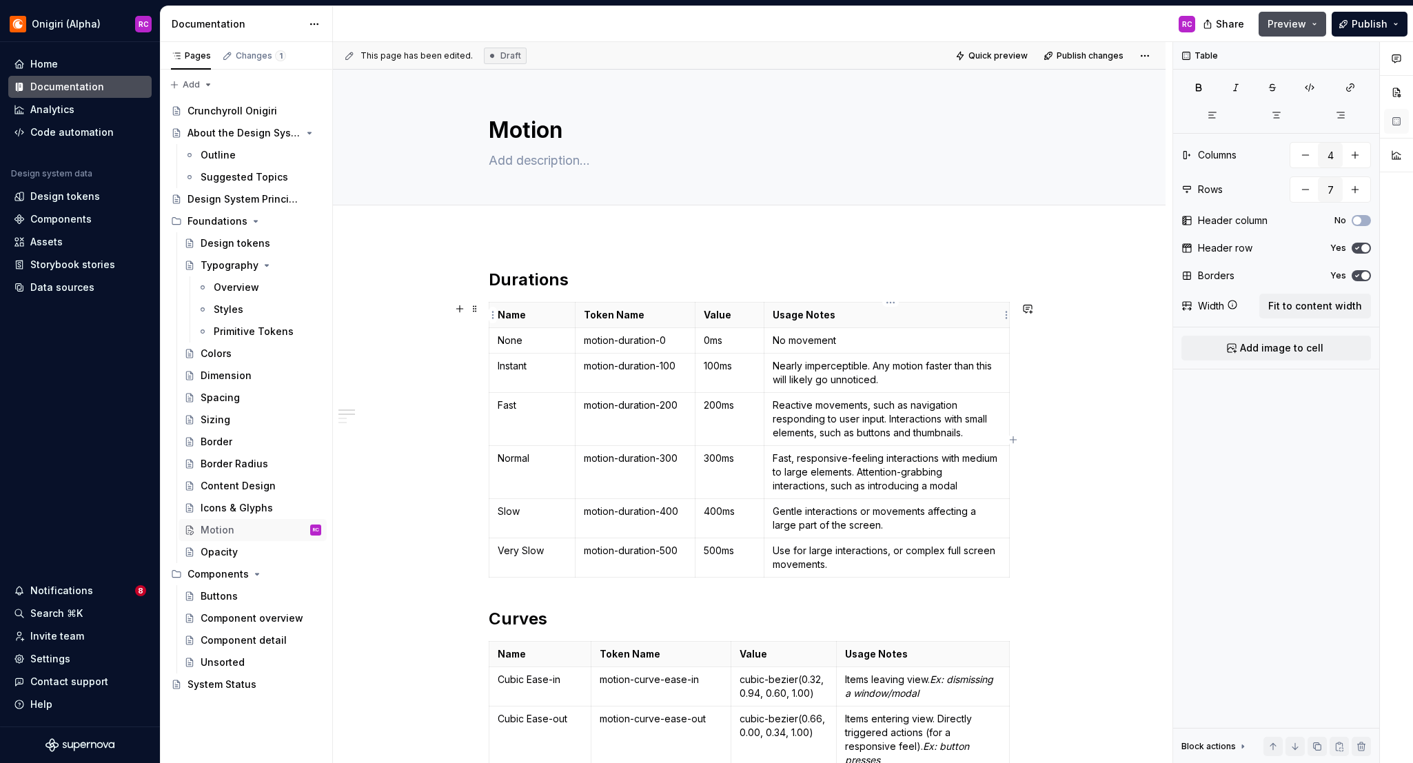
click at [907, 313] on p "Usage Notes" at bounding box center [887, 315] width 228 height 14
click at [504, 309] on p "Name" at bounding box center [532, 315] width 69 height 14
click at [478, 309] on span at bounding box center [474, 308] width 11 height 19
click at [1140, 306] on span "Fit to content width" at bounding box center [1315, 306] width 94 height 14
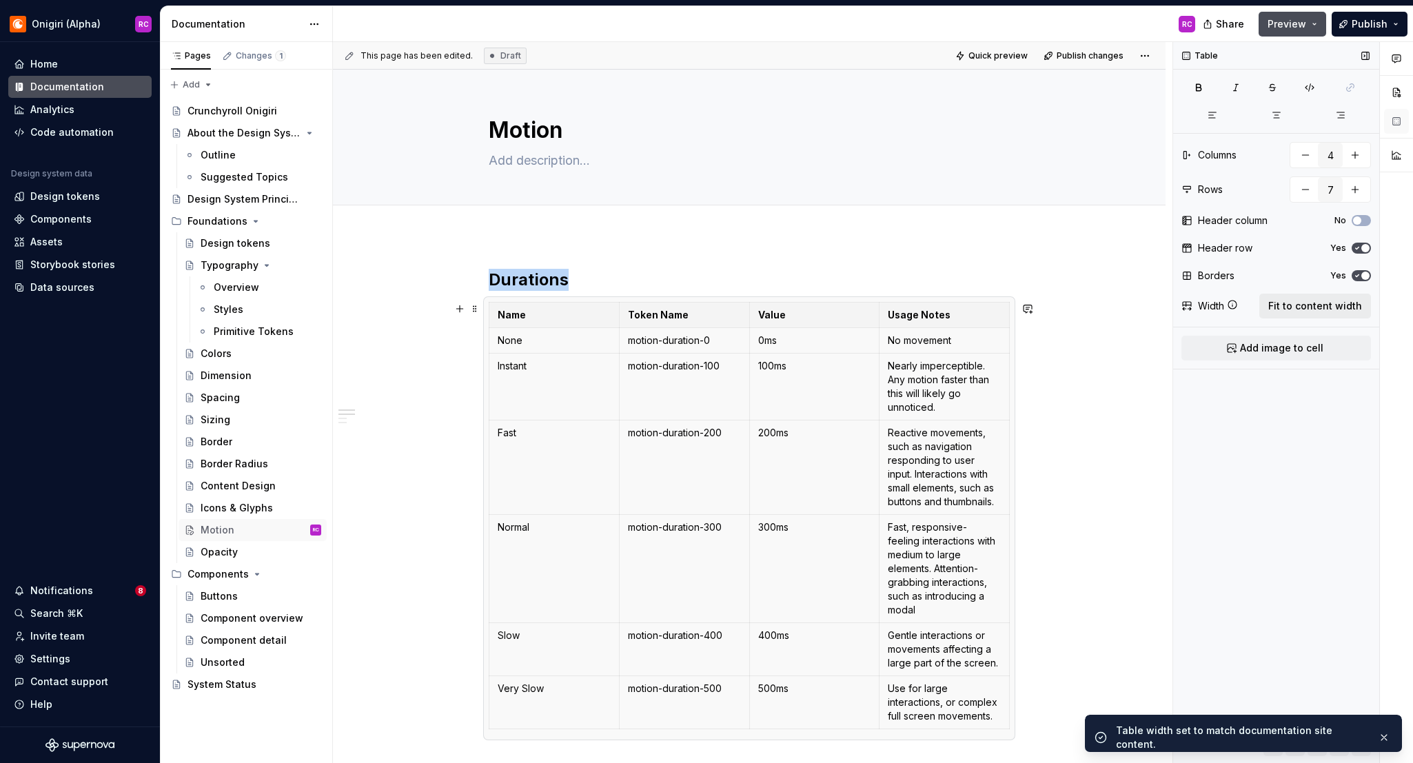
click at [1140, 306] on span "Fit to content width" at bounding box center [1315, 306] width 94 height 14
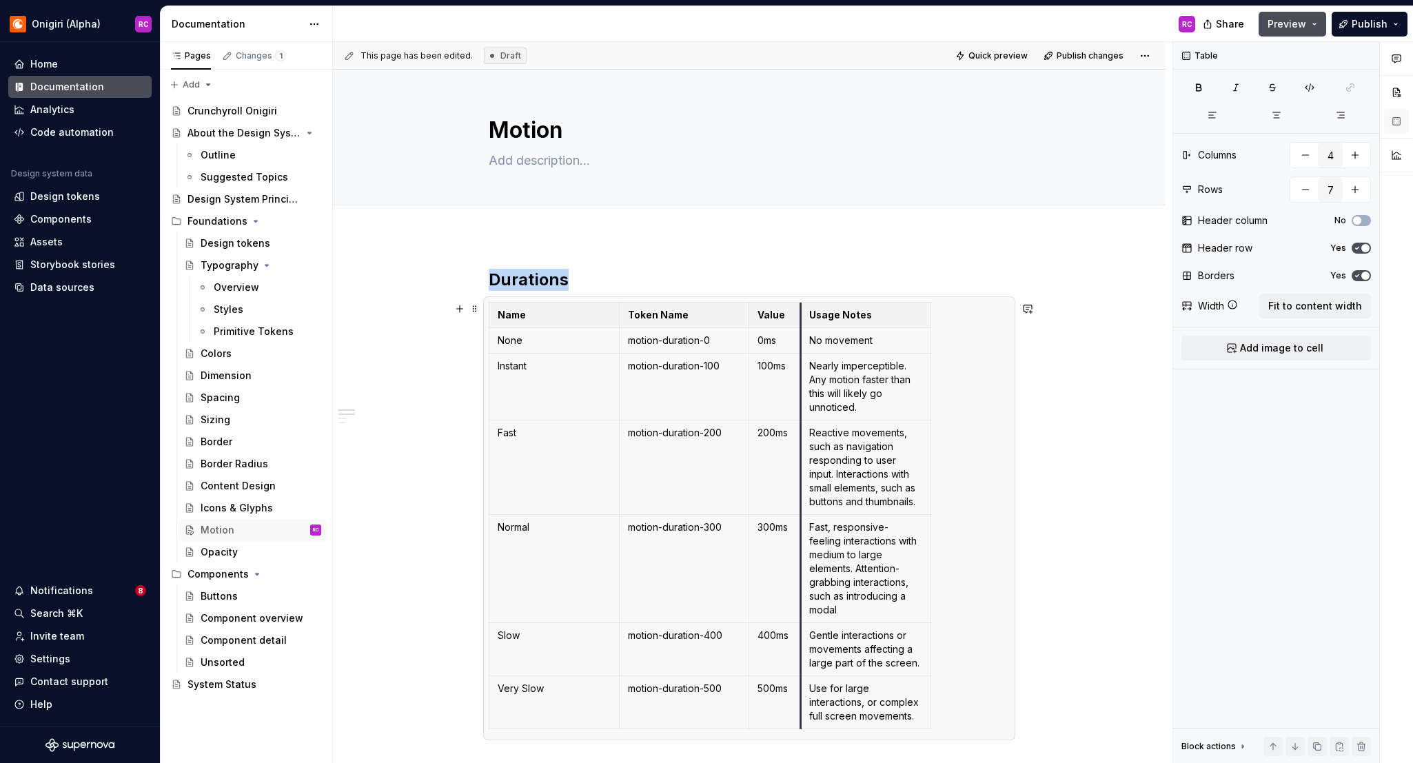
drag, startPoint x: 880, startPoint y: 360, endPoint x: 802, endPoint y: 368, distance: 79.0
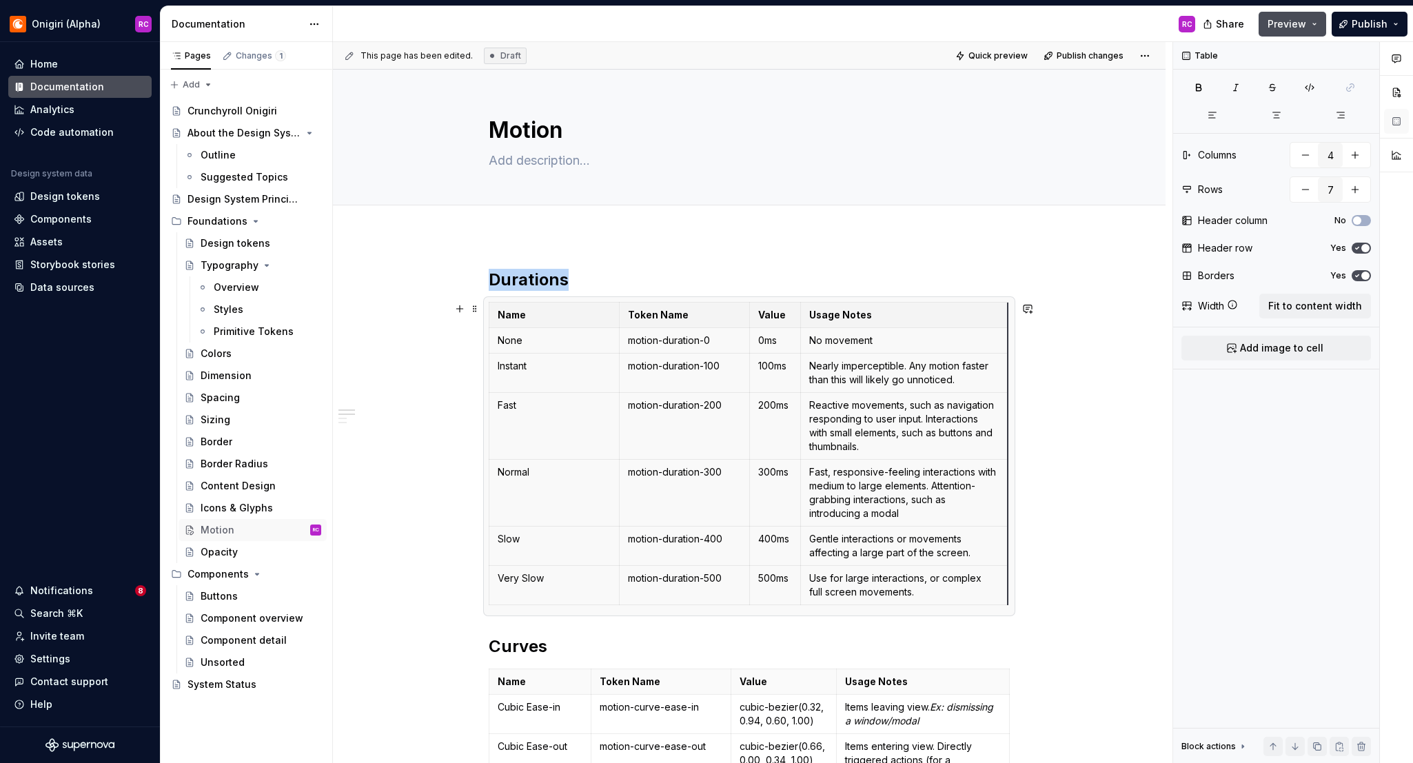
drag, startPoint x: 933, startPoint y: 350, endPoint x: 1011, endPoint y: 354, distance: 77.3
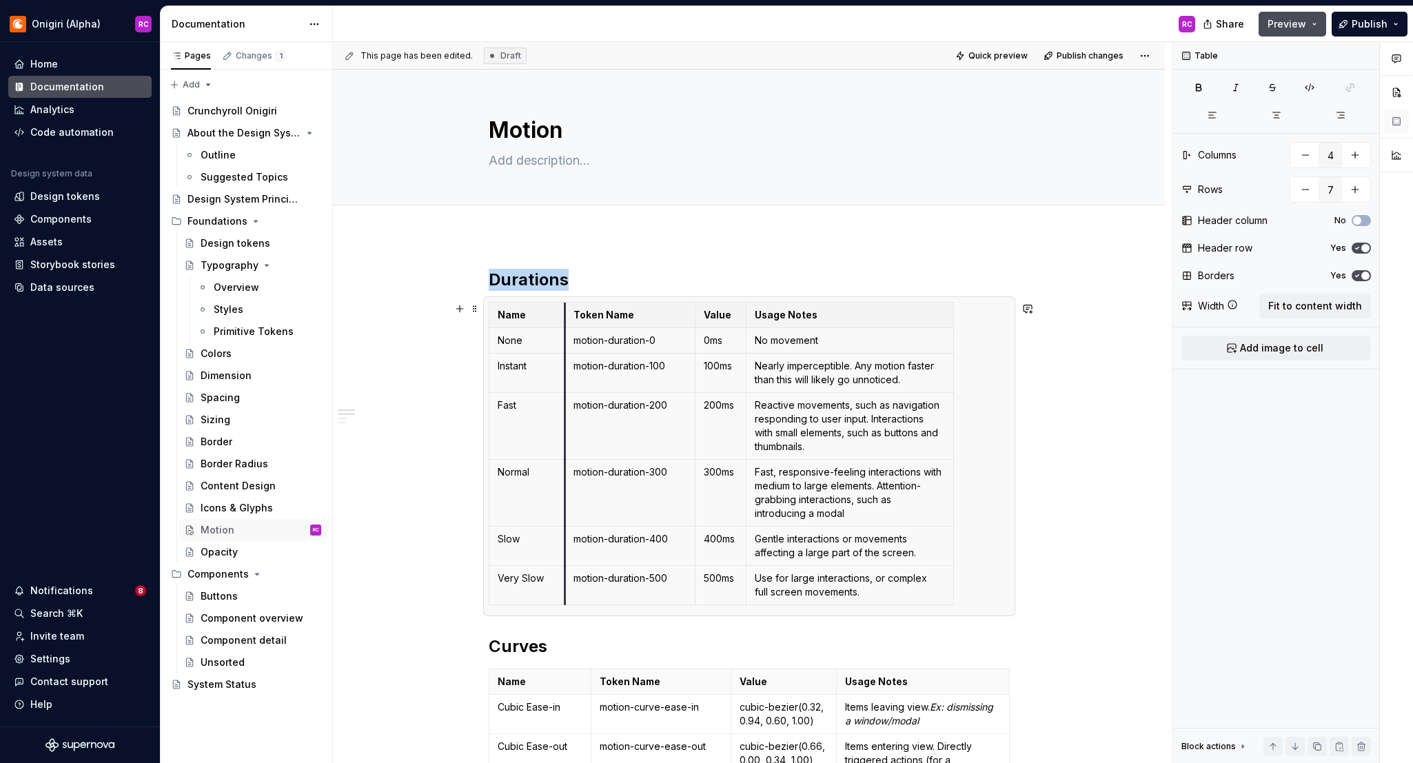
drag, startPoint x: 621, startPoint y: 368, endPoint x: 660, endPoint y: 381, distance: 40.8
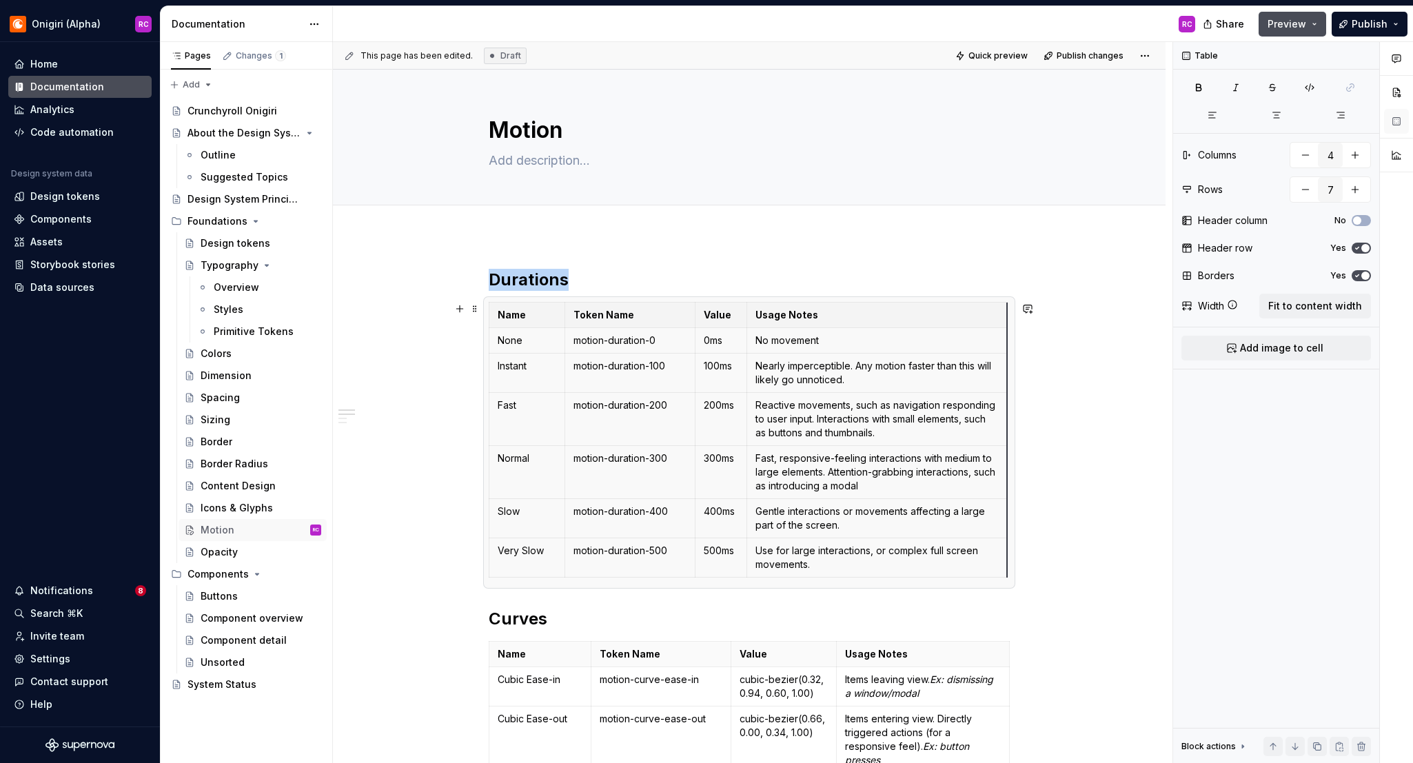
drag, startPoint x: 957, startPoint y: 390, endPoint x: 1011, endPoint y: 391, distance: 53.8
click at [1033, 398] on div "This page has been edited. Draft Quick preview Publish changes Motion Edit head…" at bounding box center [753, 403] width 840 height 722
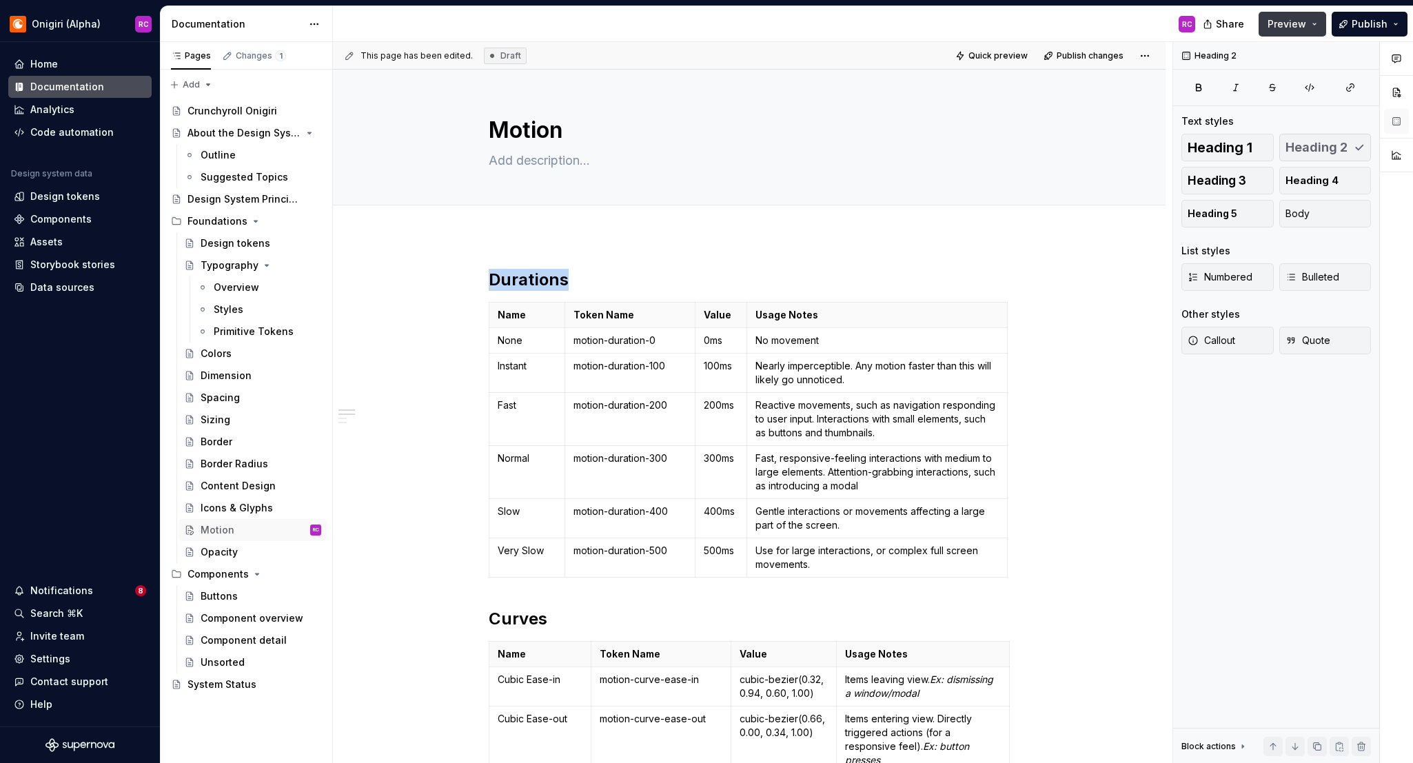
click at [1140, 26] on span "Preview" at bounding box center [1287, 24] width 39 height 14
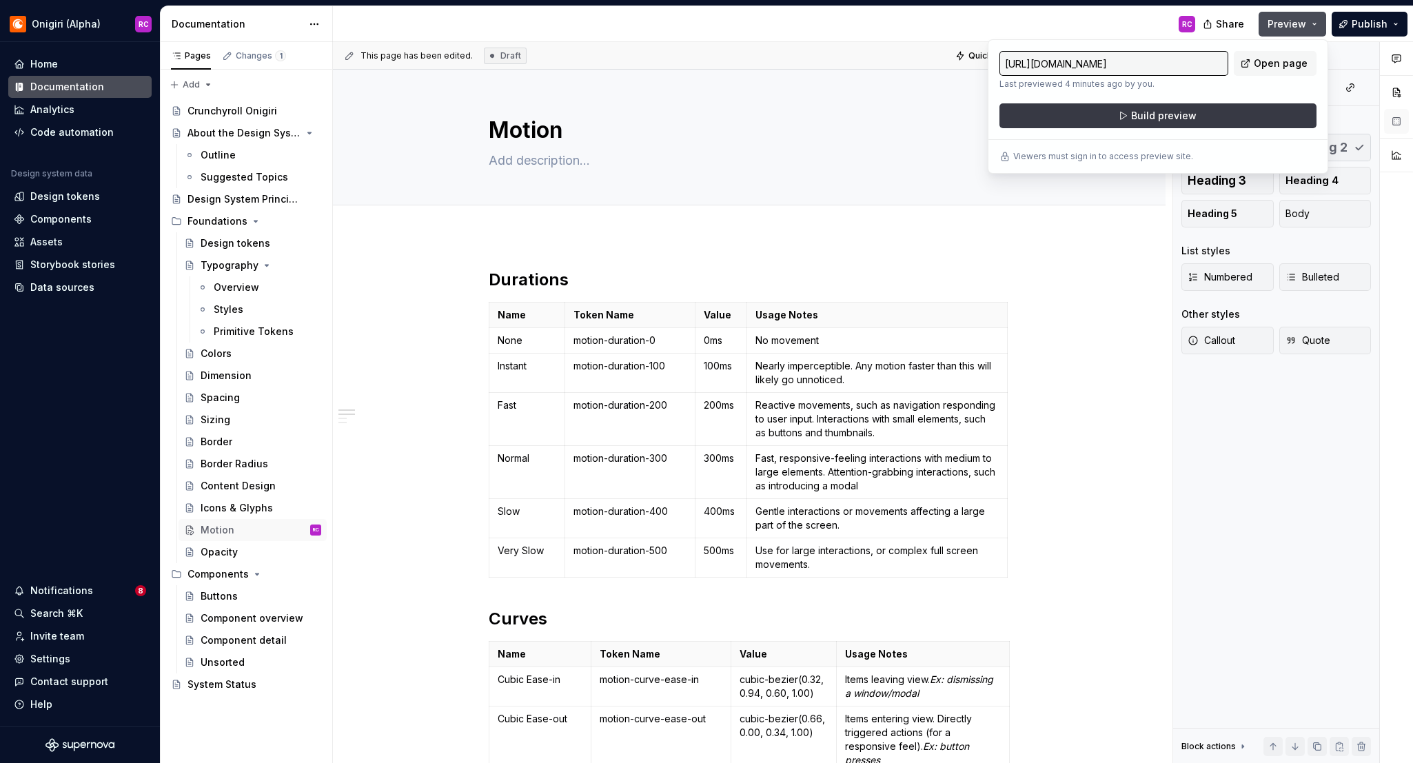
click at [1140, 121] on button "Build preview" at bounding box center [1158, 115] width 317 height 25
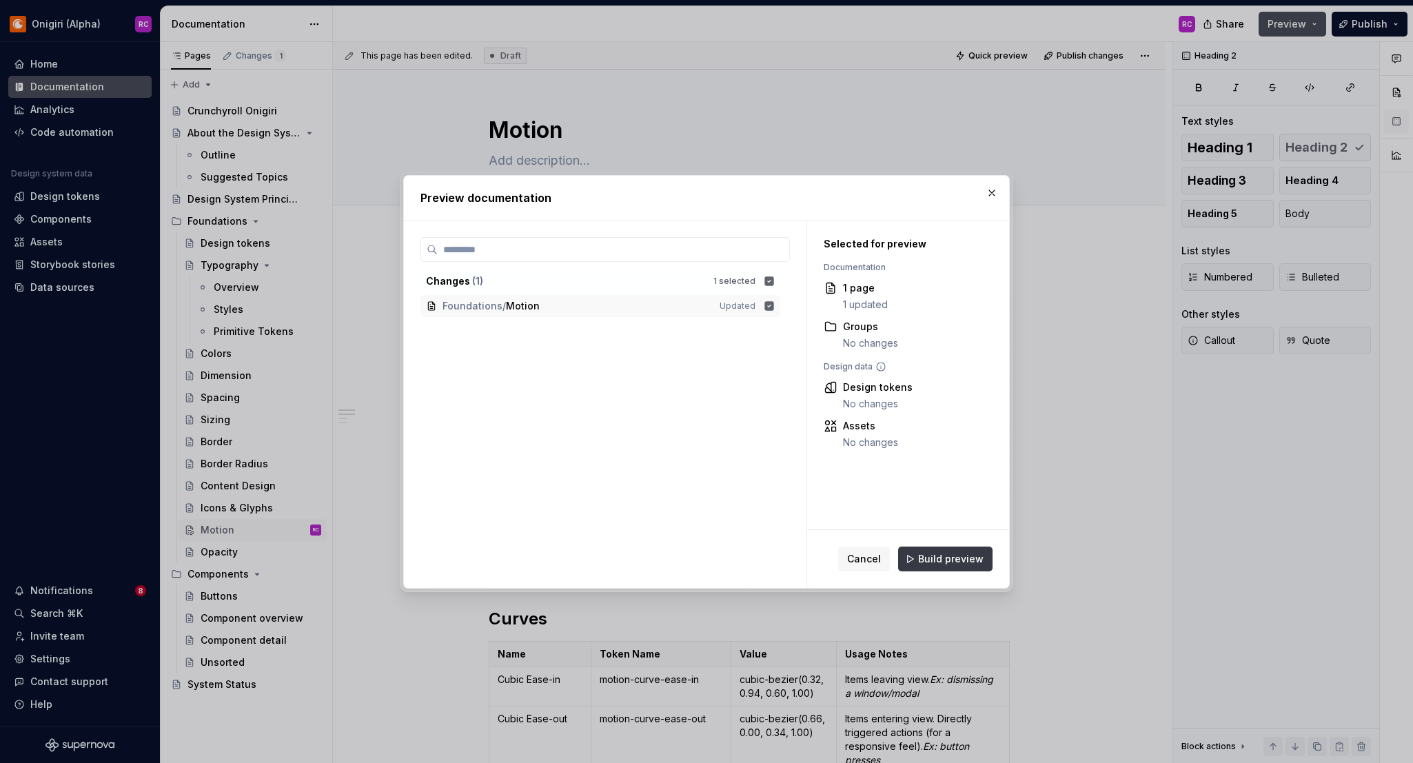
click at [966, 566] on button "Build preview" at bounding box center [945, 559] width 94 height 25
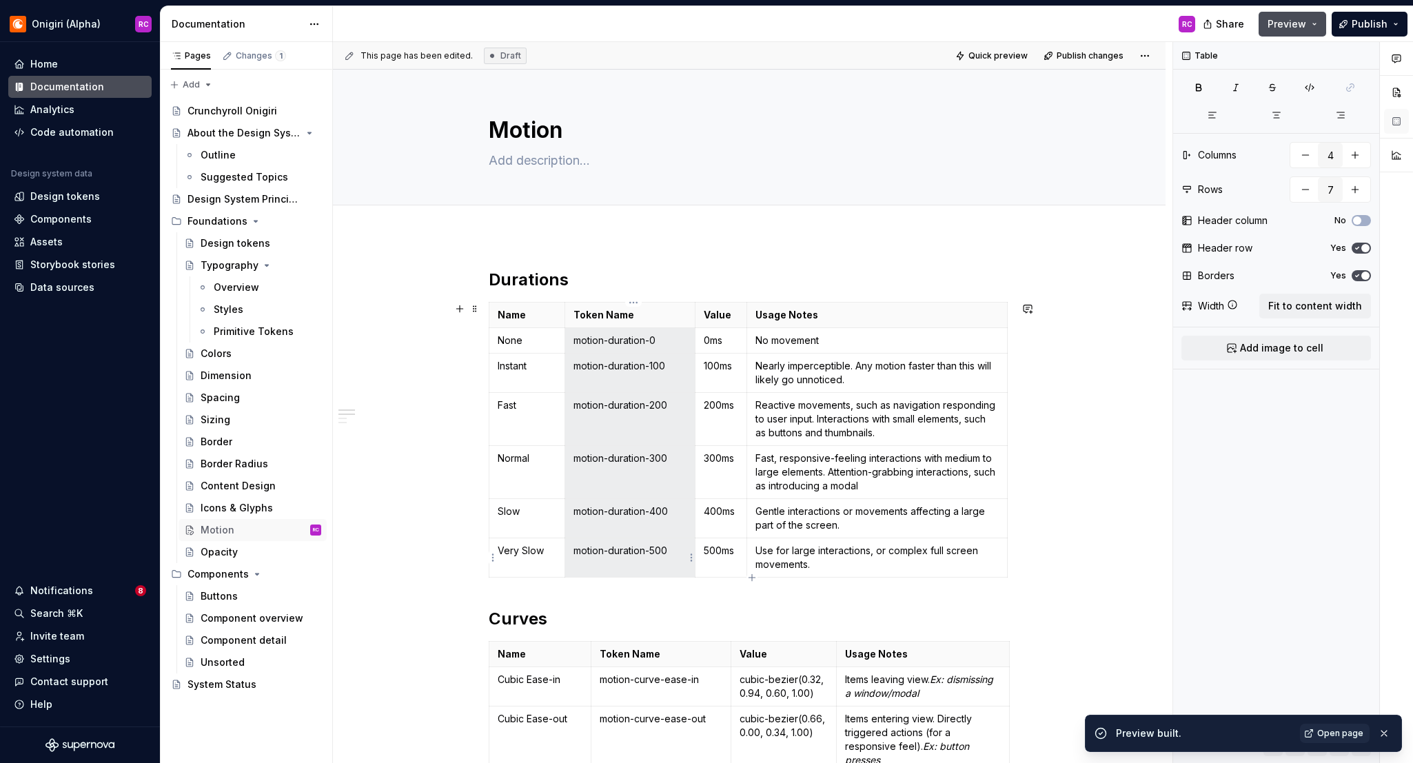
drag, startPoint x: 578, startPoint y: 338, endPoint x: 676, endPoint y: 554, distance: 236.9
click at [676, 554] on tbody "Name Token Name Value Usage Notes None motion-duration-0 0ms No movement Instan…" at bounding box center [748, 440] width 518 height 275
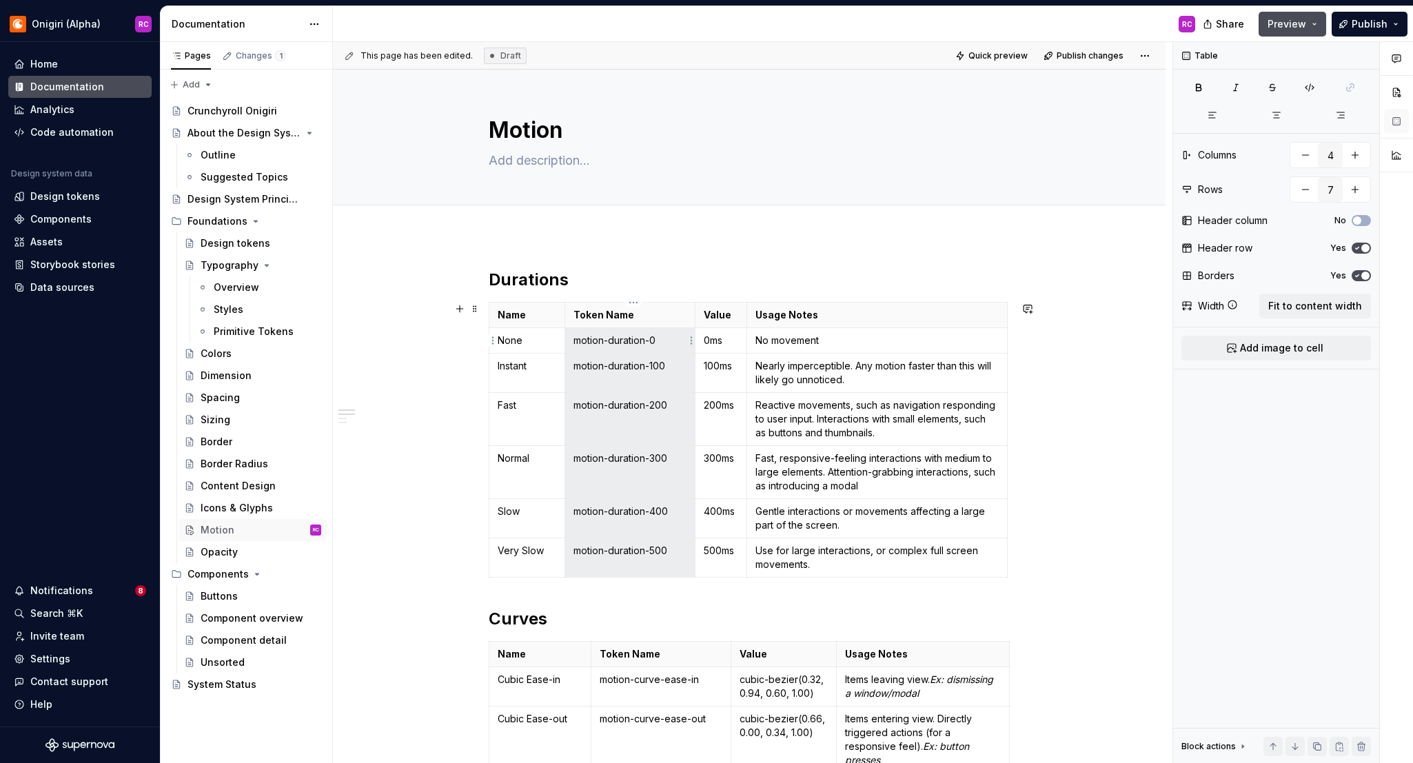
click at [581, 335] on p "motion-duration-0" at bounding box center [630, 341] width 113 height 14
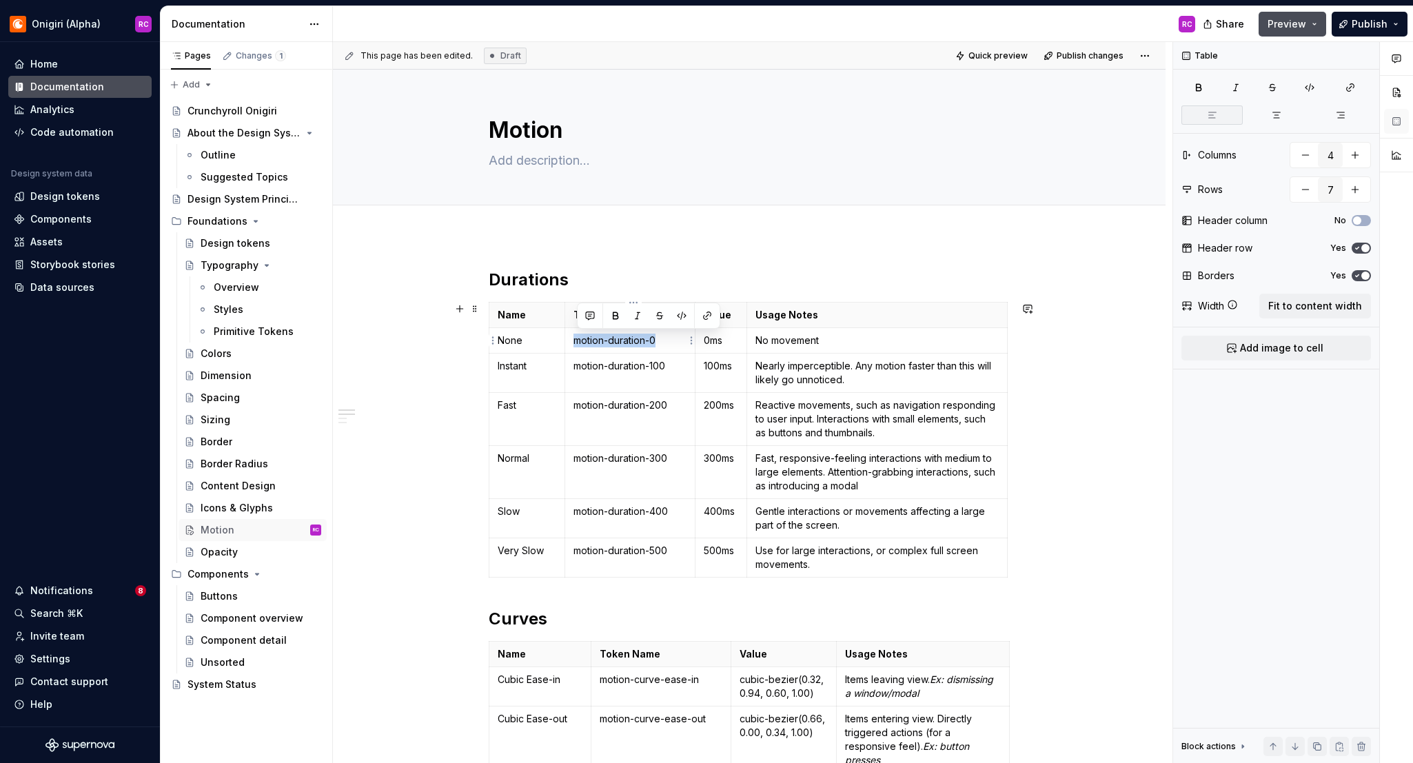
drag, startPoint x: 577, startPoint y: 338, endPoint x: 679, endPoint y: 330, distance: 102.4
click at [664, 339] on p "motion-duration-0" at bounding box center [630, 341] width 113 height 14
click at [682, 321] on button "button" at bounding box center [681, 315] width 19 height 19
type textarea "*"
click at [599, 361] on p "motion-duration-100" at bounding box center [630, 366] width 113 height 14
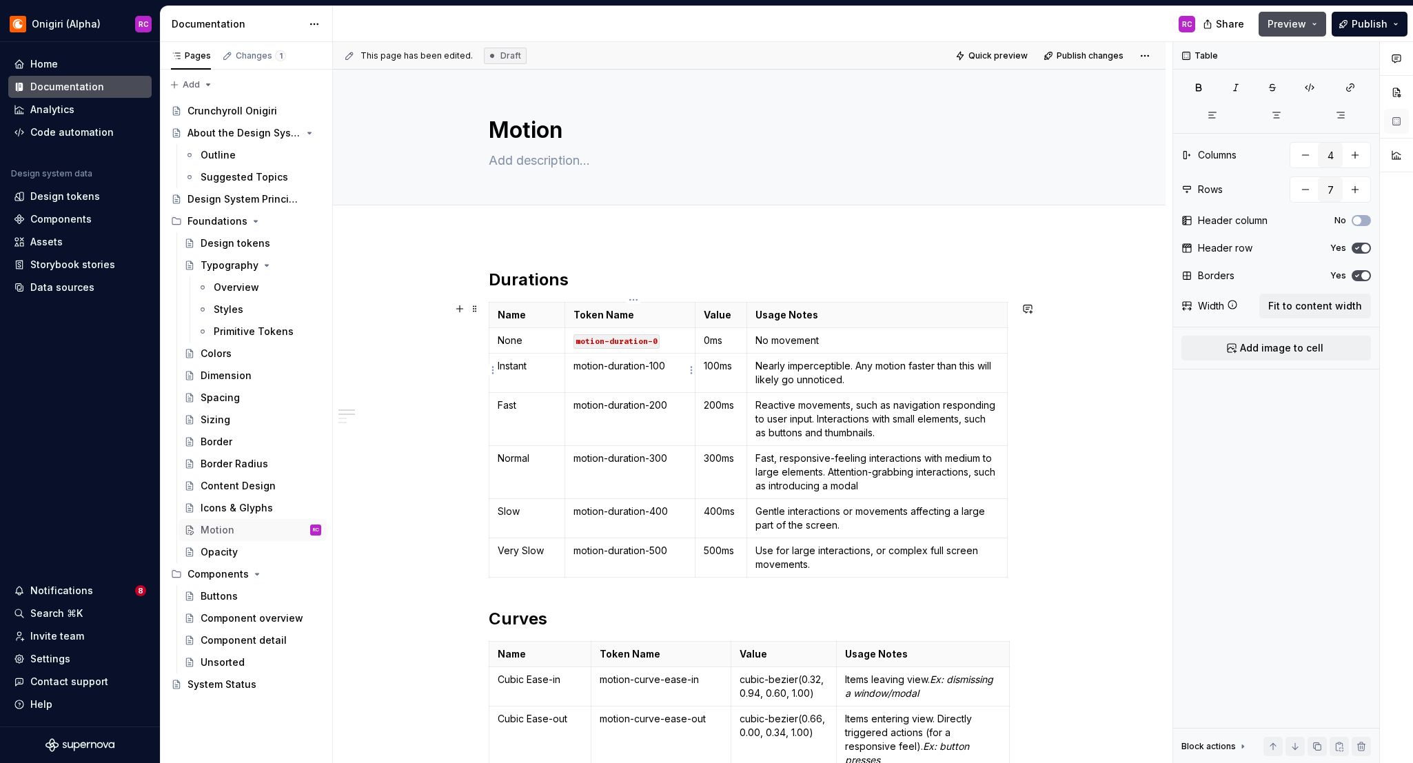
scroll to position [3, 0]
drag, startPoint x: 577, startPoint y: 361, endPoint x: 676, endPoint y: 356, distance: 98.7
click at [673, 360] on p "motion-duration-100" at bounding box center [630, 363] width 113 height 14
click at [678, 340] on button "button" at bounding box center [681, 338] width 19 height 19
drag, startPoint x: 576, startPoint y: 403, endPoint x: 681, endPoint y: 401, distance: 105.5
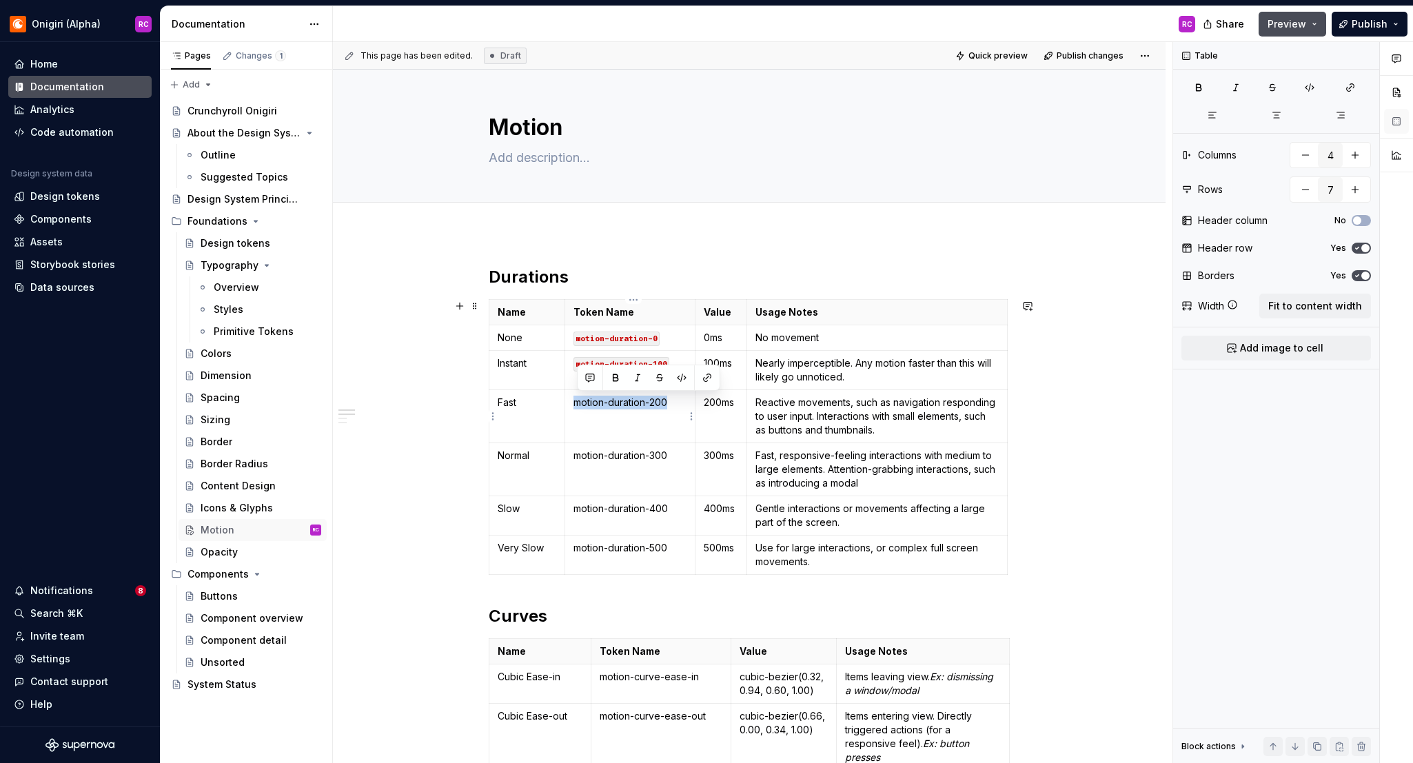
click at [681, 401] on td "motion-duration-200" at bounding box center [630, 416] width 130 height 53
click at [679, 378] on button "button" at bounding box center [681, 377] width 19 height 19
drag, startPoint x: 579, startPoint y: 458, endPoint x: 671, endPoint y: 454, distance: 91.8
click at [671, 454] on p "motion-duration-300" at bounding box center [630, 456] width 113 height 14
click at [687, 427] on button "button" at bounding box center [681, 430] width 19 height 19
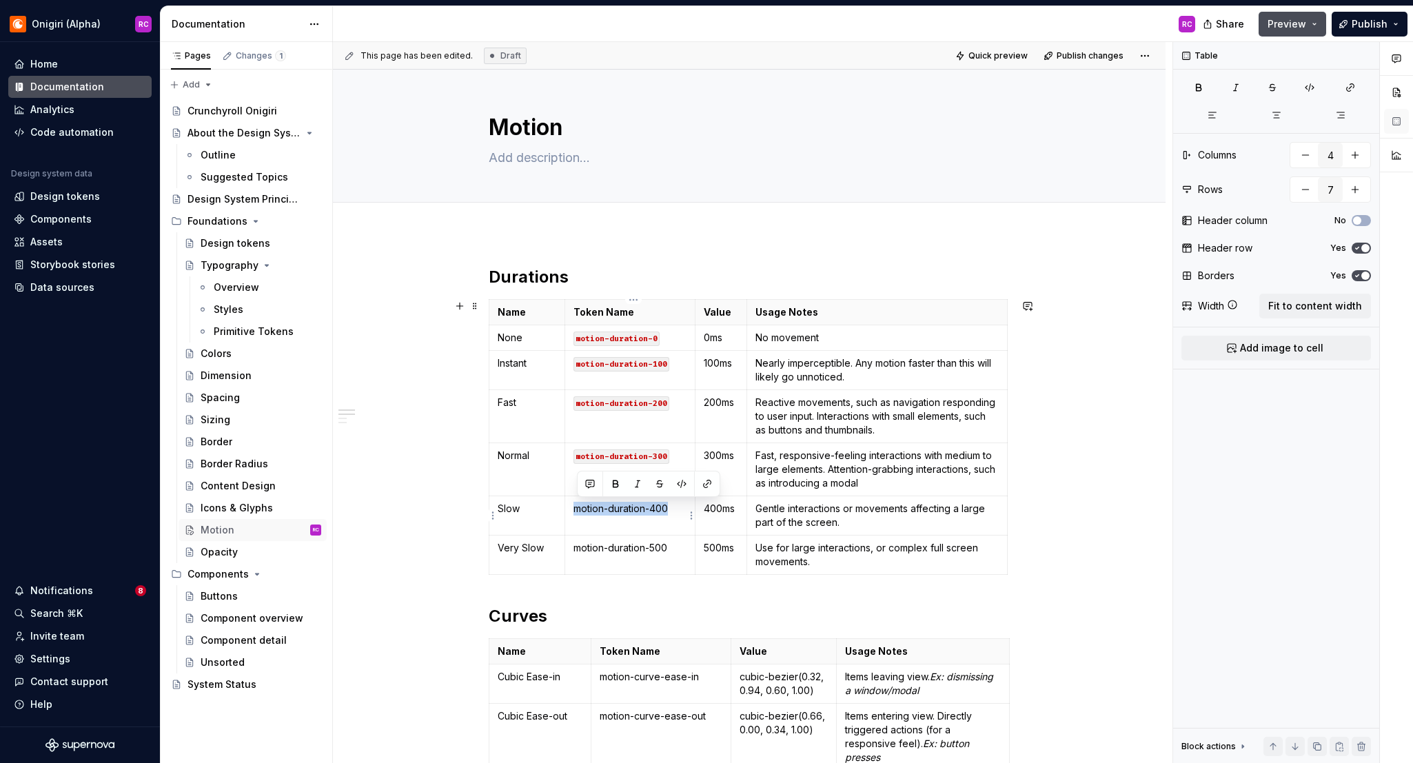
drag, startPoint x: 577, startPoint y: 508, endPoint x: 673, endPoint y: 505, distance: 95.9
click at [674, 507] on p "motion-duration-400" at bounding box center [630, 509] width 113 height 14
click at [678, 486] on button "button" at bounding box center [681, 483] width 19 height 19
drag, startPoint x: 603, startPoint y: 546, endPoint x: 671, endPoint y: 544, distance: 69.0
click at [671, 544] on p "motion-duration-500" at bounding box center [630, 548] width 113 height 14
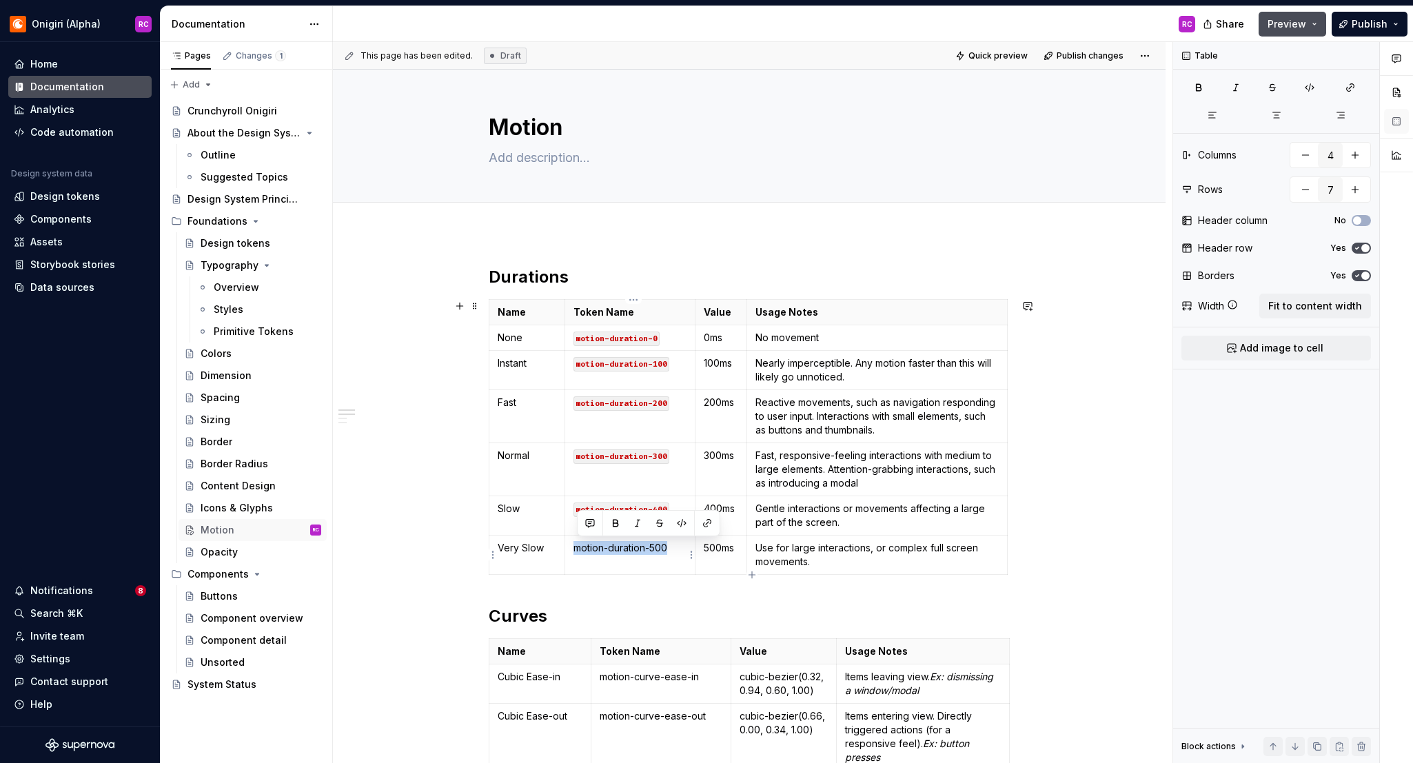
scroll to position [1, 0]
click at [684, 527] on button "button" at bounding box center [681, 524] width 19 height 19
click at [827, 567] on p "Use for large interactions, or complex full screen movements." at bounding box center [877, 557] width 243 height 28
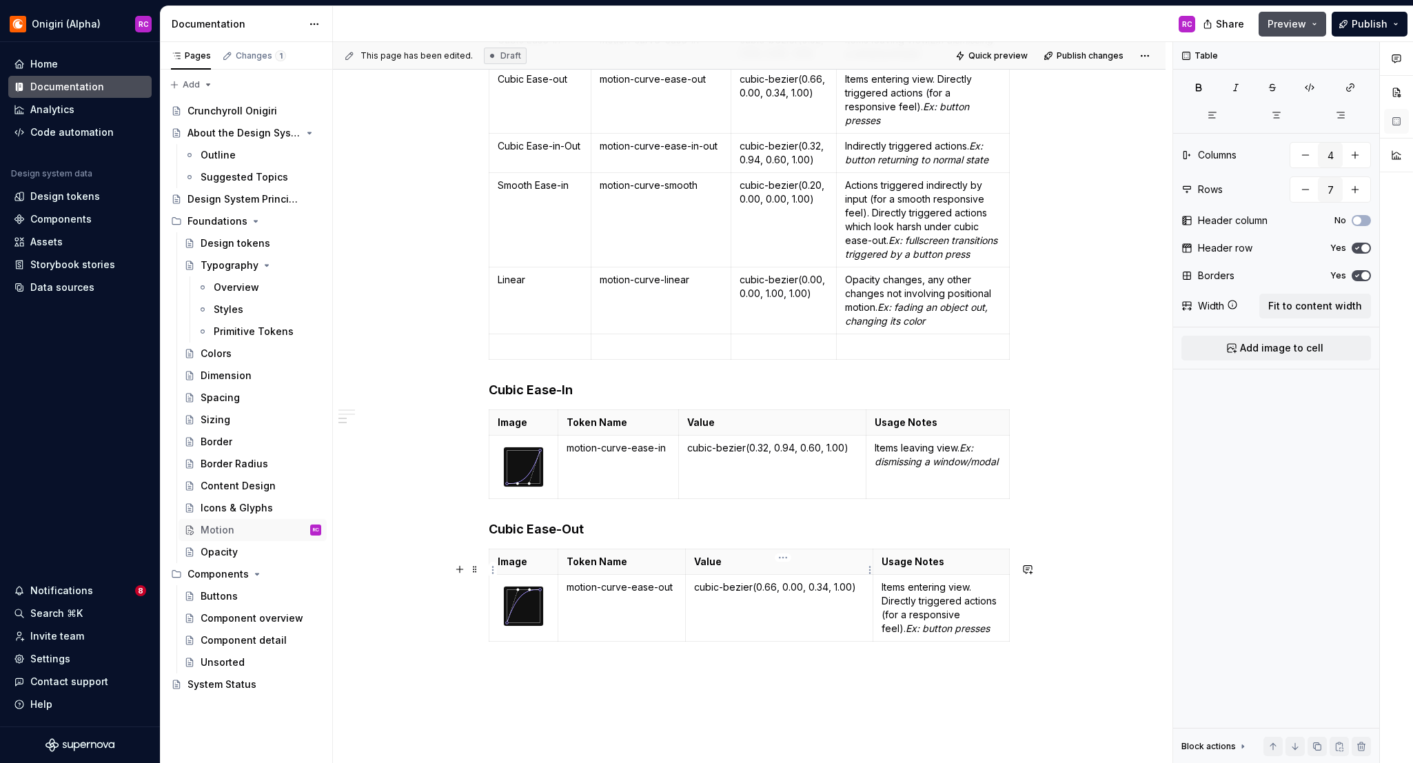
scroll to position [649, 0]
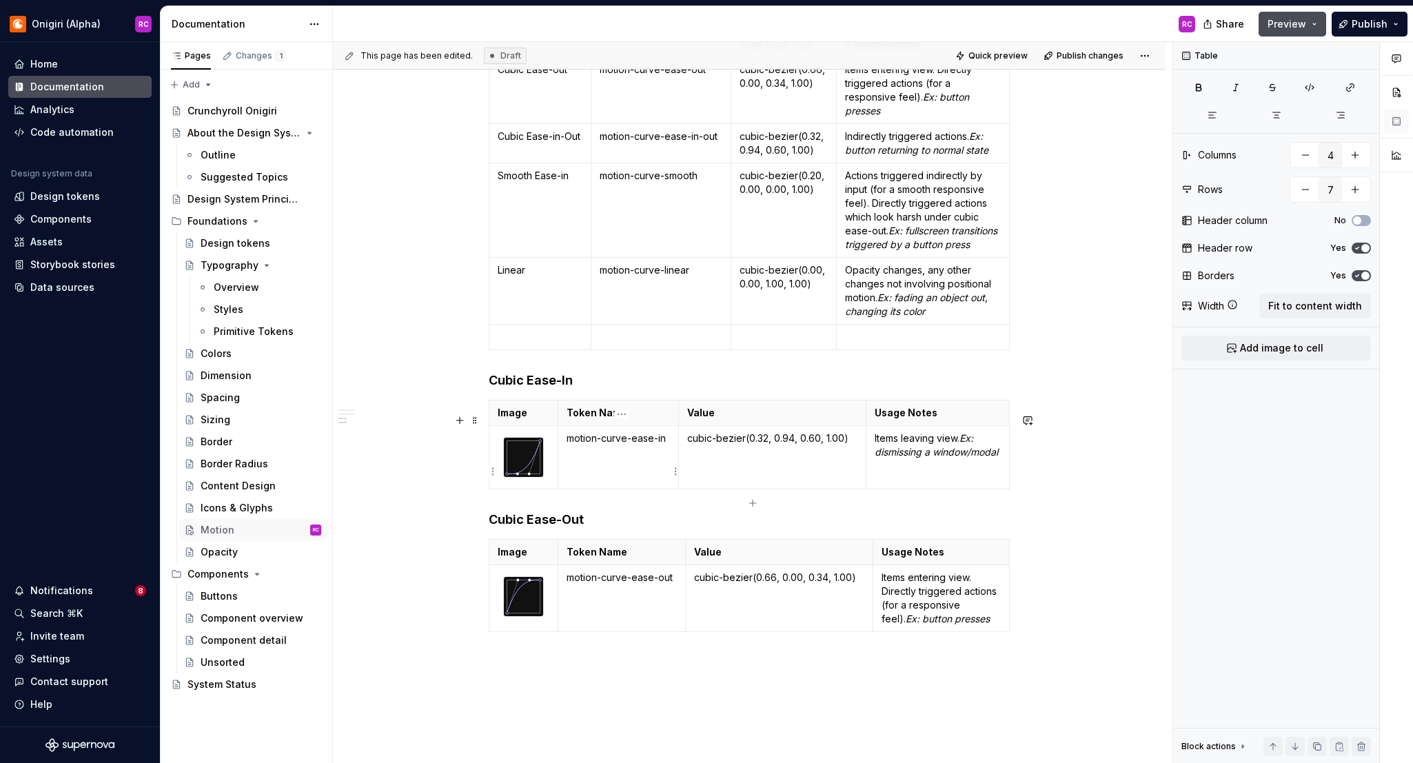
type input "2"
drag, startPoint x: 571, startPoint y: 453, endPoint x: 672, endPoint y: 440, distance: 102.2
click at [670, 445] on p "motion-curve-ease-in" at bounding box center [618, 439] width 103 height 14
click at [674, 426] on button "button" at bounding box center [674, 427] width 19 height 19
drag, startPoint x: 570, startPoint y: 591, endPoint x: 678, endPoint y: 585, distance: 108.4
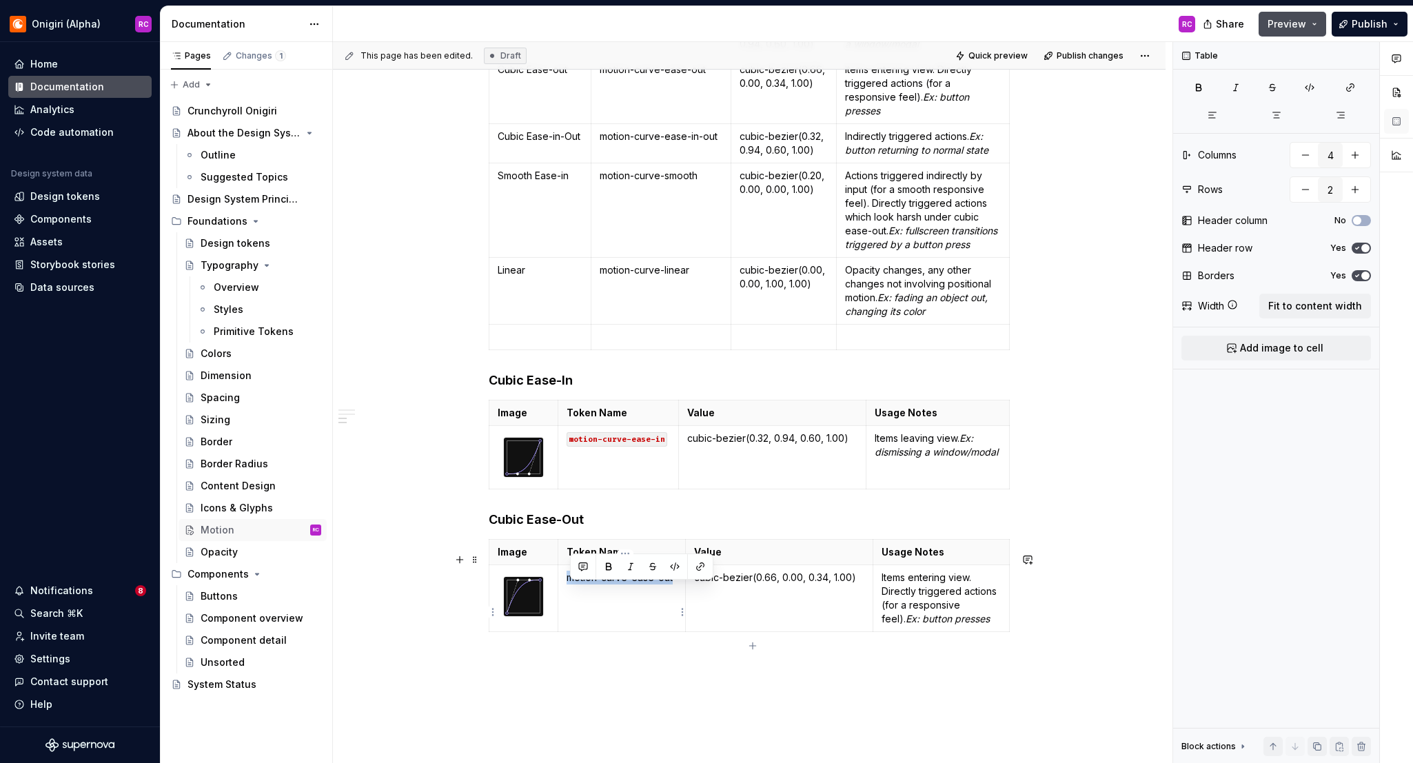
click at [677, 585] on p "motion-curve-ease-out" at bounding box center [622, 578] width 110 height 14
click at [674, 563] on button "button" at bounding box center [674, 566] width 19 height 19
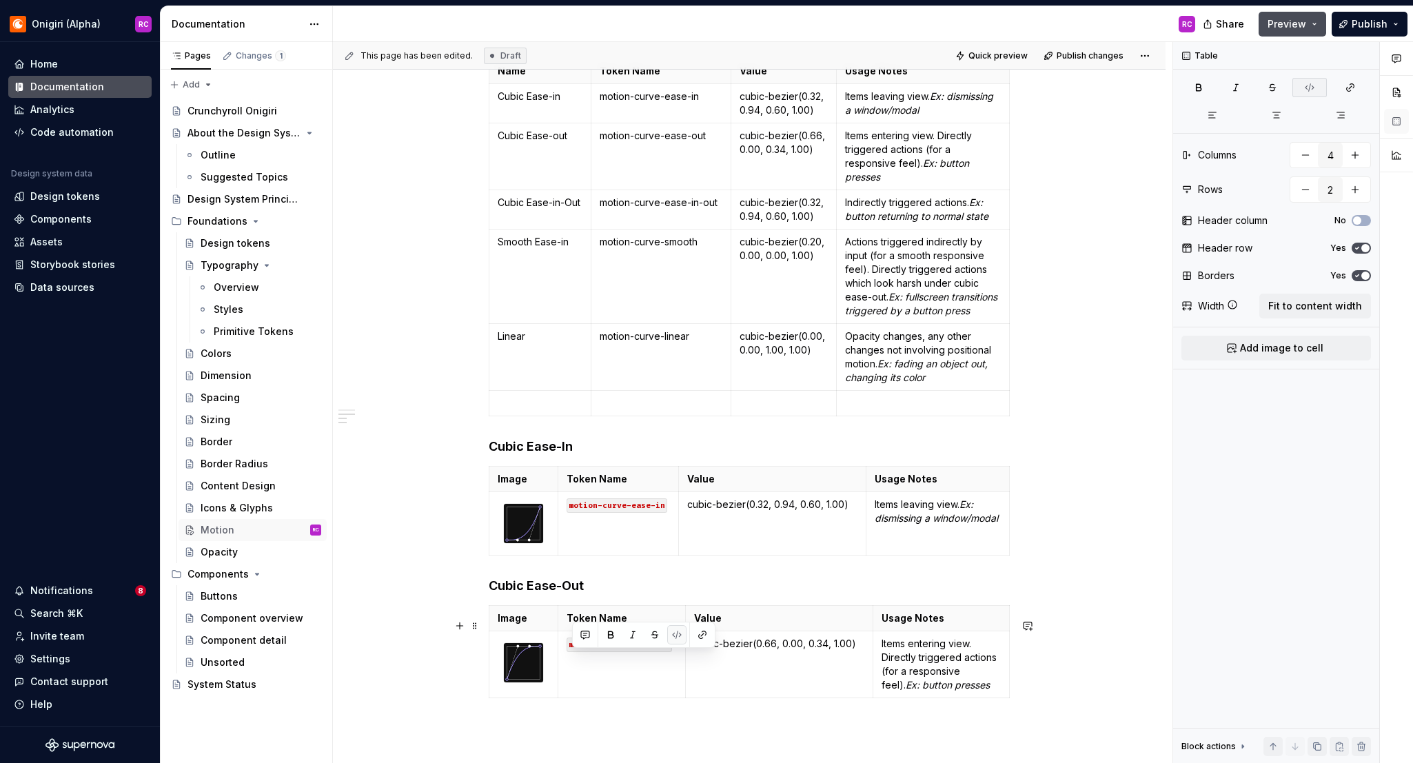
scroll to position [584, 0]
click at [870, 650] on td "Items entering view. Directly triggered actions (for a responsive feel). Ex: bu…" at bounding box center [938, 664] width 143 height 67
click at [1086, 650] on div "Durations Name Token Name Value Usage Notes None motion-duration-0 0ms No movem…" at bounding box center [749, 300] width 833 height 1297
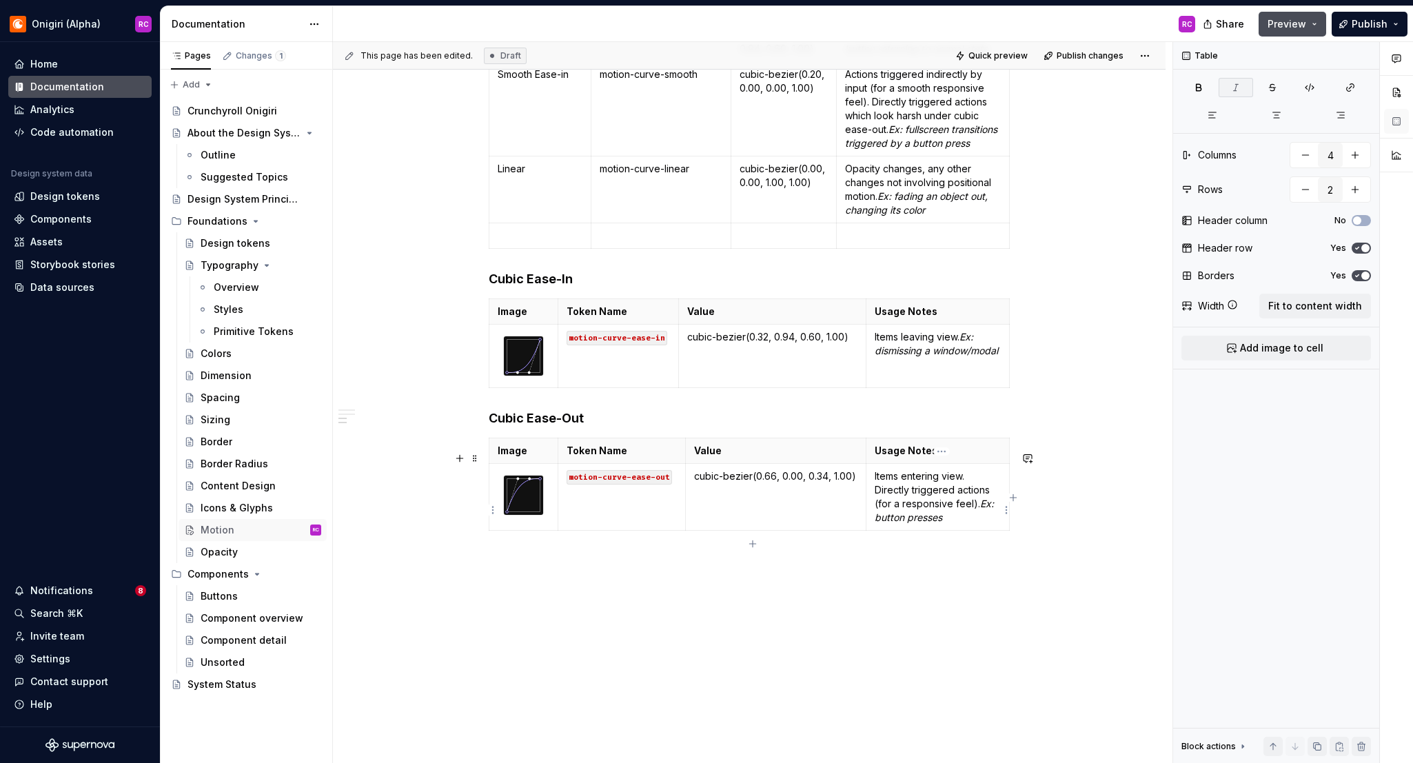
scroll to position [751, 0]
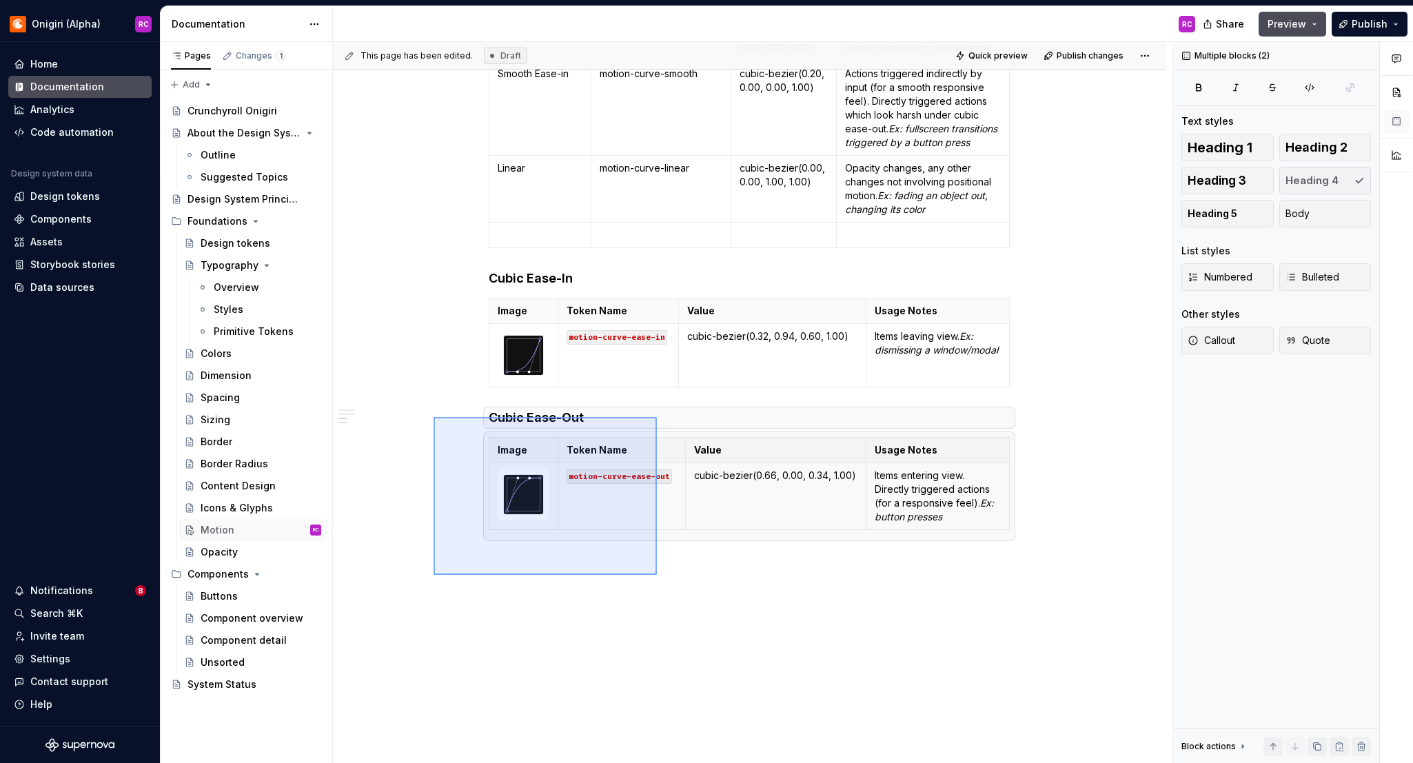
drag, startPoint x: 451, startPoint y: 432, endPoint x: 658, endPoint y: 569, distance: 249.1
click at [657, 575] on div "This page has been edited. Draft Quick preview Publish changes Motion Edit head…" at bounding box center [753, 403] width 840 height 722
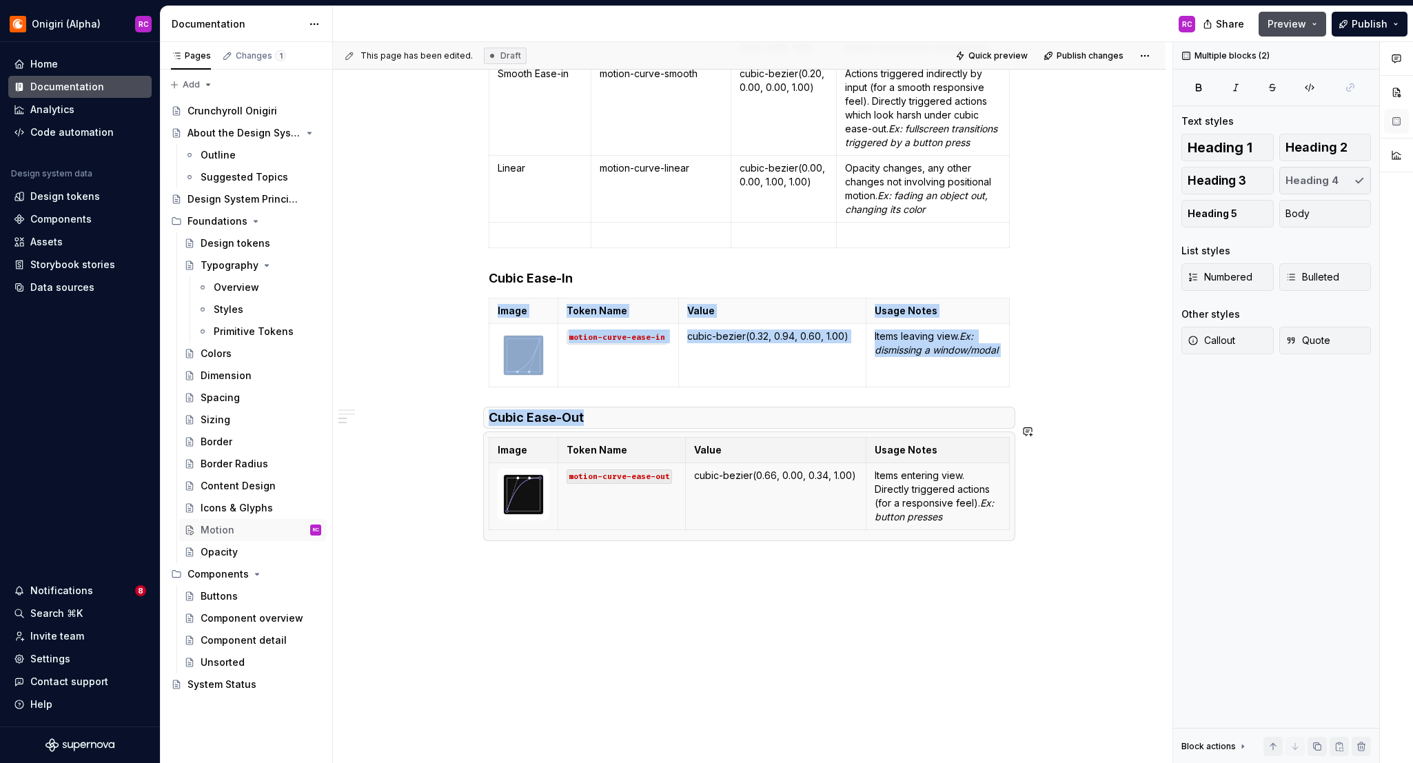
click at [657, 607] on div "Durations Name Token Name Value Usage Notes None motion-duration-0 0ms No movem…" at bounding box center [749, 132] width 833 height 1297
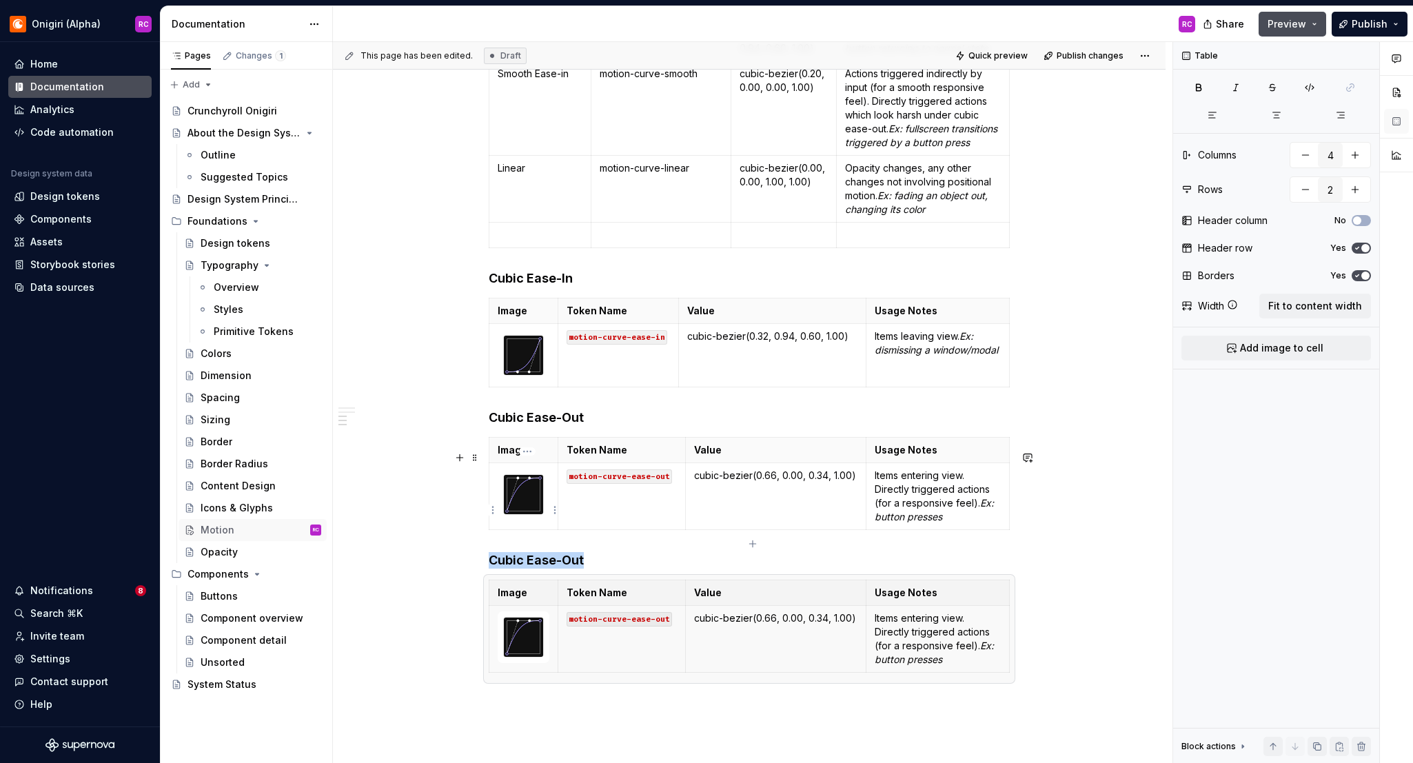
type textarea "*"
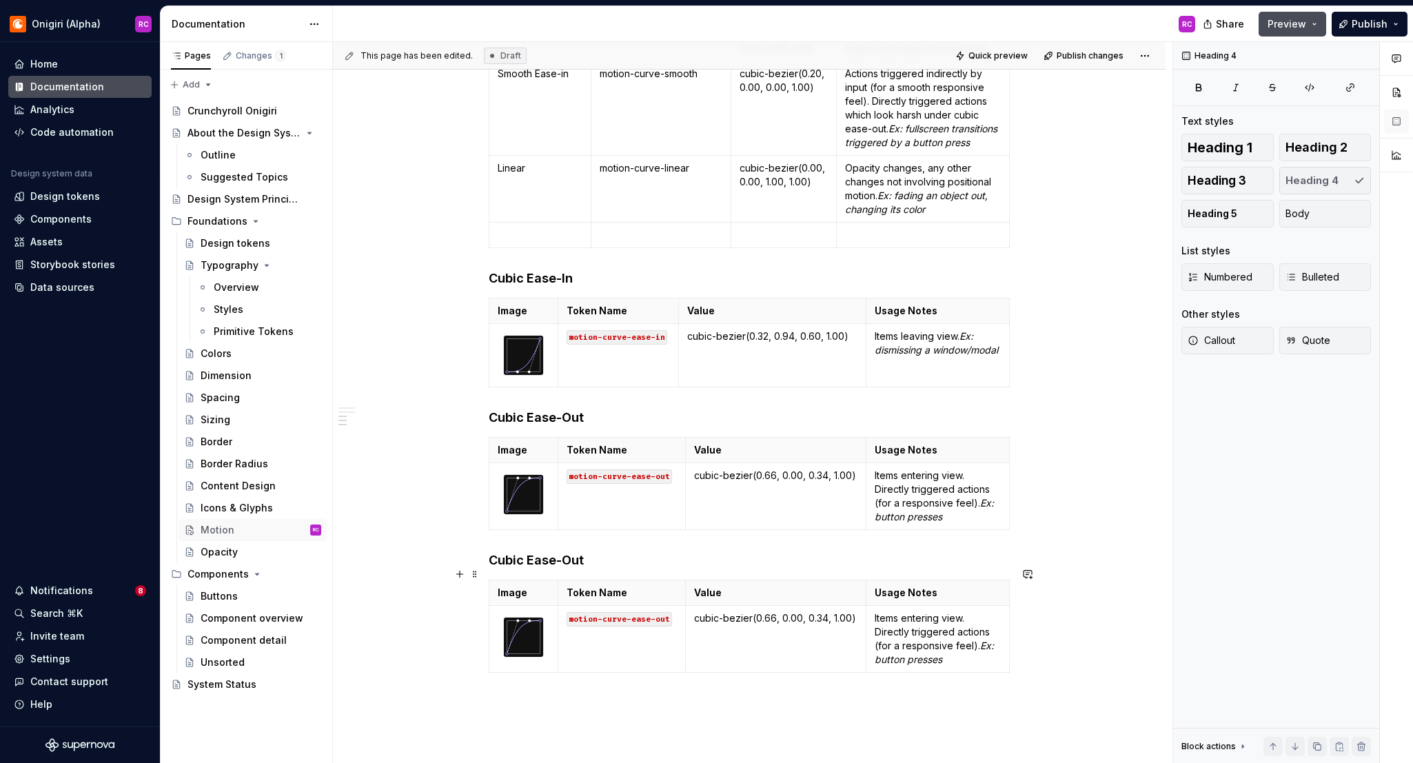
click at [567, 569] on h4 "Cubic Ease-Out" at bounding box center [749, 560] width 521 height 17
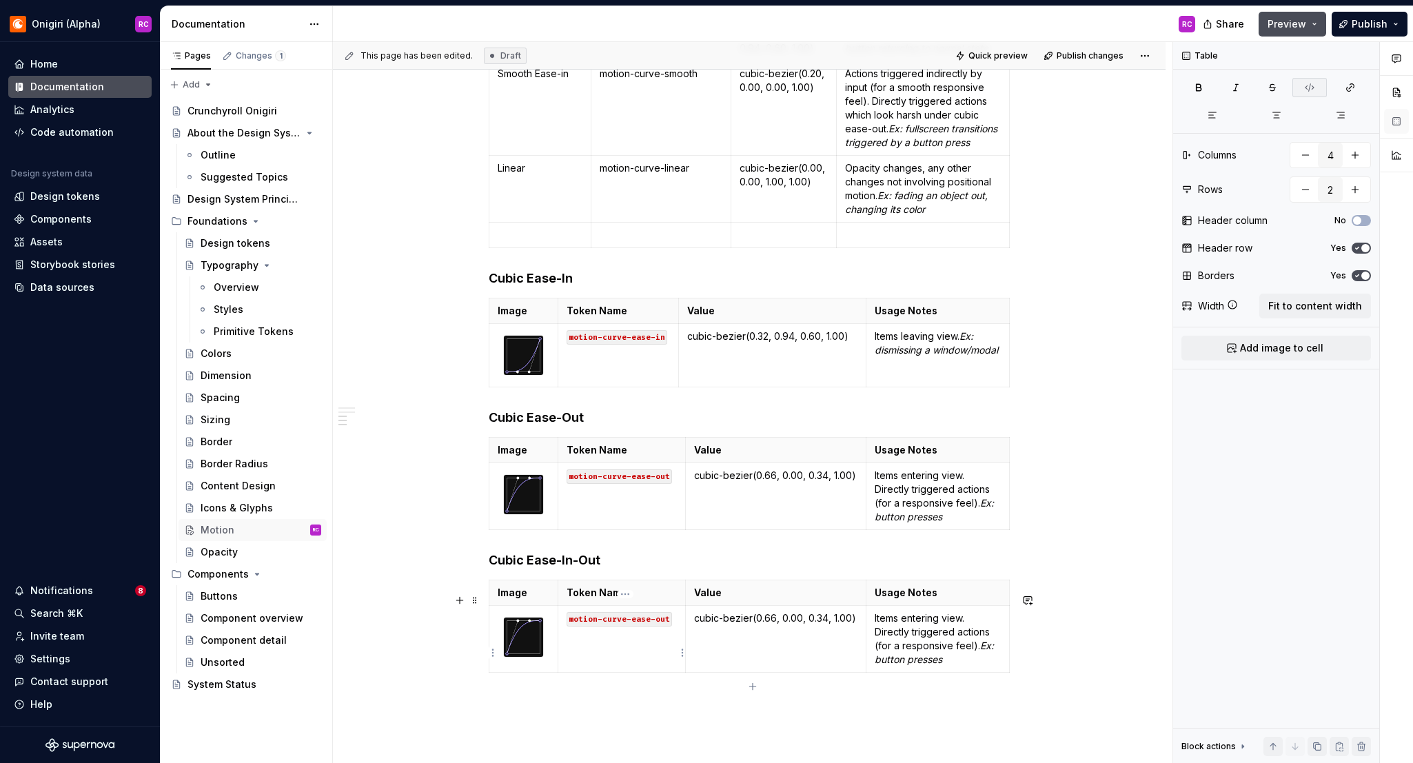
click at [658, 627] on code "motion-curve-ease-out" at bounding box center [619, 619] width 105 height 14
drag, startPoint x: 698, startPoint y: 607, endPoint x: 769, endPoint y: 631, distance: 74.8
click at [701, 606] on th "Value" at bounding box center [789, 593] width 181 height 26
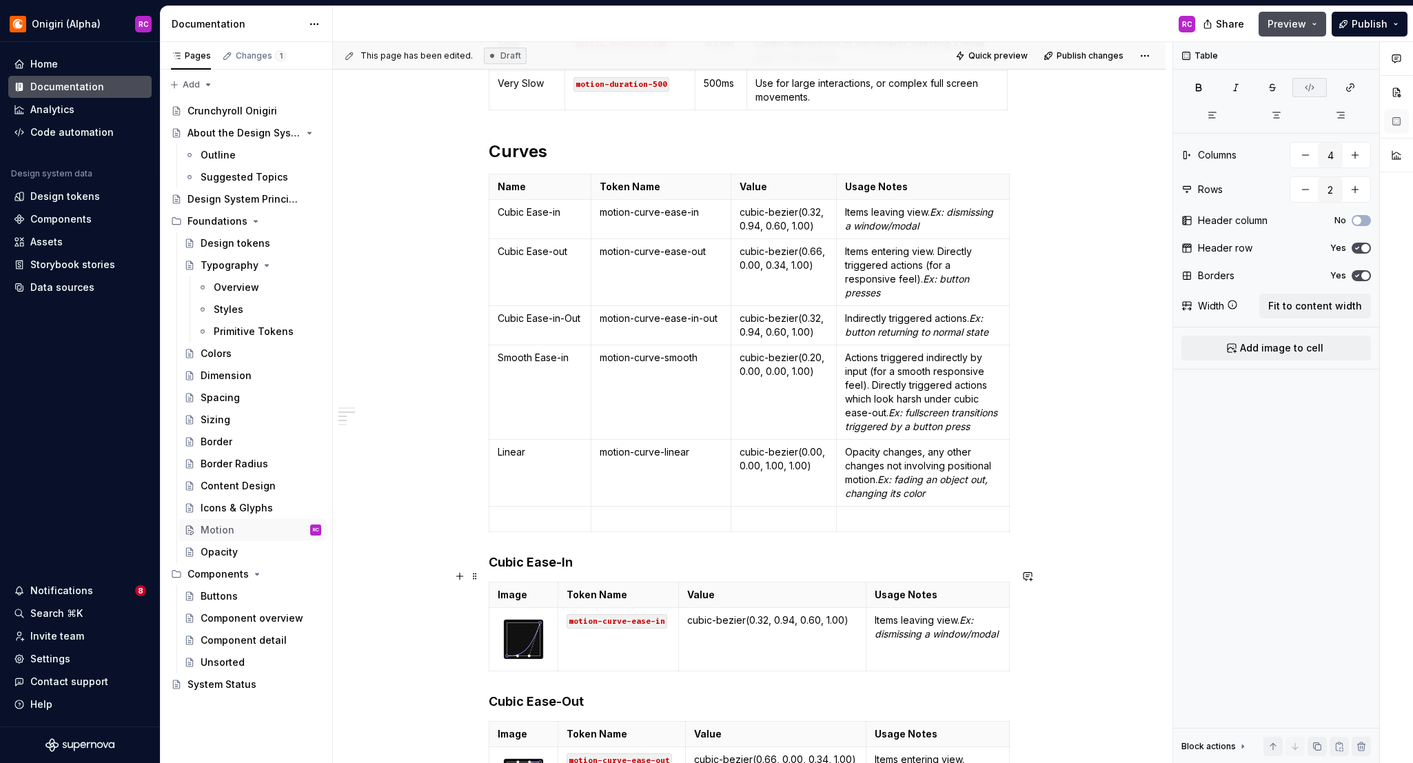
scroll to position [470, 0]
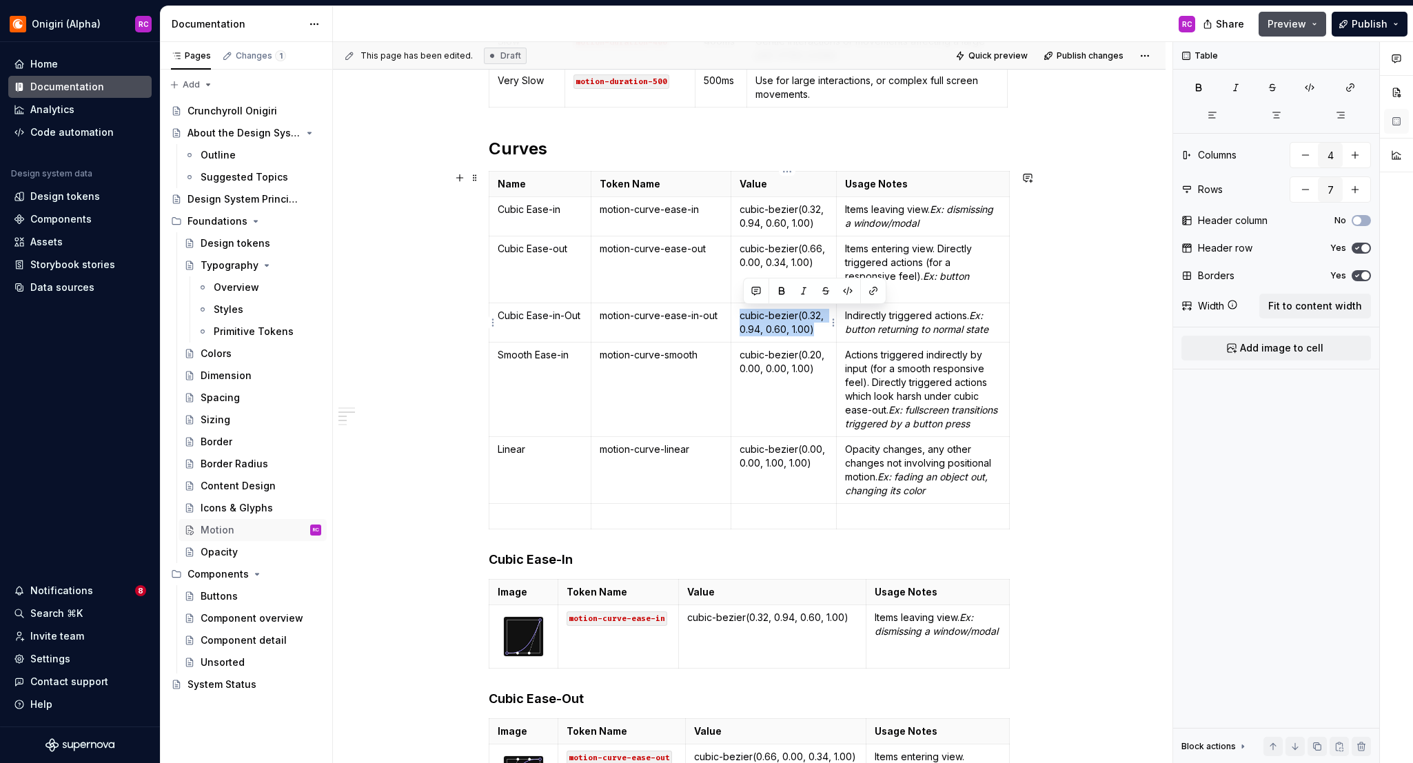
drag, startPoint x: 744, startPoint y: 316, endPoint x: 818, endPoint y: 326, distance: 75.1
click at [818, 326] on p "cubic-bezier(0.32, 0.94, 0.60, 1.00)" at bounding box center [784, 323] width 89 height 28
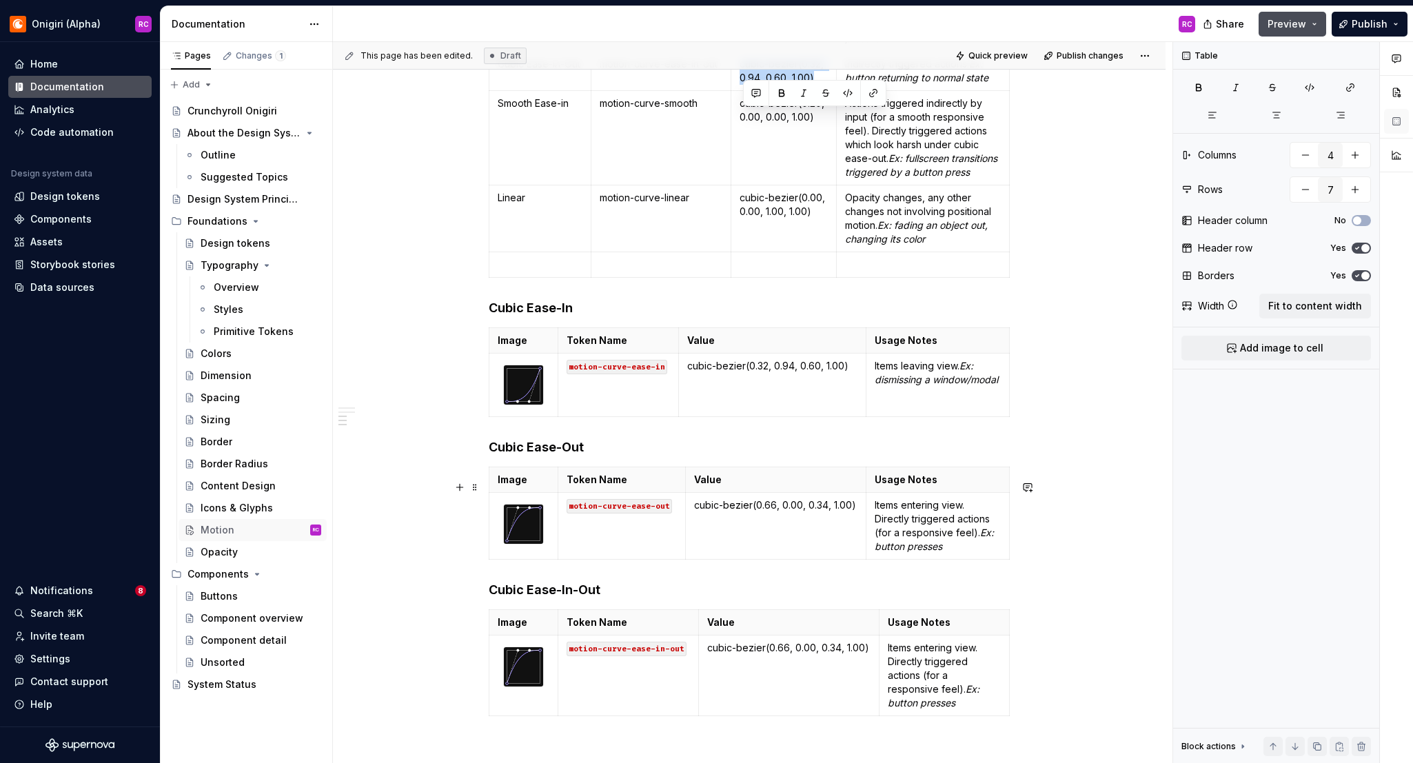
scroll to position [738, 0]
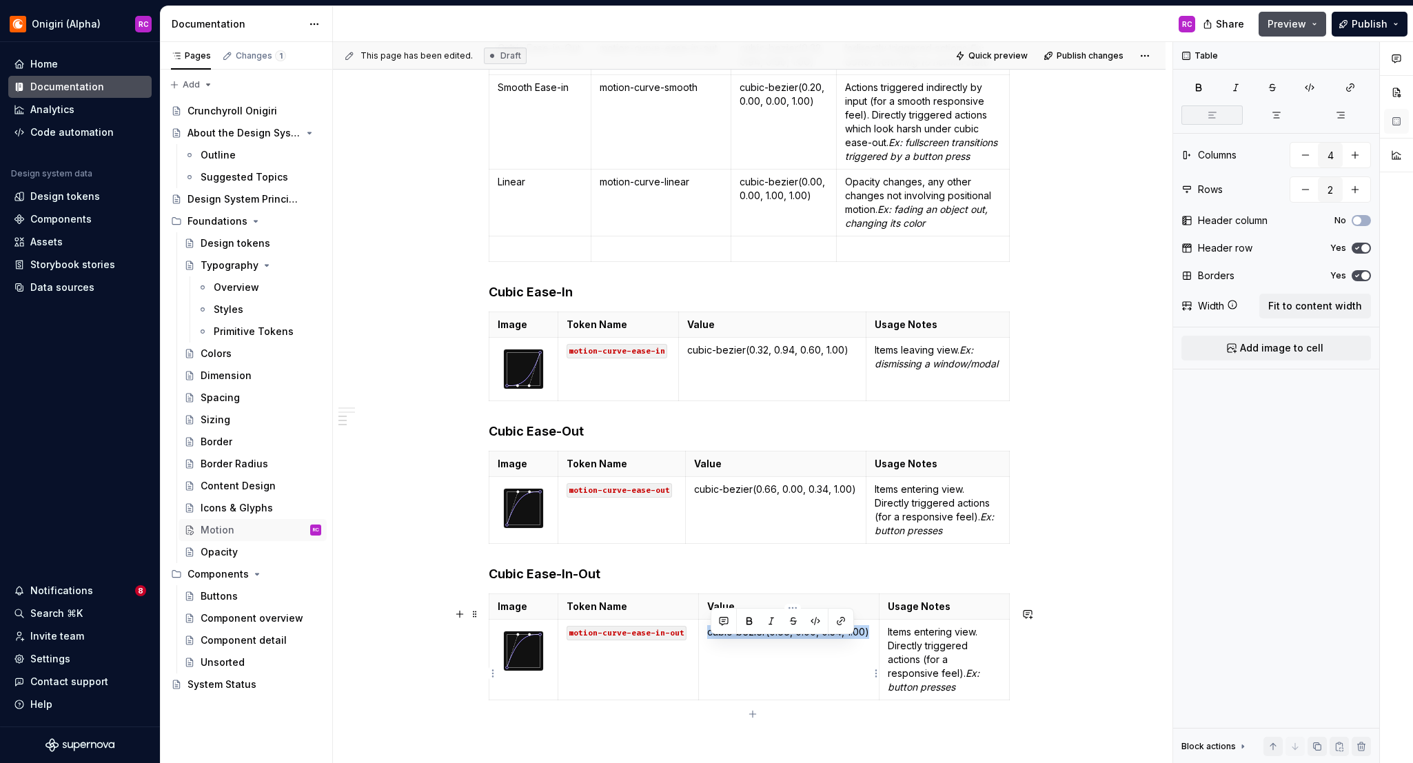
drag, startPoint x: 713, startPoint y: 649, endPoint x: 878, endPoint y: 645, distance: 165.5
click at [878, 645] on td "cubic-bezier(0.66, 0.00, 0.34, 1.00)" at bounding box center [789, 660] width 181 height 81
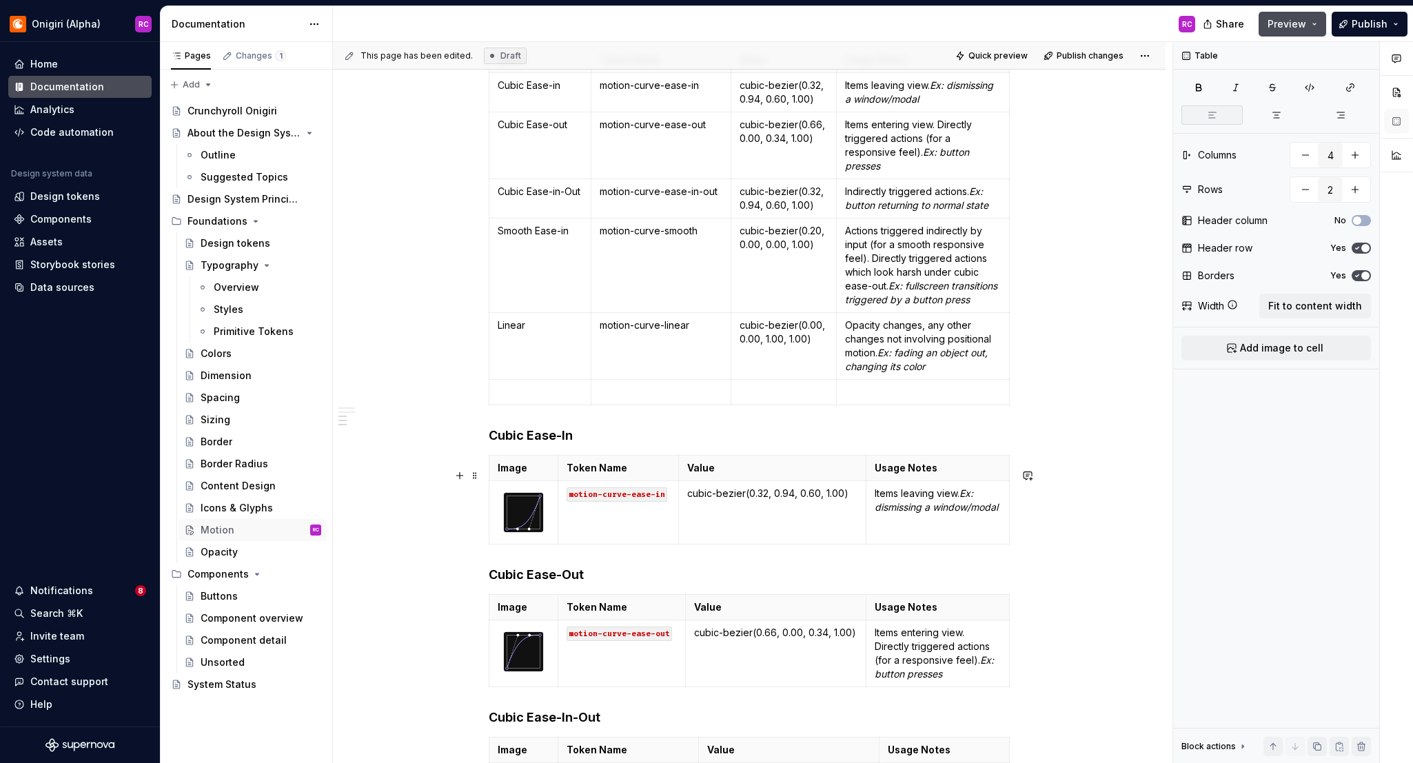
scroll to position [546, 0]
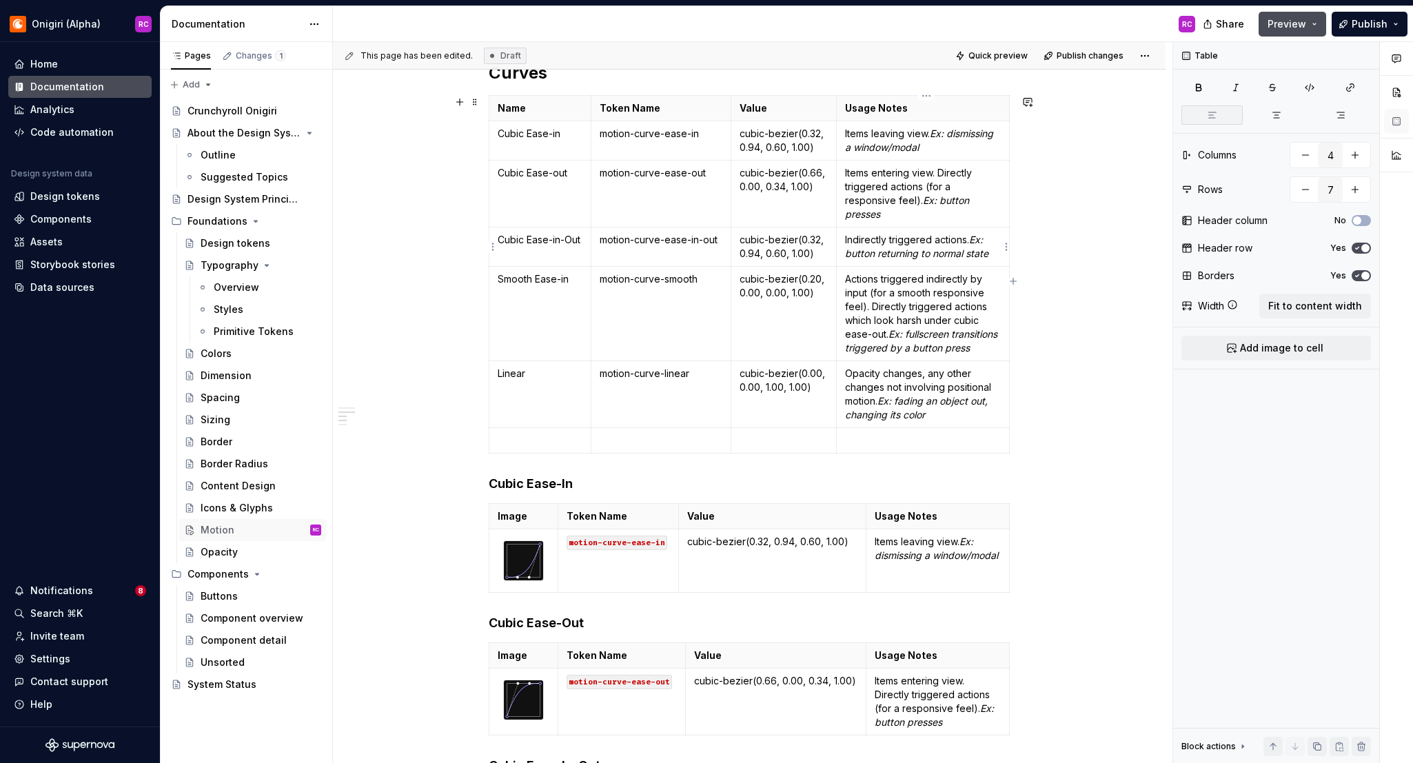
click at [880, 243] on p "Indirectly triggered actions. Ex: button returning to normal state" at bounding box center [923, 247] width 156 height 28
drag, startPoint x: 848, startPoint y: 239, endPoint x: 998, endPoint y: 255, distance: 151.2
click at [998, 255] on p "Indirectly triggered actions. Ex: button returning to normal state" at bounding box center [923, 247] width 156 height 28
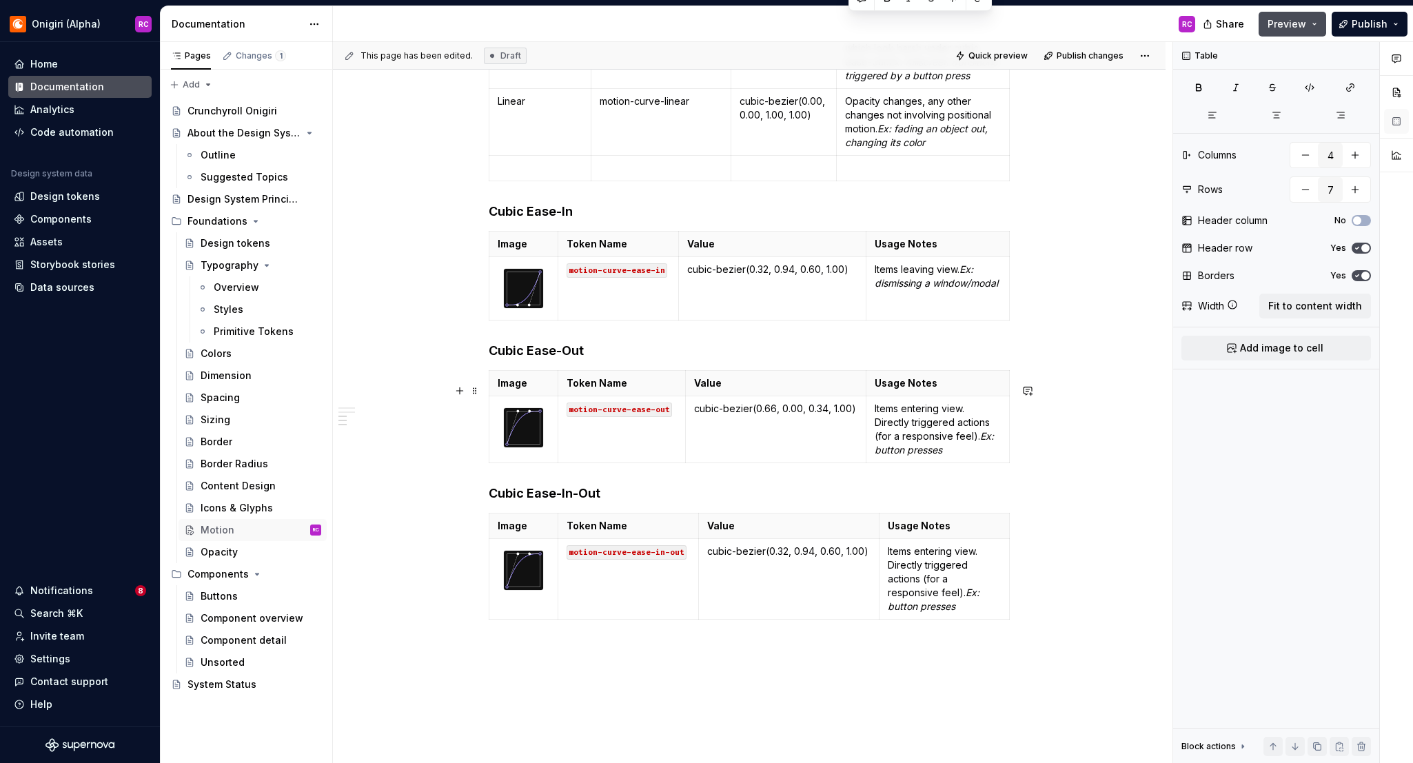
scroll to position [826, 0]
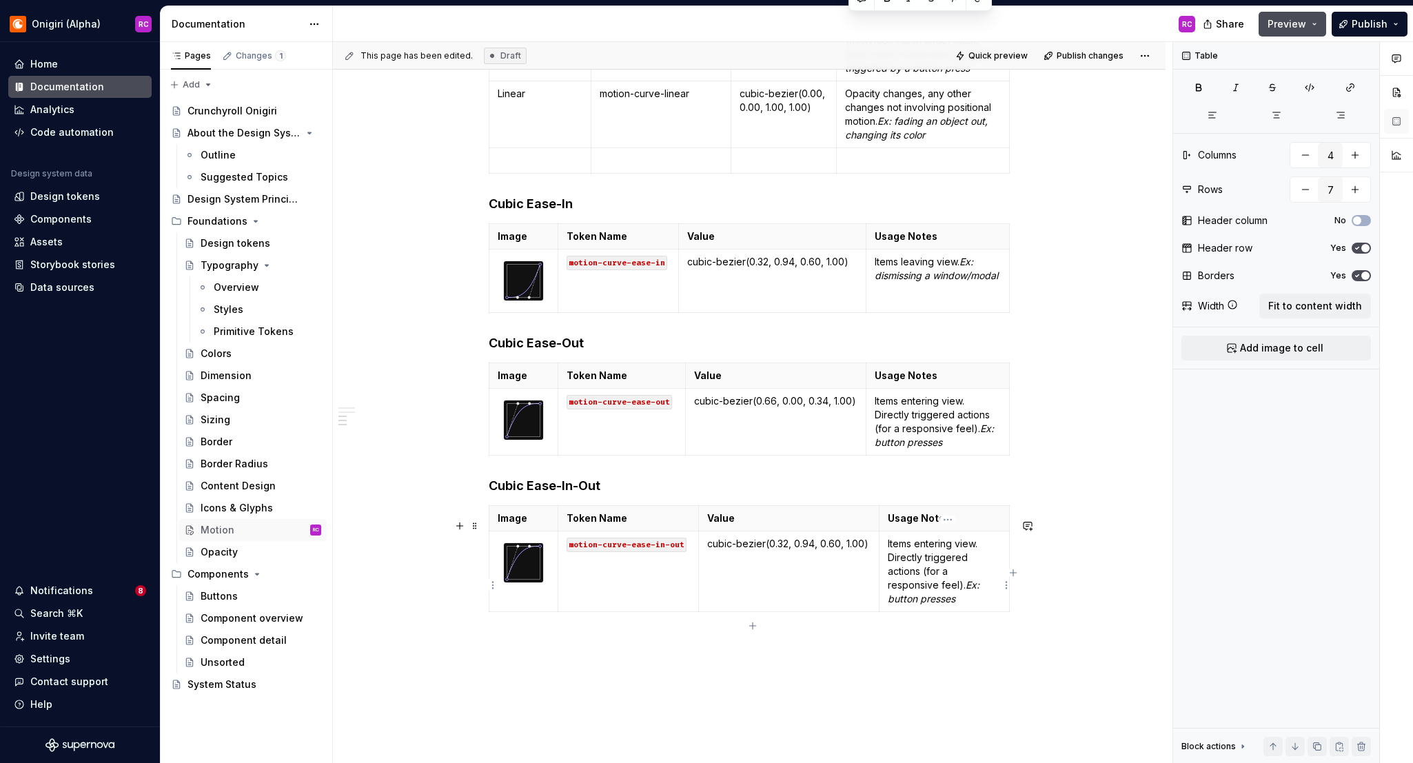
type input "2"
click at [929, 576] on p "Items entering view. Directly triggered actions (for a responsive feel). Ex: bu…" at bounding box center [944, 571] width 113 height 69
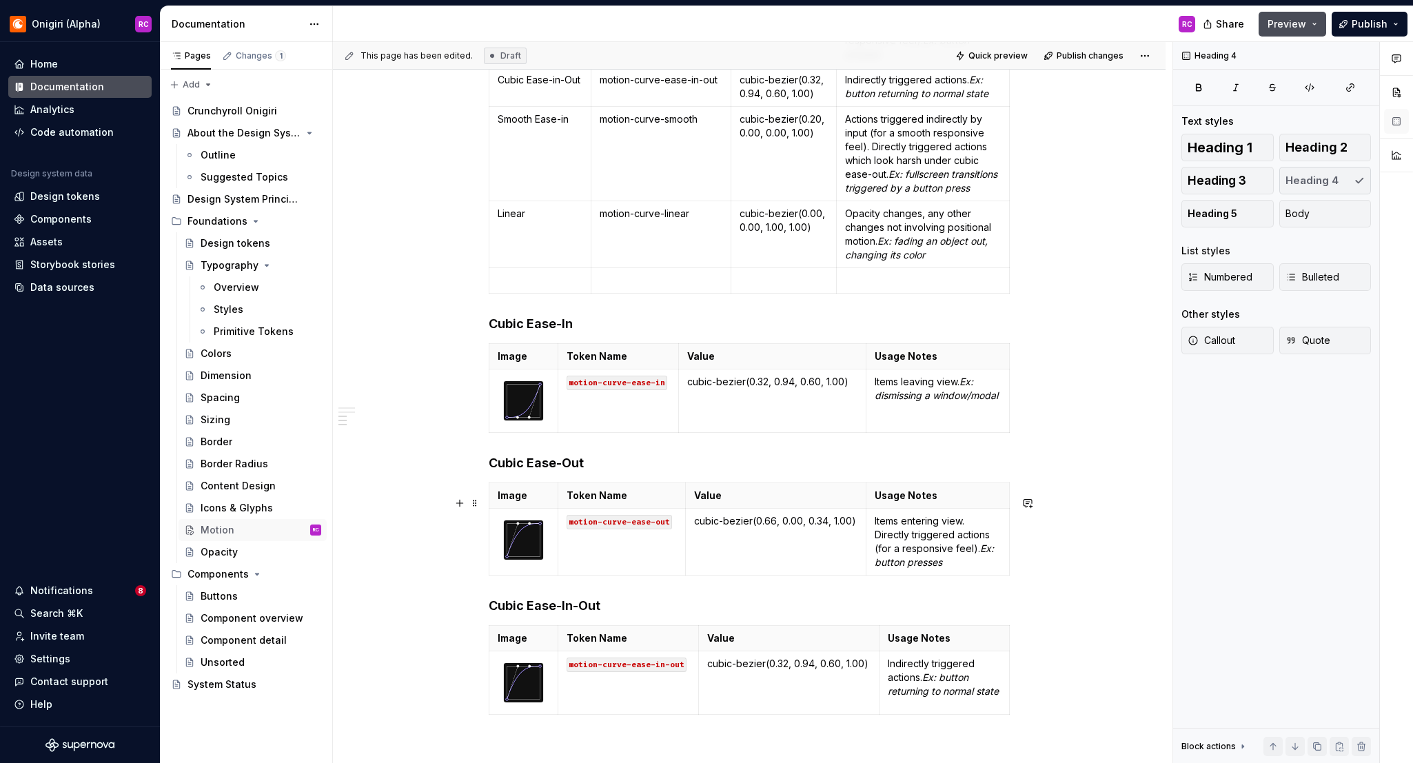
scroll to position [711, 0]
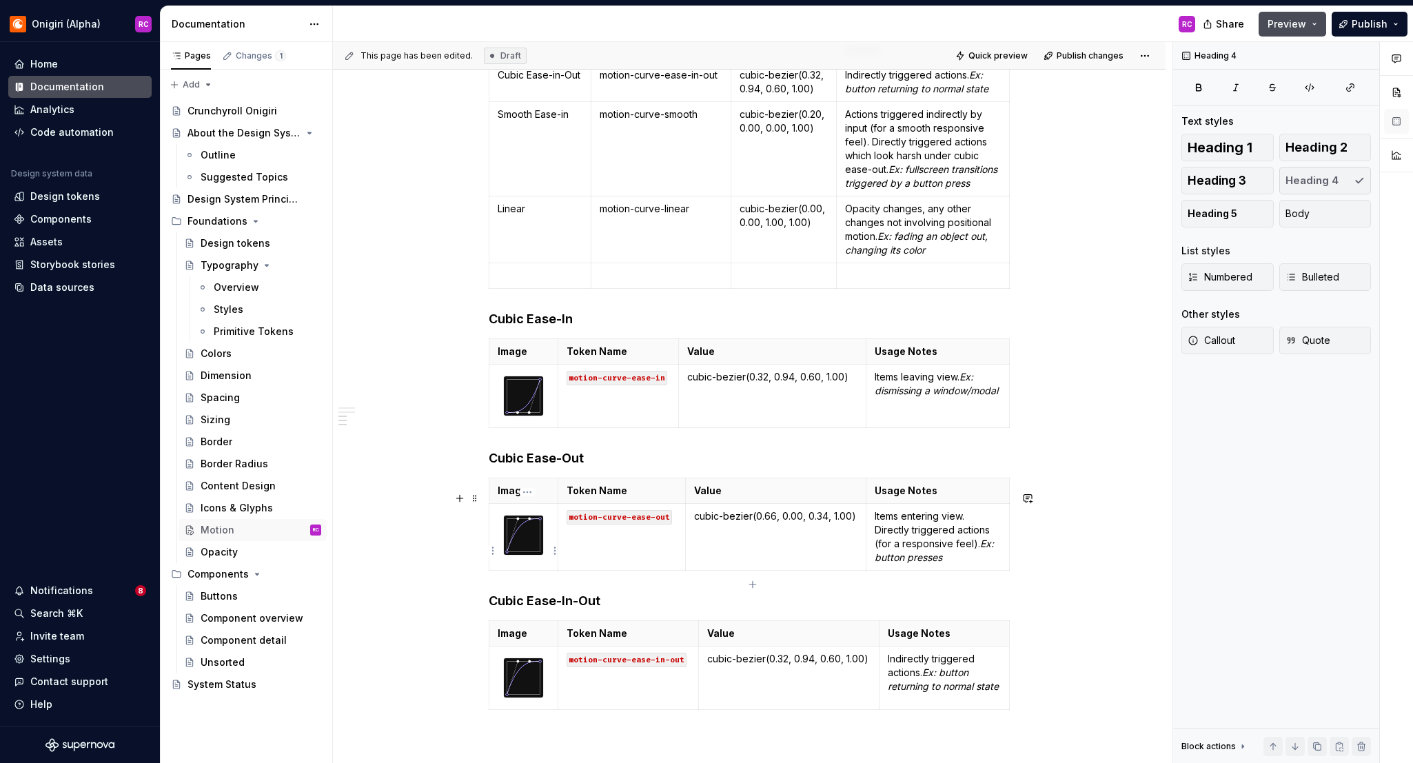
click at [525, 547] on img at bounding box center [523, 535] width 39 height 39
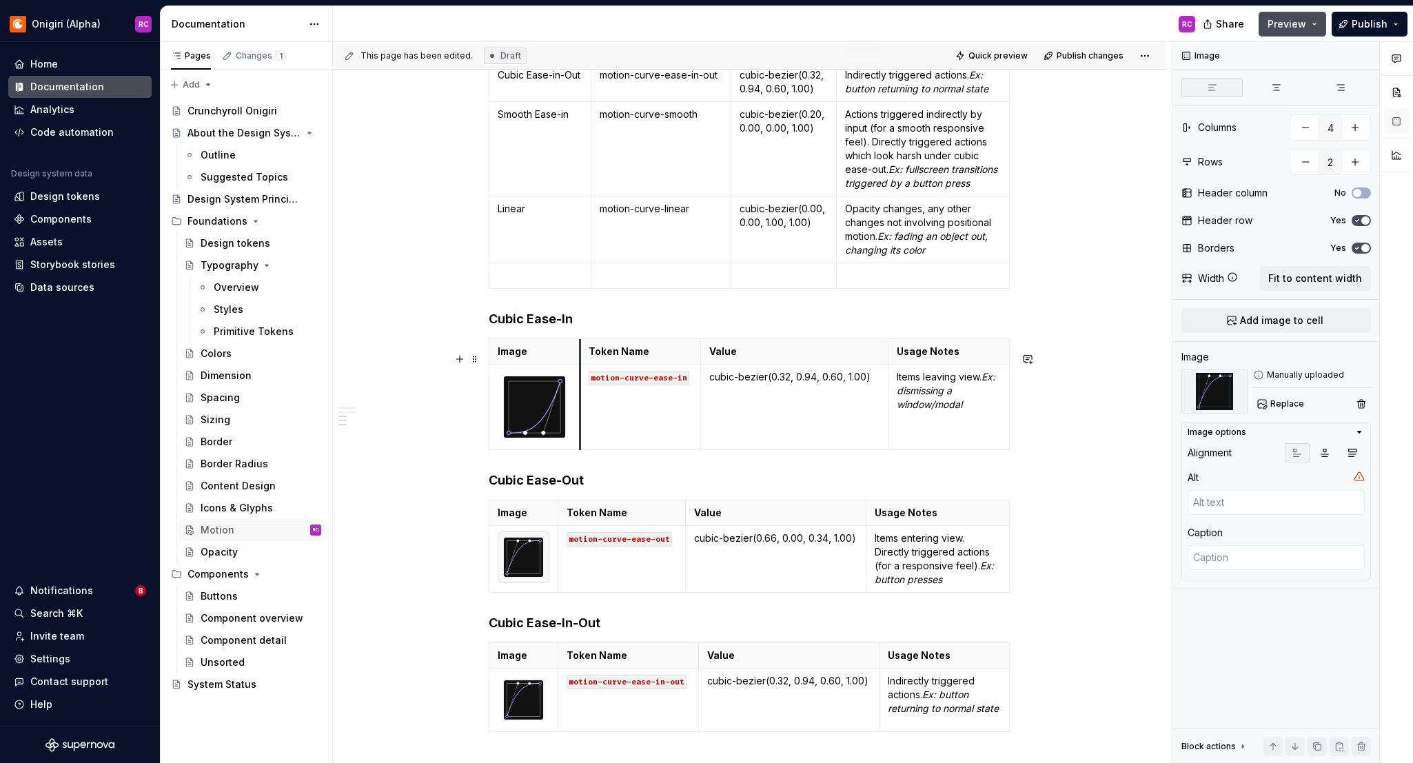
drag, startPoint x: 563, startPoint y: 416, endPoint x: 583, endPoint y: 418, distance: 20.2
click at [583, 416] on td "motion-curve-ease-in" at bounding box center [640, 407] width 121 height 85
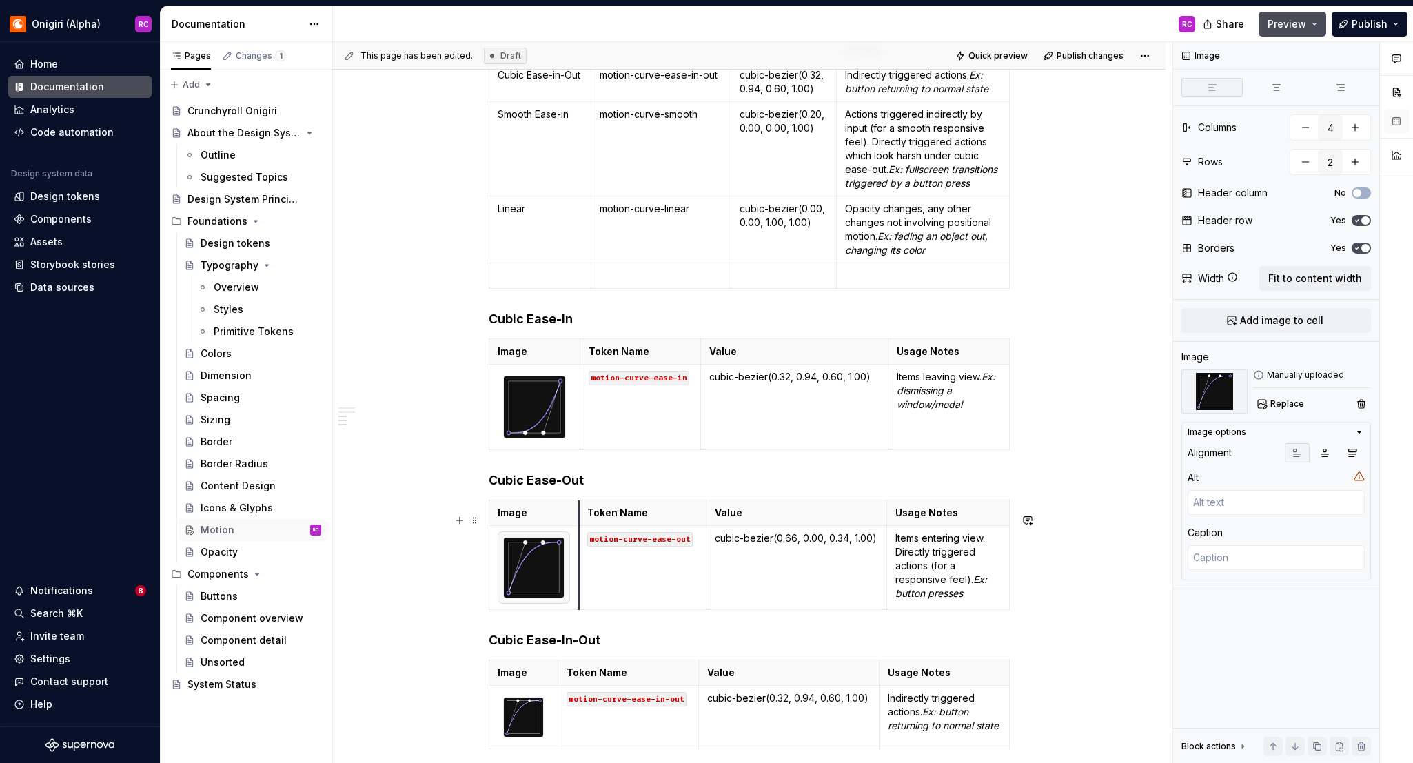
drag, startPoint x: 563, startPoint y: 538, endPoint x: 584, endPoint y: 532, distance: 21.4
click at [584, 526] on th "Token Name" at bounding box center [643, 513] width 128 height 26
click at [543, 736] on img at bounding box center [523, 717] width 39 height 39
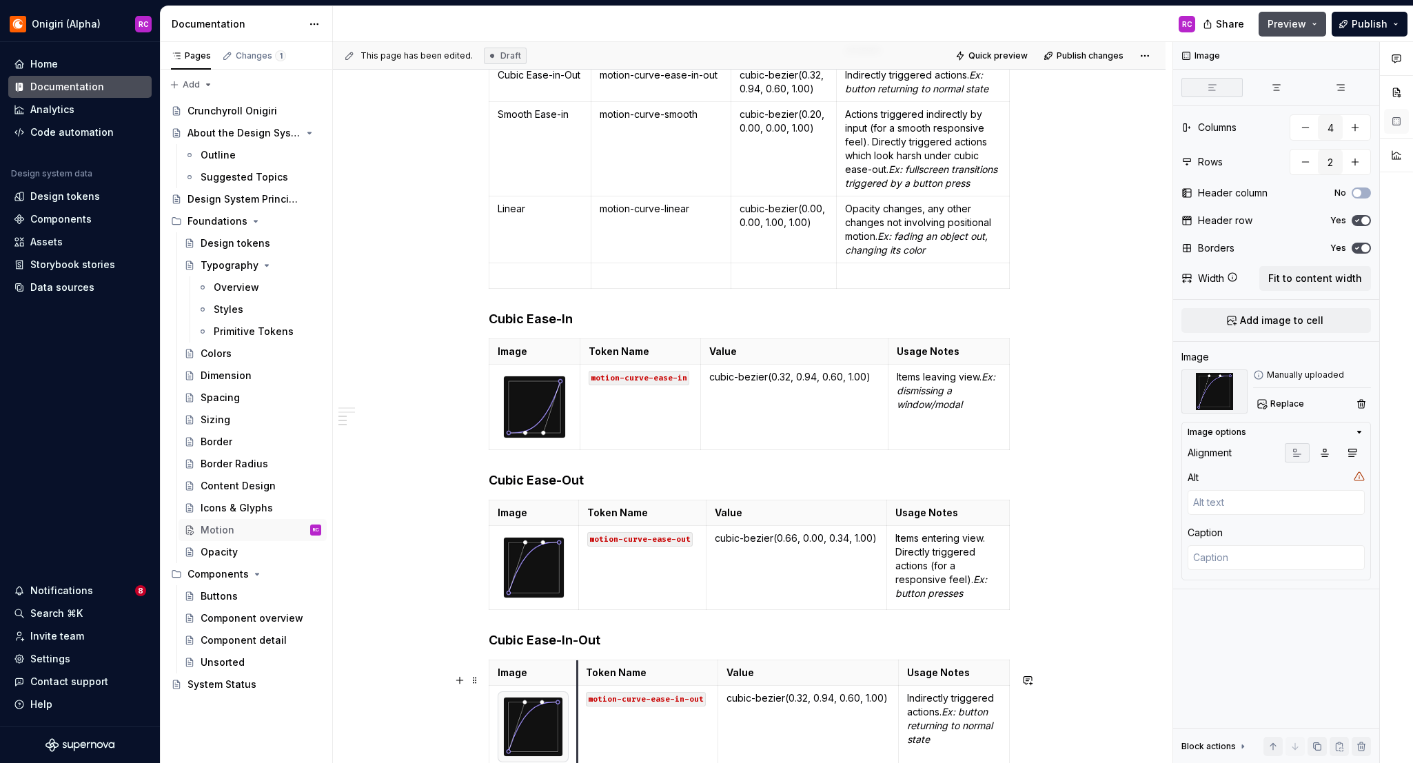
drag, startPoint x: 560, startPoint y: 678, endPoint x: 580, endPoint y: 684, distance: 20.9
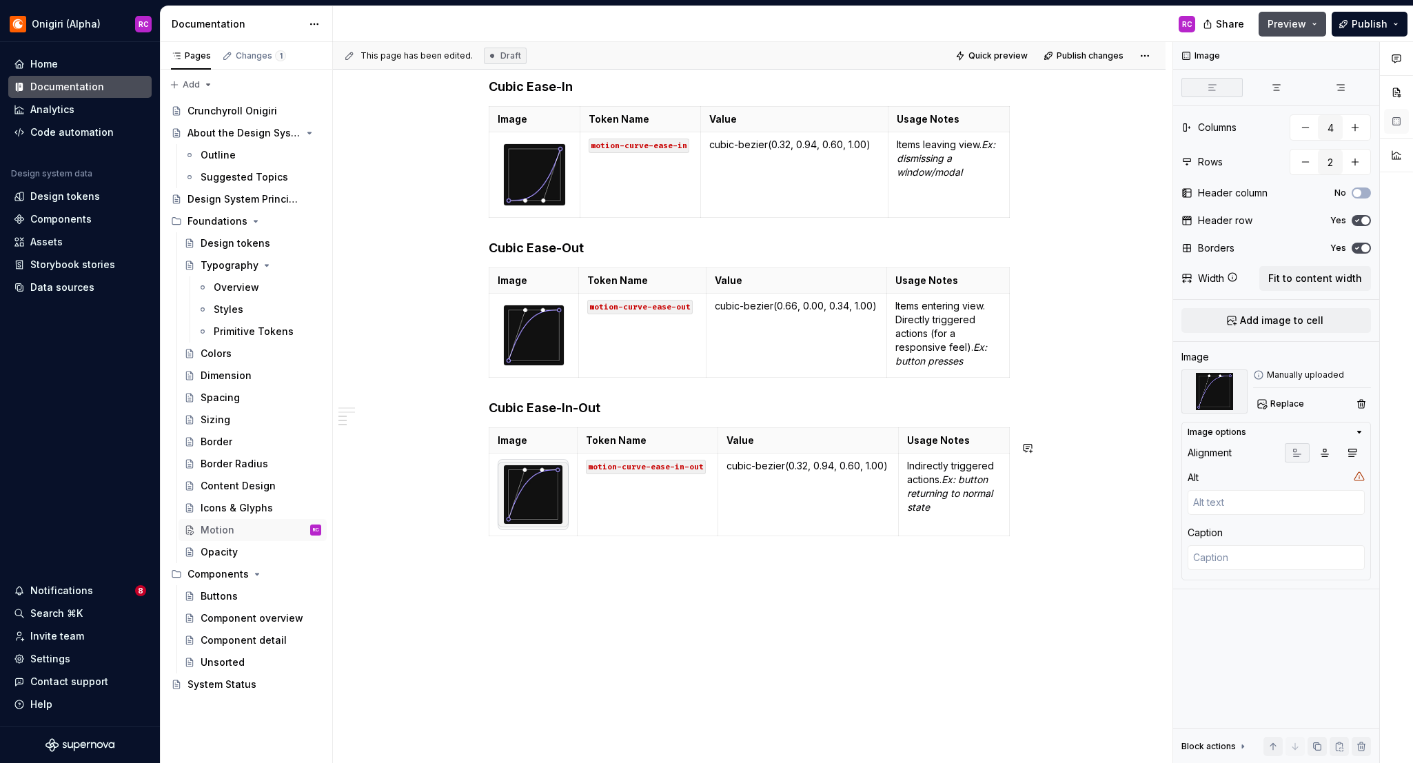
scroll to position [977, 0]
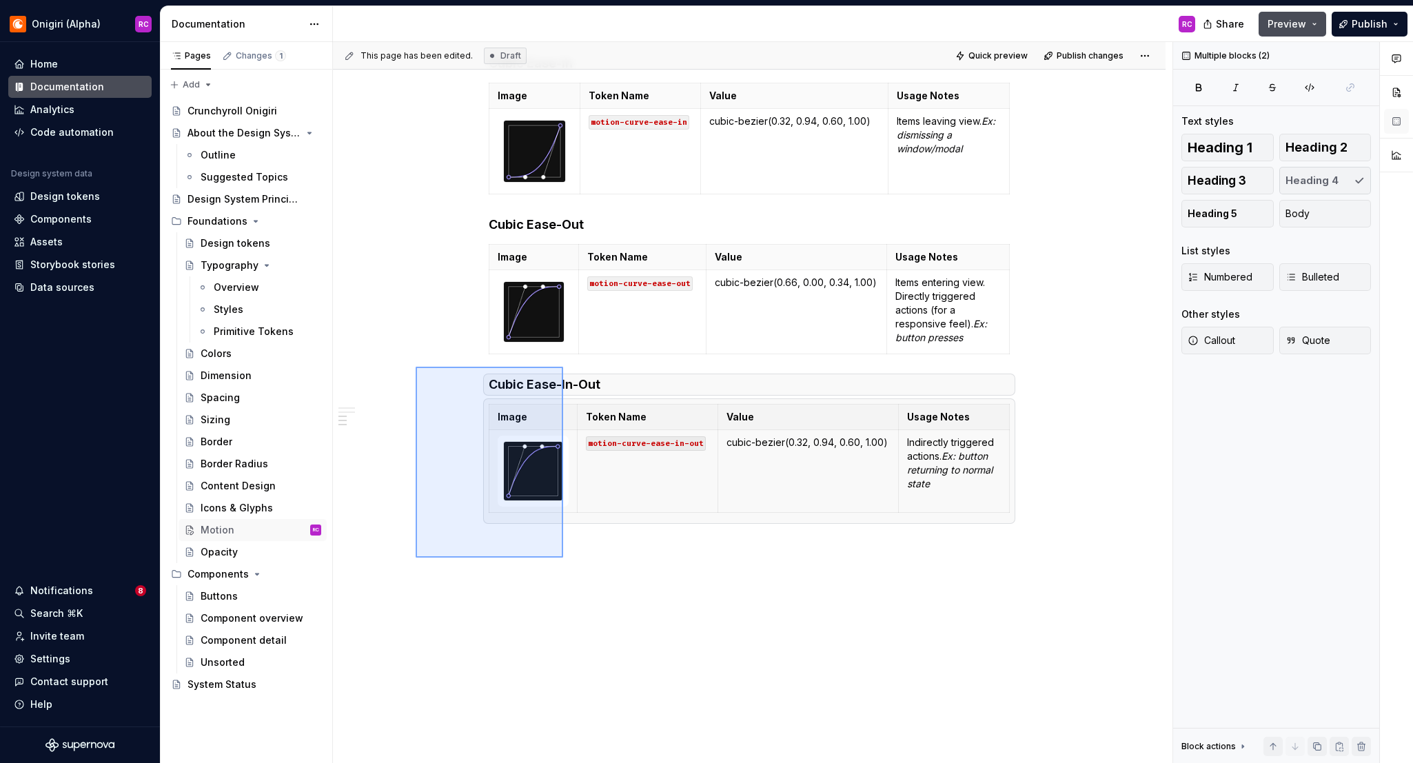
drag, startPoint x: 416, startPoint y: 367, endPoint x: 563, endPoint y: 558, distance: 241.3
click at [563, 558] on div "This page has been edited. Draft Quick preview Publish changes Motion Edit head…" at bounding box center [753, 403] width 840 height 722
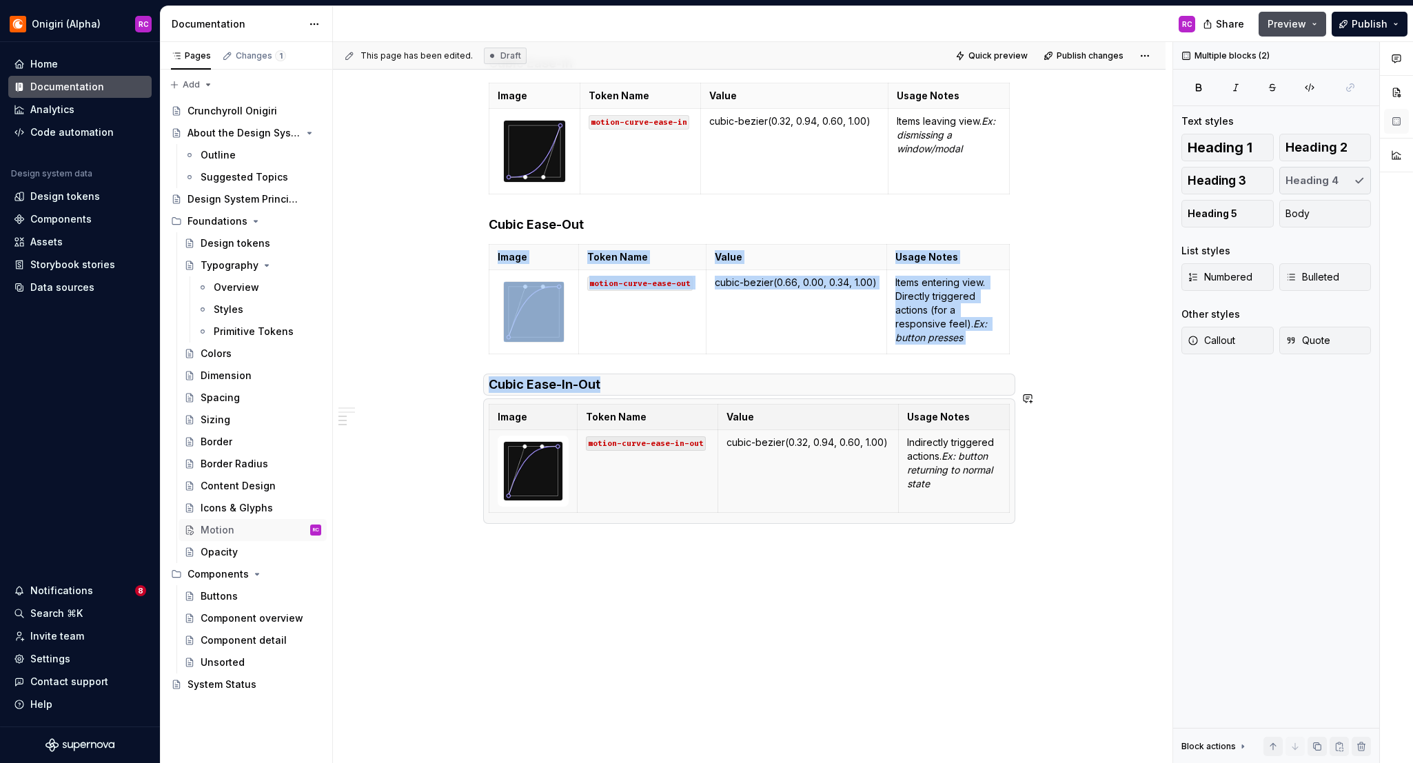
click at [642, 610] on div "Durations Name Token Name Value Usage Notes None motion-duration-0 0ms No movem…" at bounding box center [749, 16] width 833 height 1495
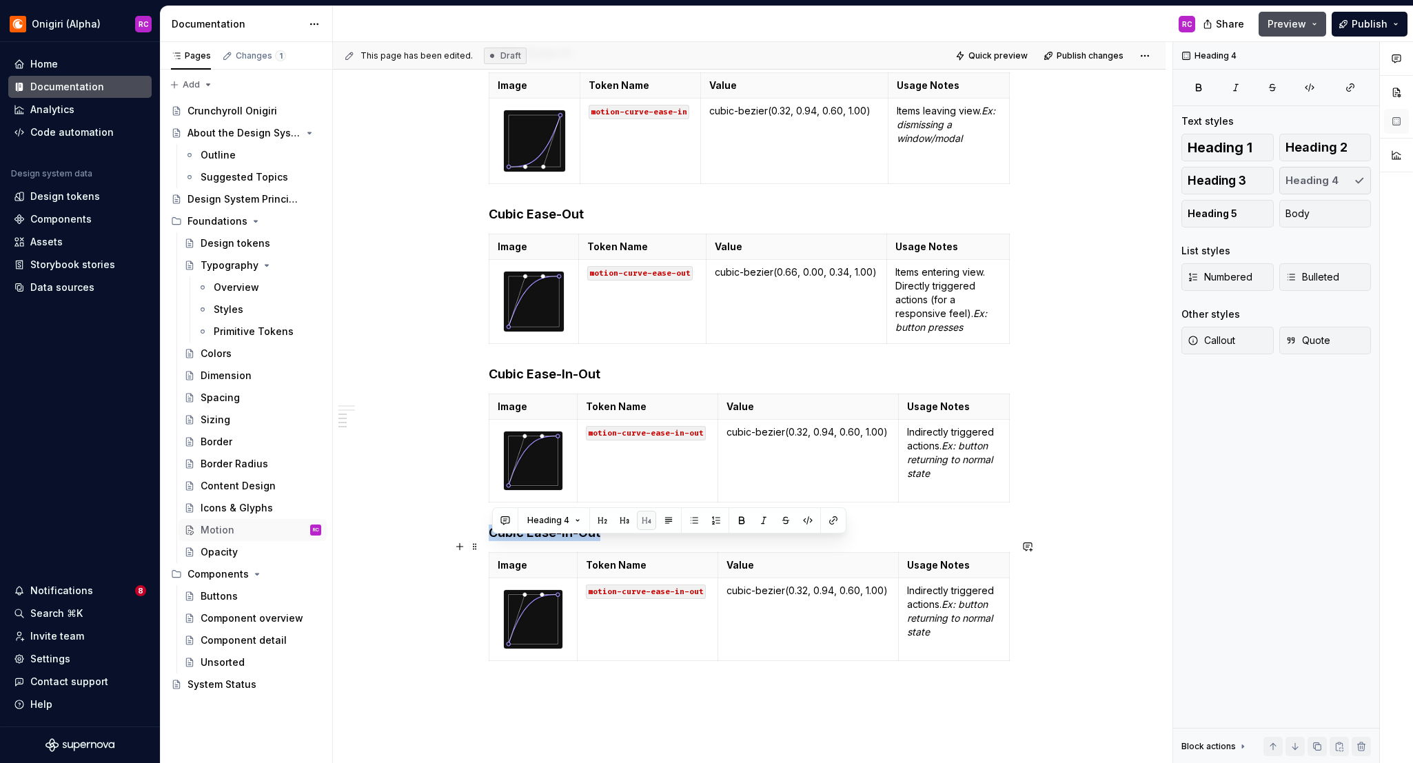
drag, startPoint x: 493, startPoint y: 545, endPoint x: 615, endPoint y: 547, distance: 122.0
click at [615, 541] on h4 "Cubic Ease-In-Out" at bounding box center [749, 533] width 521 height 17
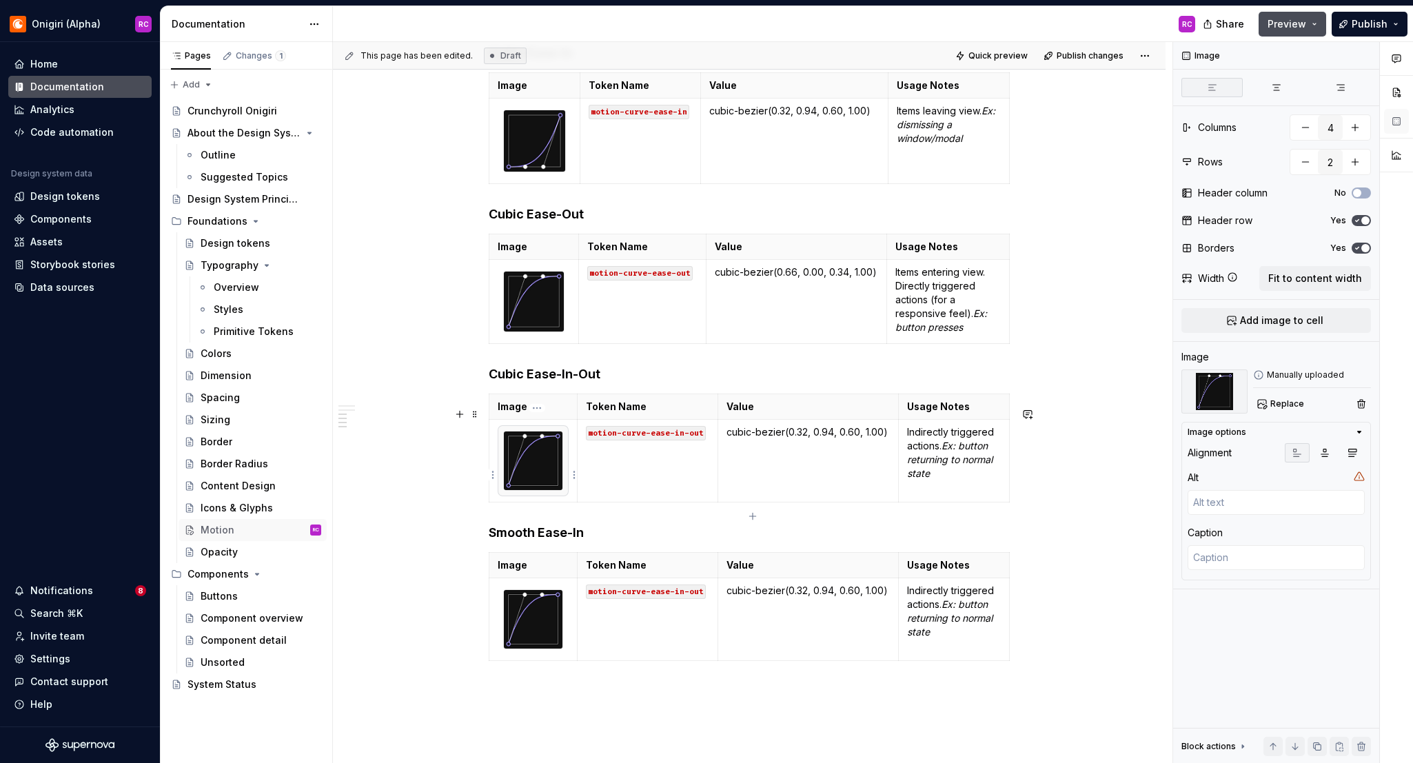
click at [547, 460] on img at bounding box center [533, 461] width 59 height 59
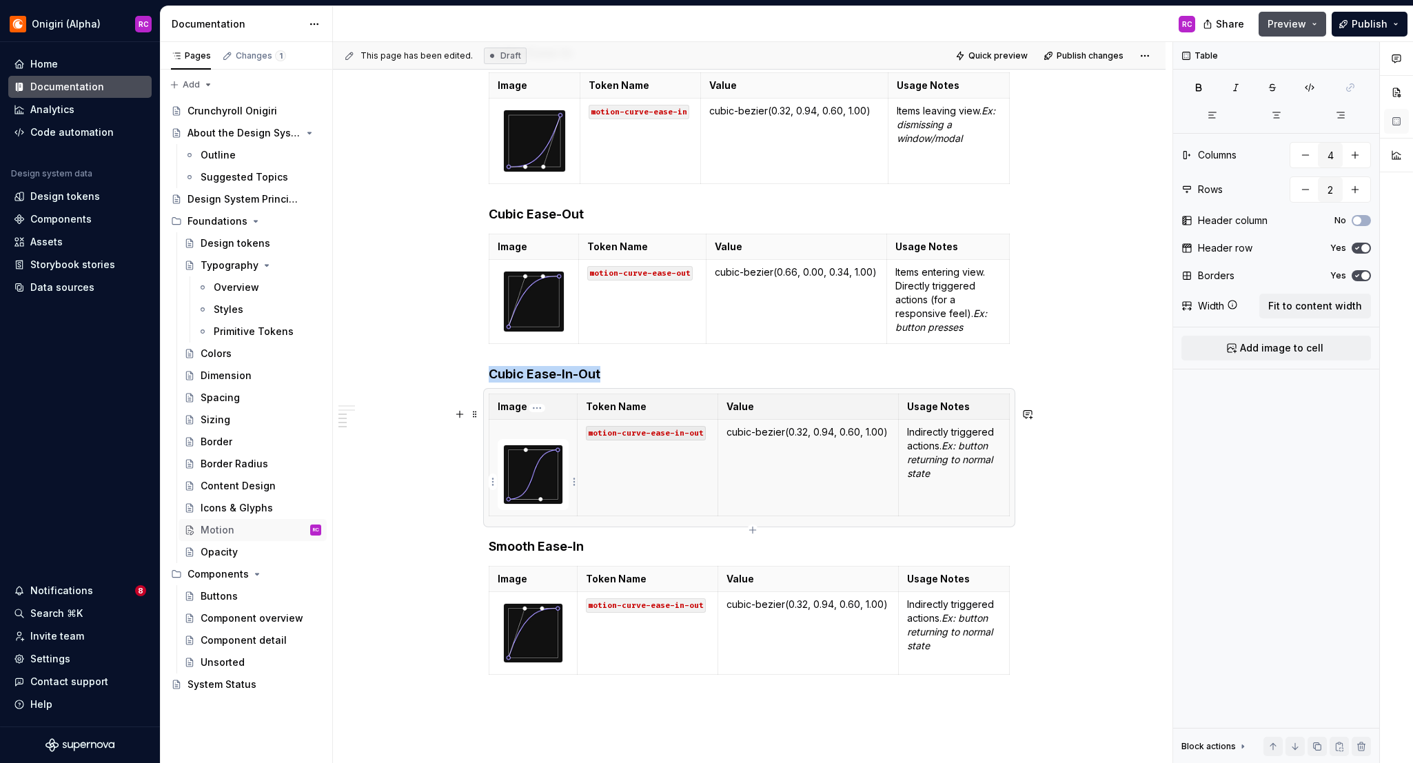
click at [528, 439] on p at bounding box center [533, 432] width 71 height 14
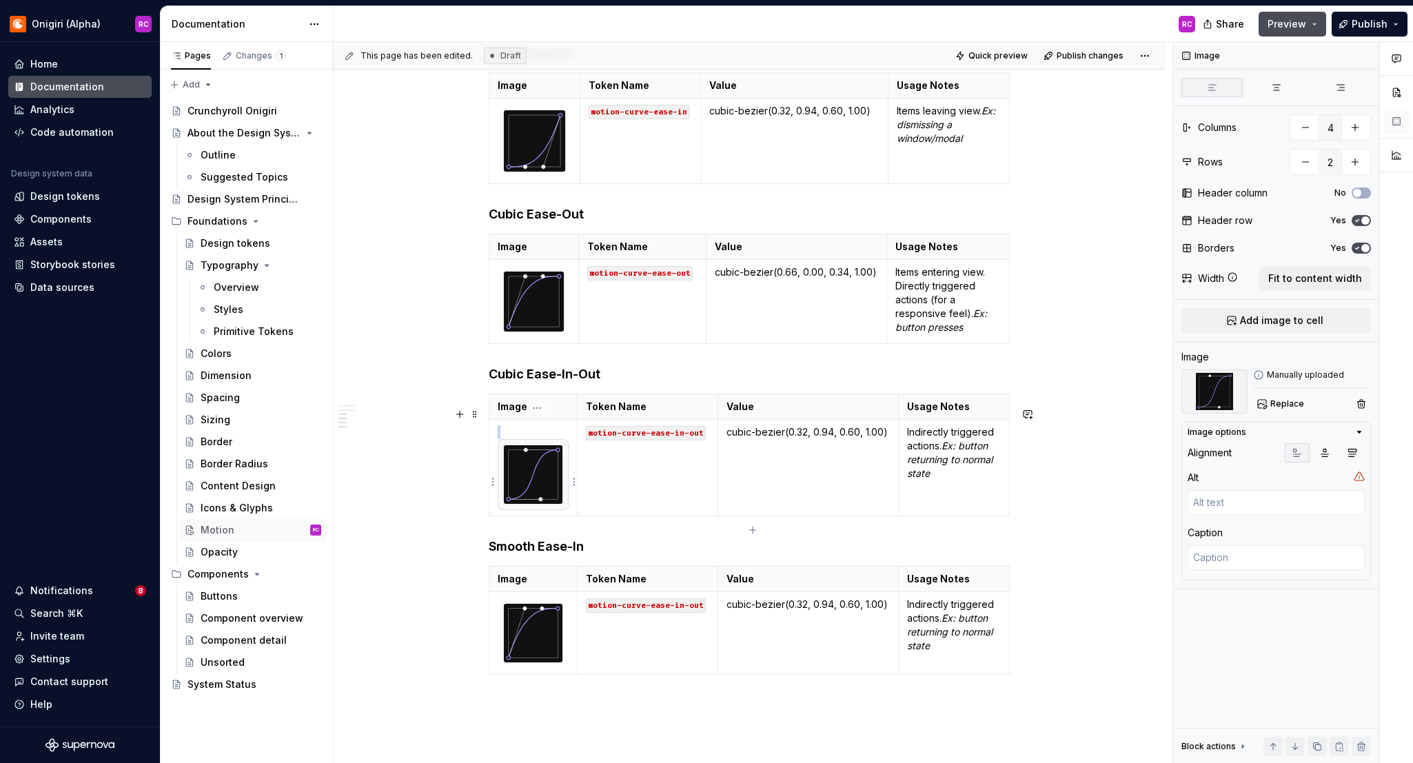
click at [540, 439] on p at bounding box center [533, 432] width 71 height 14
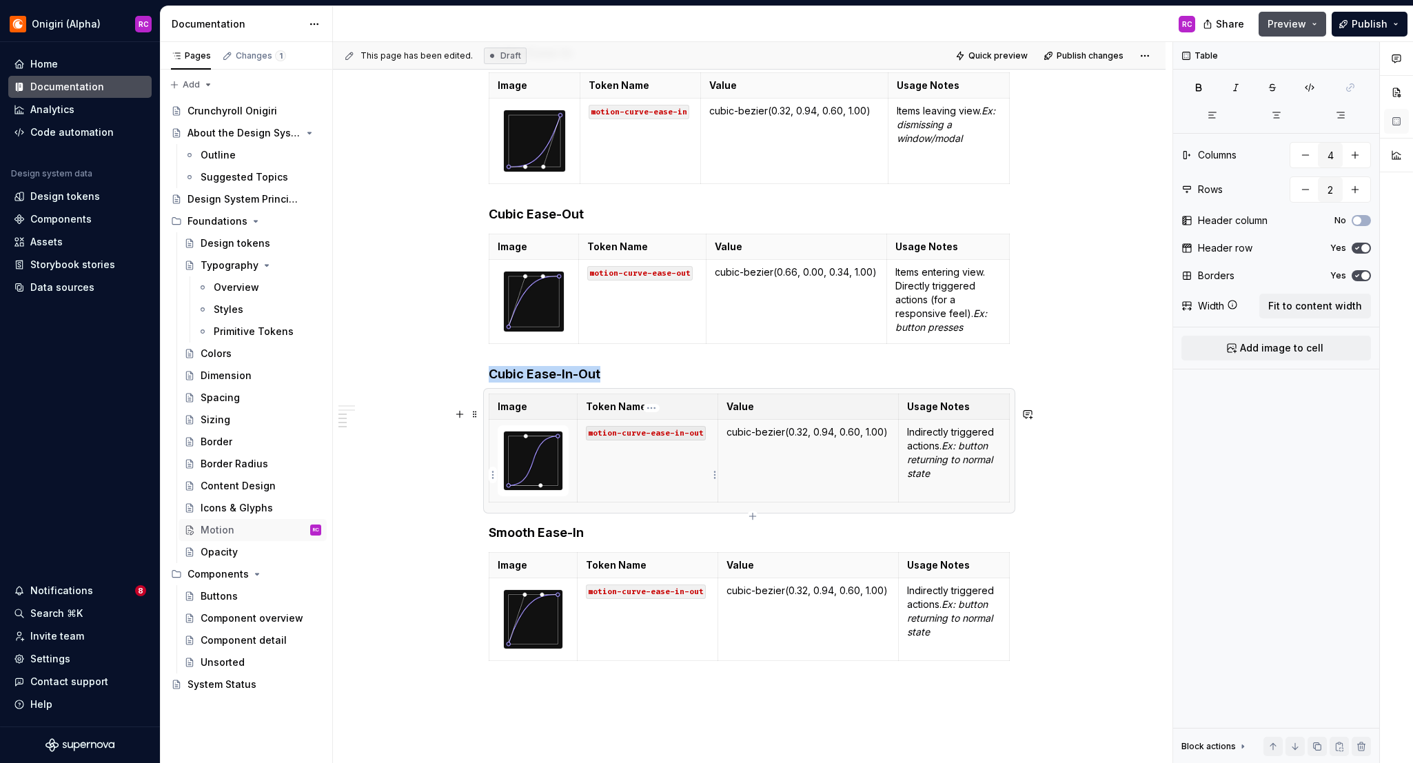
click at [625, 489] on td "motion-curve-ease-in-out" at bounding box center [648, 461] width 141 height 83
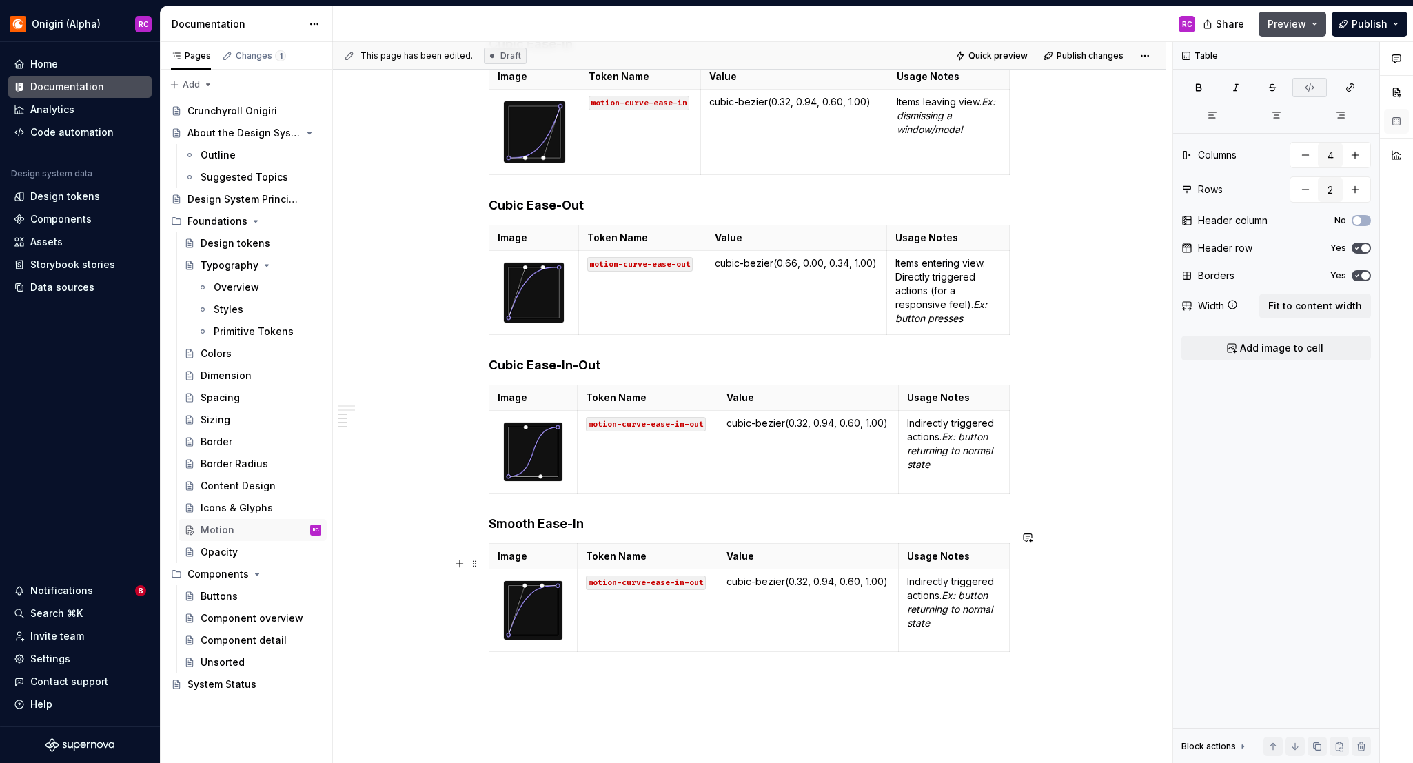
scroll to position [1099, 0]
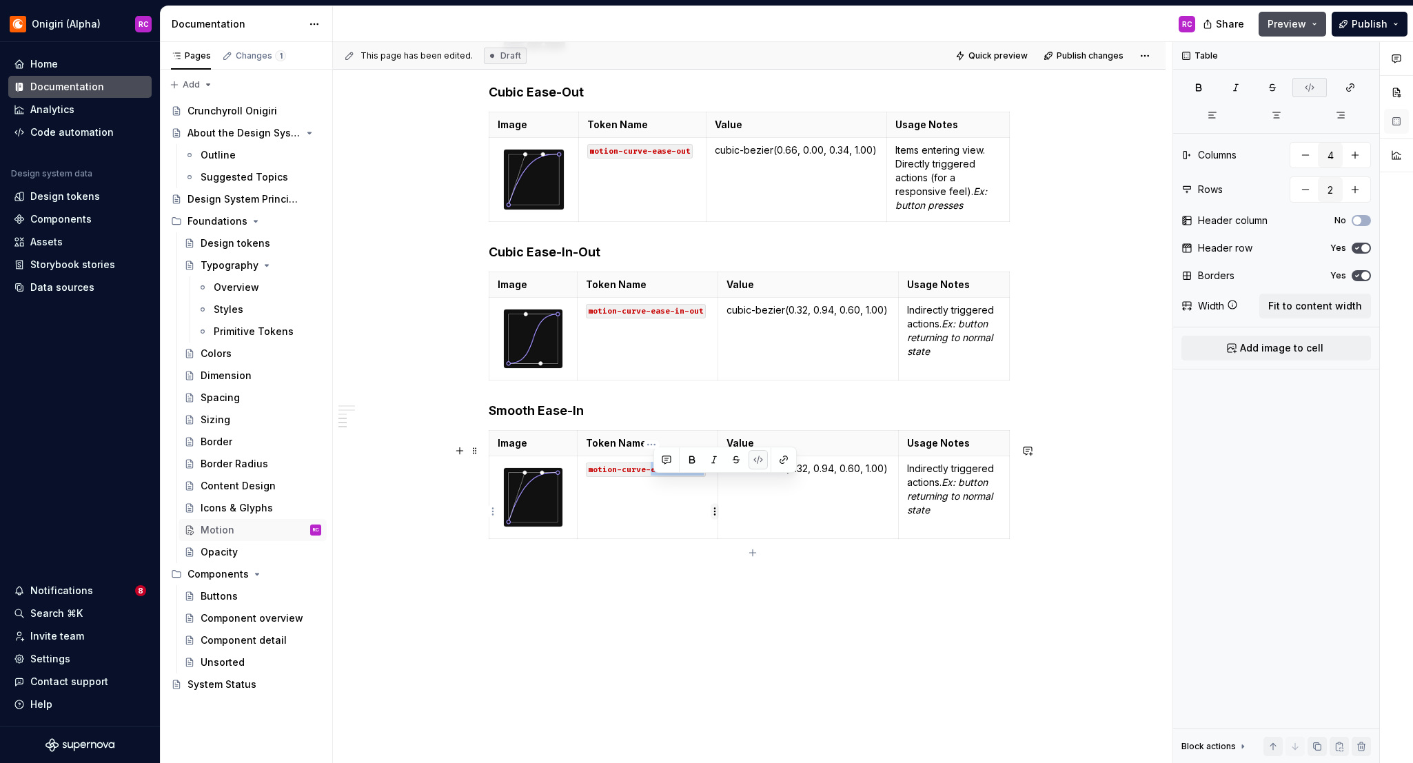
drag, startPoint x: 654, startPoint y: 481, endPoint x: 714, endPoint y: 514, distance: 67.6
click at [706, 477] on code "motion-curve-ease-in-out" at bounding box center [646, 470] width 120 height 14
click at [525, 505] on img at bounding box center [533, 497] width 59 height 59
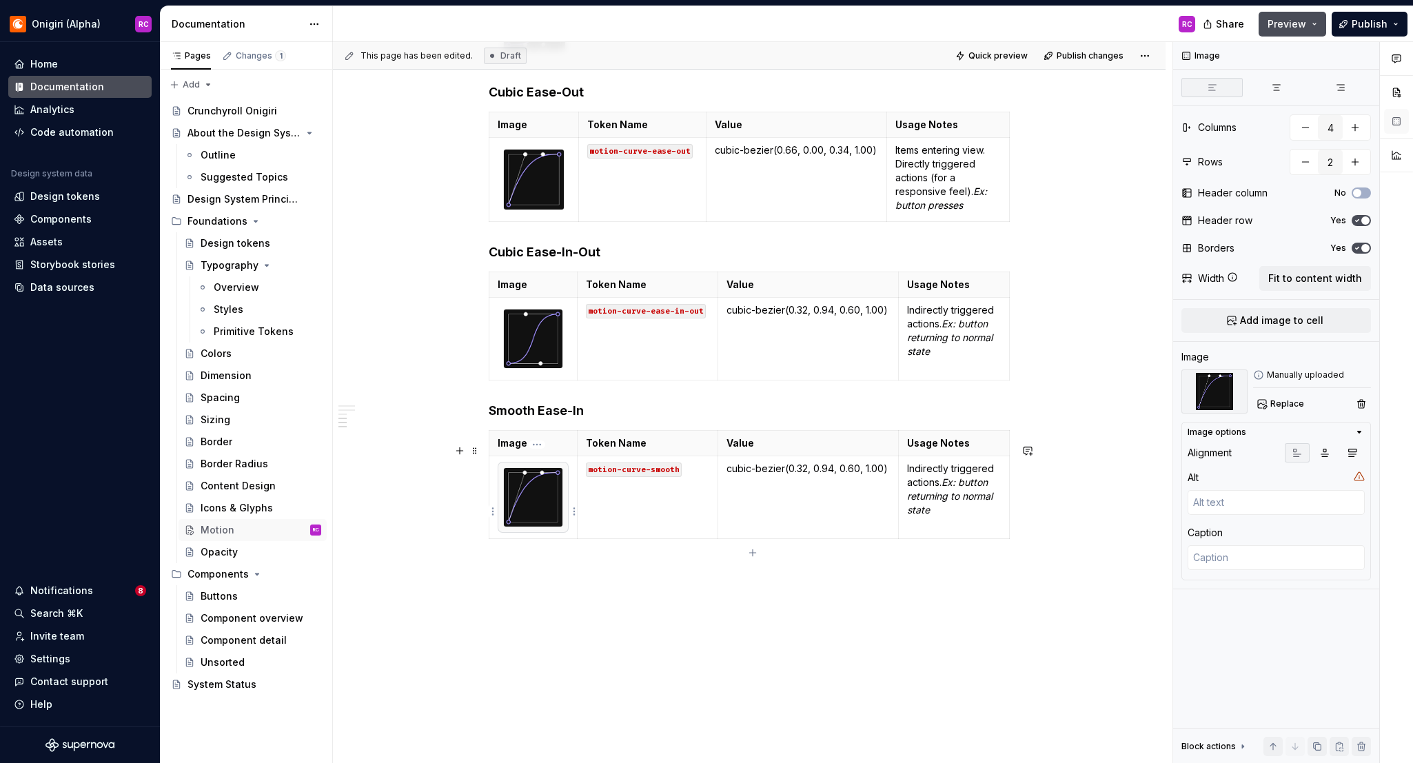
type textarea "*"
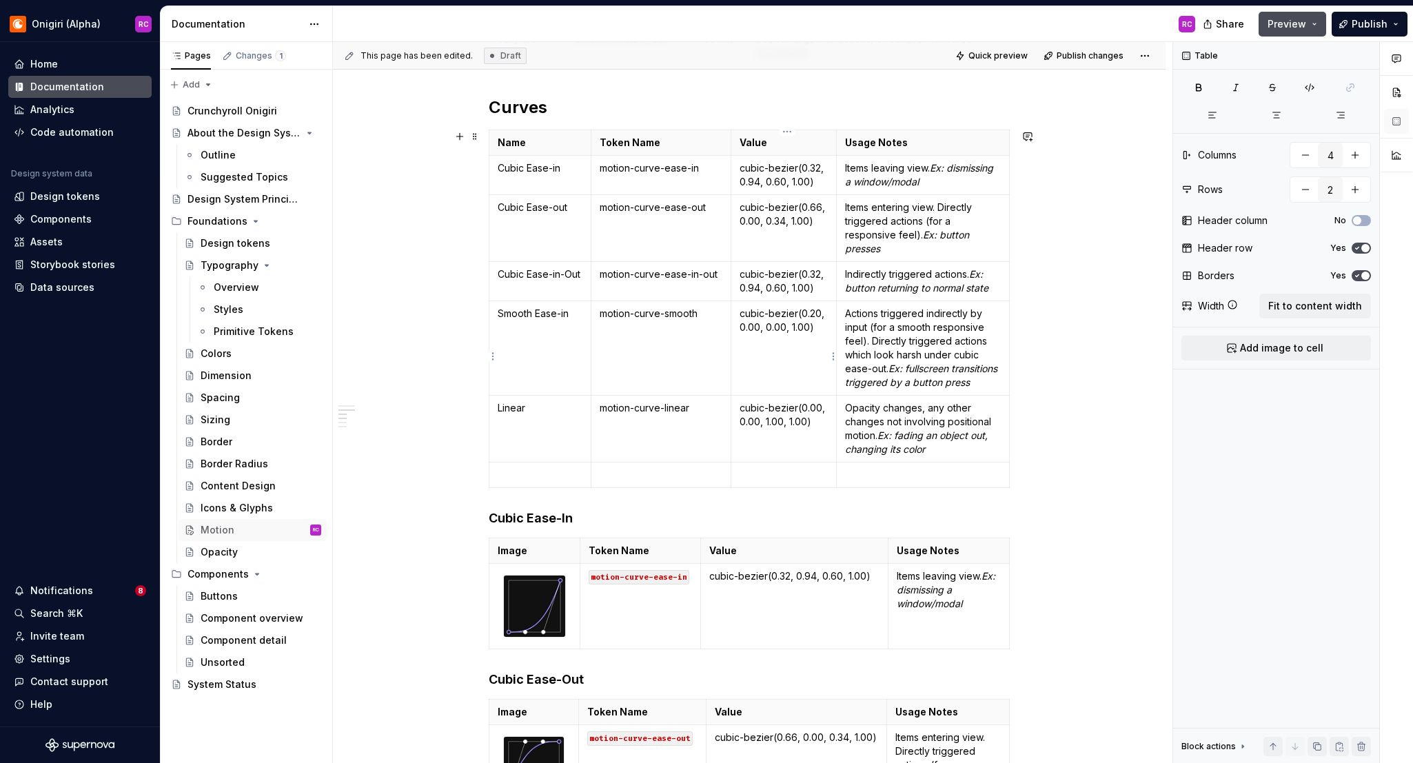
scroll to position [510, 0]
click at [745, 314] on p "cubic-bezier(0.20, 0.00, 0.00, 1.00)" at bounding box center [784, 322] width 89 height 28
drag, startPoint x: 744, startPoint y: 314, endPoint x: 822, endPoint y: 332, distance: 79.8
click at [822, 332] on p "cubic-bezier(0.20, 0.00, 0.00, 1.00)" at bounding box center [784, 322] width 89 height 28
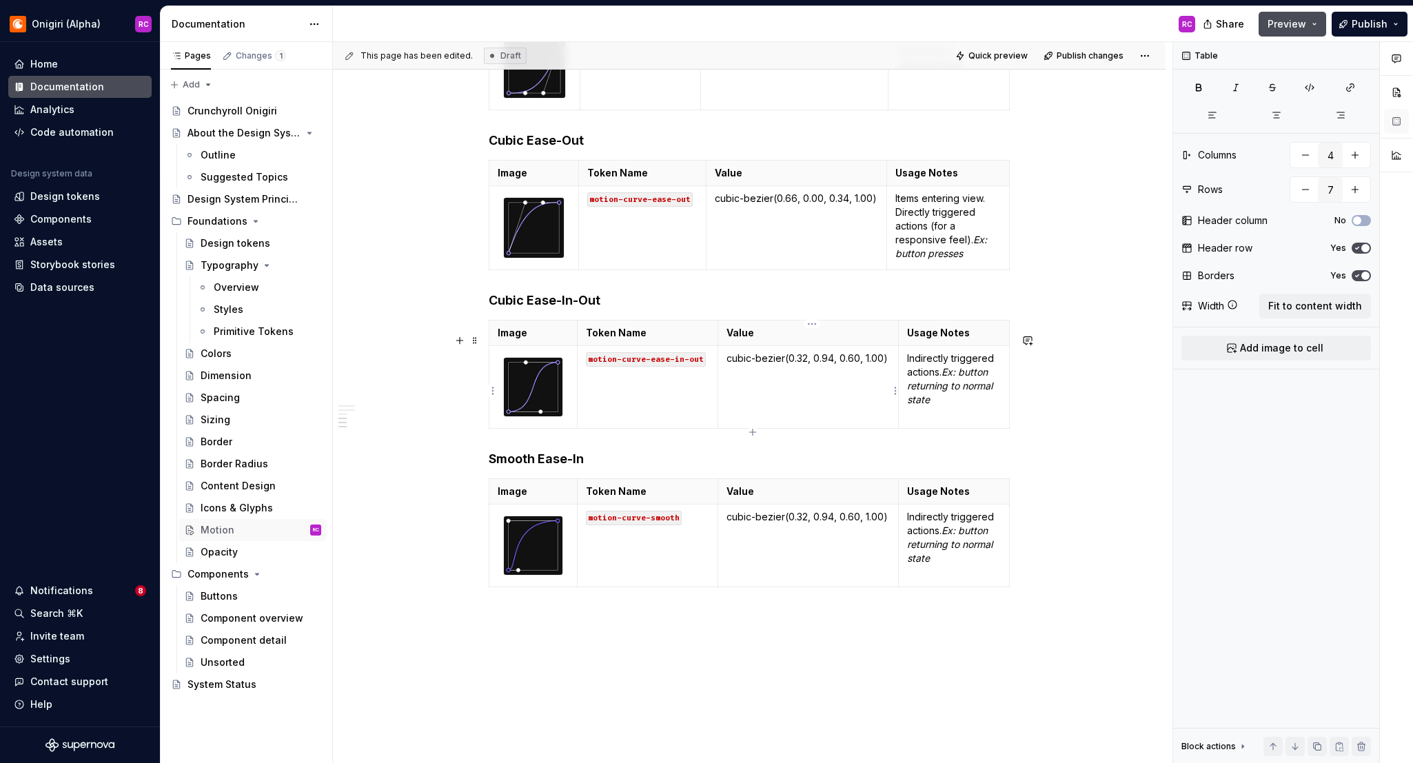
scroll to position [1061, 0]
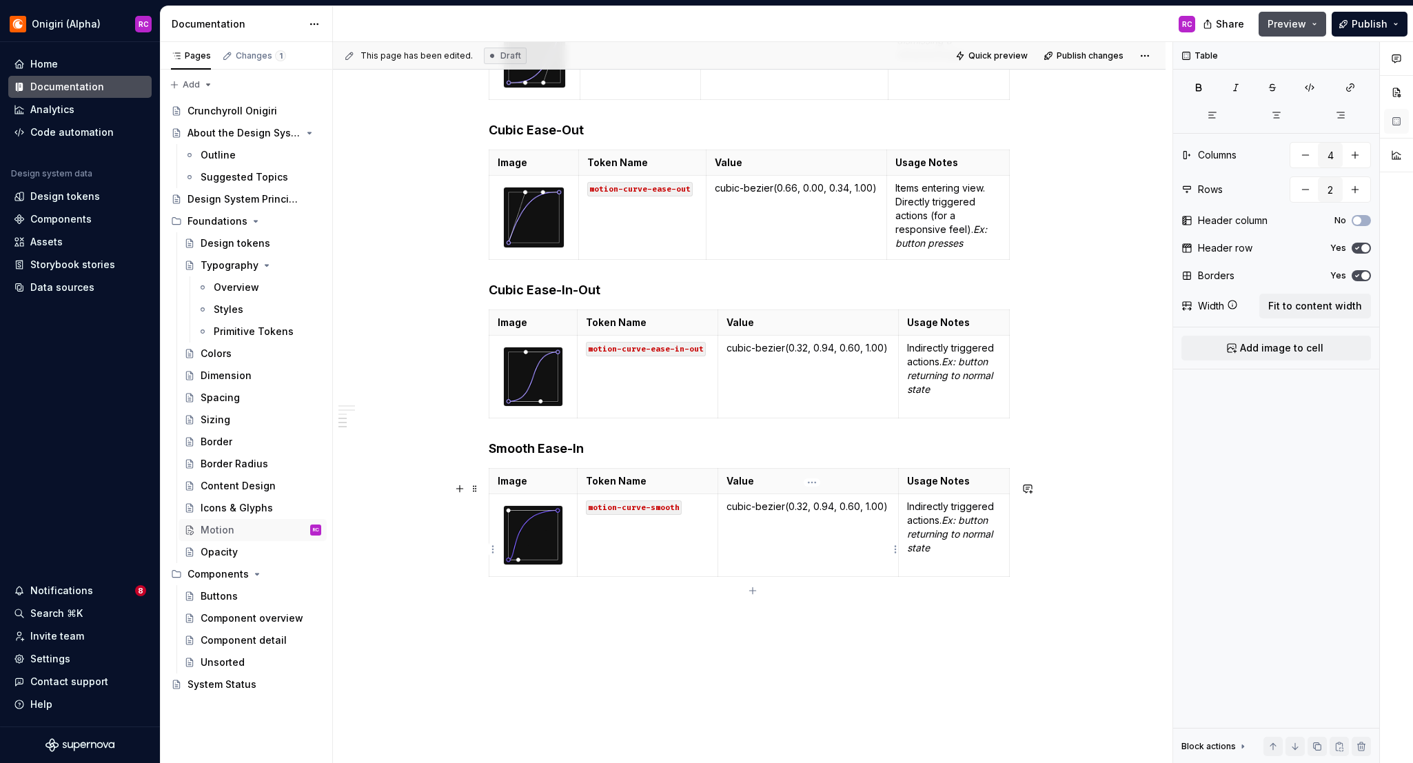
click at [818, 514] on p "cubic-bezier(0.32, 0.94, 0.60, 1.00)" at bounding box center [808, 507] width 163 height 14
click at [771, 514] on p "cubic-bezier(0.32, 0.94, 0.60, 1.00)" at bounding box center [808, 507] width 163 height 14
drag, startPoint x: 731, startPoint y: 520, endPoint x: 893, endPoint y: 520, distance: 162.7
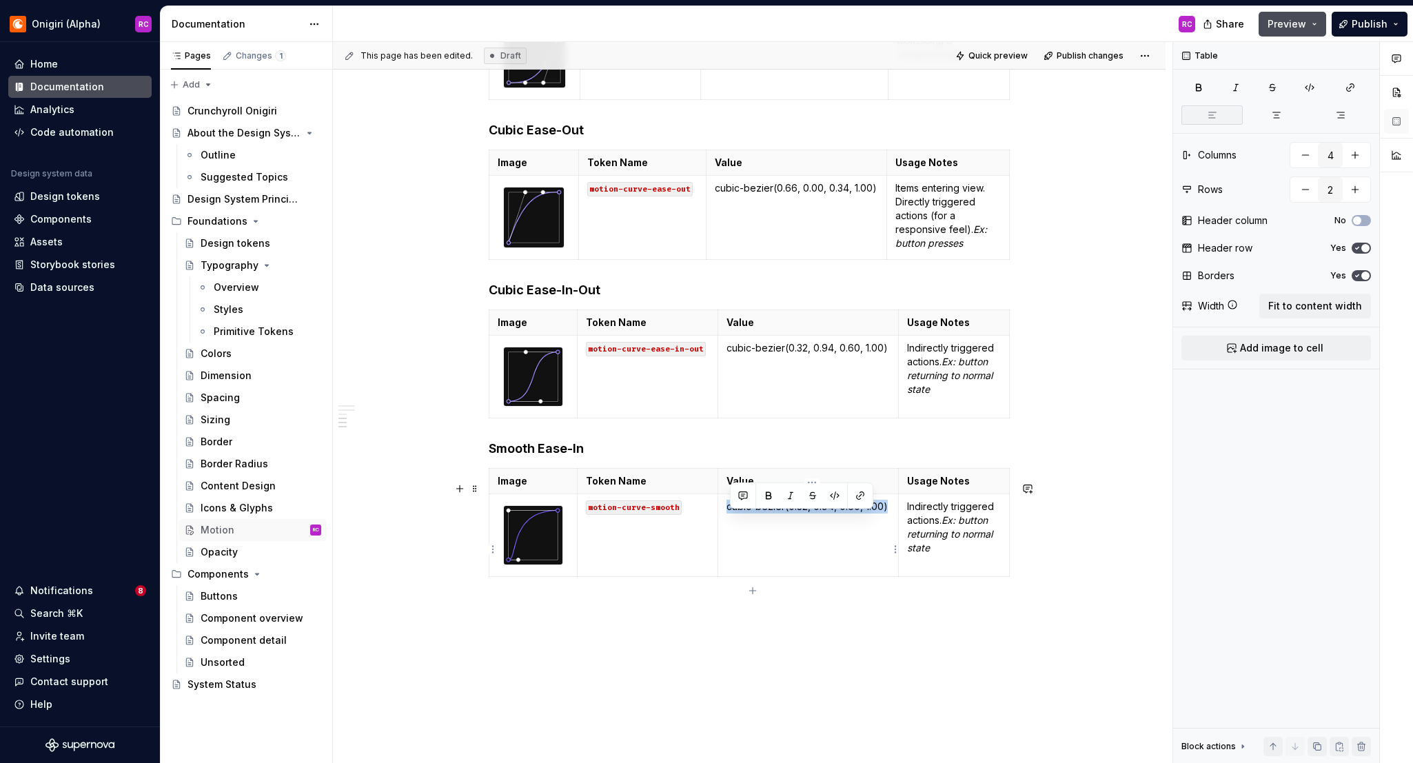
click at [893, 520] on td "cubic-bezier(0.32, 0.94, 0.60, 1.00)" at bounding box center [808, 535] width 181 height 83
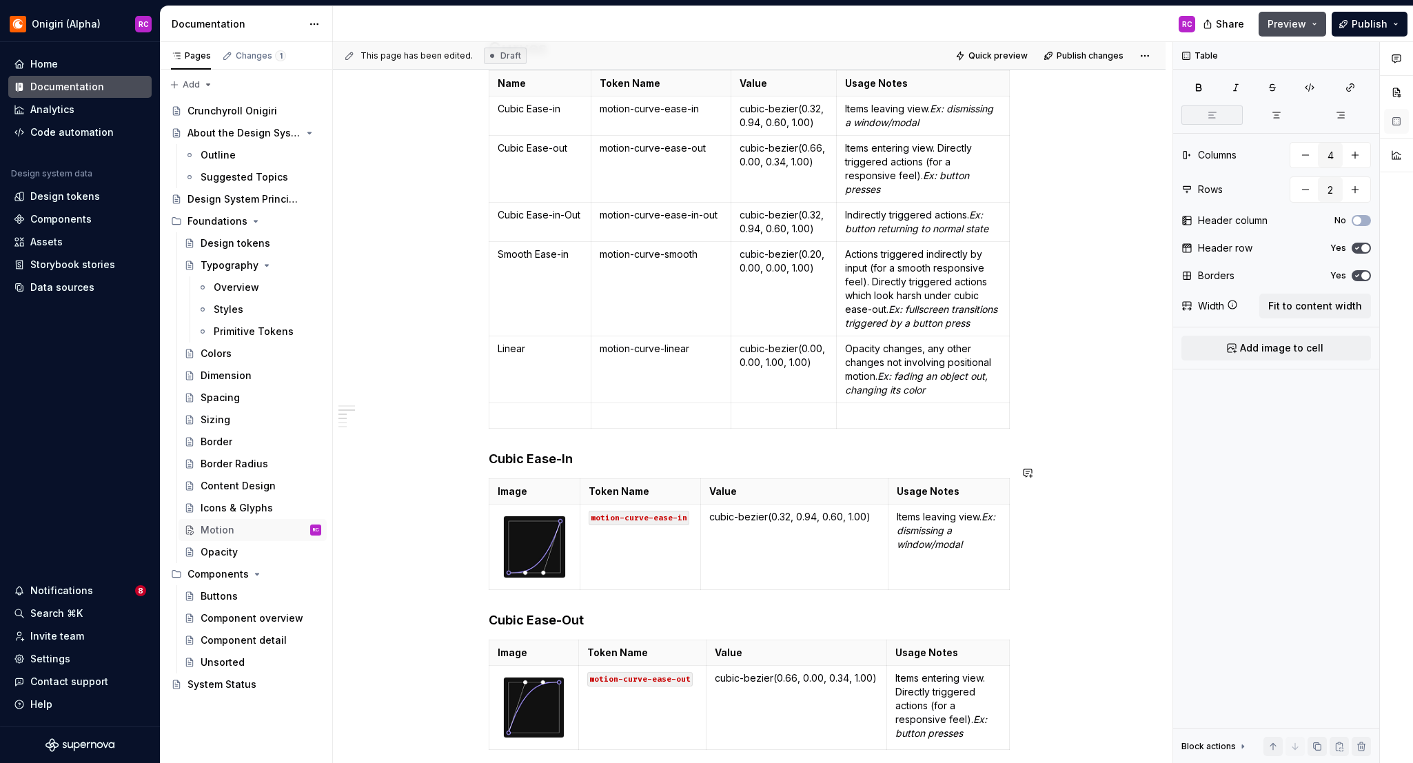
scroll to position [560, 0]
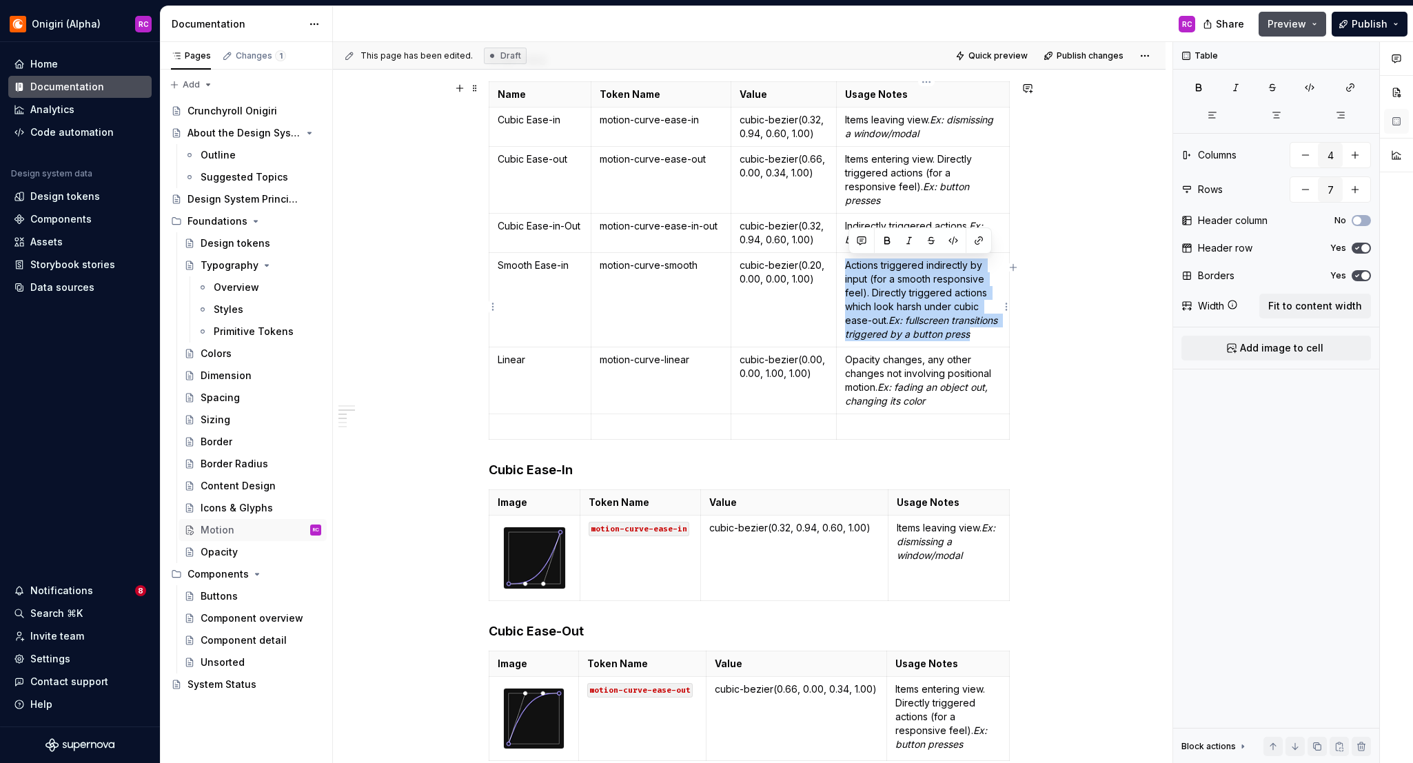
drag, startPoint x: 851, startPoint y: 268, endPoint x: 897, endPoint y: 342, distance: 86.7
click at [897, 341] on p "Actions triggered indirectly by input (for a smooth responsive feel). Directly …" at bounding box center [923, 300] width 156 height 83
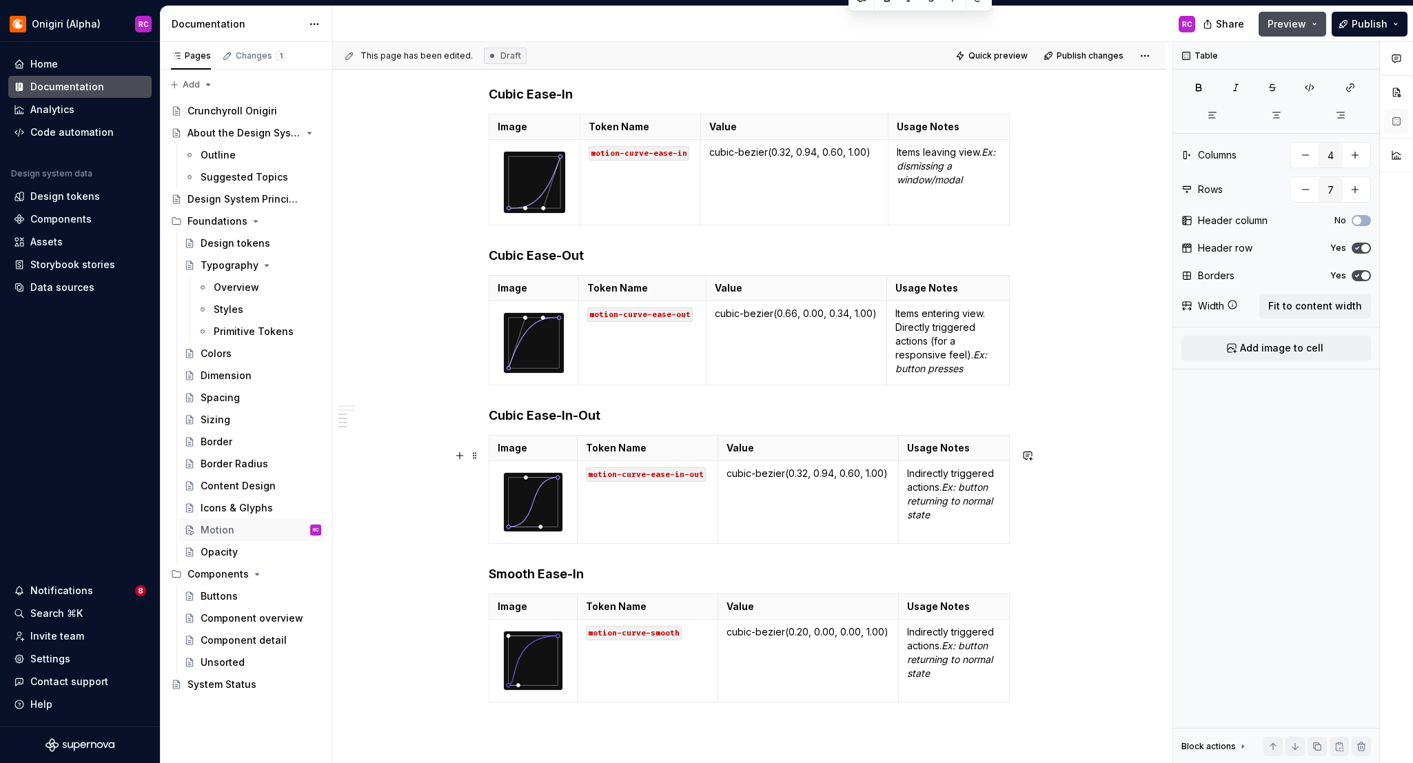
scroll to position [936, 0]
type input "2"
click at [942, 638] on p "Indirectly triggered actions. Ex: button returning to normal state" at bounding box center [954, 652] width 94 height 55
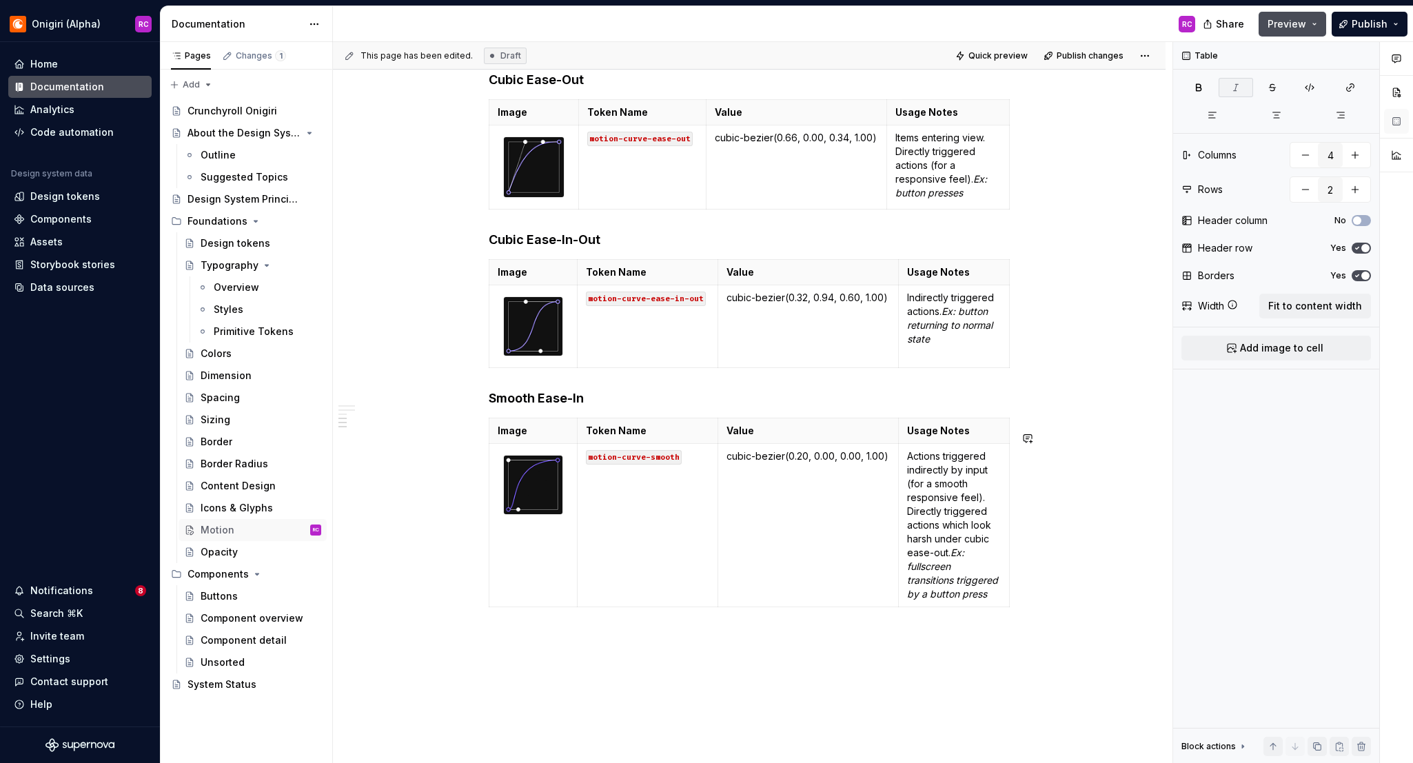
scroll to position [1122, 0]
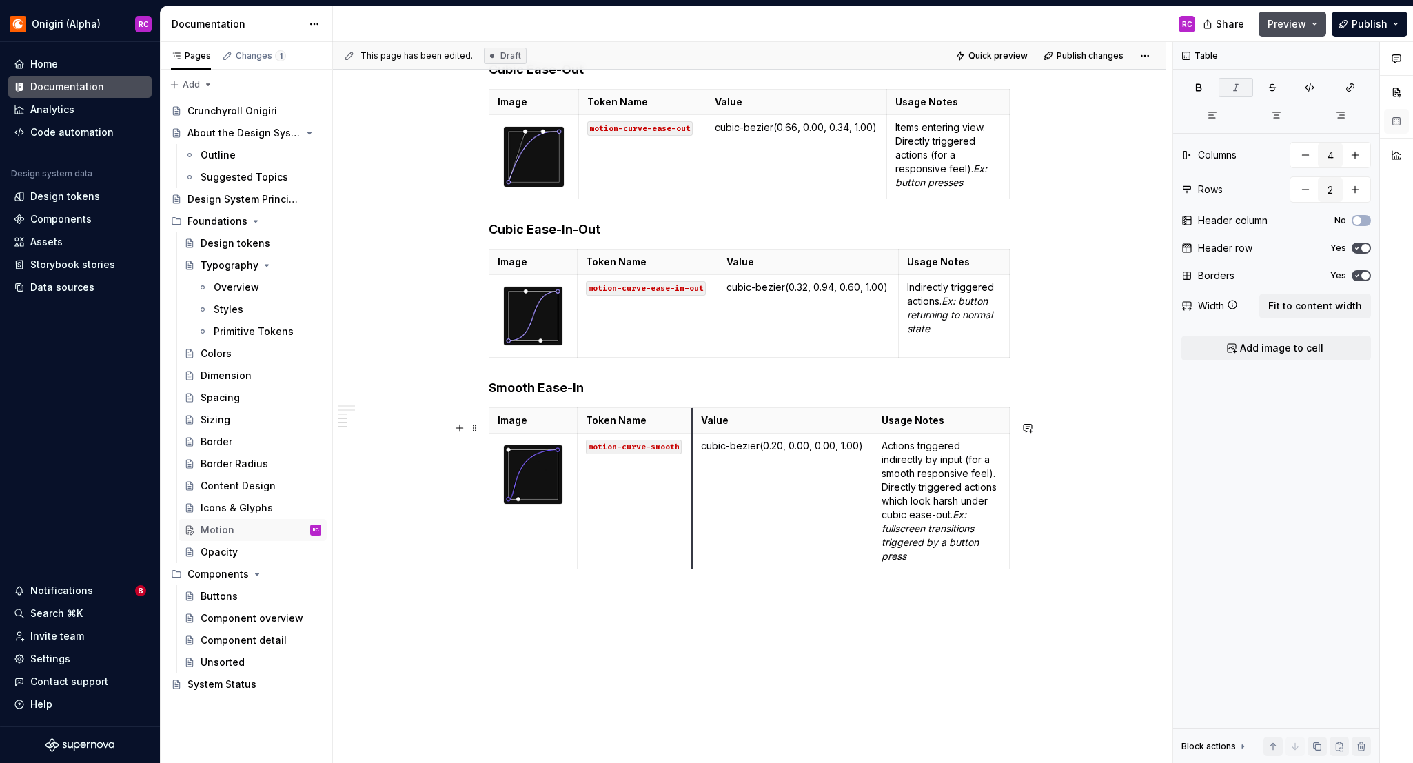
drag, startPoint x: 720, startPoint y: 483, endPoint x: 765, endPoint y: 481, distance: 44.1
click at [695, 486] on td "cubic-bezier(0.20, 0.00, 0.00, 1.00)" at bounding box center [783, 502] width 181 height 136
drag, startPoint x: 874, startPoint y: 479, endPoint x: 882, endPoint y: 481, distance: 7.7
click at [1010, 460] on td "Actions triggered indirectly by input (for a smooth responsive feel). Directly …" at bounding box center [941, 502] width 138 height 136
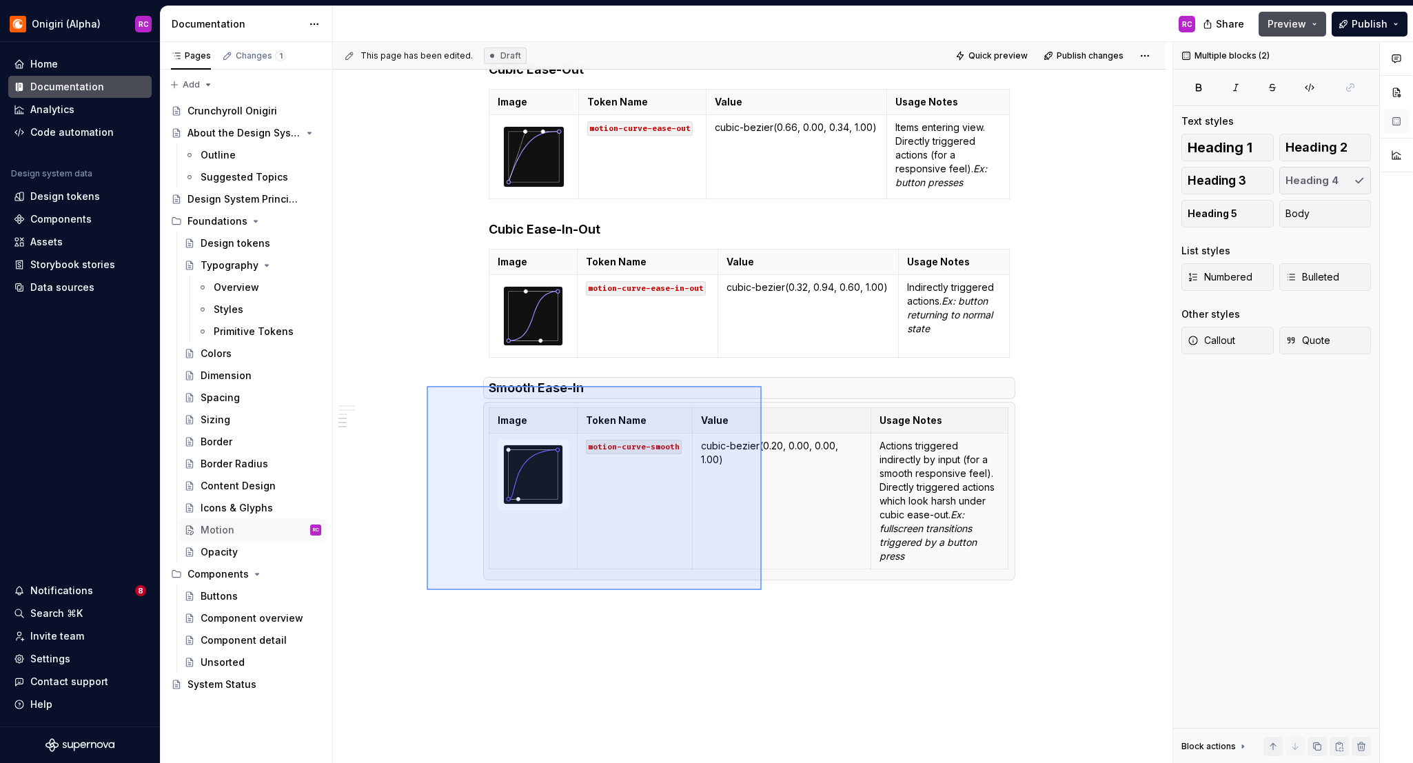
drag, startPoint x: 427, startPoint y: 386, endPoint x: 768, endPoint y: 591, distance: 398.0
click at [763, 591] on div "This page has been edited. Draft Quick preview Publish changes Motion Edit head…" at bounding box center [753, 403] width 840 height 722
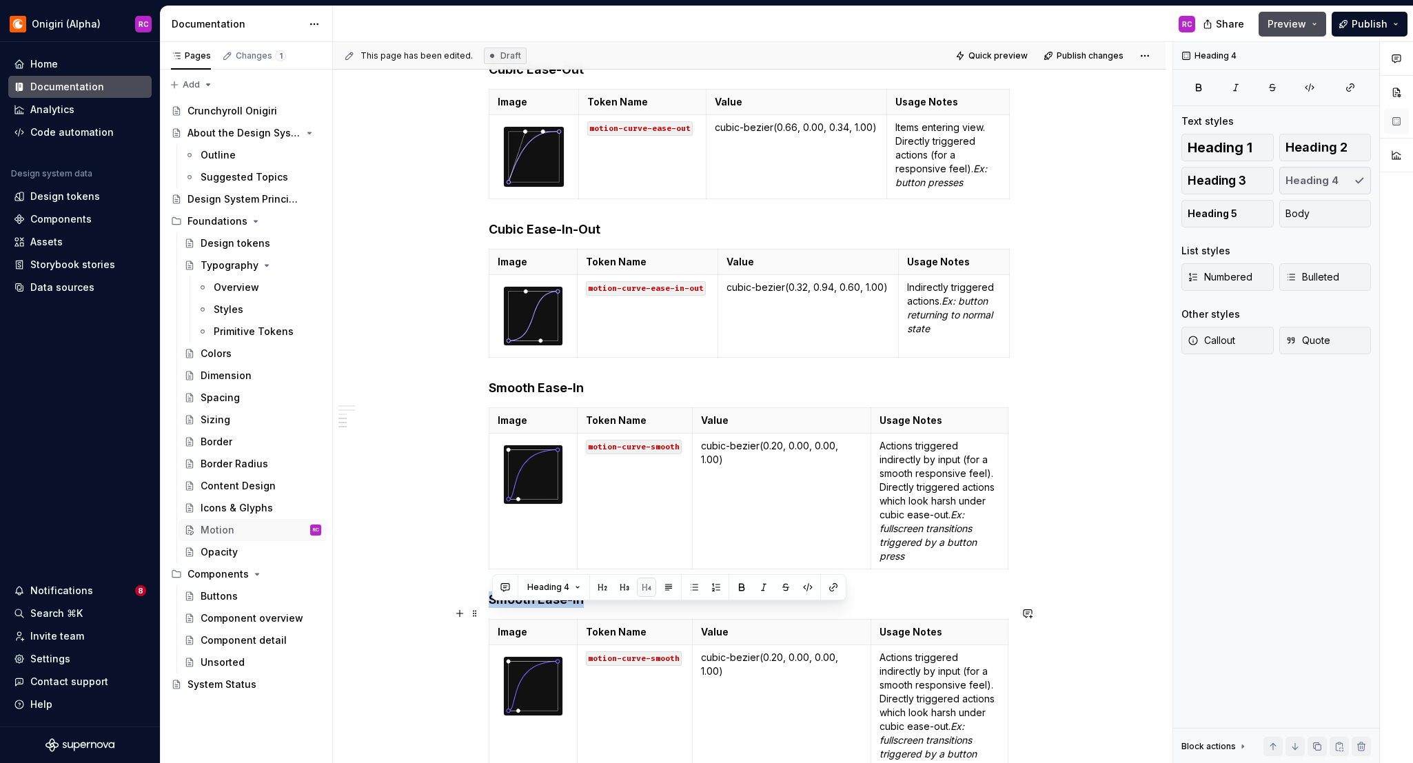
drag, startPoint x: 494, startPoint y: 612, endPoint x: 585, endPoint y: 609, distance: 91.7
click at [585, 608] on h4 "Smooth Ease-In" at bounding box center [749, 599] width 521 height 17
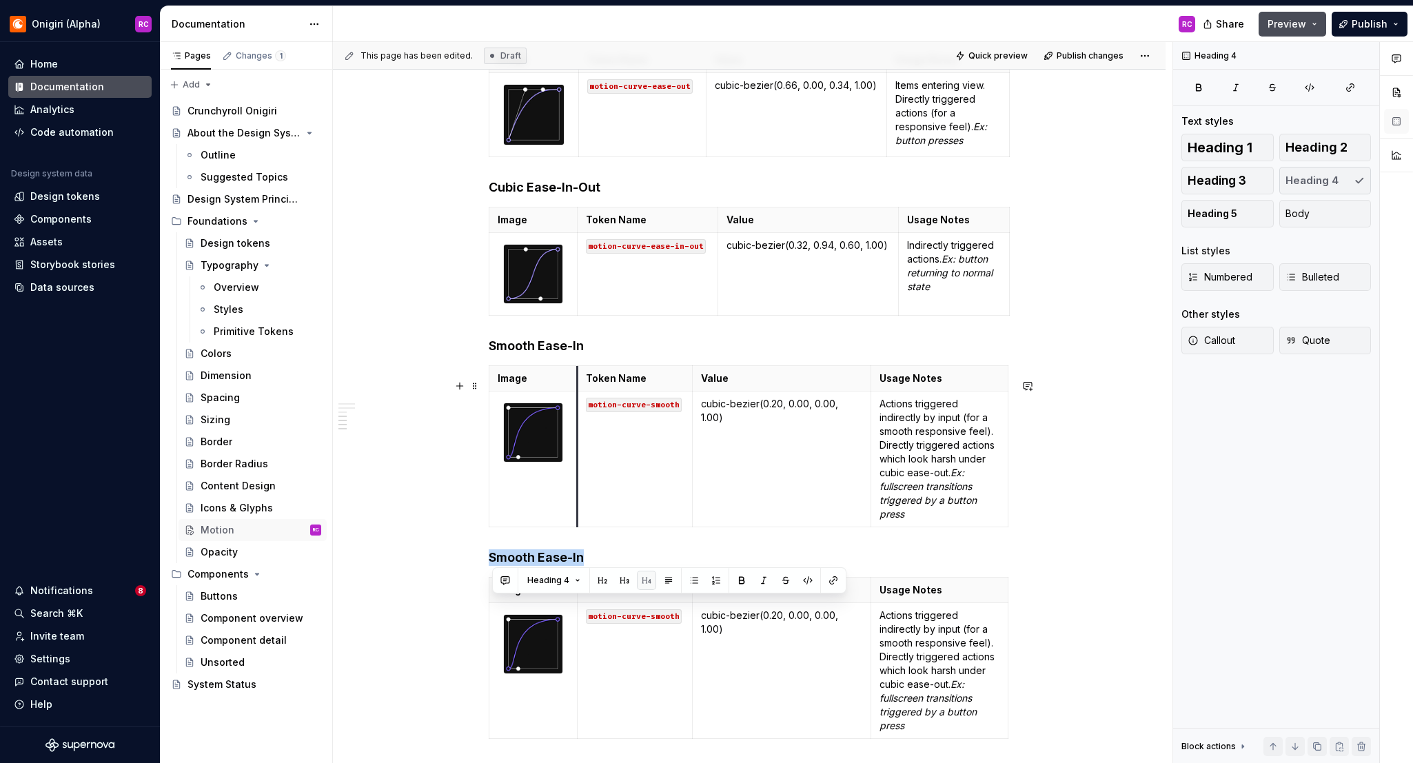
scroll to position [1209, 0]
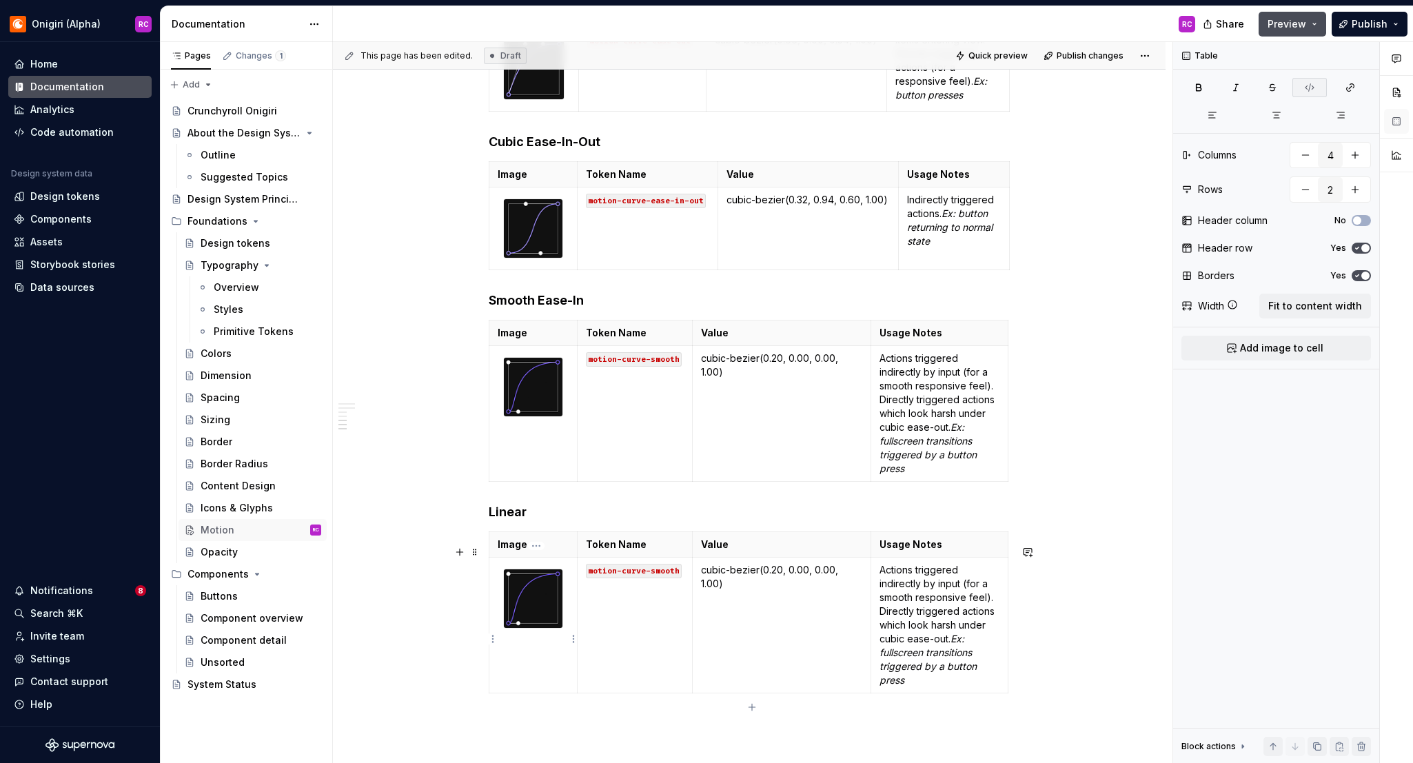
click at [554, 657] on td at bounding box center [533, 626] width 88 height 136
click at [547, 610] on img at bounding box center [533, 598] width 59 height 59
type textarea "*"
click at [666, 578] on code "motion-curve-smooth" at bounding box center [634, 571] width 96 height 14
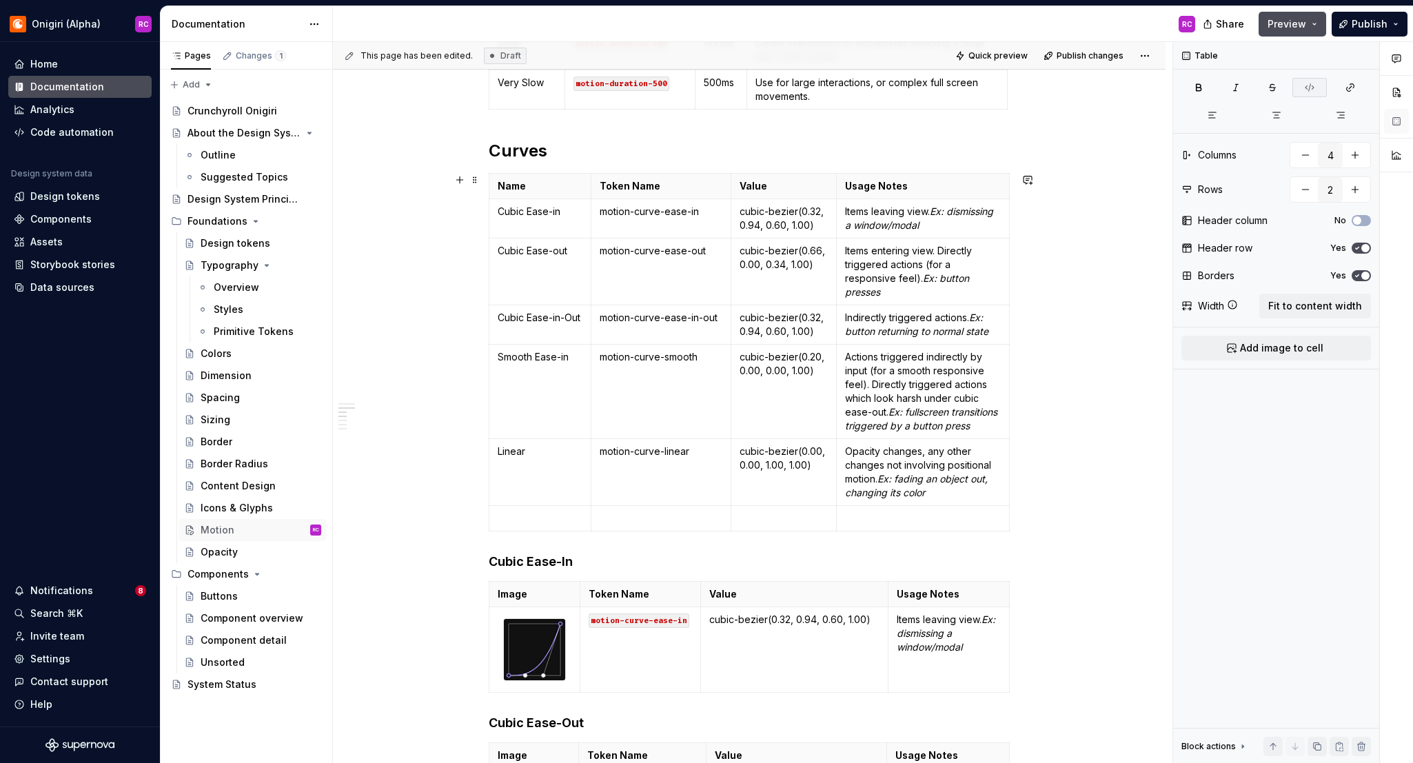
scroll to position [458, 0]
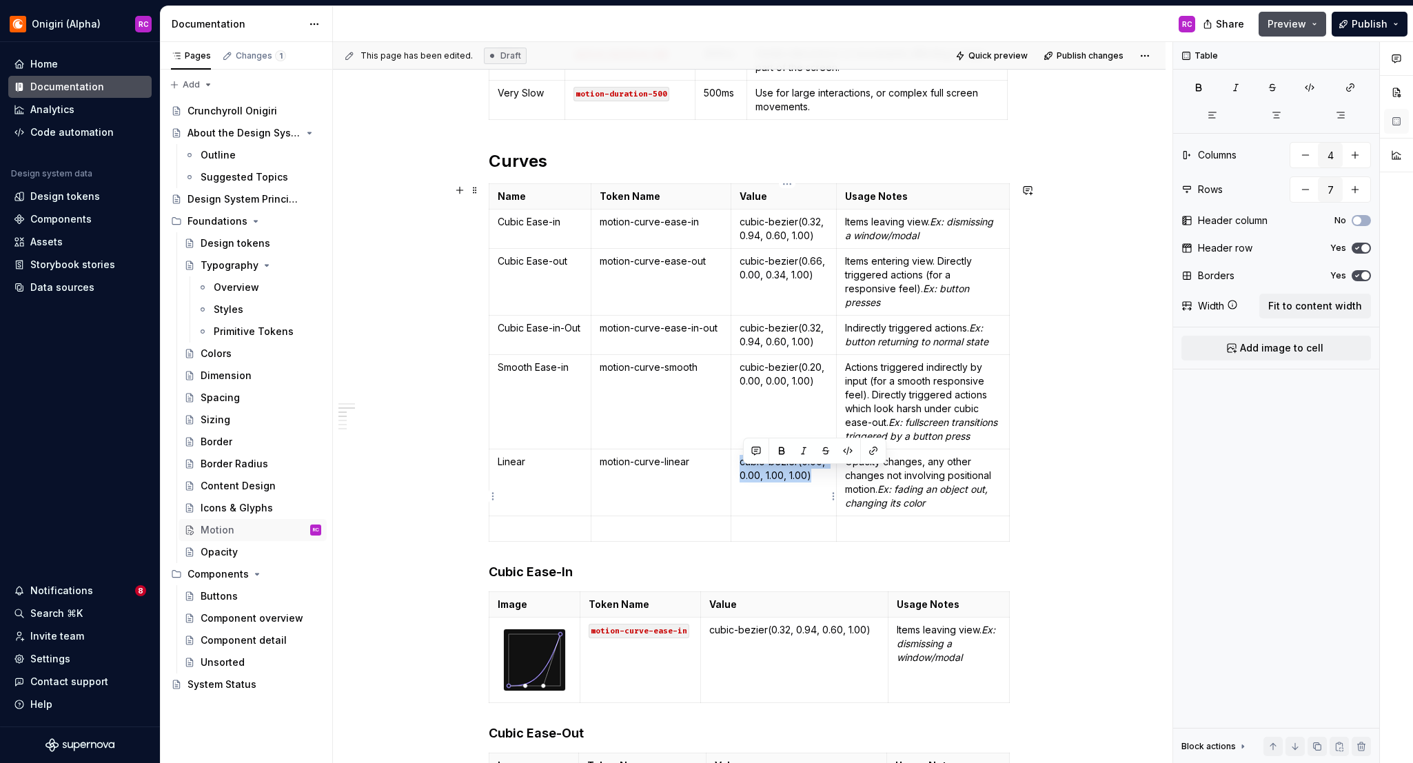
drag, startPoint x: 743, startPoint y: 476, endPoint x: 819, endPoint y: 485, distance: 76.4
click at [823, 483] on p "cubic-bezier(0.00, 0.00, 1.00, 1.00)" at bounding box center [784, 469] width 89 height 28
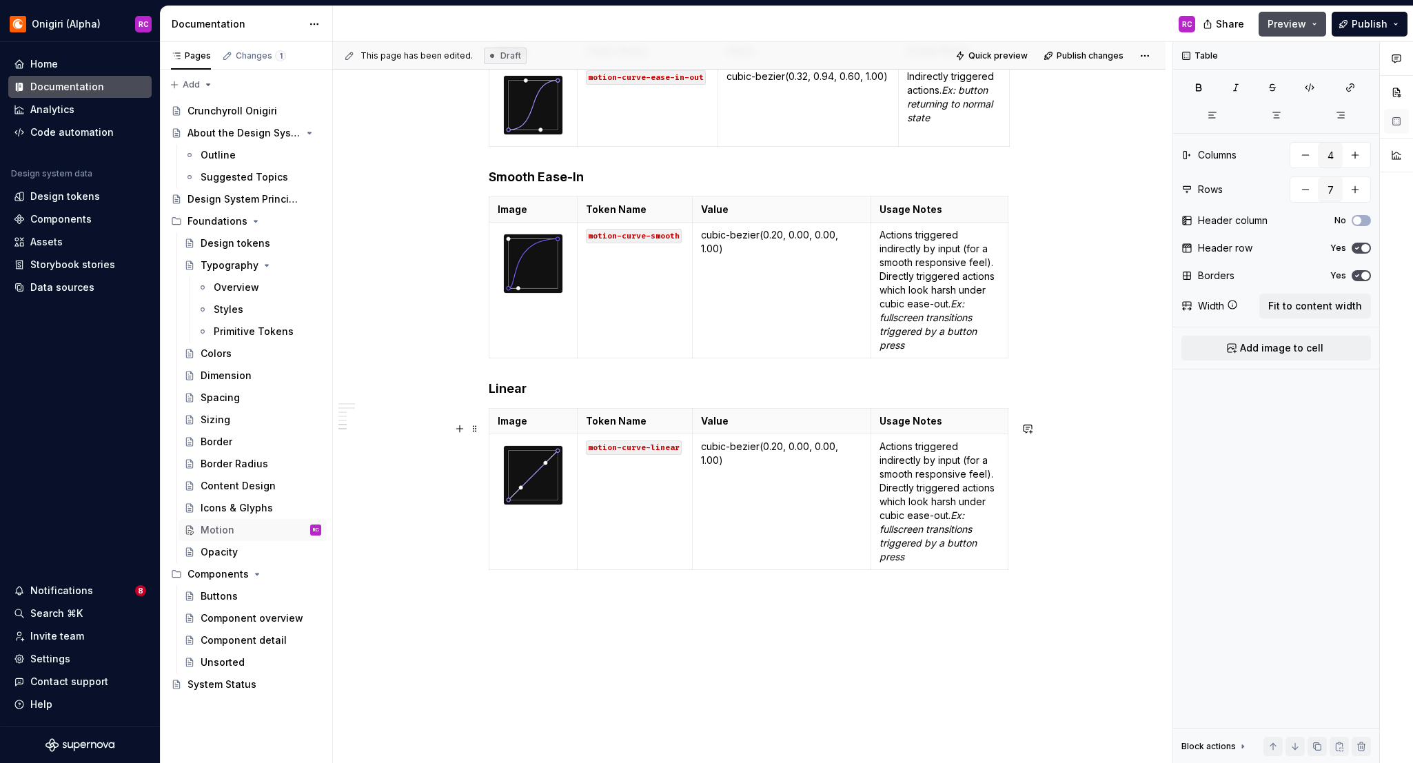
scroll to position [1353, 0]
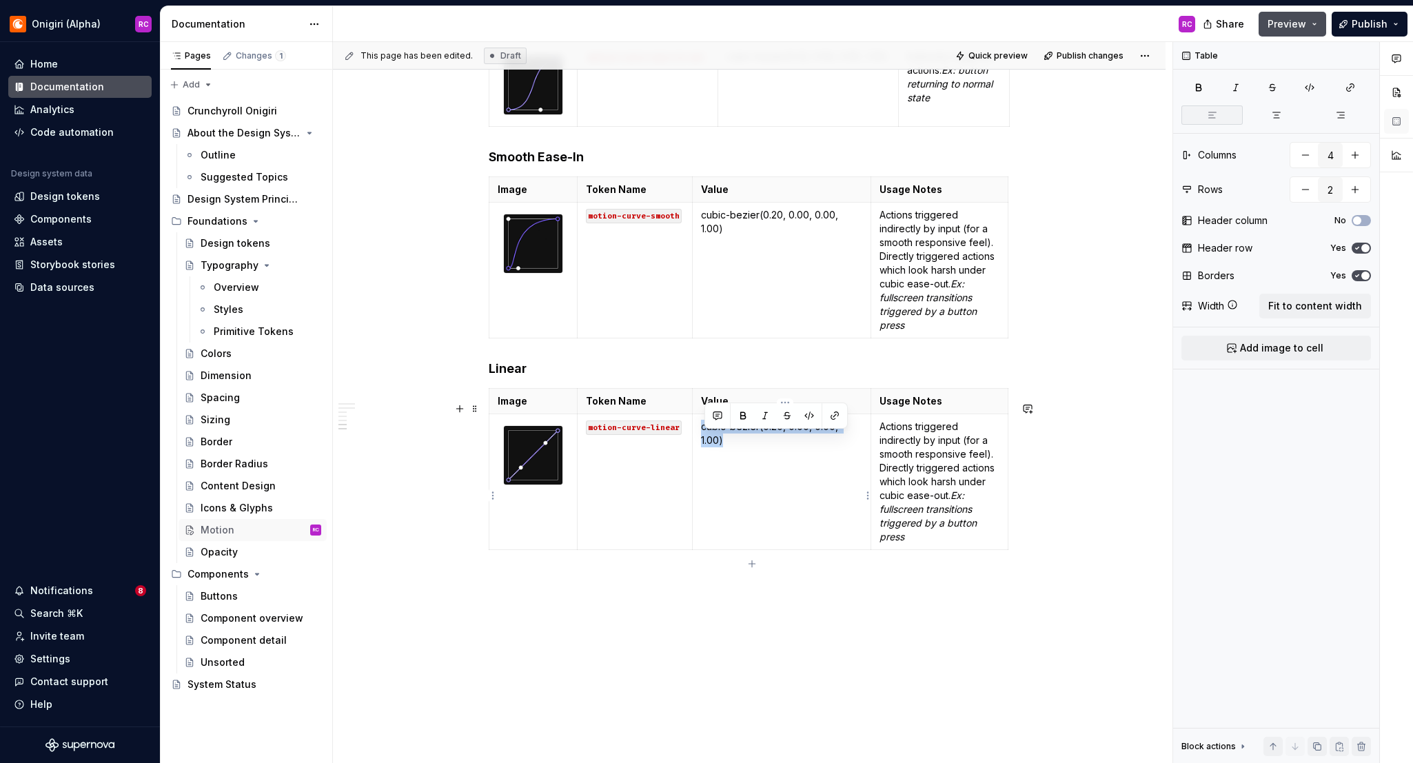
drag, startPoint x: 705, startPoint y: 441, endPoint x: 865, endPoint y: 440, distance: 159.9
click at [863, 440] on p "cubic-bezier(0.20, 0.00, 0.00, 1.00)" at bounding box center [782, 434] width 162 height 28
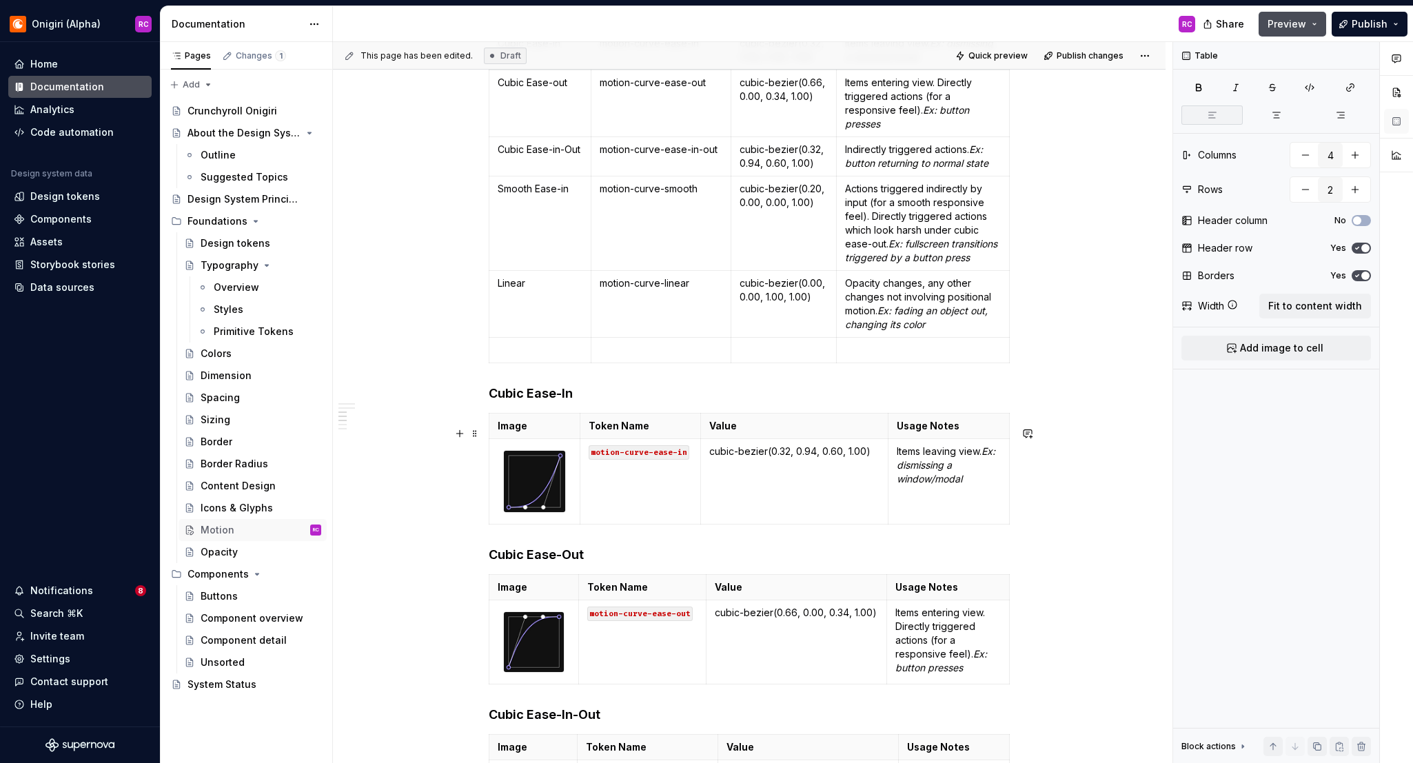
scroll to position [634, 0]
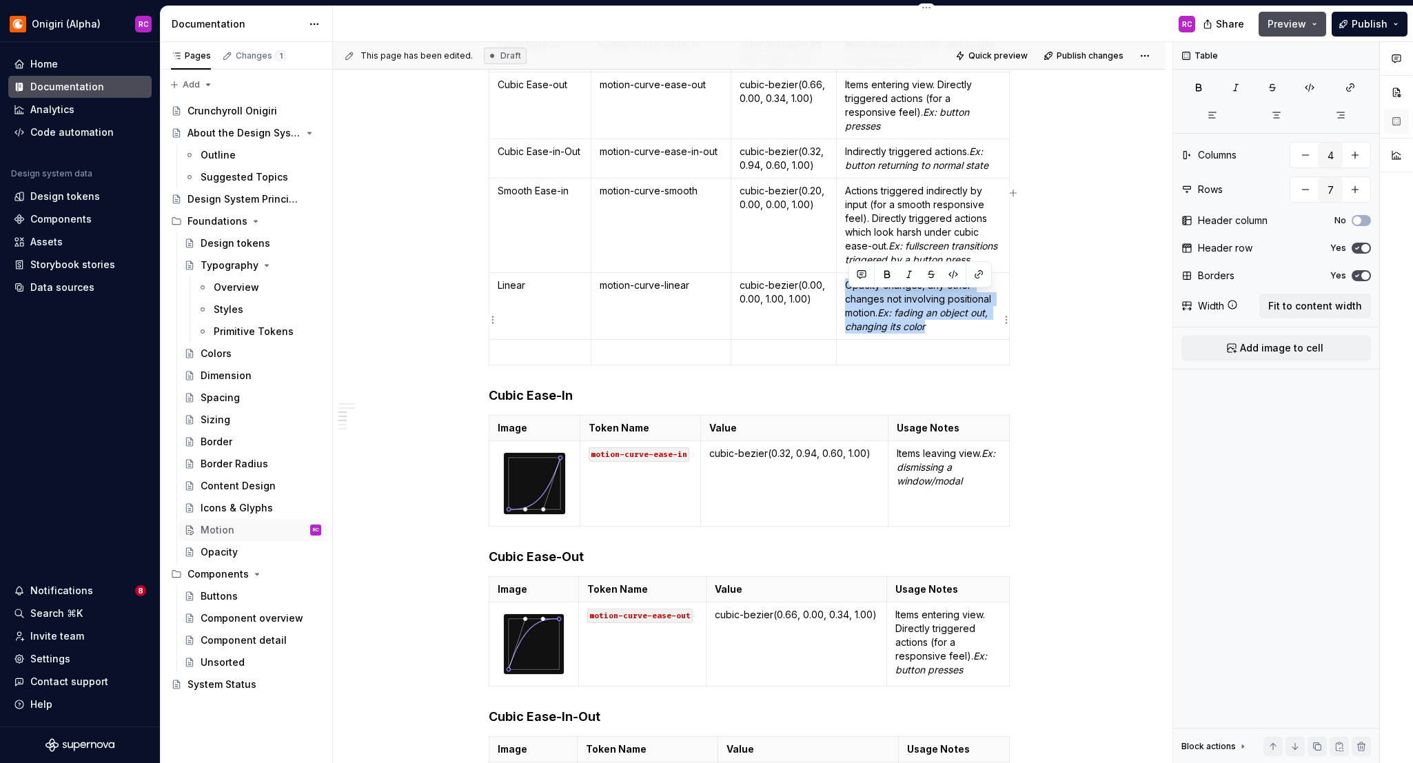
drag, startPoint x: 849, startPoint y: 296, endPoint x: 938, endPoint y: 337, distance: 97.8
click at [938, 334] on p "Opacity changes, any other changes not involving positional motion. Ex: fading …" at bounding box center [923, 306] width 156 height 55
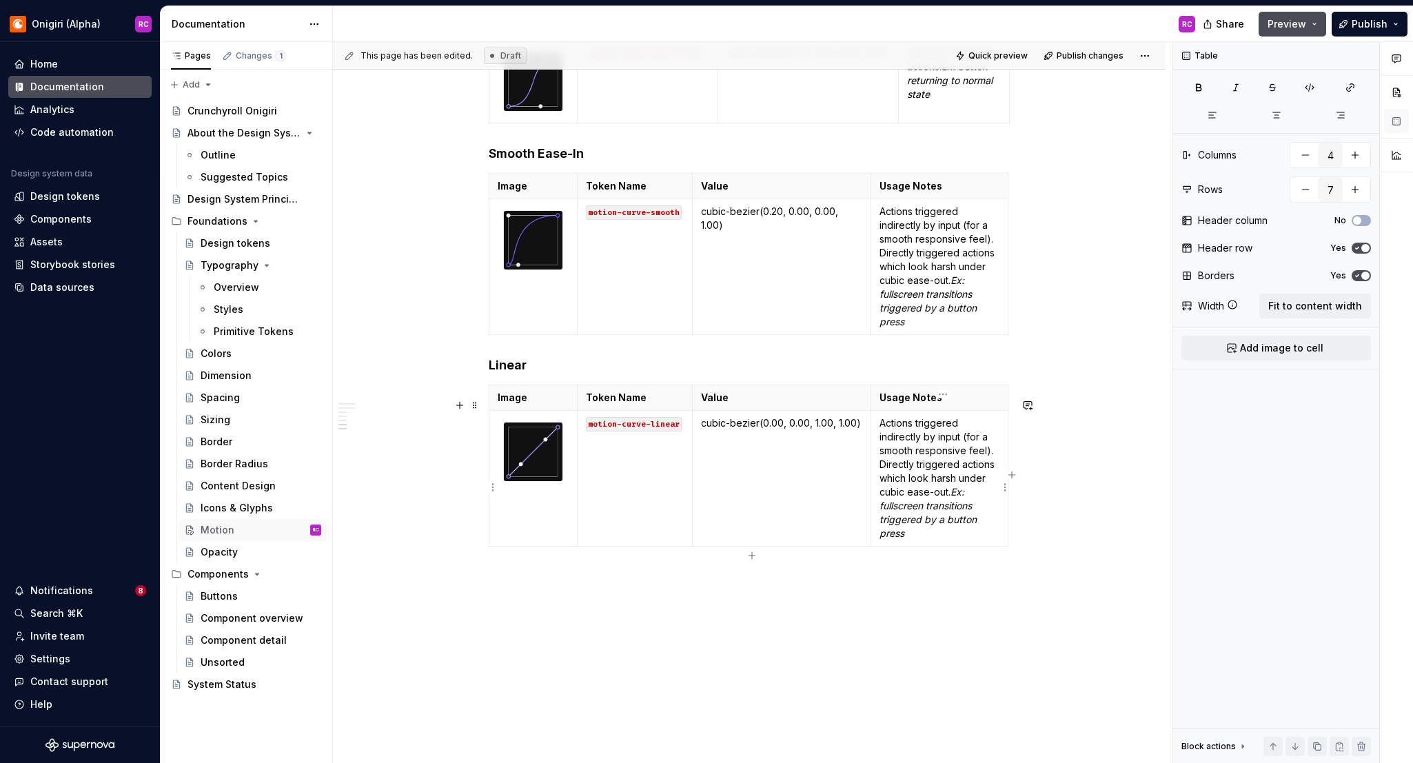
scroll to position [1361, 0]
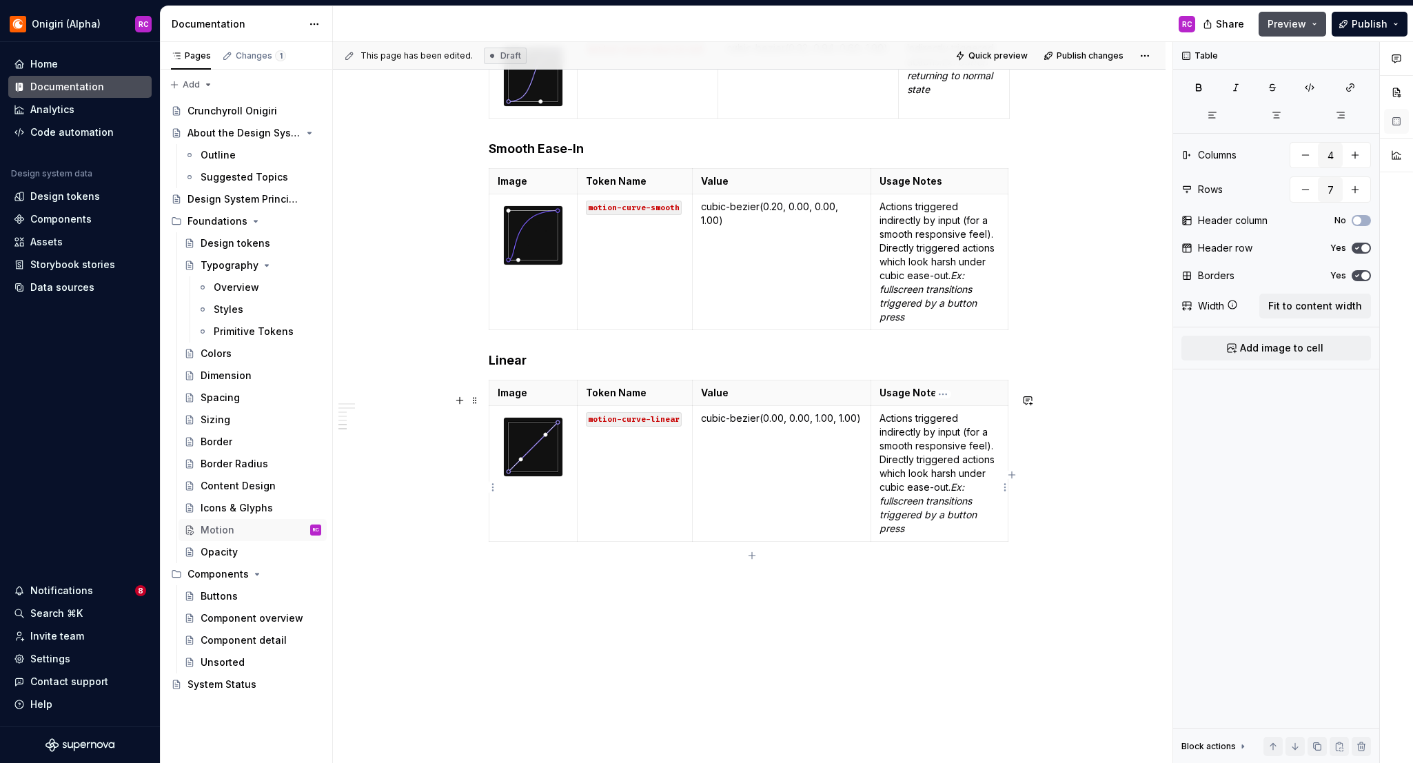
type input "2"
click at [916, 458] on p "Actions triggered indirectly by input (for a smooth responsive feel). Directly …" at bounding box center [940, 474] width 120 height 124
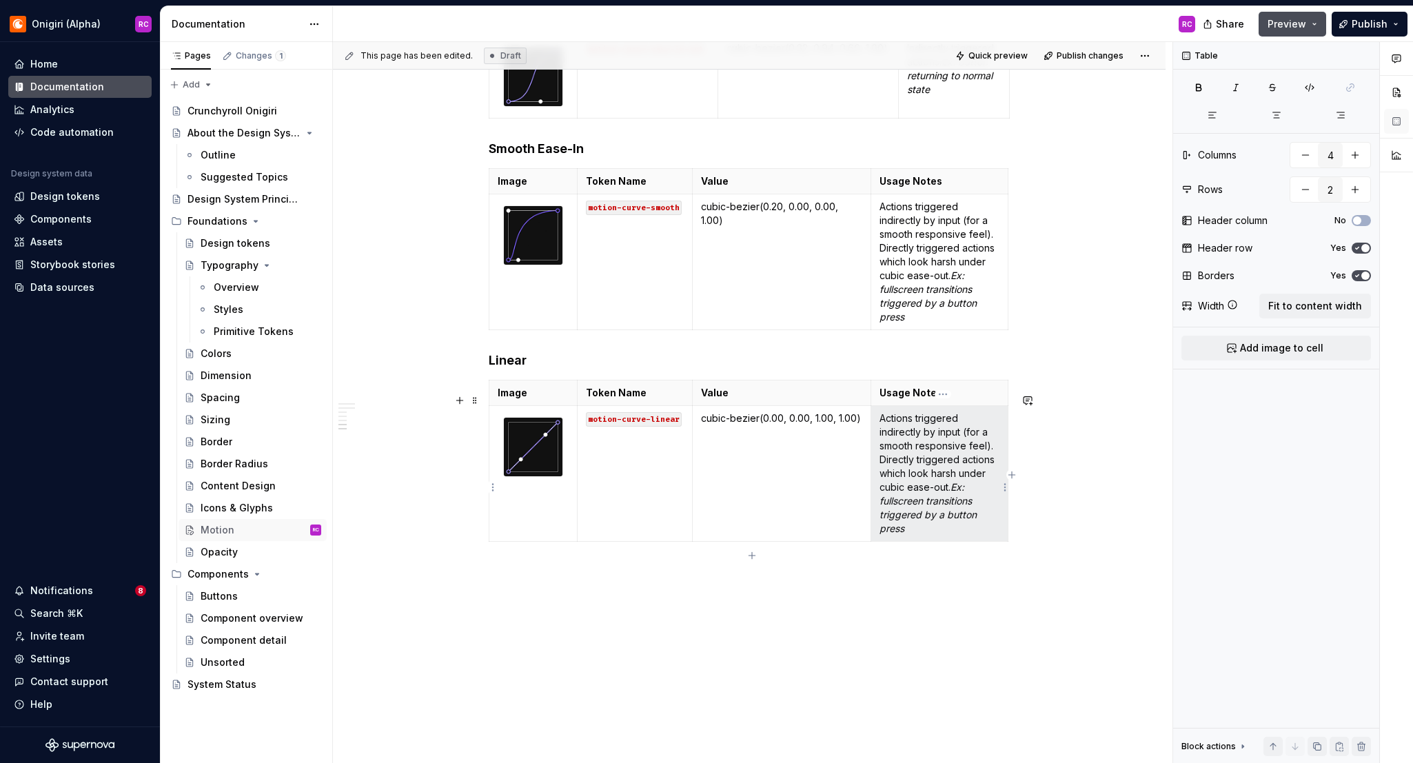
click at [912, 450] on p "Actions triggered indirectly by input (for a smooth responsive feel). Directly …" at bounding box center [940, 474] width 120 height 124
drag, startPoint x: 883, startPoint y: 431, endPoint x: 949, endPoint y: 564, distance: 148.3
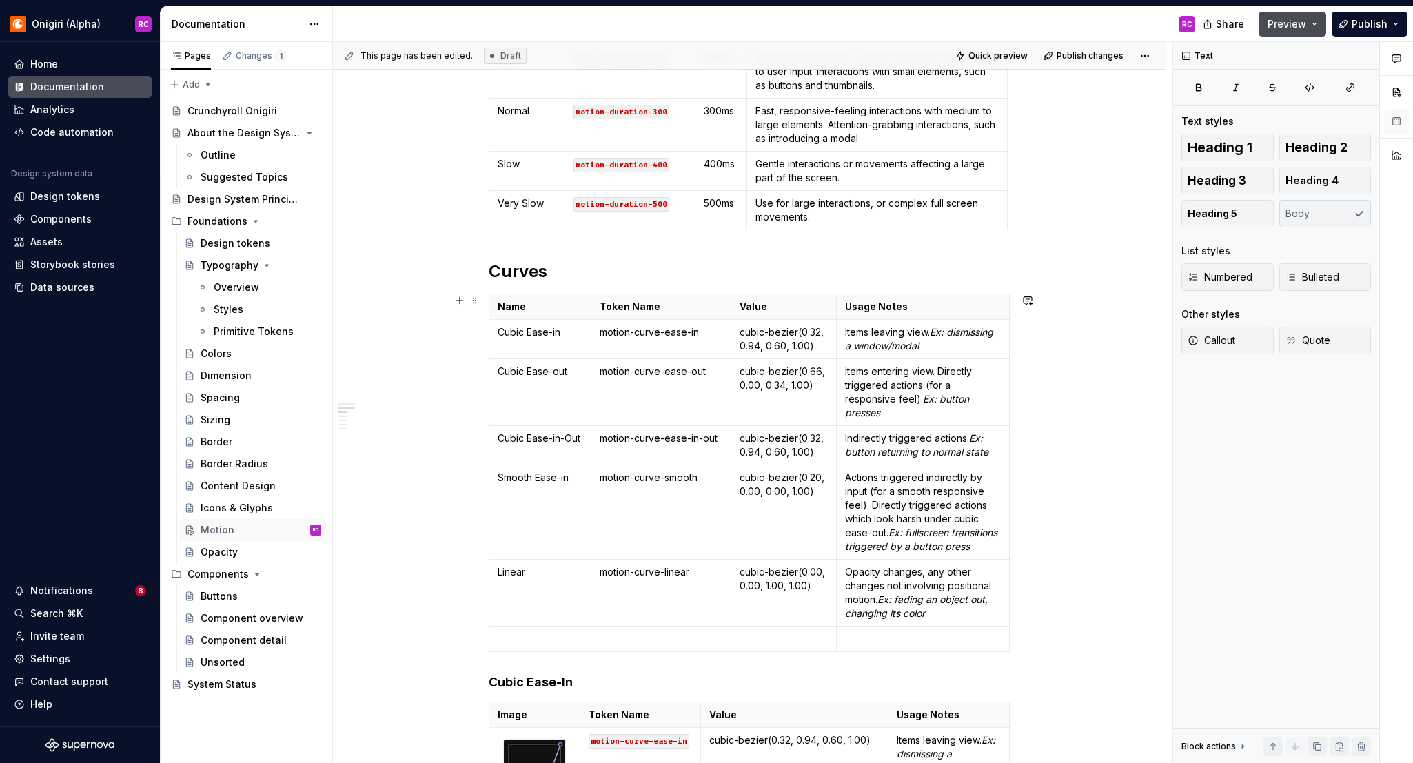
scroll to position [345, 0]
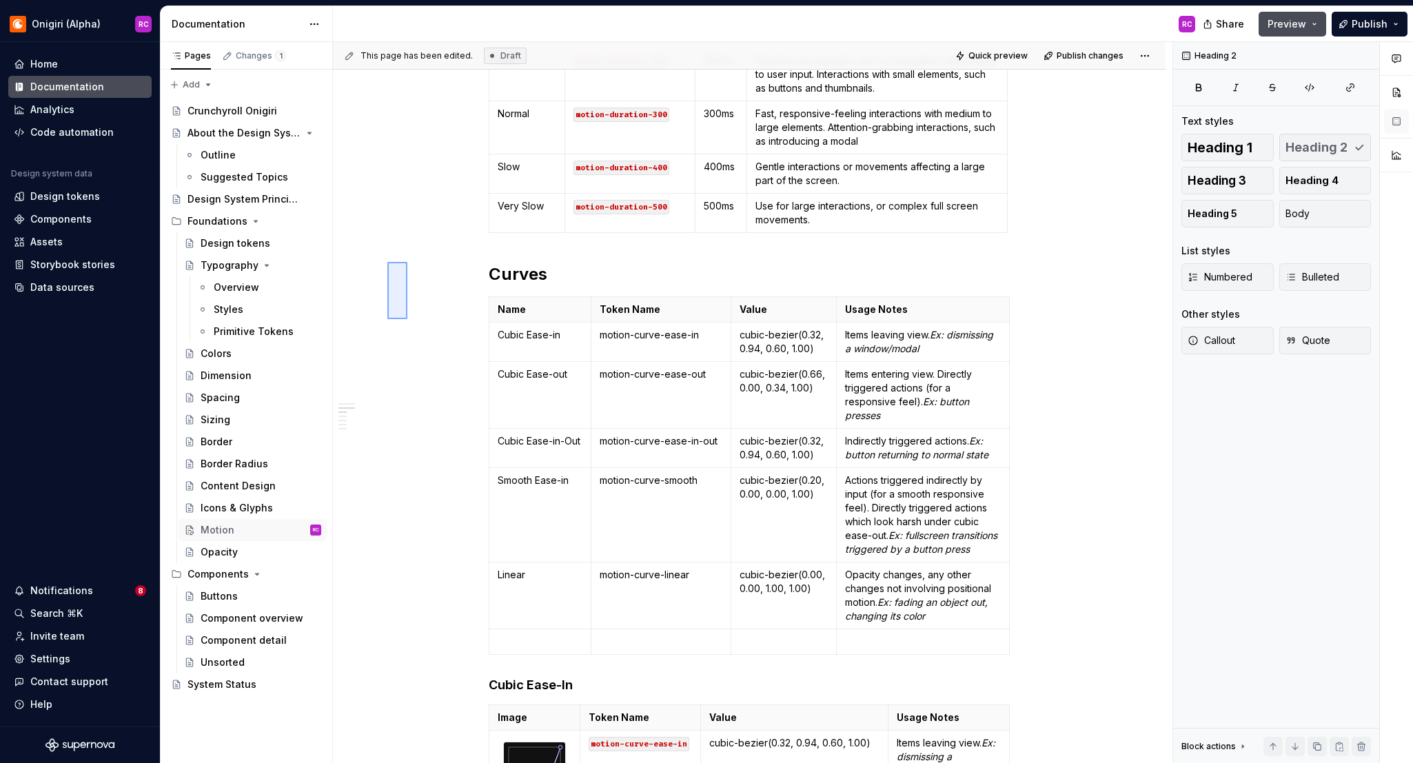
drag, startPoint x: 387, startPoint y: 262, endPoint x: 406, endPoint y: 318, distance: 59.5
click at [406, 318] on div "This page has been edited. Draft Quick preview Publish changes Motion Edit head…" at bounding box center [753, 403] width 840 height 722
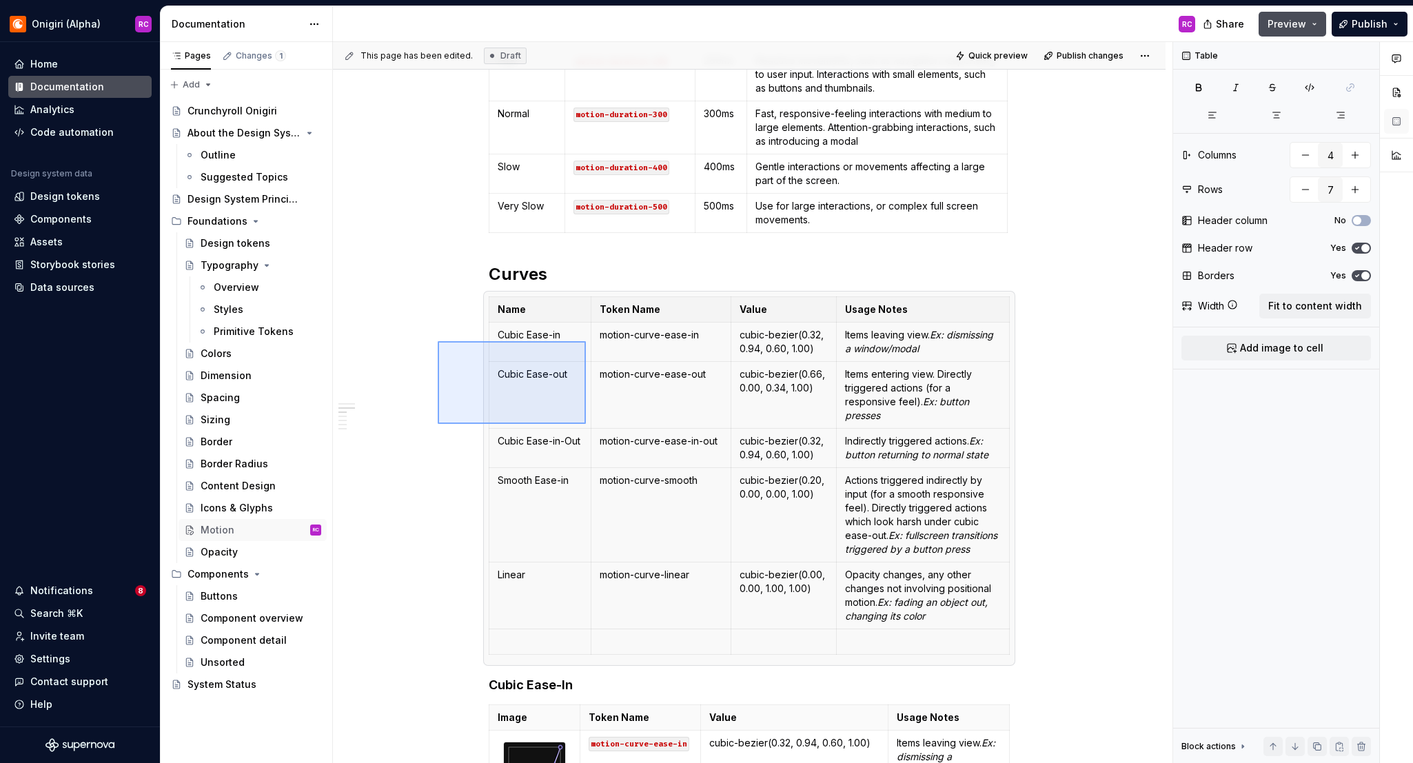
drag, startPoint x: 438, startPoint y: 341, endPoint x: 586, endPoint y: 425, distance: 170.1
click at [586, 425] on div "This page has been edited. Draft Quick preview Publish changes Motion Edit head…" at bounding box center [753, 403] width 840 height 722
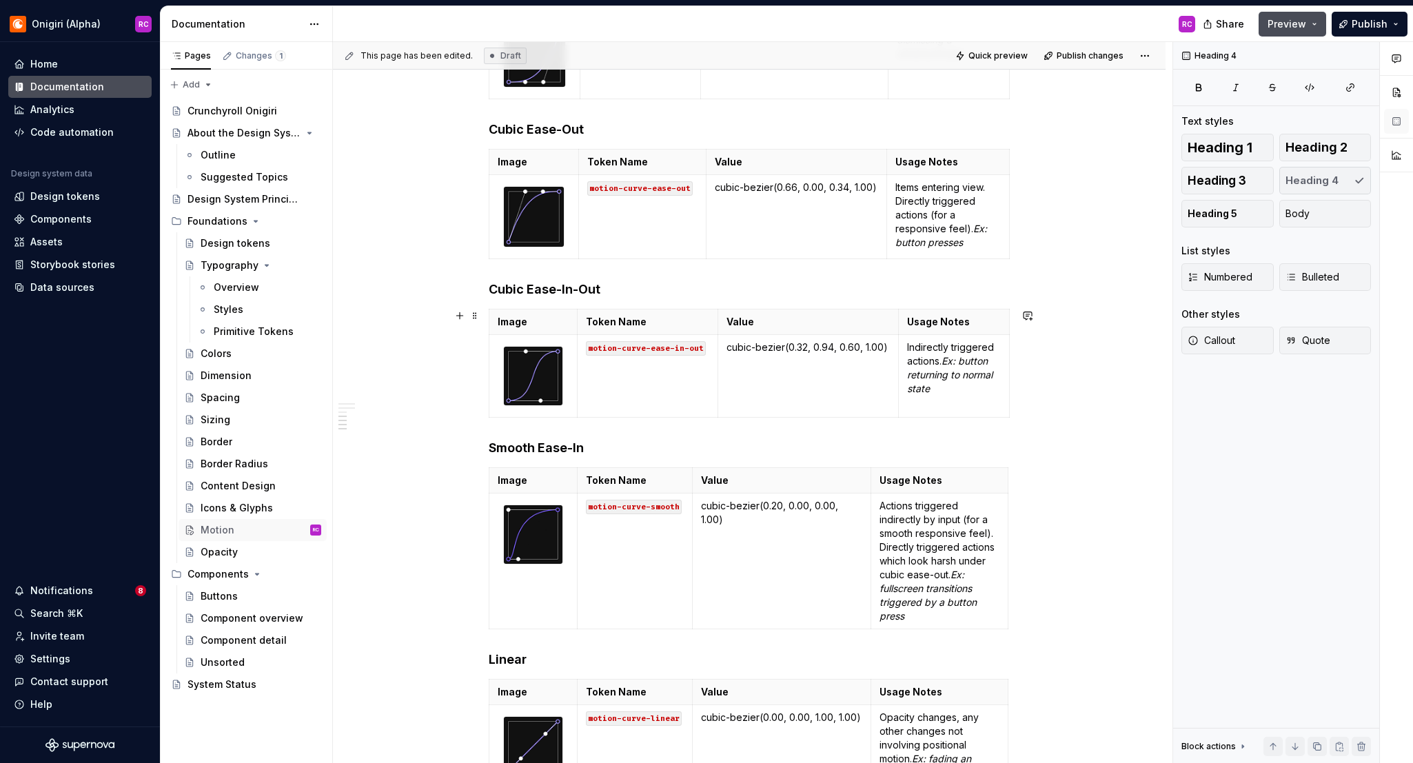
scroll to position [679, 0]
click at [1140, 24] on span "Preview" at bounding box center [1287, 24] width 39 height 14
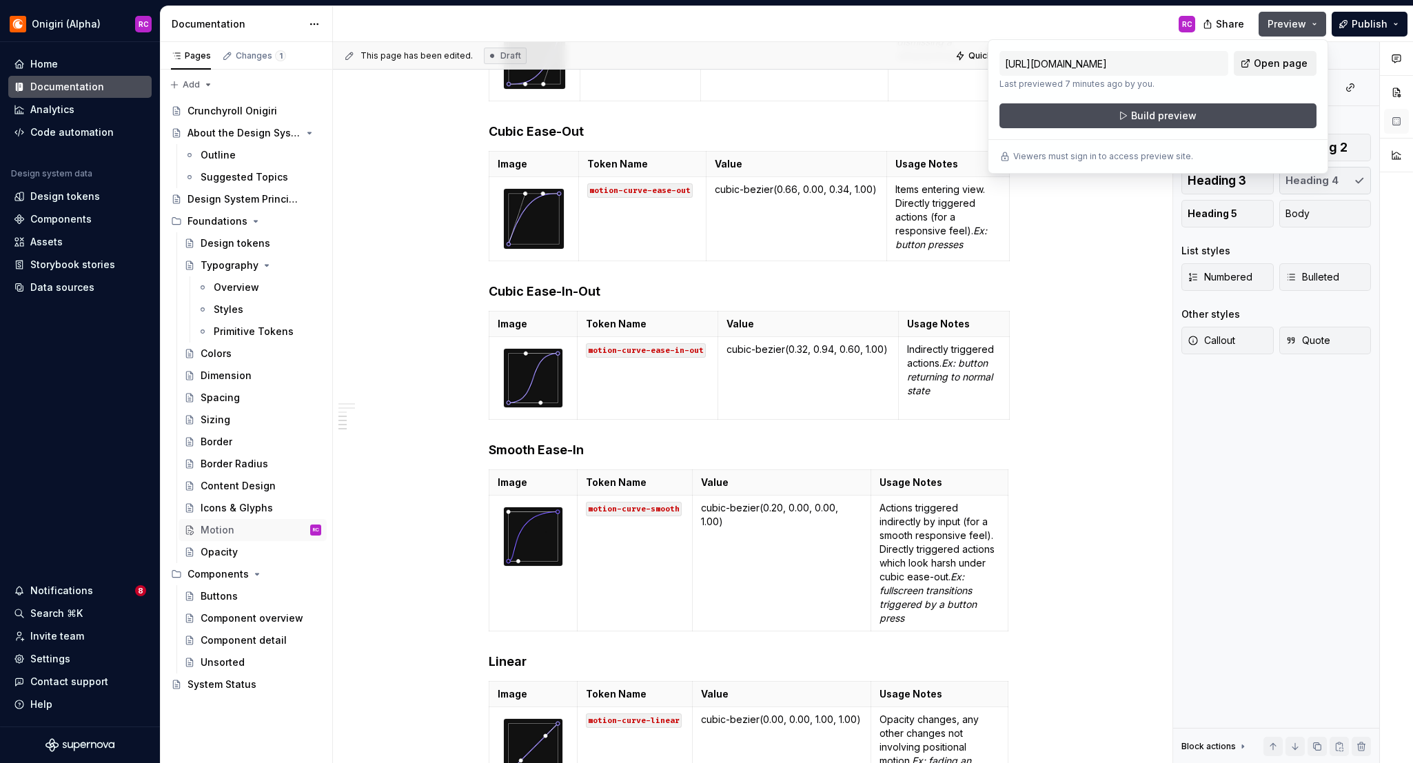
click at [1140, 63] on span "Open page" at bounding box center [1281, 64] width 54 height 14
click at [1136, 113] on span "Build preview" at bounding box center [1163, 116] width 65 height 14
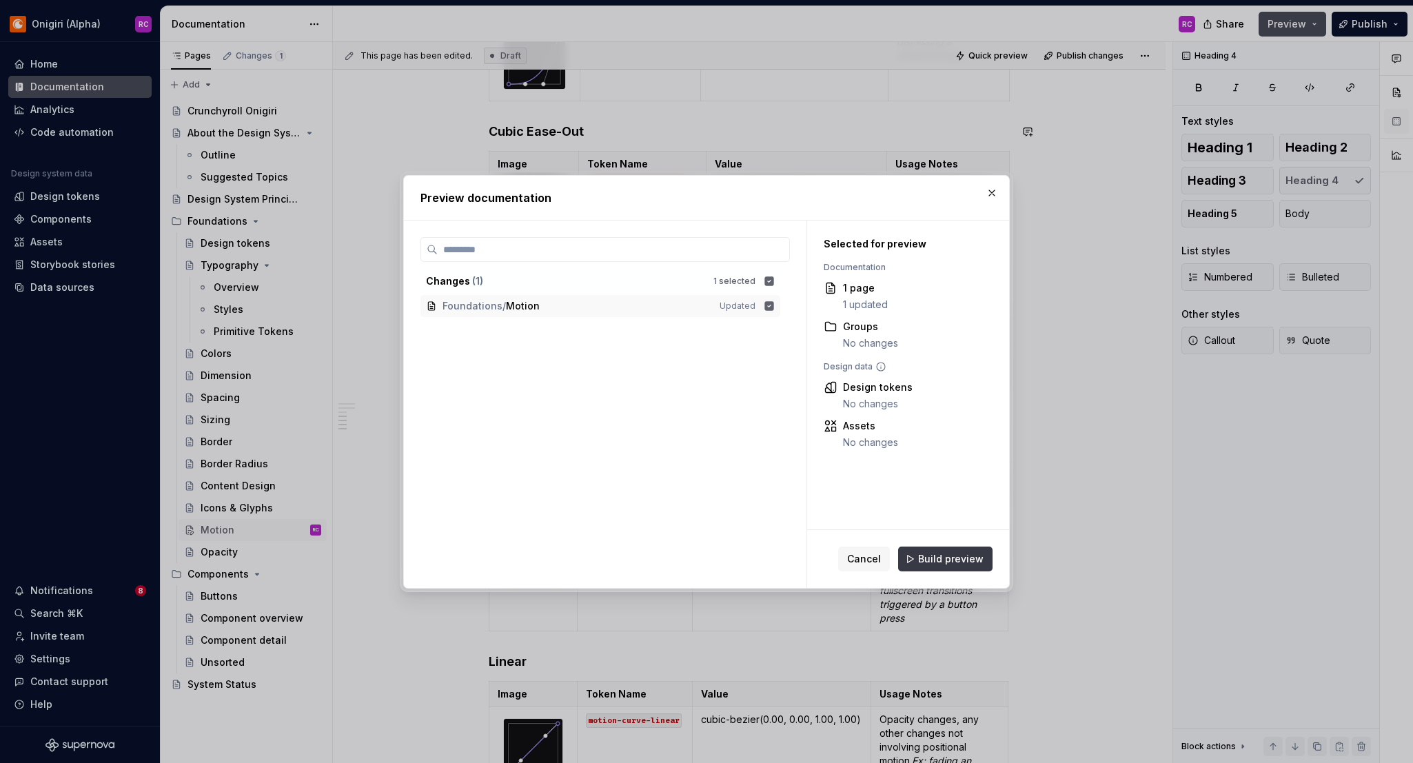
click at [969, 566] on button "Build preview" at bounding box center [945, 559] width 94 height 25
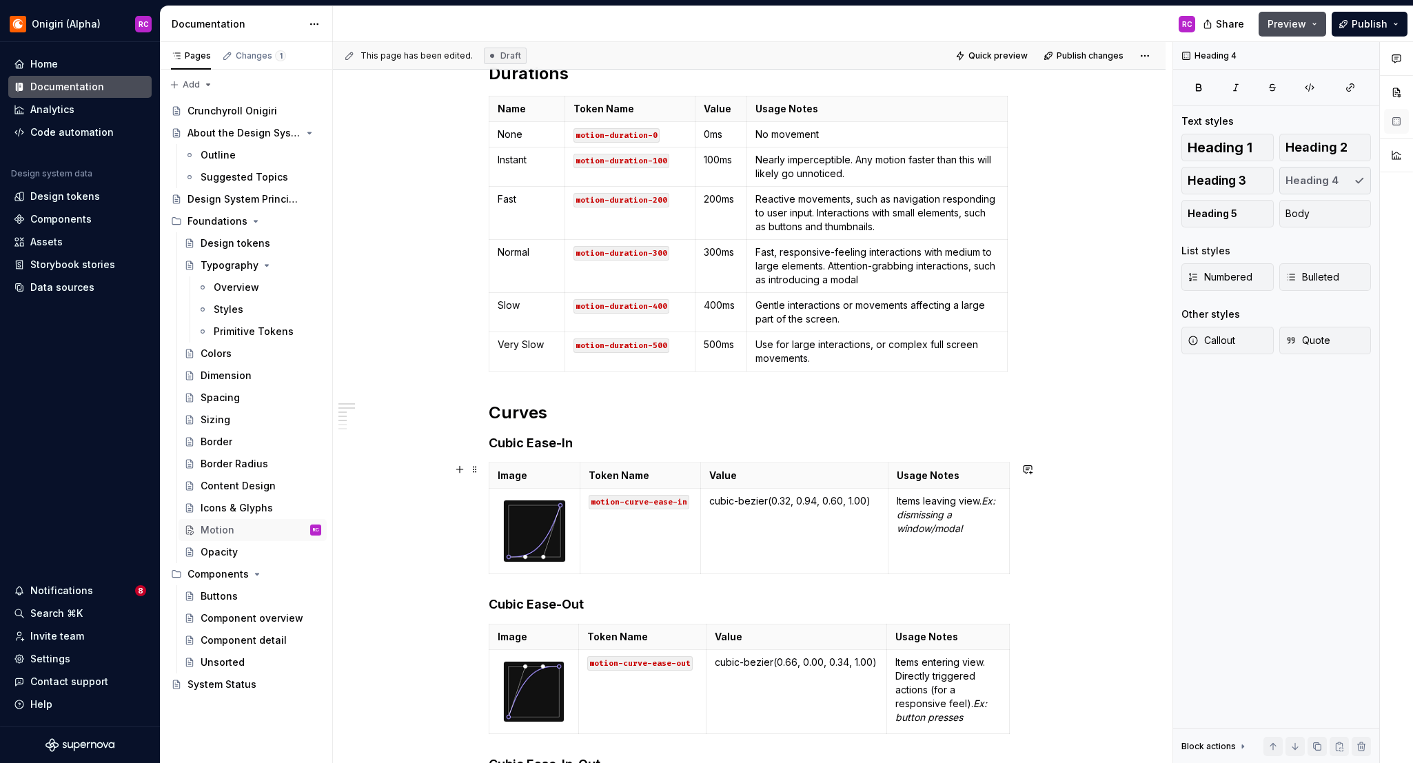
scroll to position [208, 0]
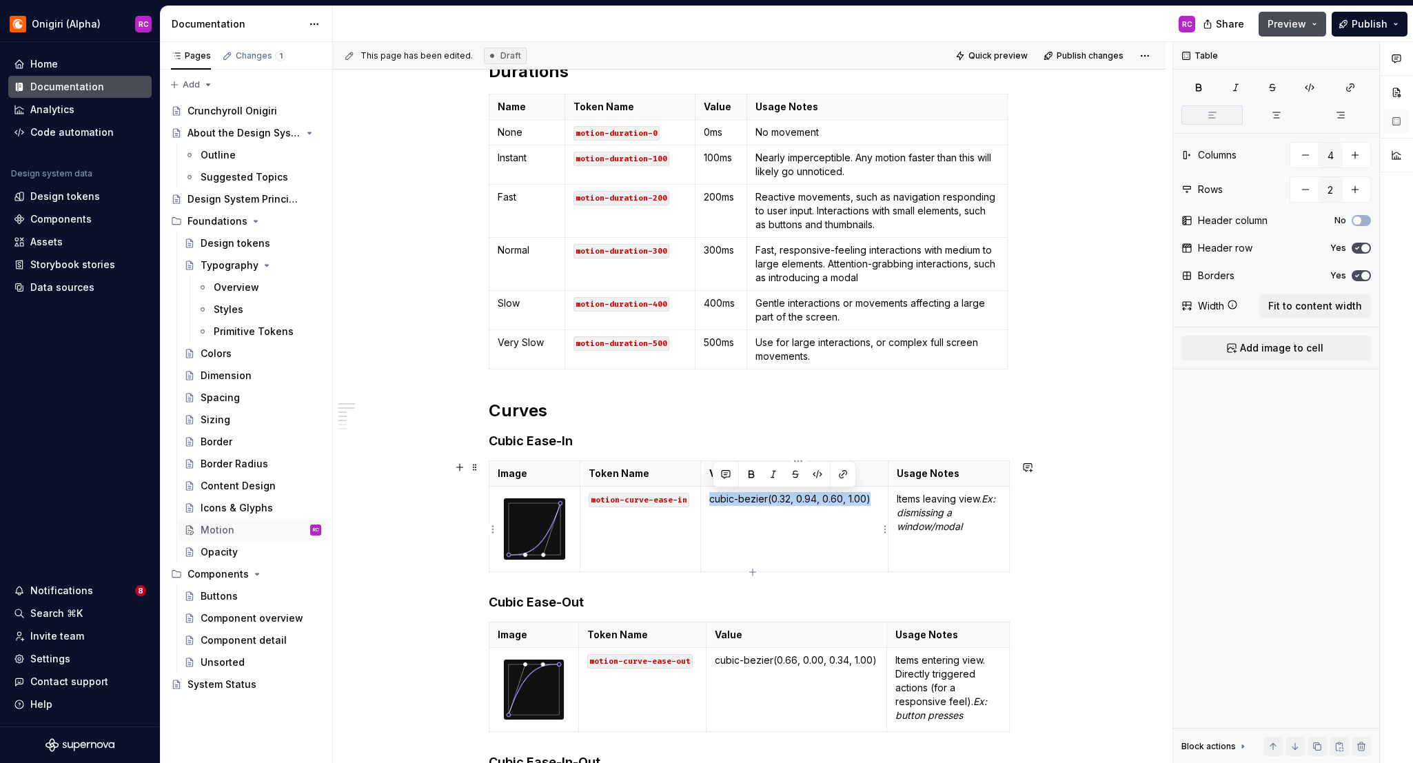
drag, startPoint x: 713, startPoint y: 500, endPoint x: 887, endPoint y: 498, distance: 173.7
click at [887, 498] on td "cubic-bezier(0.32, 0.94, 0.60, 1.00)" at bounding box center [795, 529] width 188 height 85
click at [833, 542] on td "cubic-bezier(0.32, 0.94, 0.60, 1.00)" at bounding box center [795, 529] width 188 height 85
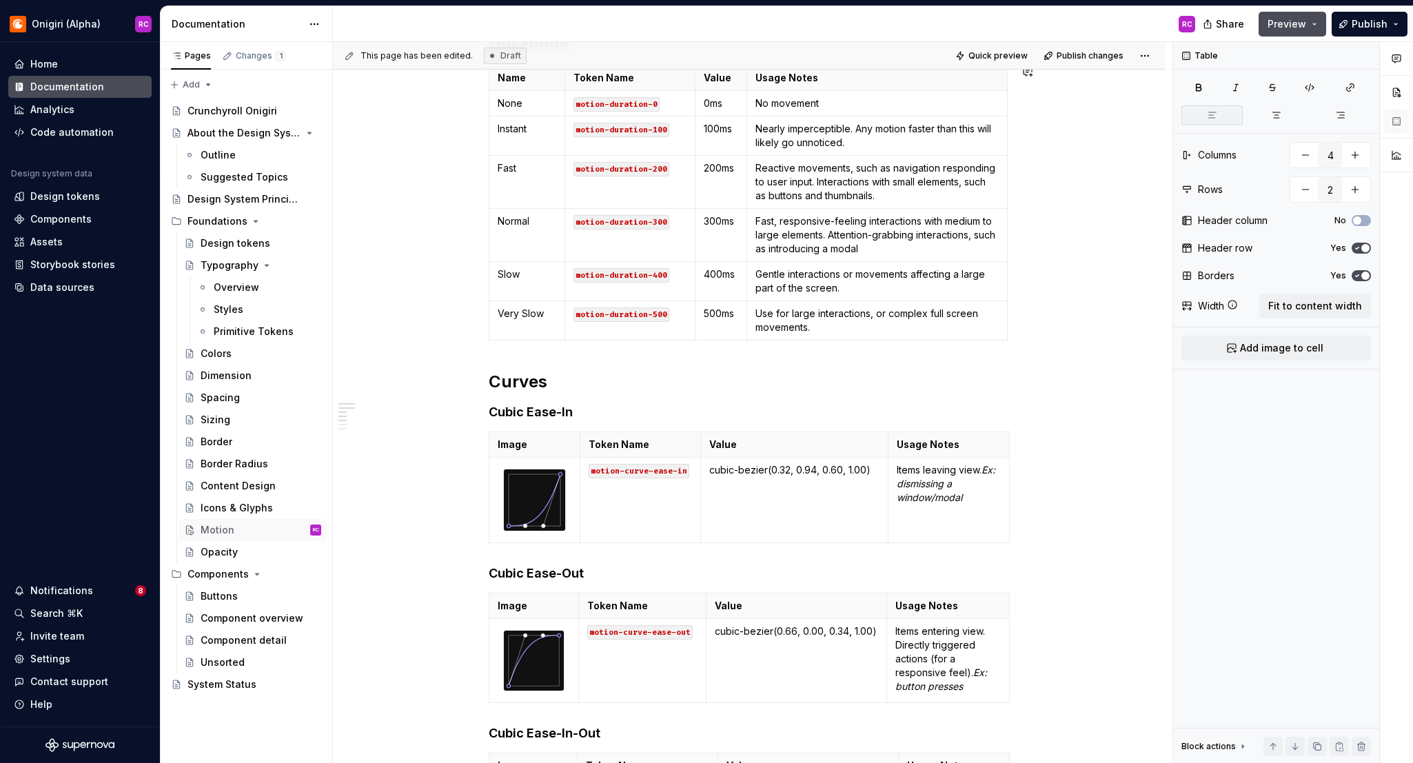
scroll to position [239, 0]
click at [639, 469] on code "motion-curve-ease-in" at bounding box center [639, 470] width 101 height 14
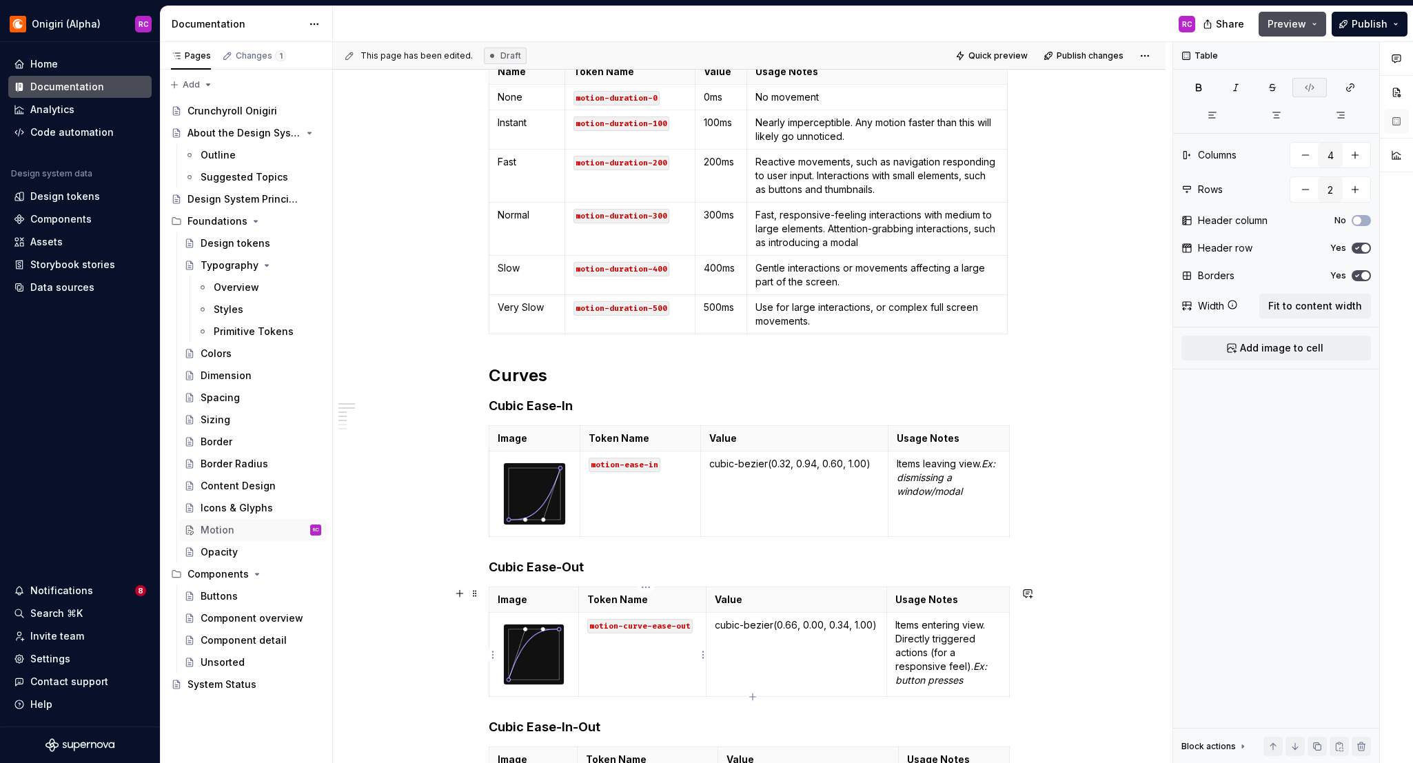
click at [633, 623] on code "motion-curve-ease-out" at bounding box center [639, 626] width 105 height 14
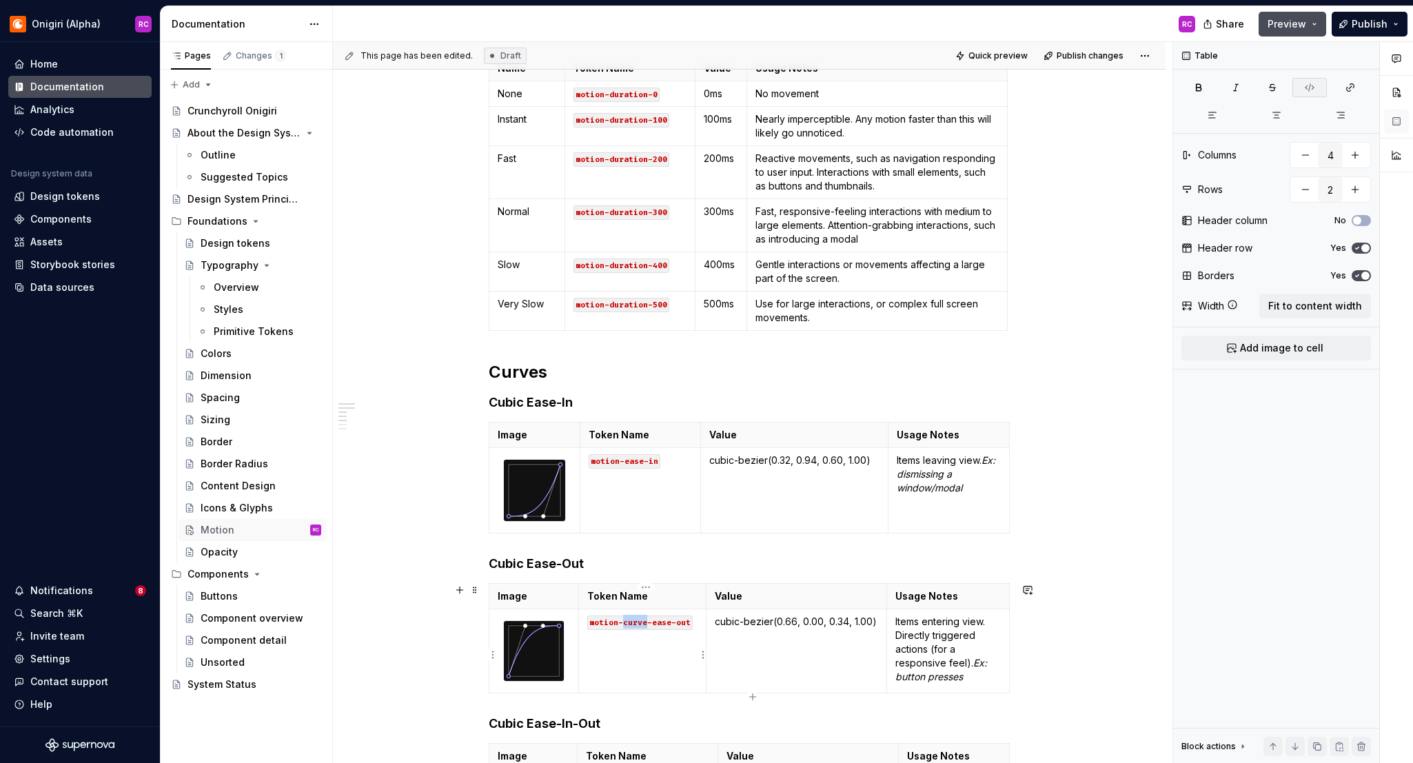
click at [634, 623] on code "motion-curve-ease-out" at bounding box center [639, 623] width 105 height 14
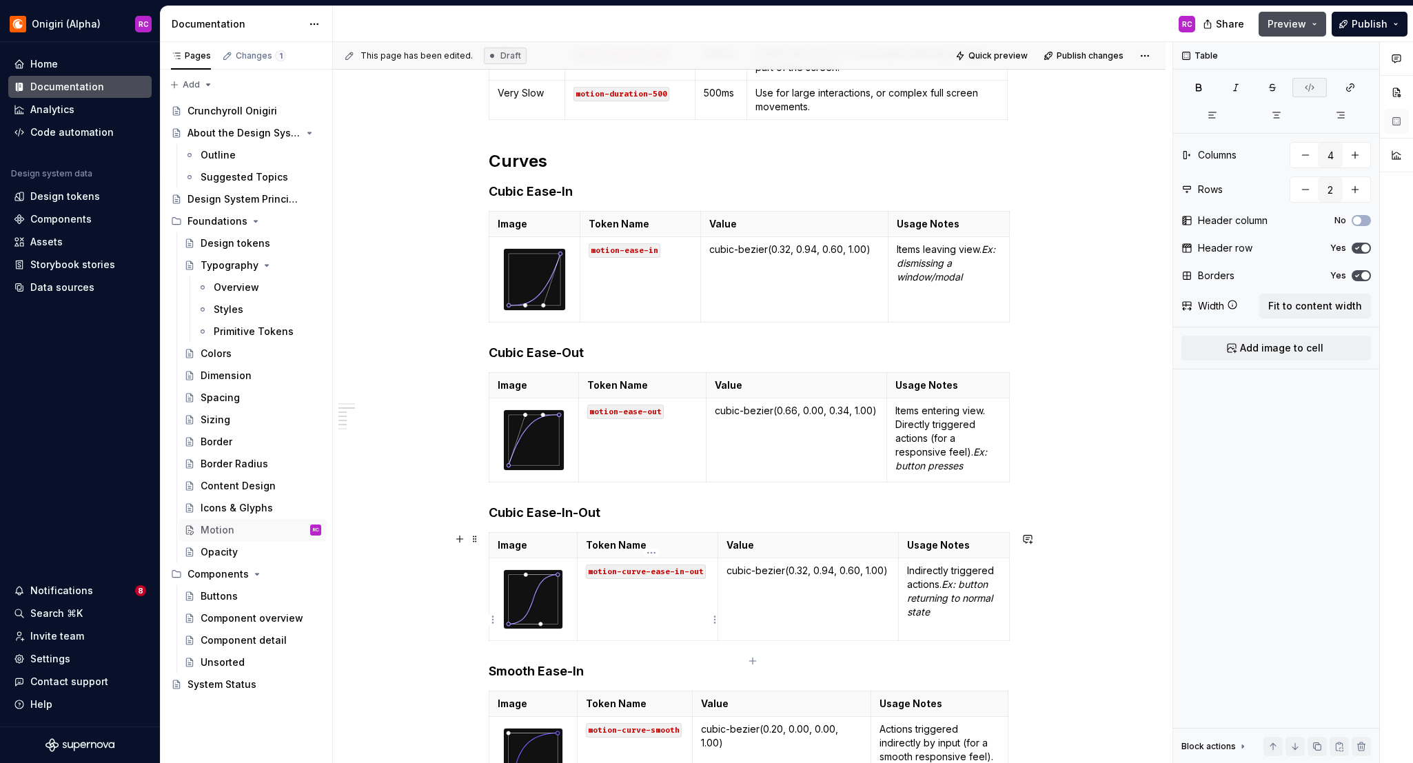
scroll to position [479, 0]
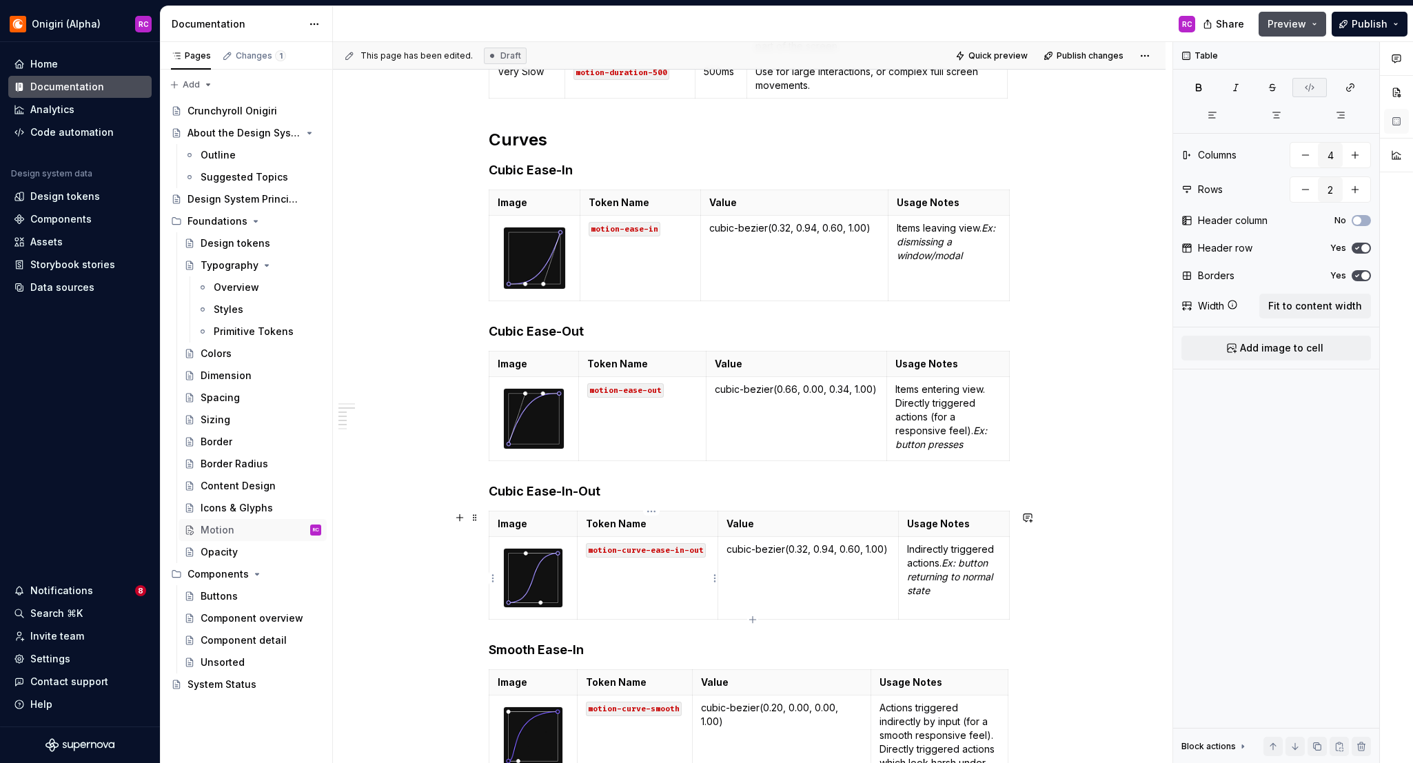
click at [639, 549] on code "motion-curve-ease-in-out" at bounding box center [646, 550] width 120 height 14
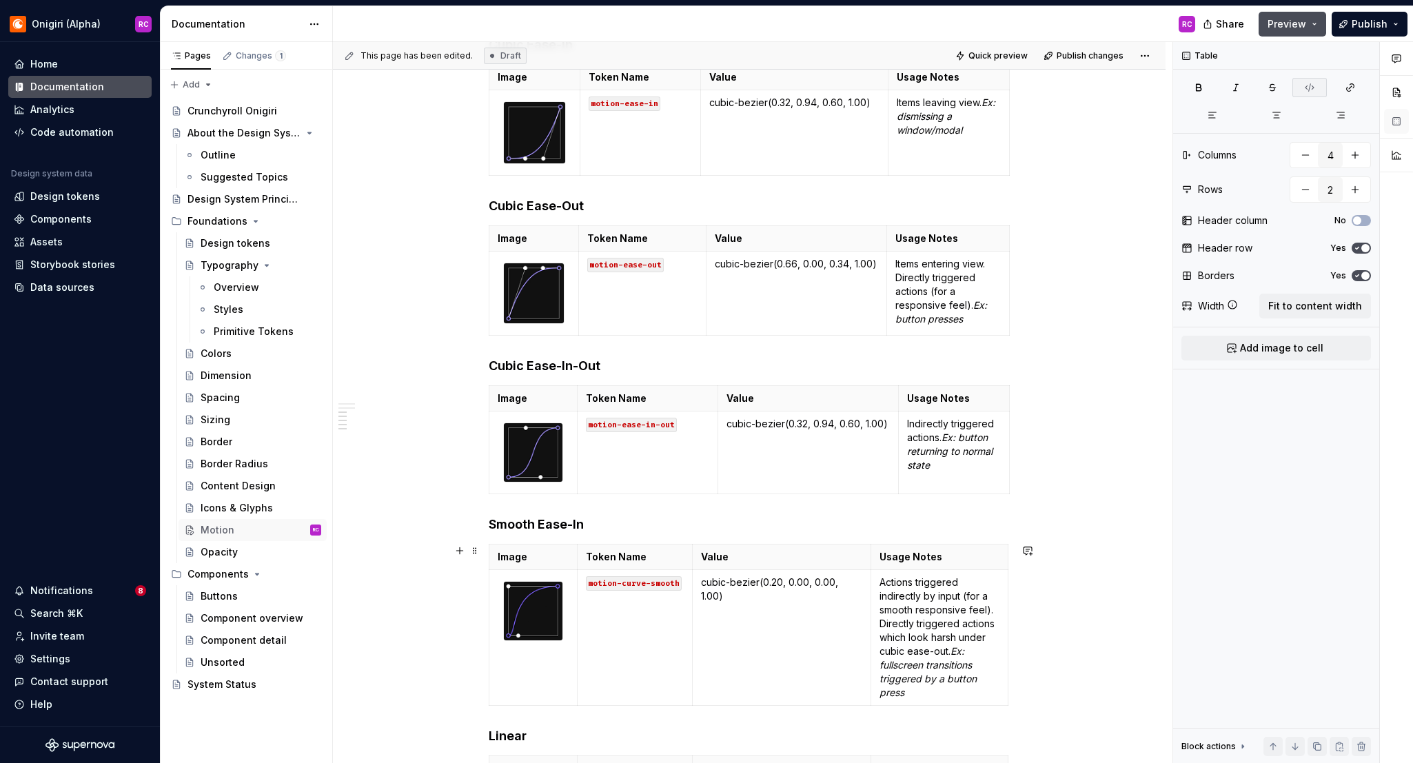
scroll to position [626, 0]
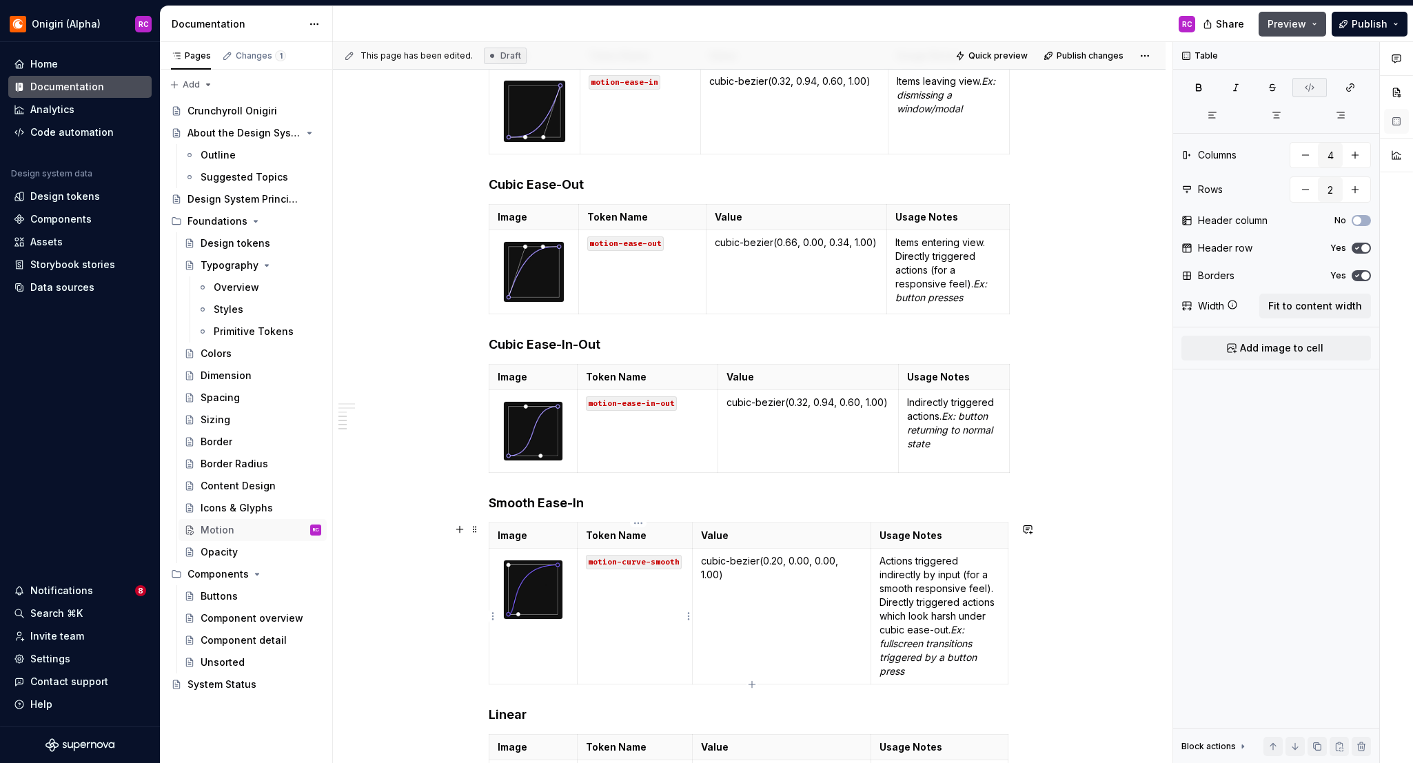
click at [634, 565] on code "motion-curve-smooth" at bounding box center [634, 562] width 96 height 14
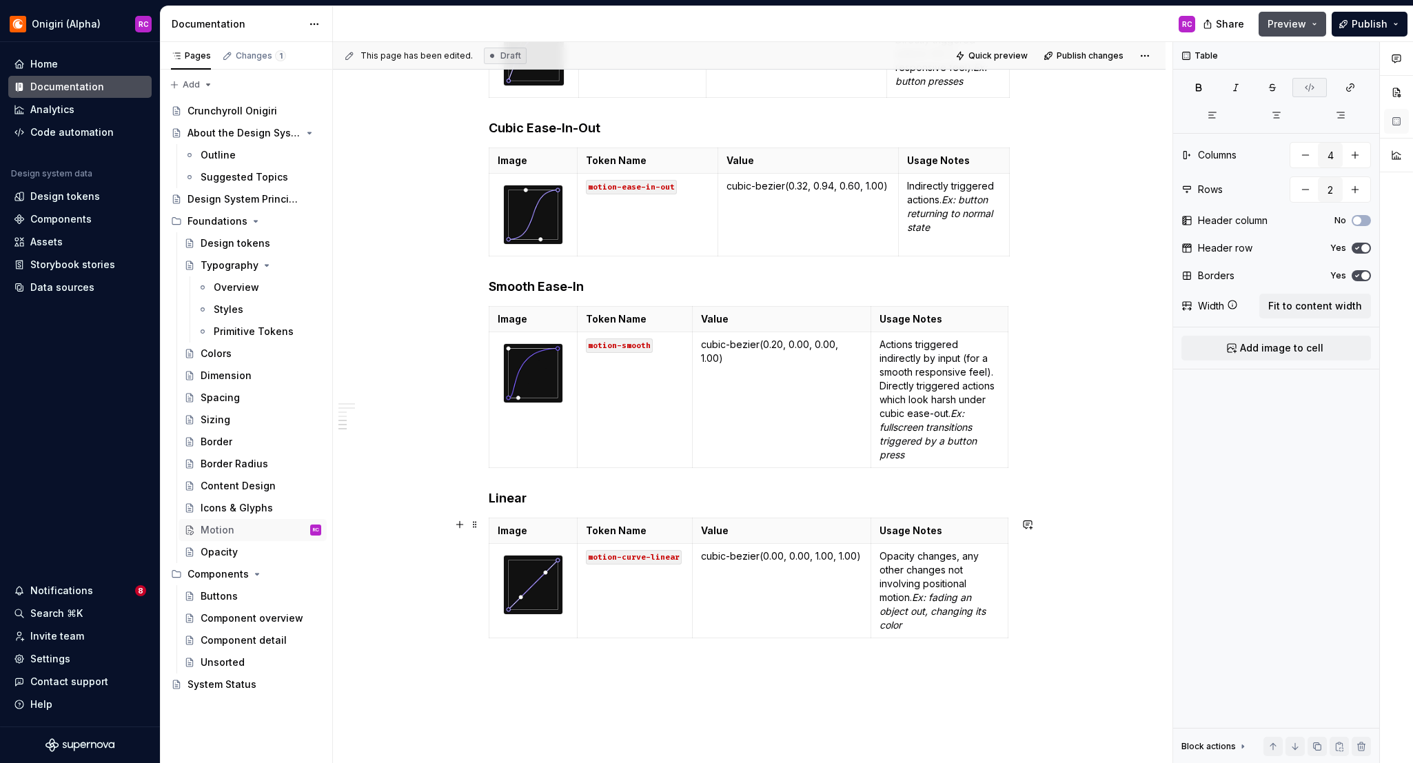
scroll to position [870, 0]
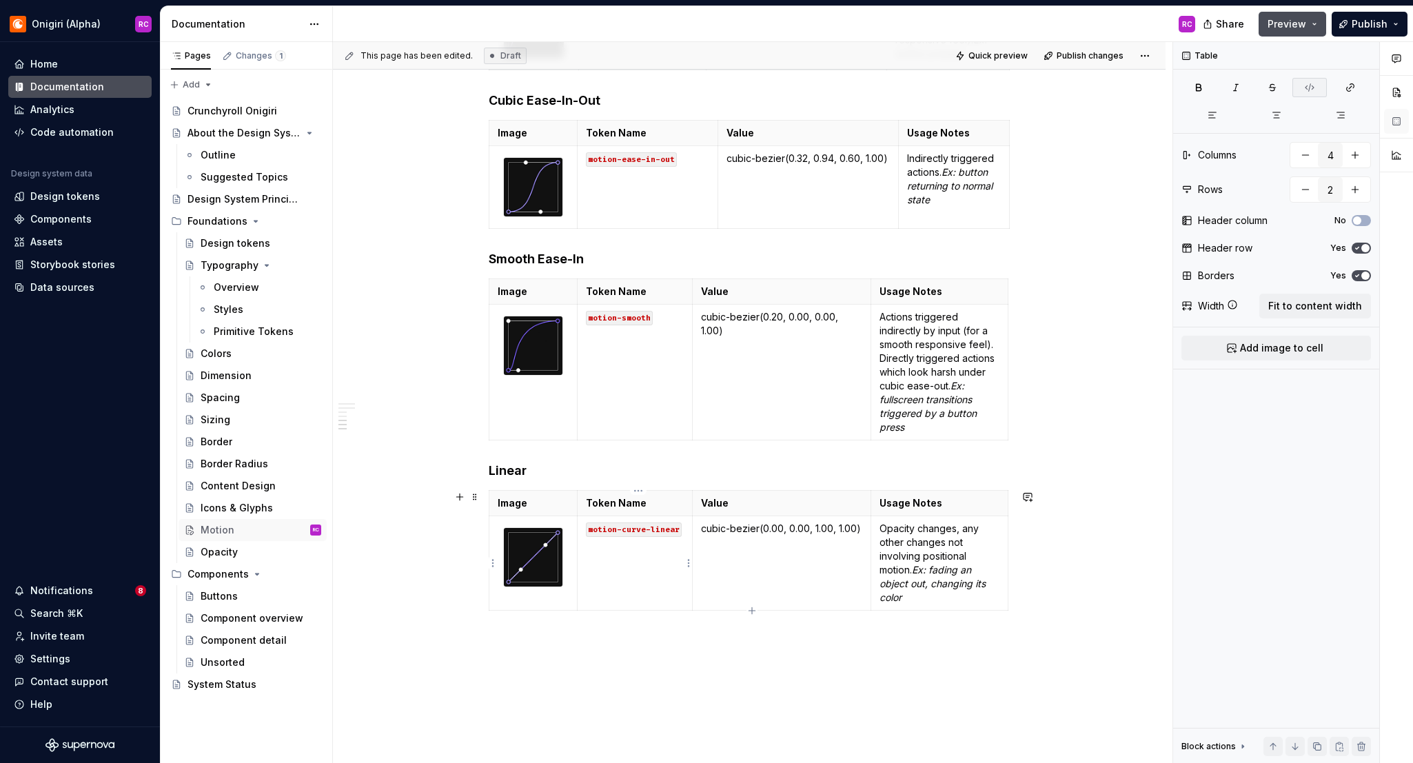
click at [637, 529] on code "motion-curve-linear" at bounding box center [634, 530] width 96 height 14
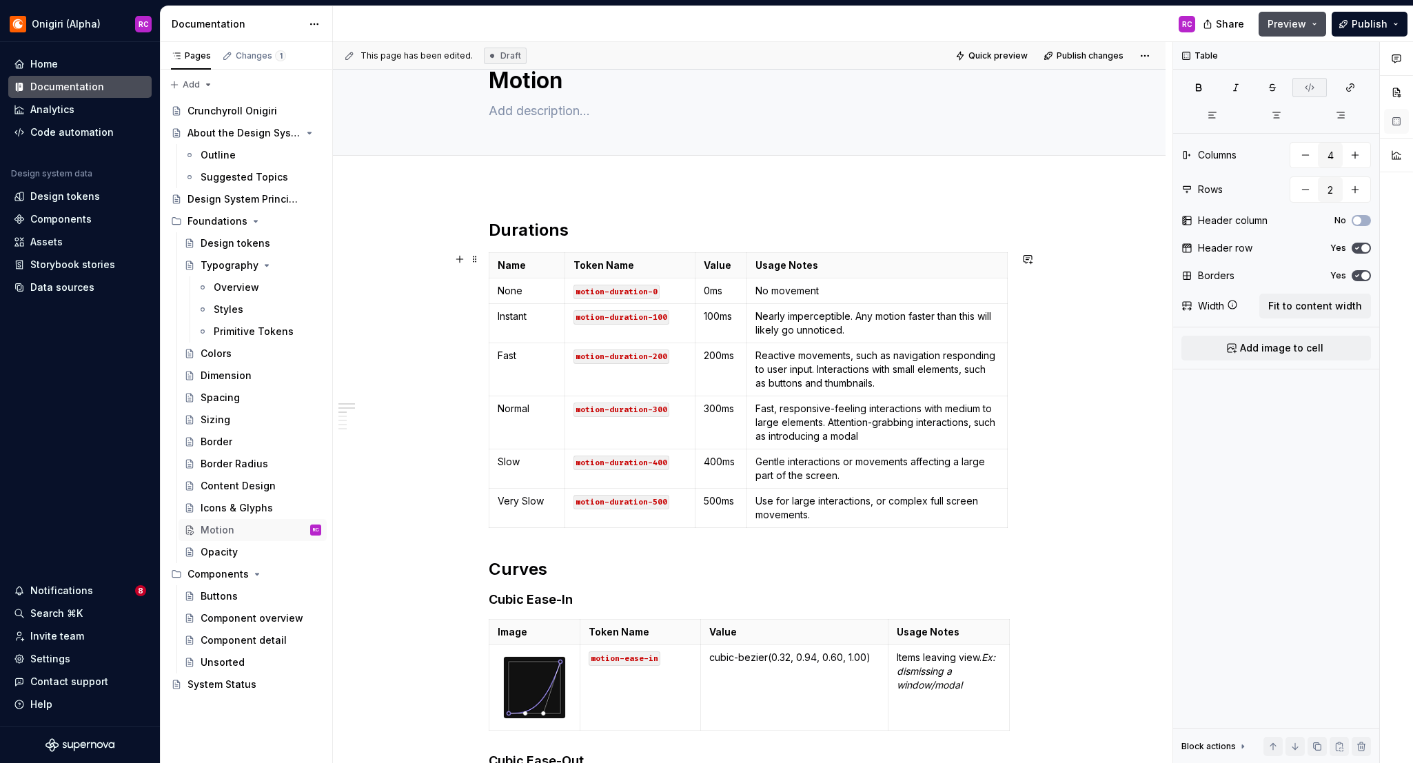
scroll to position [0, 0]
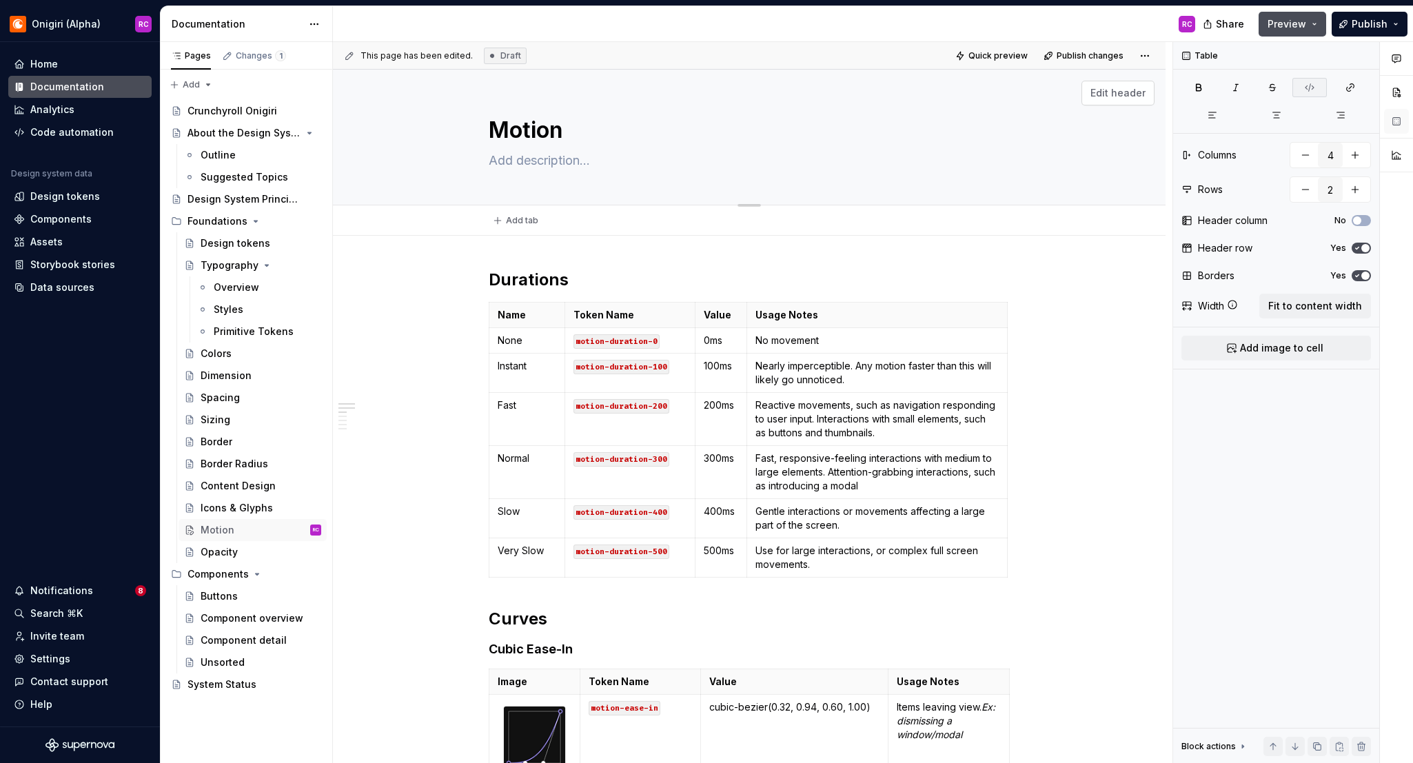
click at [1126, 97] on span "Edit header" at bounding box center [1118, 93] width 55 height 14
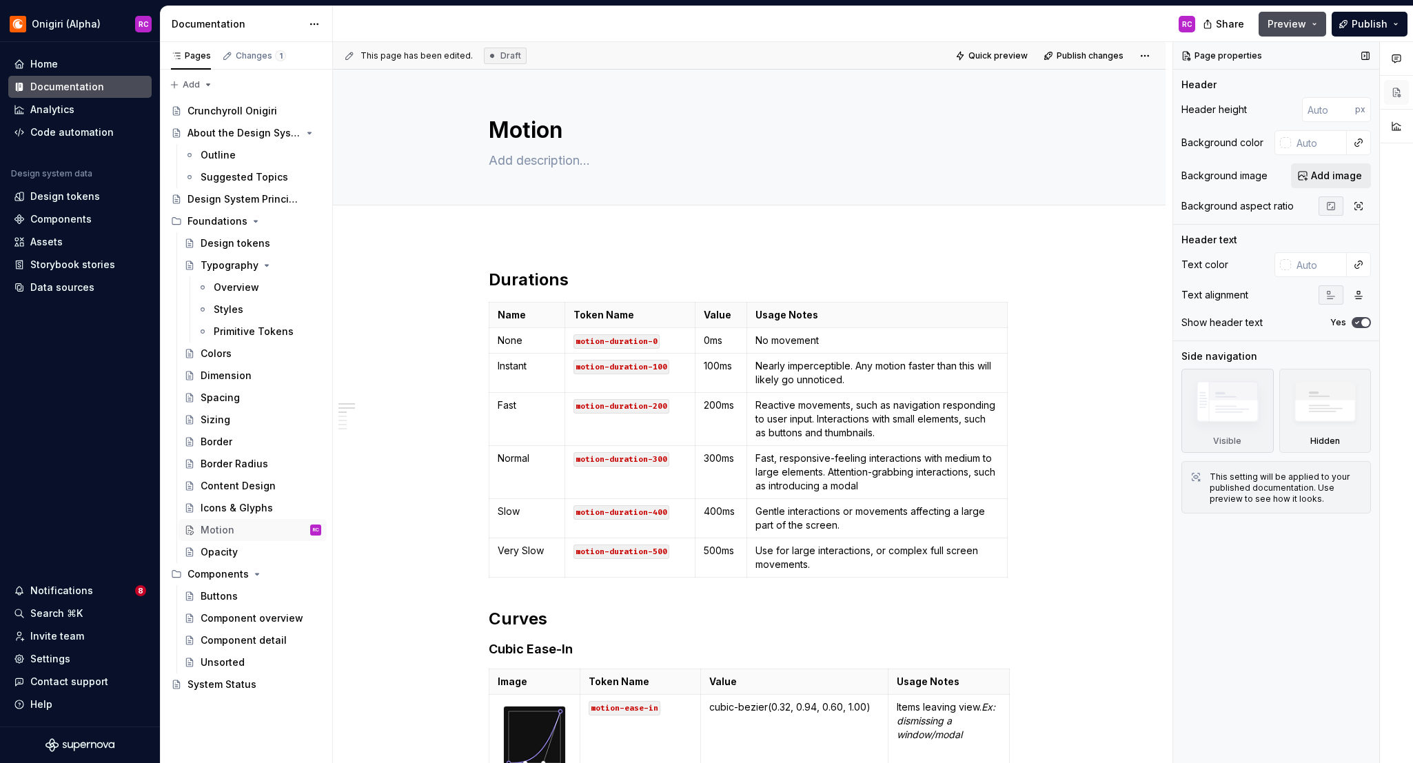
click at [1140, 178] on span "Add image" at bounding box center [1336, 176] width 51 height 14
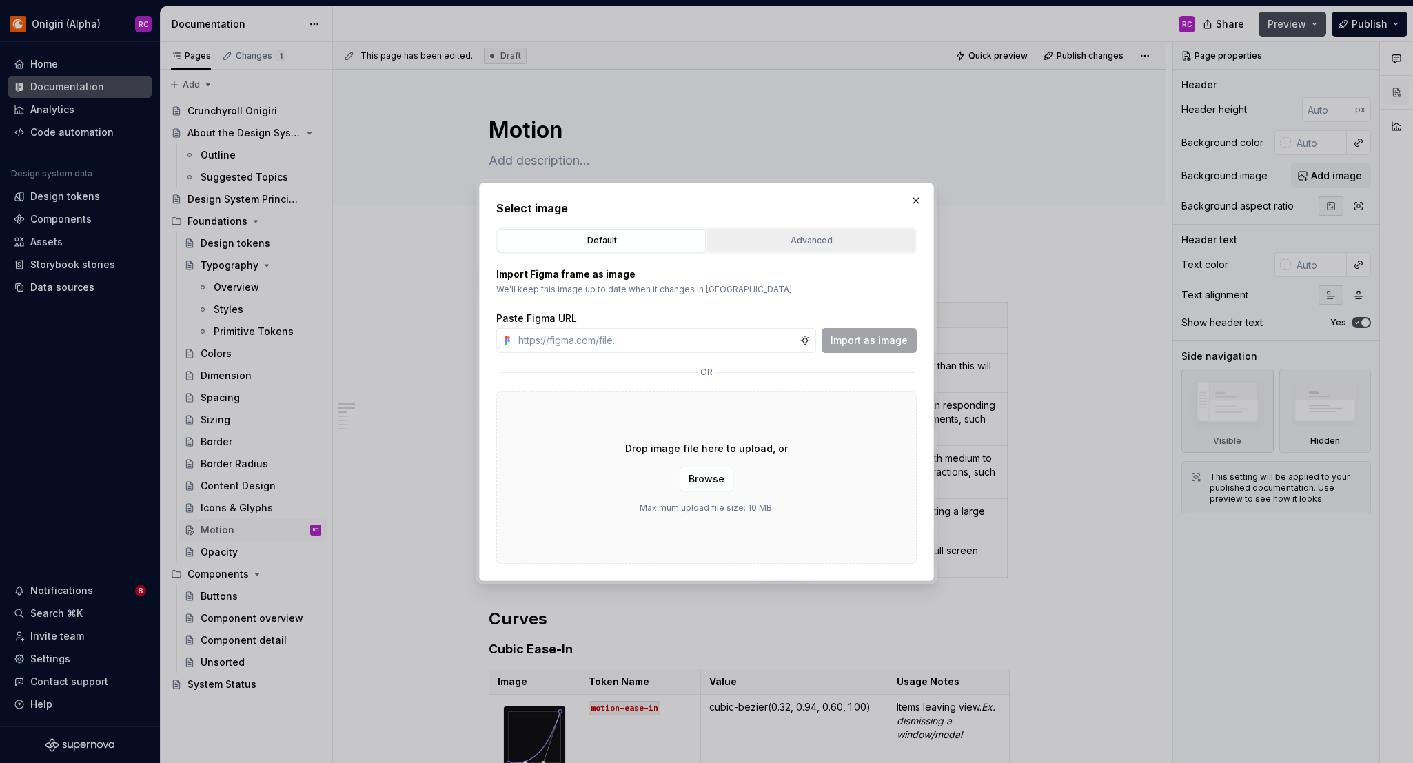
click at [803, 243] on div "Advanced" at bounding box center [811, 241] width 199 height 14
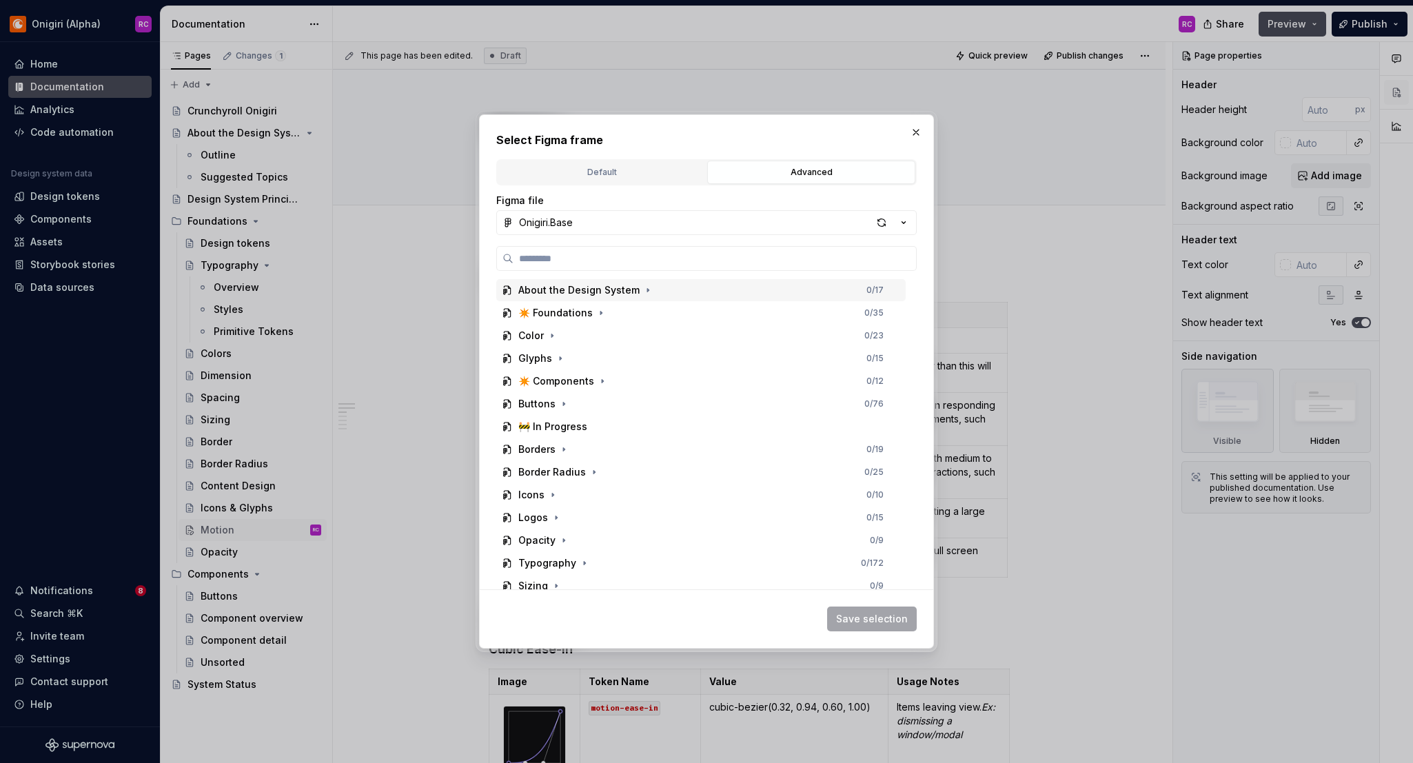
scroll to position [0, 3]
click at [636, 173] on div "Default" at bounding box center [602, 172] width 199 height 14
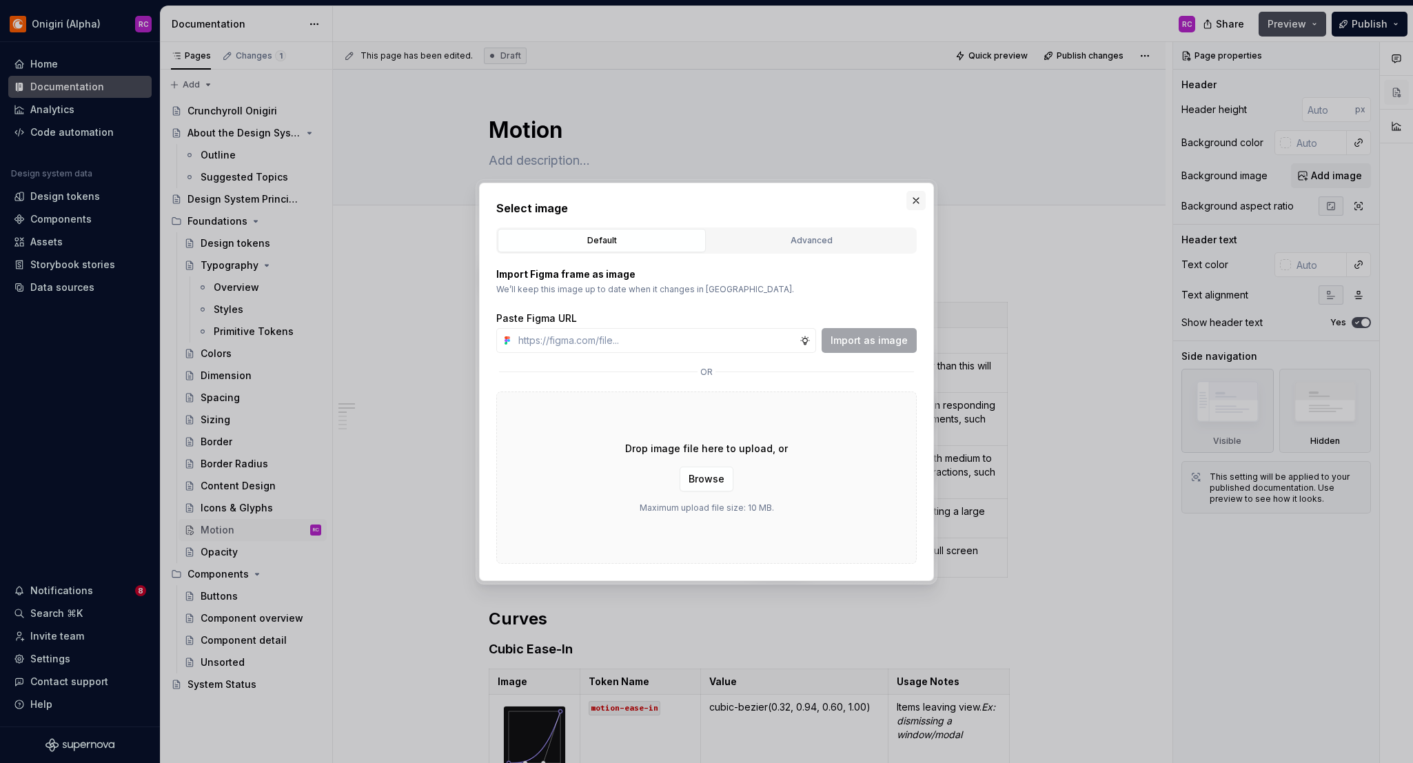
click at [916, 202] on button "button" at bounding box center [916, 200] width 19 height 19
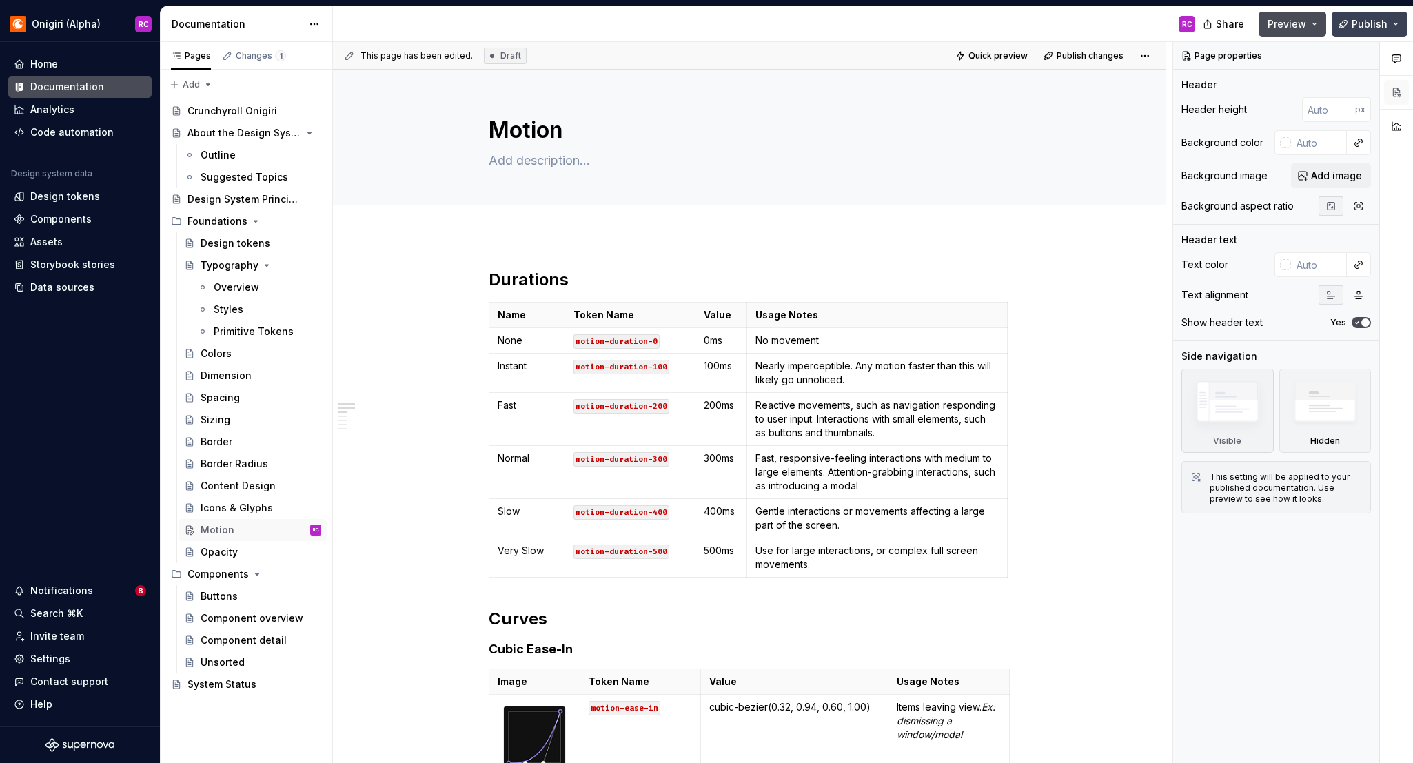
click at [1140, 23] on span "Publish" at bounding box center [1370, 24] width 36 height 14
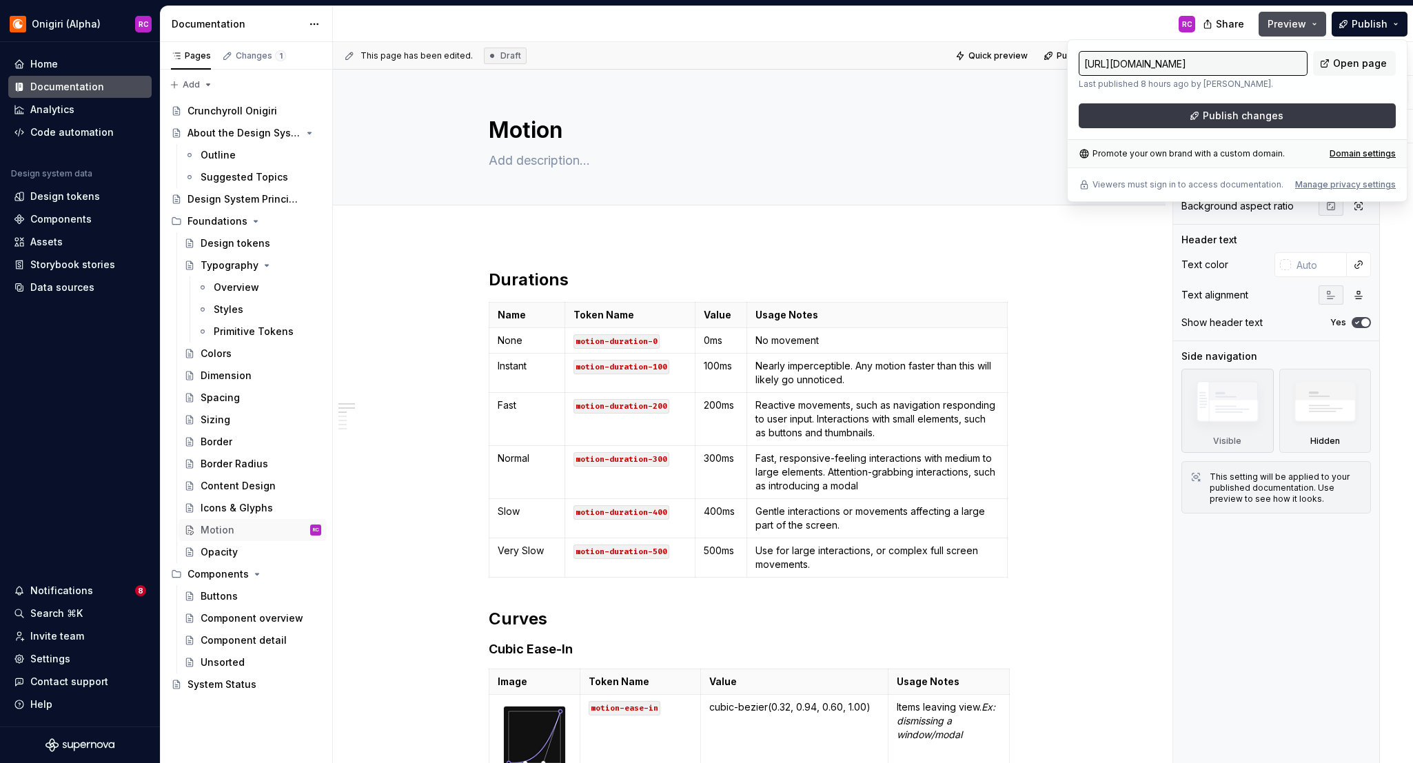
click at [1140, 121] on button "Publish changes" at bounding box center [1237, 115] width 317 height 25
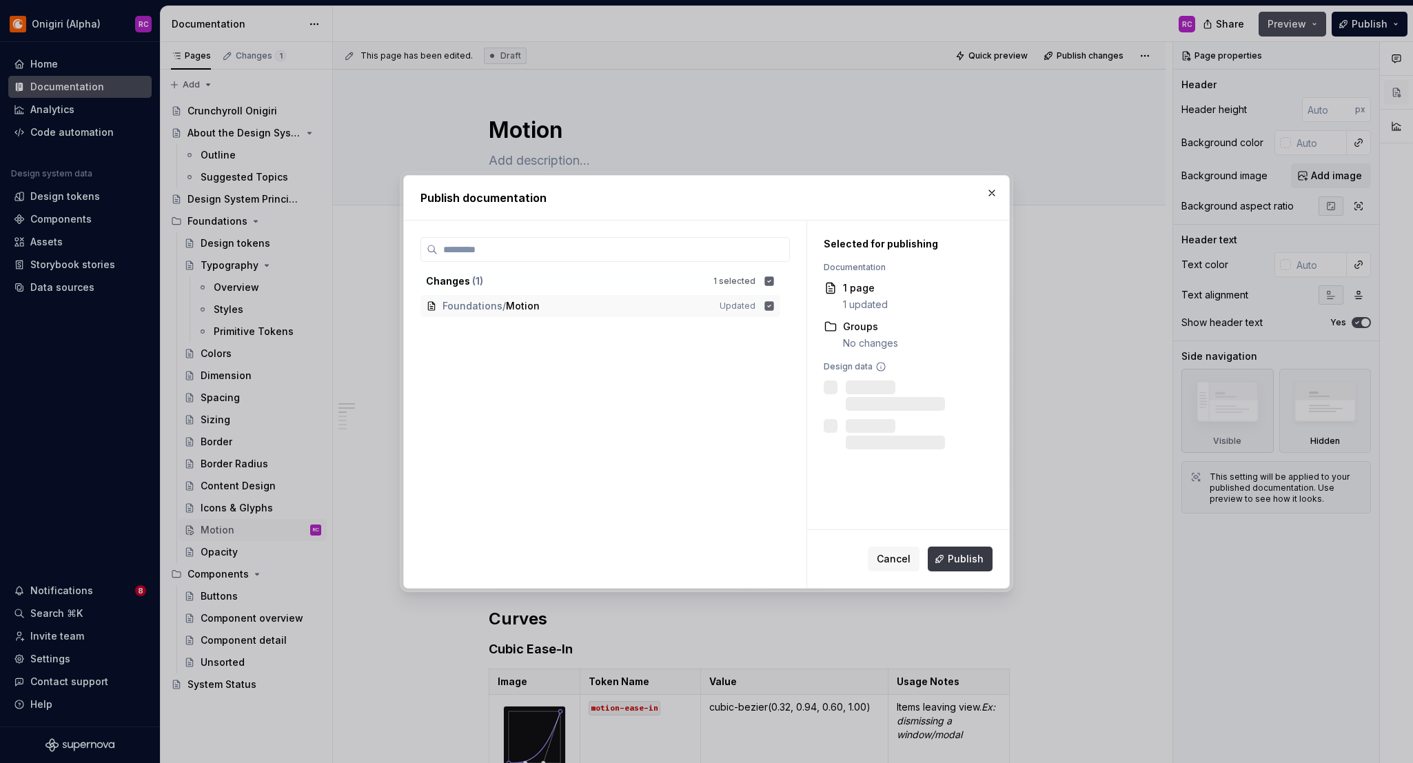
click at [956, 570] on button "Publish" at bounding box center [960, 559] width 65 height 25
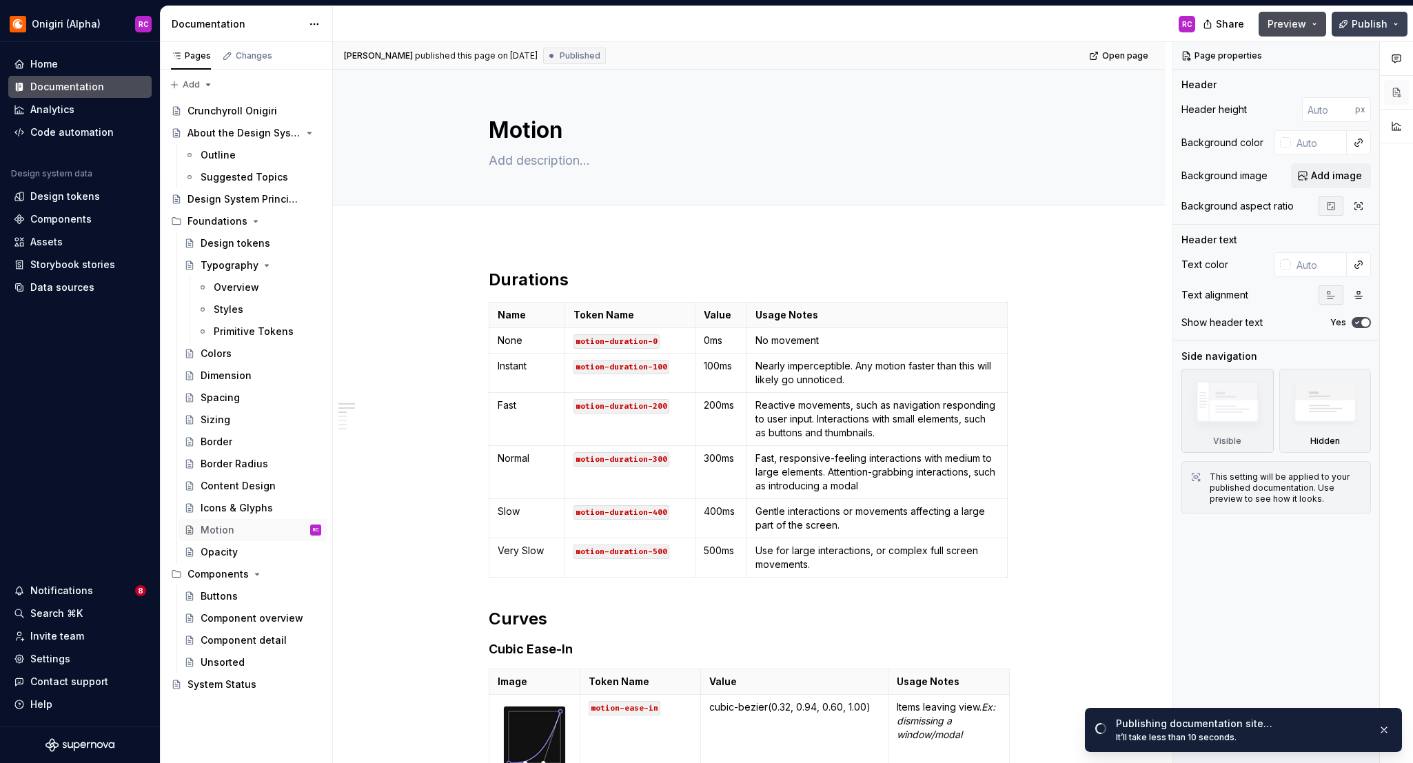
click at [1140, 23] on span "Publish" at bounding box center [1370, 24] width 36 height 14
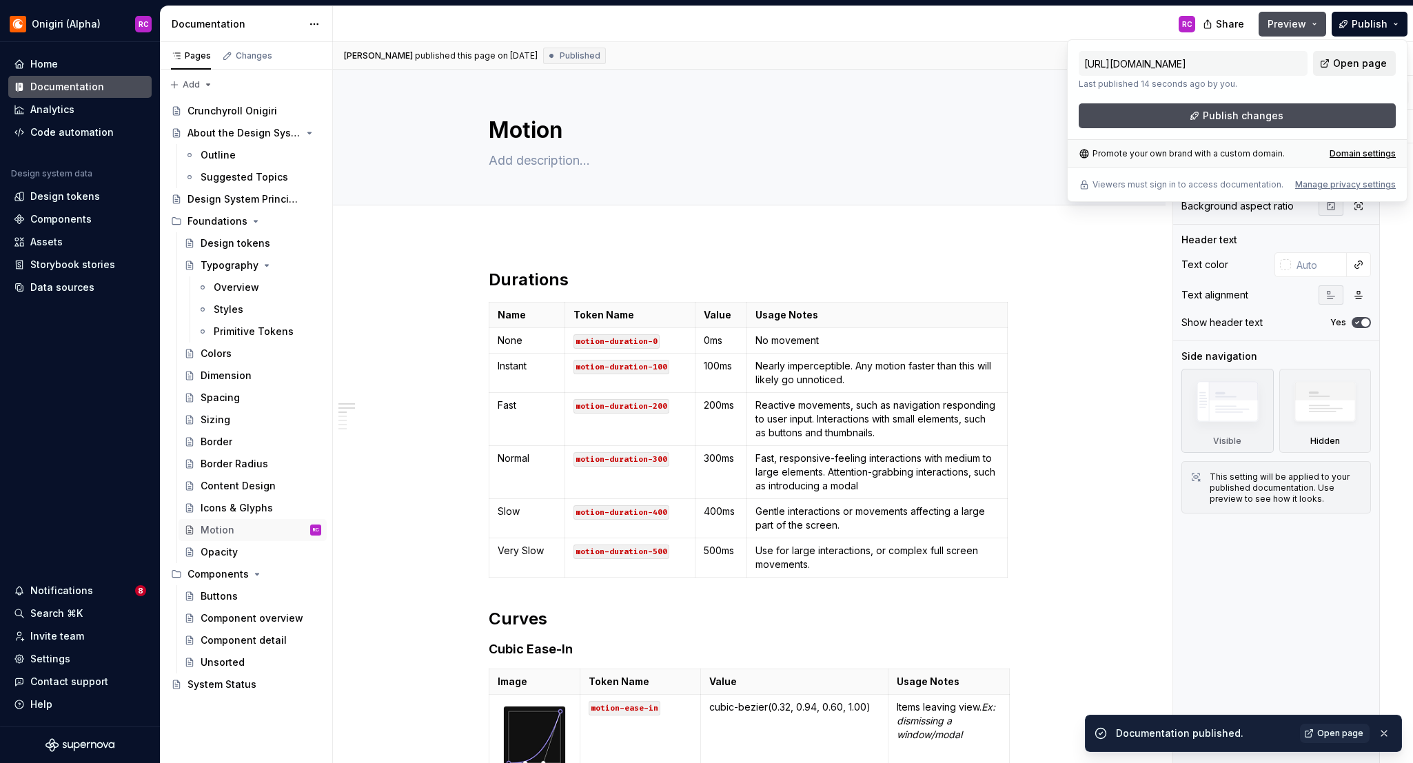
click at [1140, 63] on span "Open page" at bounding box center [1360, 64] width 54 height 14
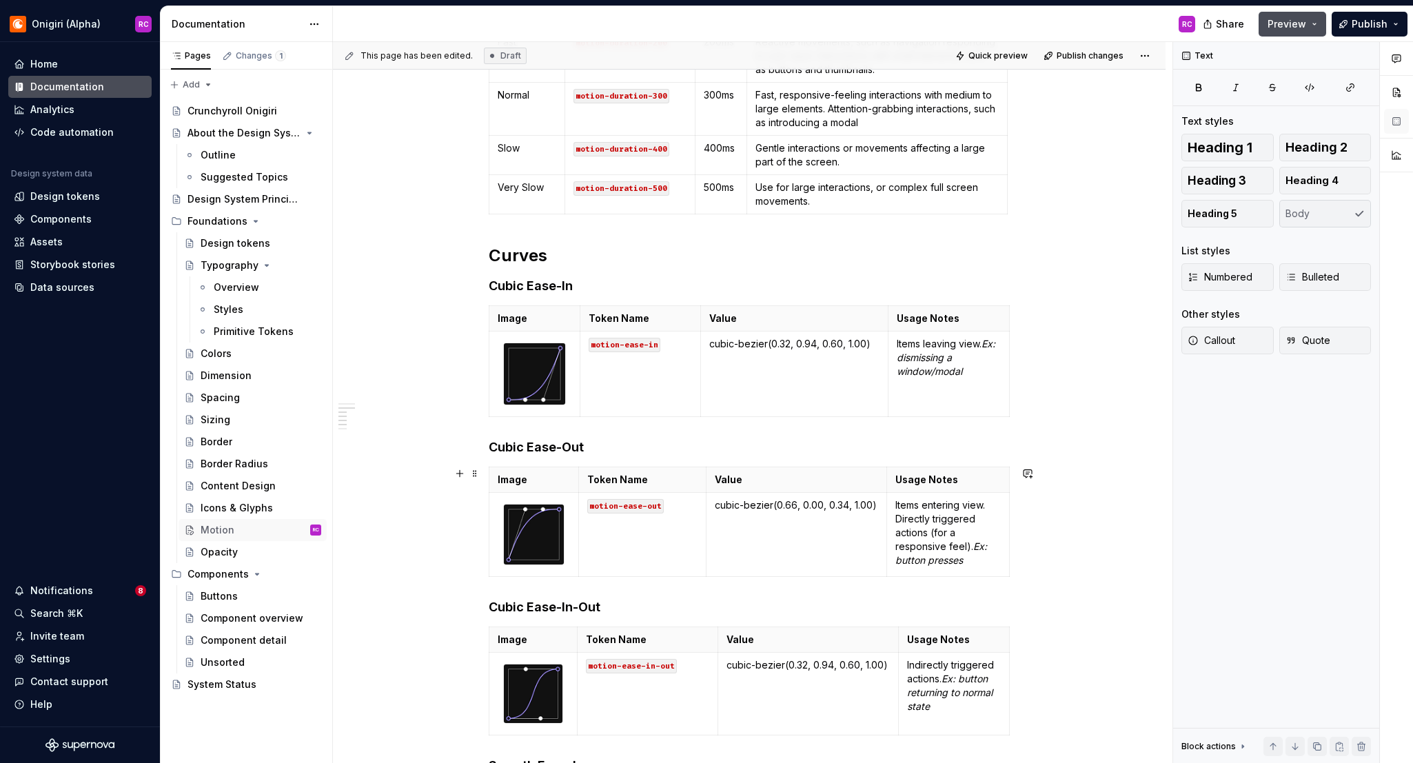
scroll to position [434, 0]
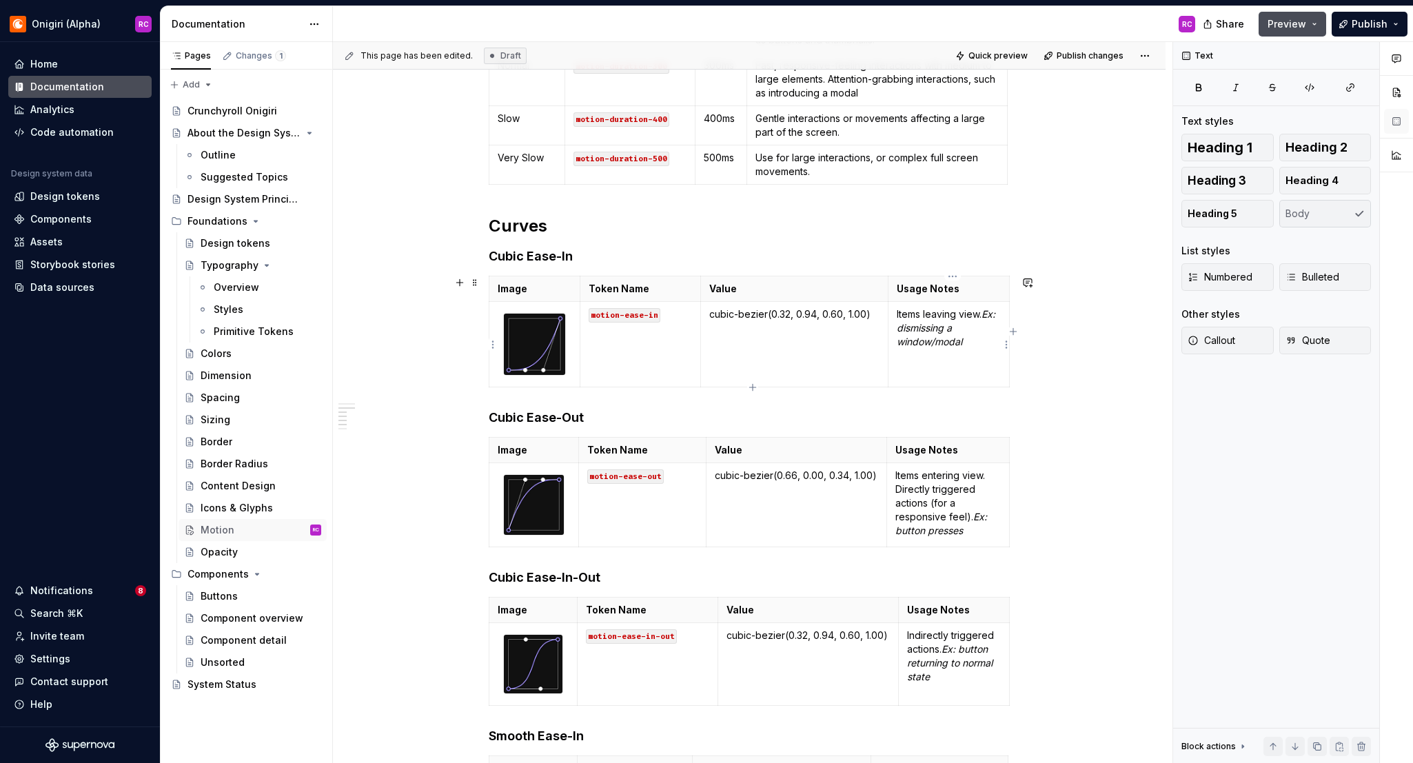
click at [951, 328] on em "Ex: dismissing a window/modal" at bounding box center [947, 327] width 101 height 39
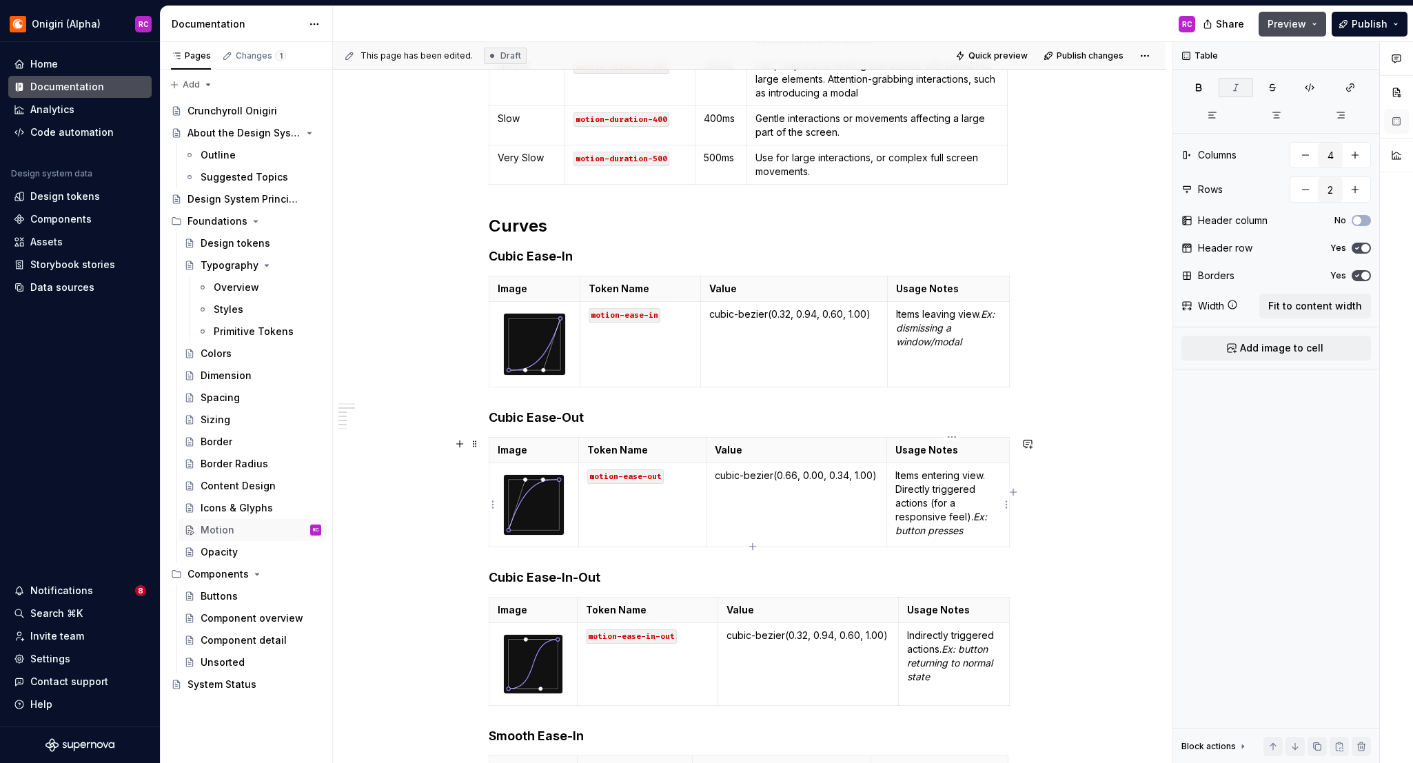
click at [990, 469] on p "Items entering view. Directly triggered actions (for a responsive feel). Ex: bu…" at bounding box center [948, 503] width 105 height 69
click at [1010, 468] on table "Image Token Name Value Usage Notes motion-ease-out cubic-bezier(0.66, 0.00, 0.3…" at bounding box center [749, 492] width 521 height 110
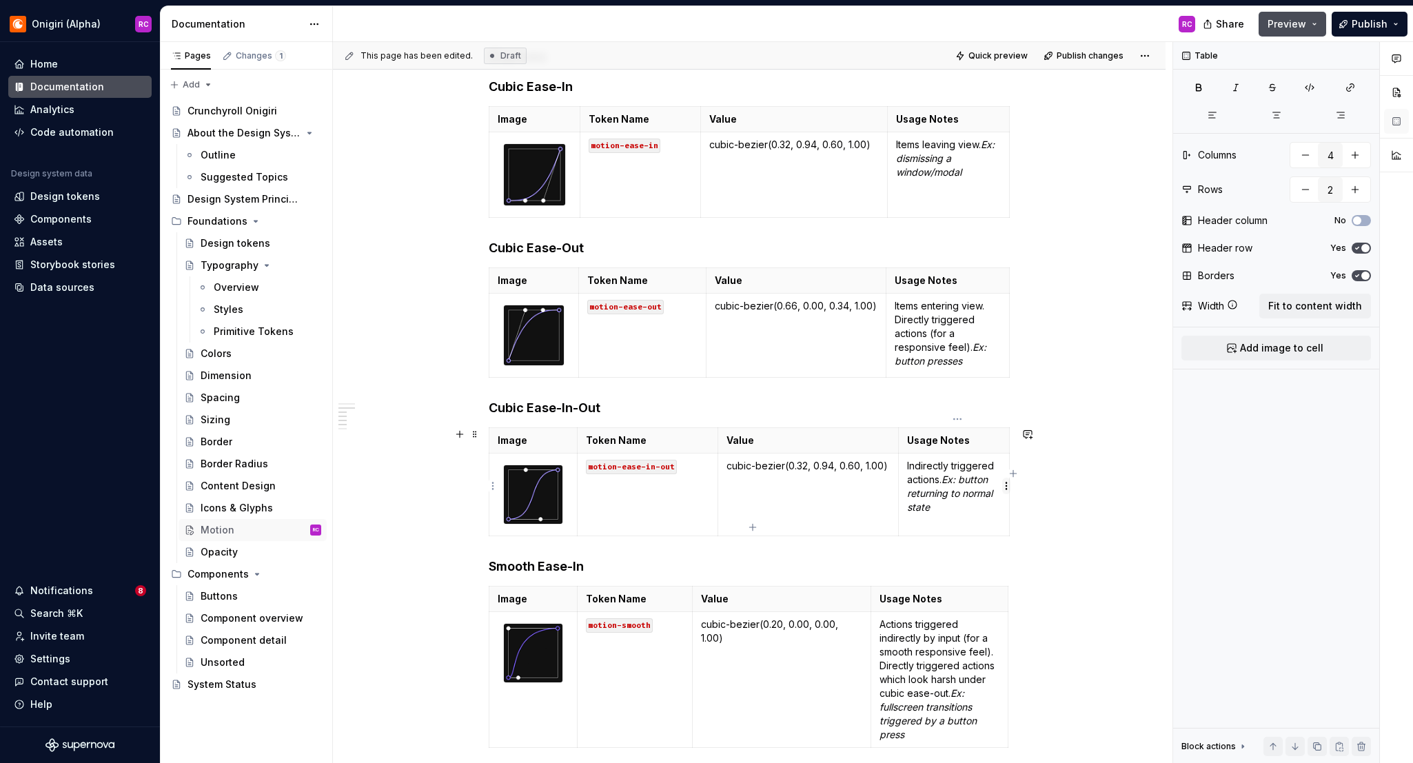
scroll to position [612, 0]
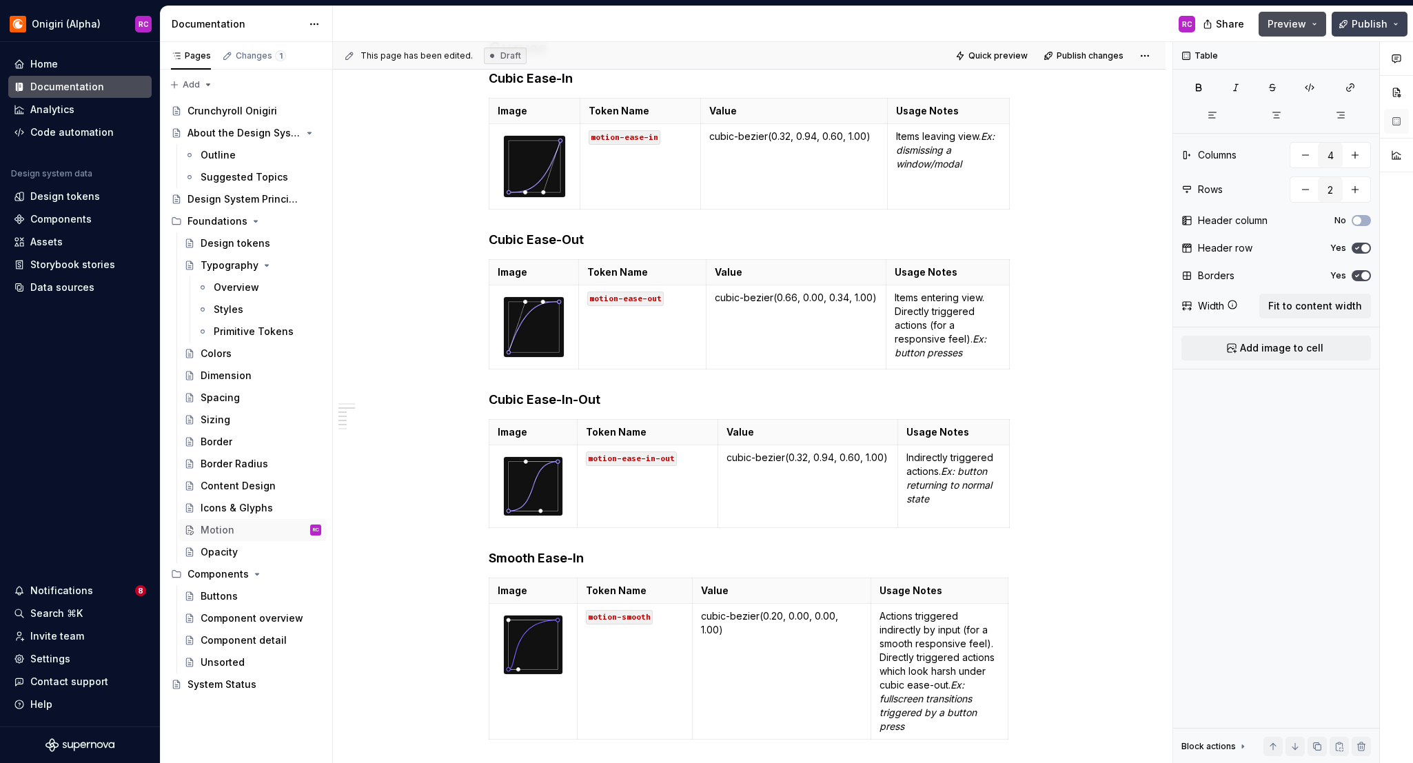
click at [1140, 28] on span "Publish" at bounding box center [1370, 24] width 36 height 14
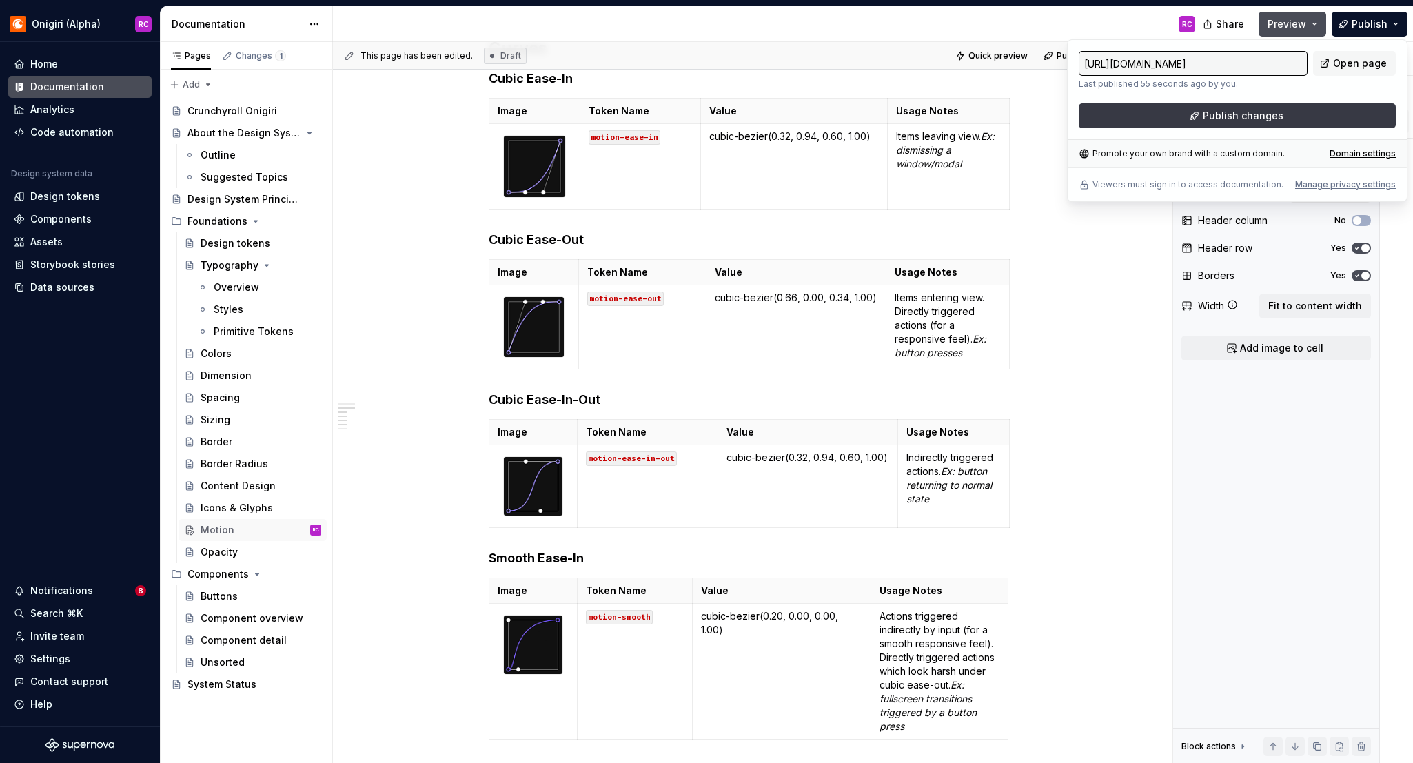
click at [1140, 114] on span "Publish changes" at bounding box center [1243, 116] width 81 height 14
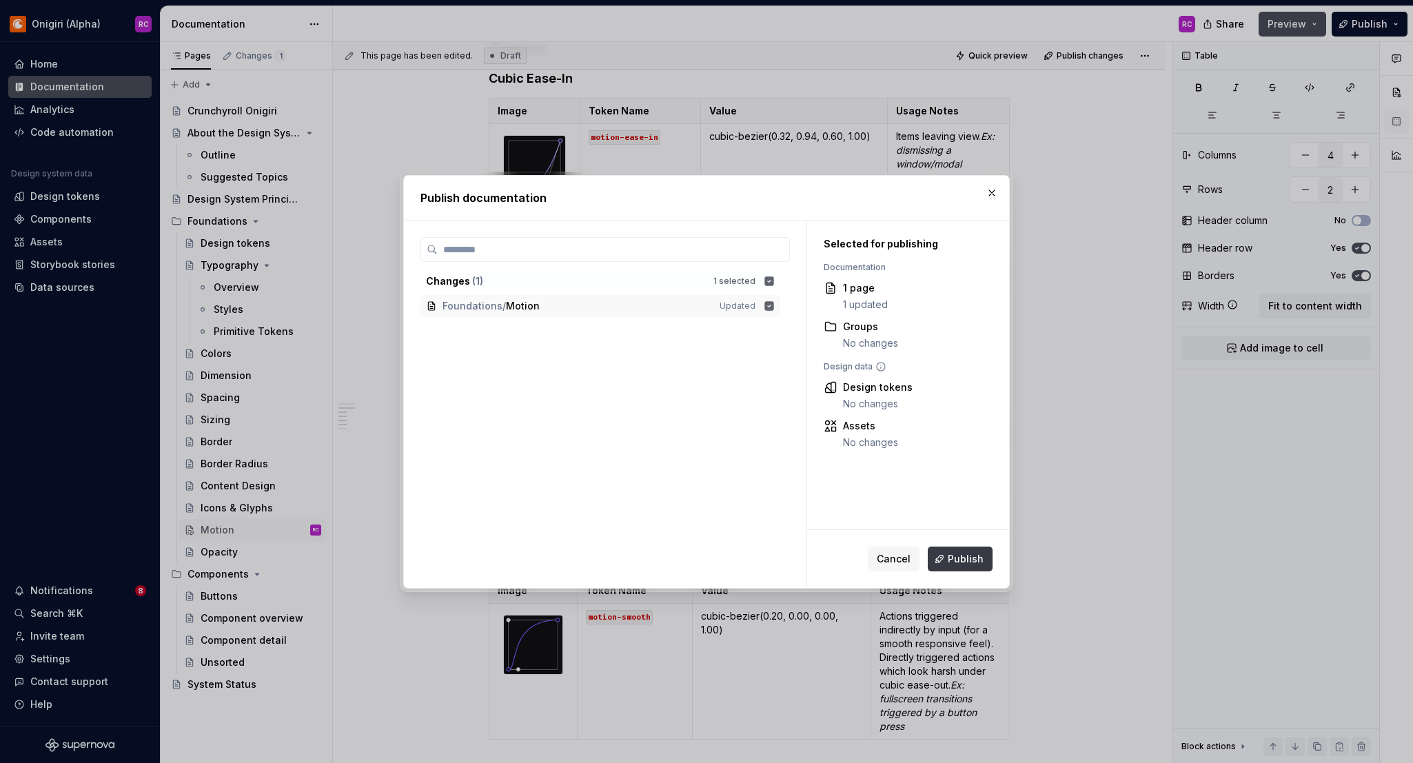
click at [962, 553] on span "Publish" at bounding box center [966, 559] width 36 height 14
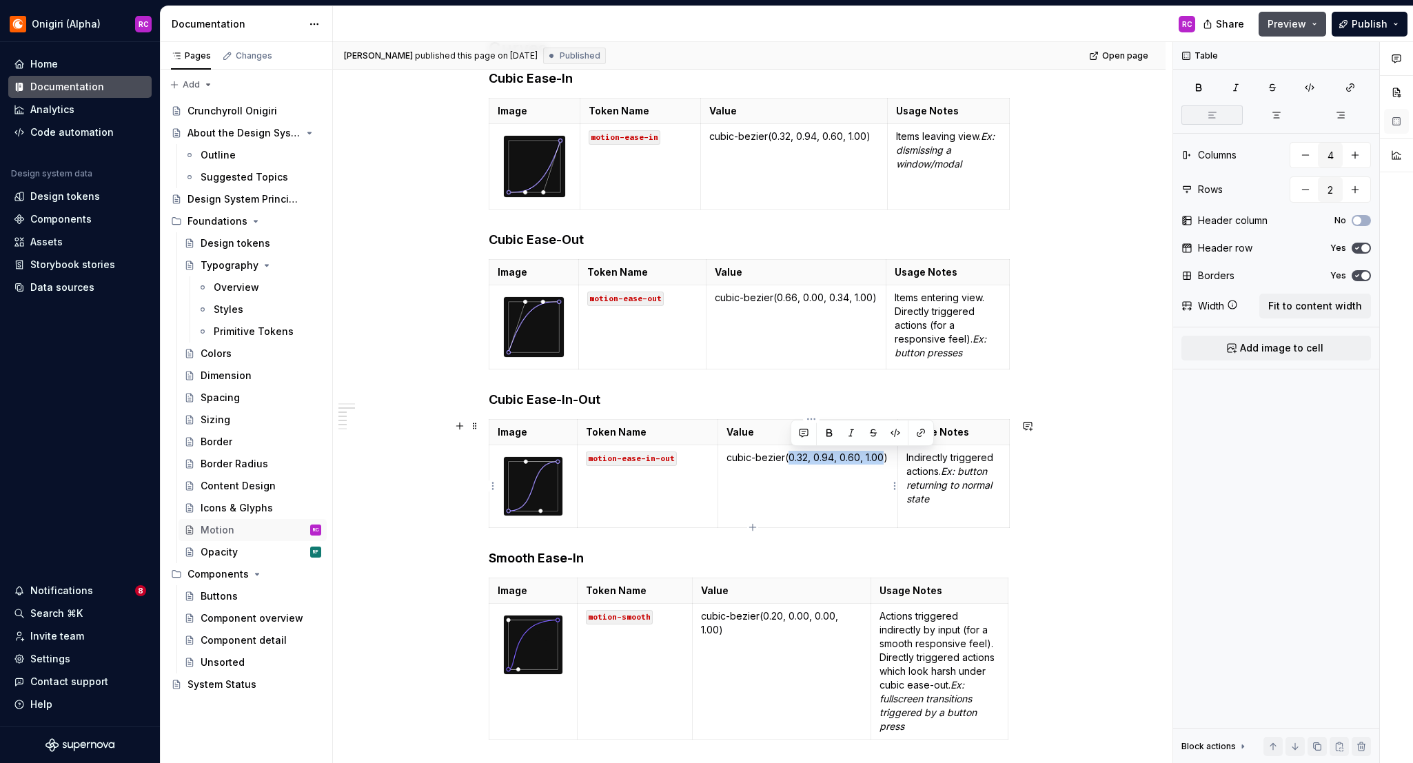
drag, startPoint x: 791, startPoint y: 458, endPoint x: 887, endPoint y: 454, distance: 96.6
click at [887, 454] on p "cubic-bezier(0.32, 0.94, 0.60, 1.00)" at bounding box center [808, 458] width 163 height 14
click at [1140, 32] on button "Publish" at bounding box center [1370, 24] width 76 height 25
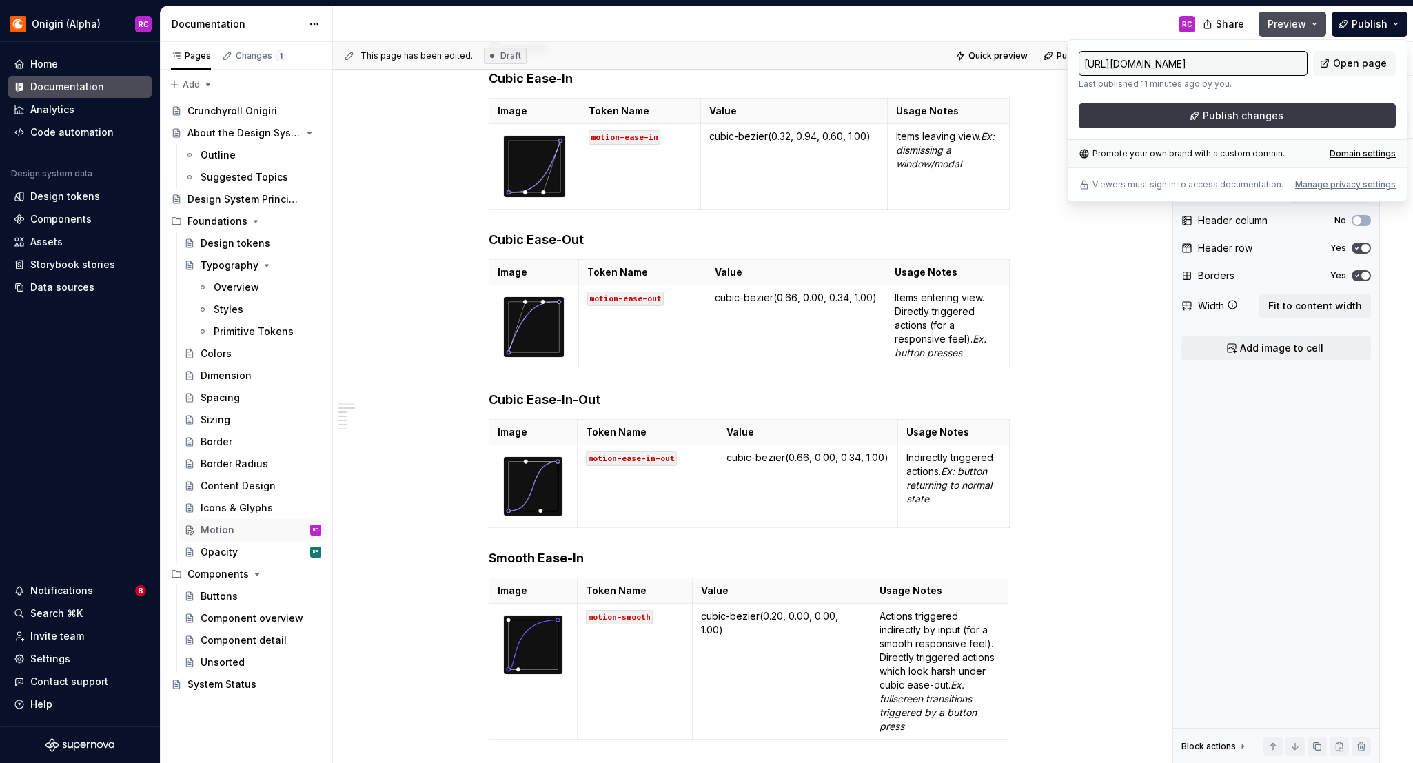
click at [1140, 114] on button "Publish changes" at bounding box center [1237, 115] width 317 height 25
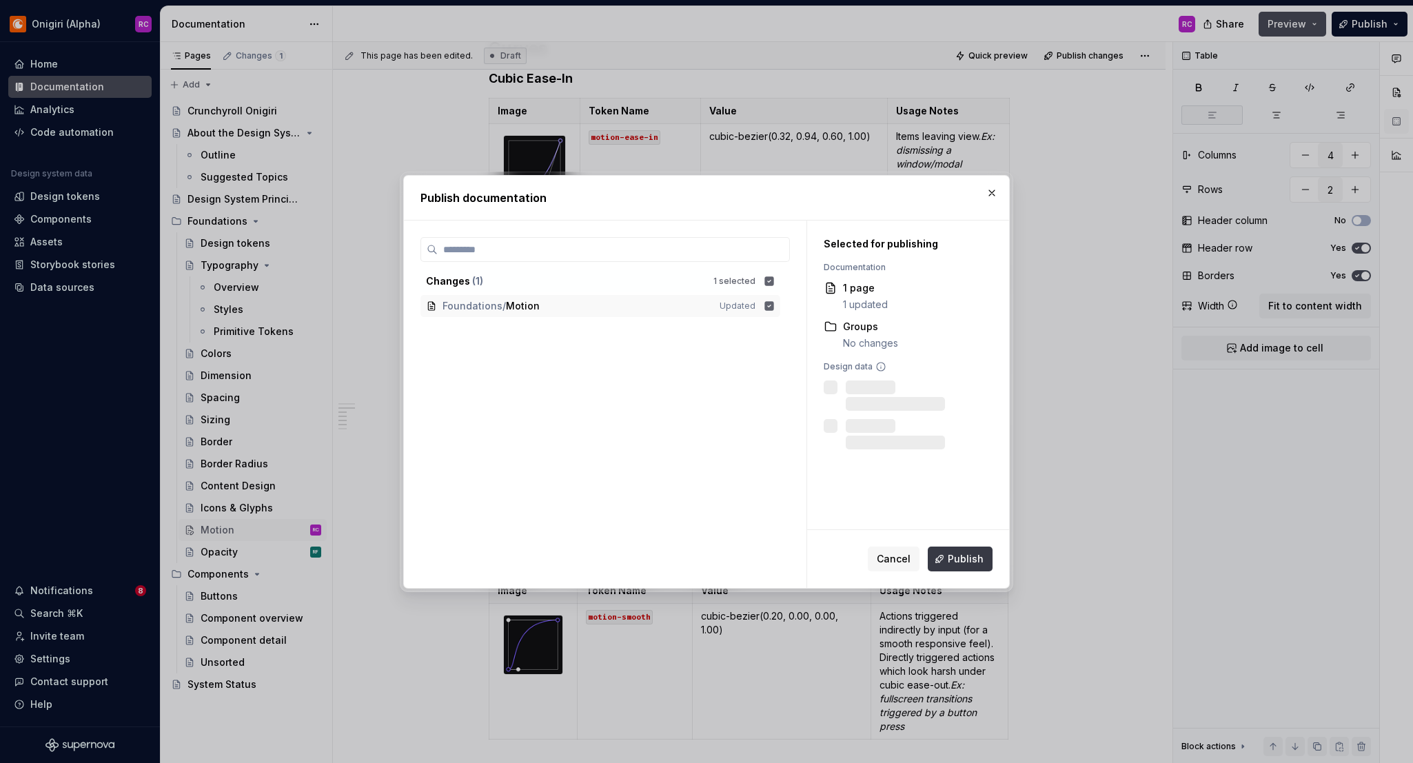
click at [942, 564] on button "Publish" at bounding box center [960, 559] width 65 height 25
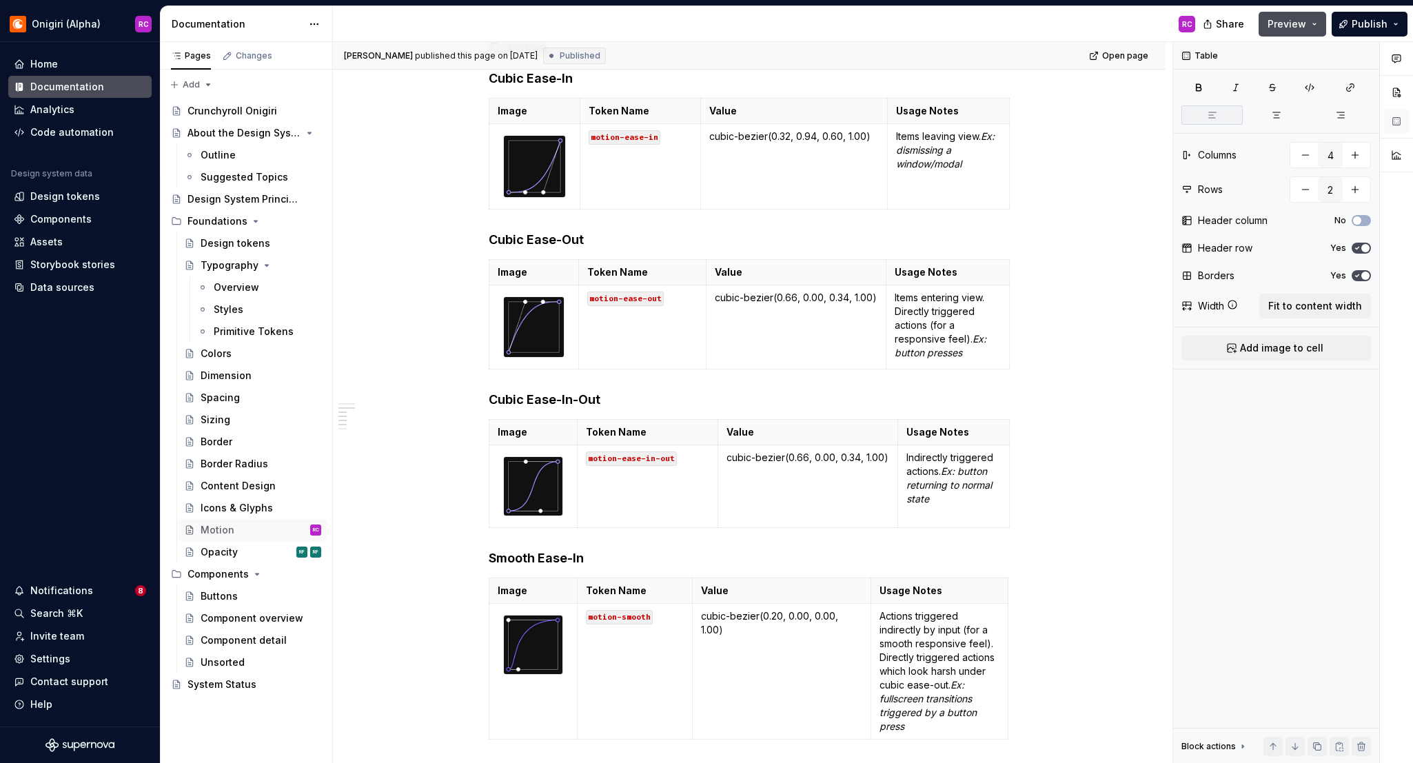
type textarea "*"
